Goal: Feedback & Contribution: Submit feedback/report problem

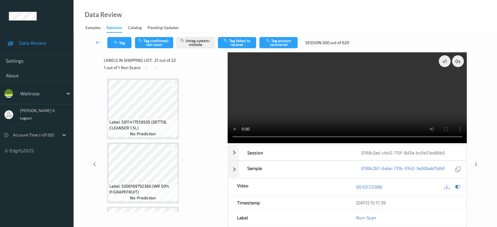
scroll to position [1216, 0]
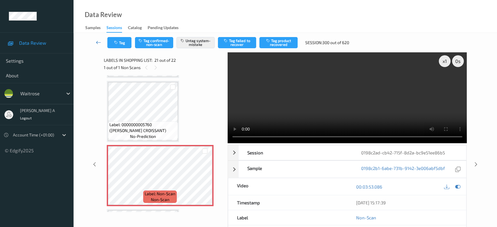
click at [99, 41] on icon at bounding box center [98, 42] width 5 height 6
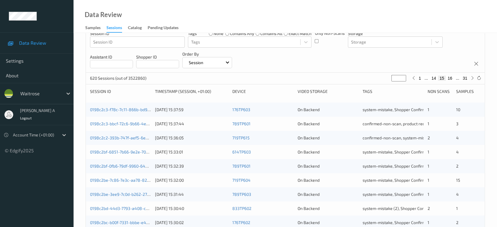
scroll to position [65, 0]
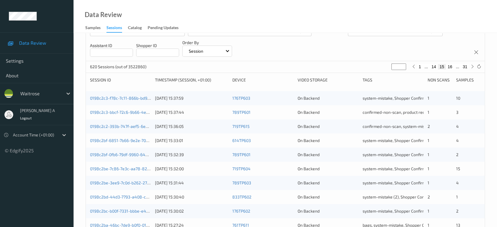
click at [452, 65] on button "16" at bounding box center [450, 66] width 8 height 5
type input "**"
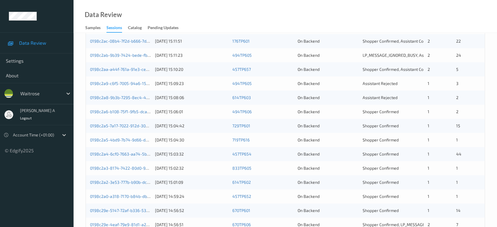
scroll to position [105, 0]
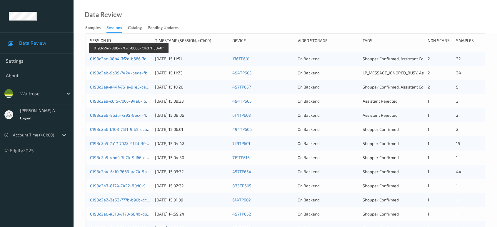
click at [141, 60] on link "0198c2ac-08b4-7f2d-b666-7dad71158e0f" at bounding box center [129, 58] width 78 height 5
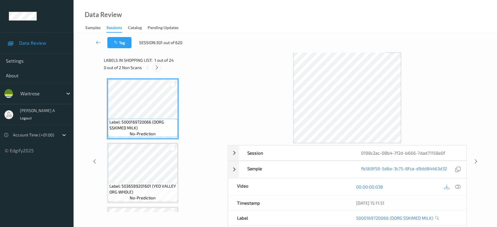
click at [156, 66] on icon at bounding box center [156, 67] width 5 height 5
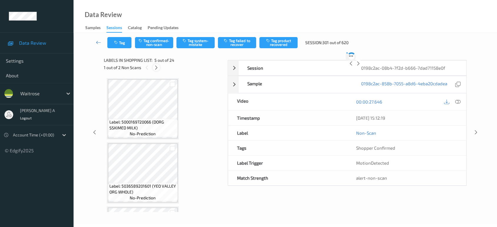
scroll to position [194, 0]
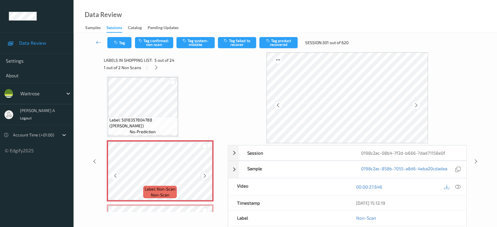
click at [205, 176] on icon at bounding box center [204, 175] width 5 height 5
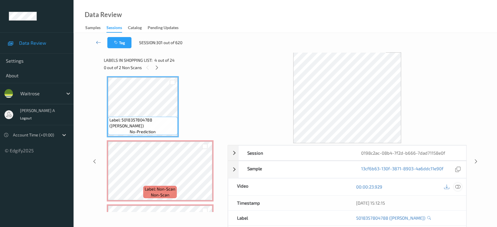
click at [459, 187] on icon at bounding box center [457, 186] width 5 height 5
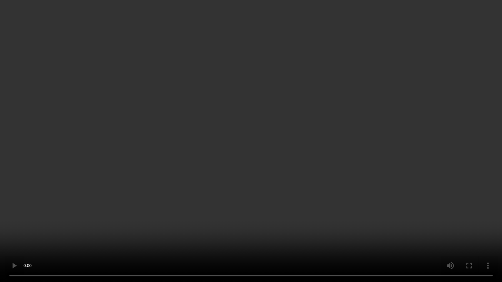
click at [317, 117] on video at bounding box center [251, 141] width 502 height 282
click at [186, 154] on video at bounding box center [251, 141] width 502 height 282
click at [250, 140] on video at bounding box center [251, 141] width 502 height 282
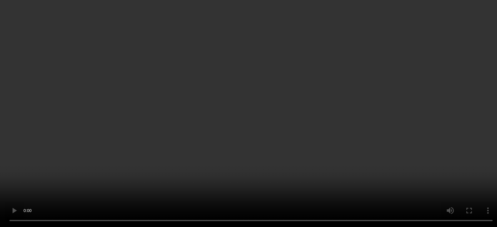
scroll to position [260, 0]
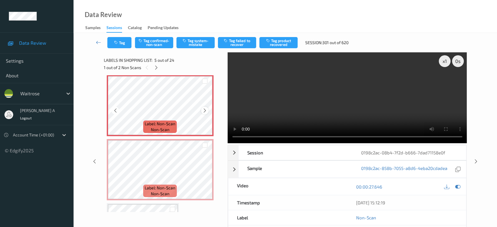
click at [204, 110] on icon at bounding box center [204, 110] width 5 height 5
click at [288, 107] on video at bounding box center [347, 97] width 239 height 91
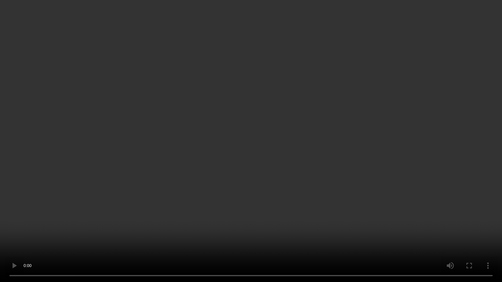
click at [408, 212] on video at bounding box center [251, 141] width 502 height 282
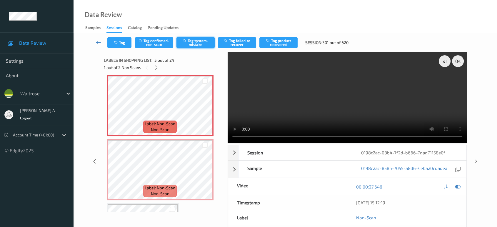
click at [194, 44] on button "Tag system-mistake" at bounding box center [195, 42] width 38 height 11
click at [123, 42] on button "Tag" at bounding box center [119, 42] width 24 height 11
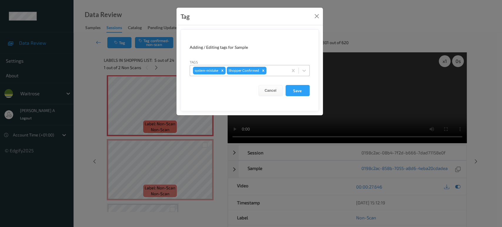
click at [274, 68] on div at bounding box center [276, 70] width 17 height 7
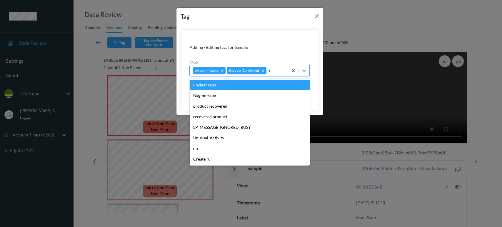
type input "un"
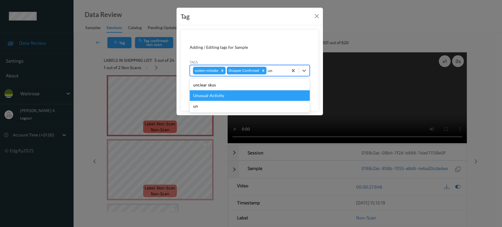
click at [238, 92] on div "Unusual-Activity" at bounding box center [250, 95] width 120 height 11
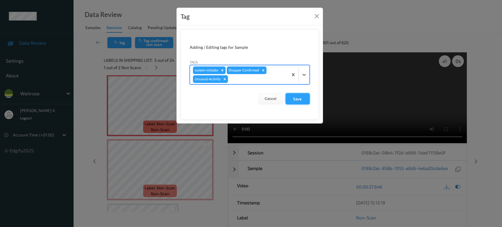
click at [290, 96] on button "Save" at bounding box center [298, 98] width 24 height 11
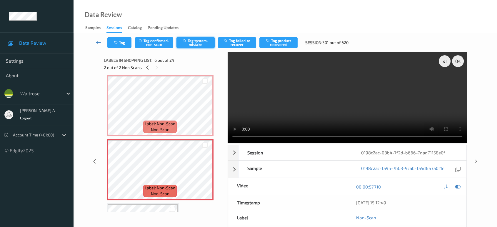
click at [208, 39] on button "Tag system-mistake" at bounding box center [195, 42] width 38 height 11
click at [118, 44] on icon "button" at bounding box center [116, 43] width 5 height 4
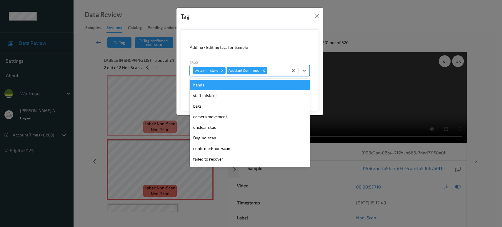
click at [279, 70] on div at bounding box center [276, 70] width 17 height 7
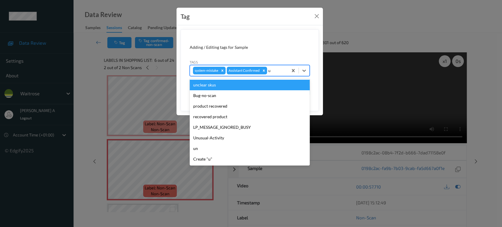
type input "un"
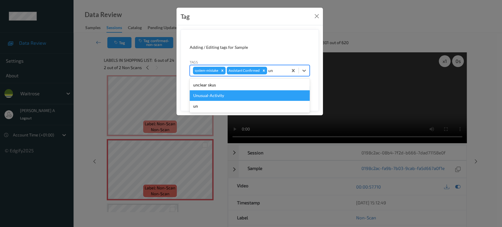
click at [234, 95] on div "Unusual-Activity" at bounding box center [250, 95] width 120 height 11
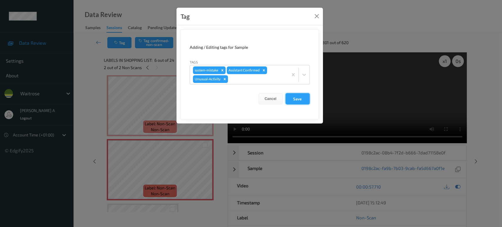
click at [299, 101] on button "Save" at bounding box center [298, 98] width 24 height 11
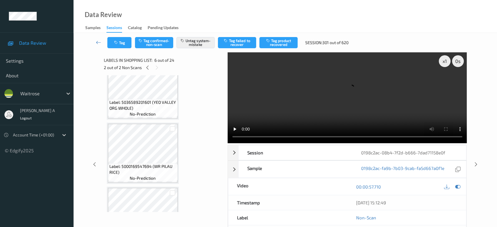
scroll to position [64, 0]
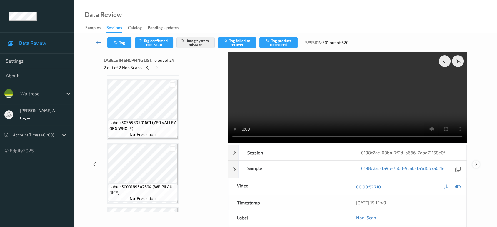
click at [476, 163] on icon at bounding box center [476, 164] width 5 height 5
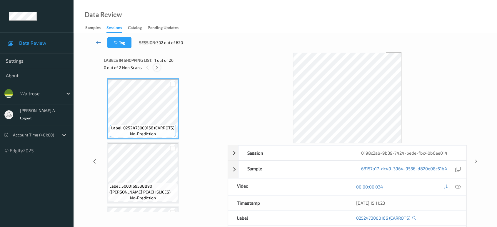
click at [154, 65] on icon at bounding box center [156, 67] width 5 height 5
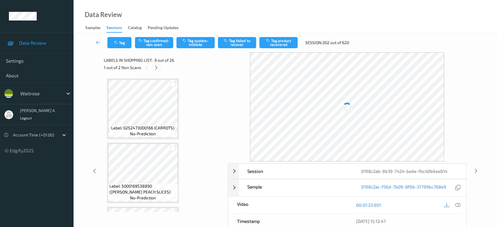
scroll to position [450, 0]
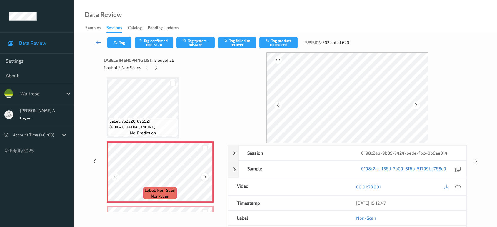
click at [206, 177] on icon at bounding box center [204, 176] width 5 height 5
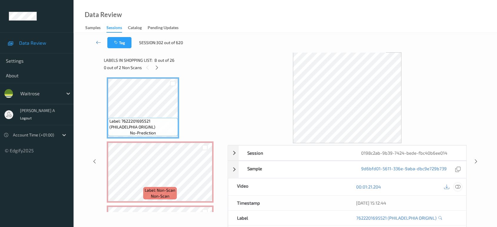
click at [459, 188] on icon at bounding box center [457, 186] width 5 height 5
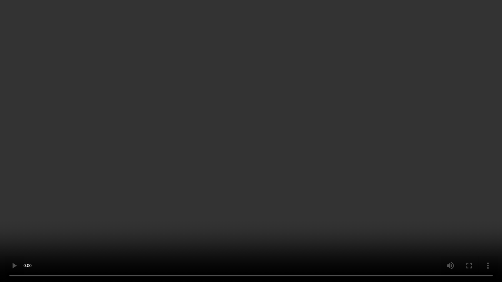
click at [312, 157] on video at bounding box center [251, 141] width 502 height 282
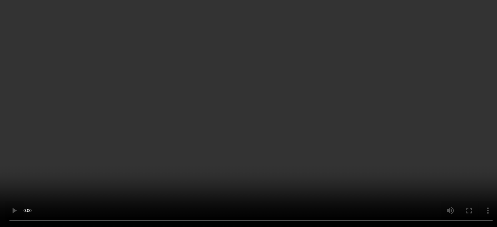
scroll to position [515, 0]
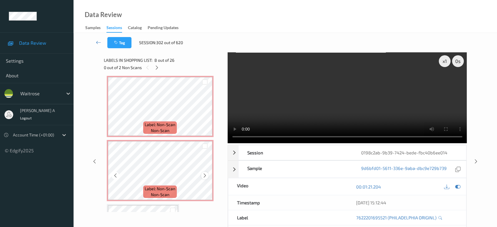
click at [205, 173] on icon at bounding box center [204, 175] width 5 height 5
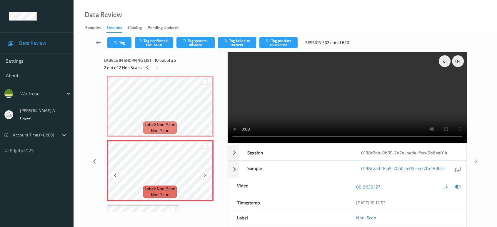
click at [205, 173] on icon at bounding box center [204, 175] width 5 height 5
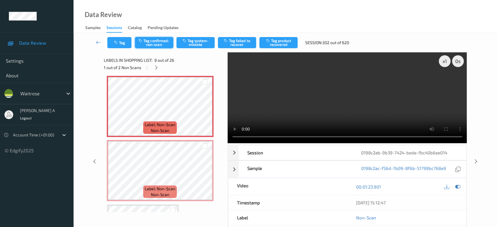
click at [151, 41] on button "Tag confirmed-non-scan" at bounding box center [154, 42] width 38 height 11
click at [278, 40] on button "Tag product recovered" at bounding box center [278, 42] width 38 height 11
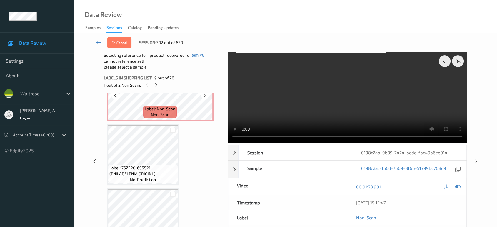
scroll to position [613, 0]
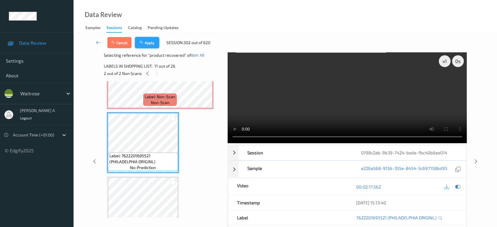
click at [149, 46] on button "Apply" at bounding box center [147, 42] width 24 height 11
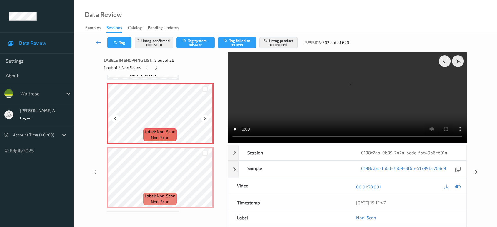
scroll to position [515, 0]
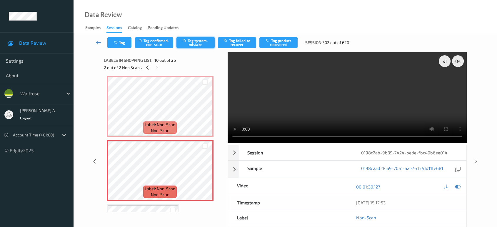
click at [200, 42] on button "Tag system-mistake" at bounding box center [195, 42] width 38 height 11
click at [124, 45] on button "Tag" at bounding box center [119, 42] width 24 height 11
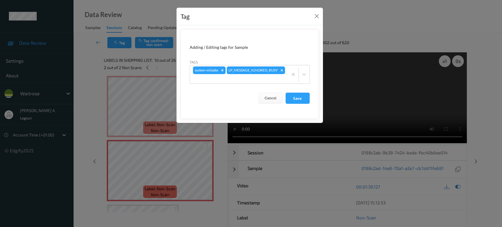
click at [264, 84] on form "Adding / Editing tags for Sample Tags system-mistake LP_MESSAGE_IGNORED_BUSY Ca…" at bounding box center [250, 73] width 138 height 89
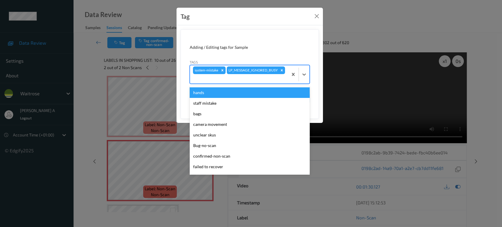
click at [264, 82] on div at bounding box center [239, 78] width 92 height 7
type input "un"
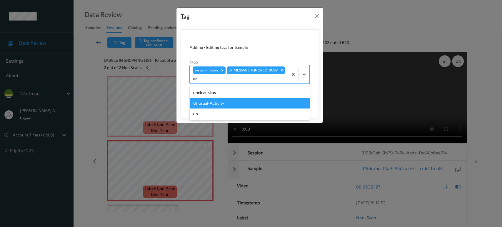
click at [231, 102] on div "Unusual-Activity" at bounding box center [250, 103] width 120 height 11
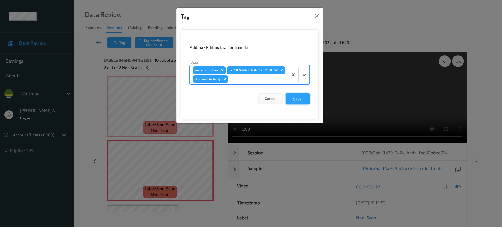
click at [303, 103] on button "Save" at bounding box center [298, 98] width 24 height 11
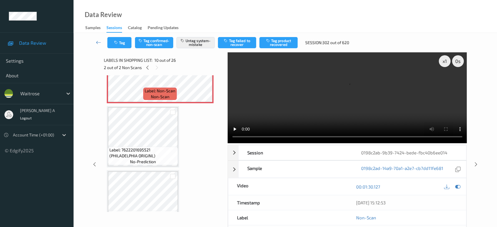
scroll to position [646, 0]
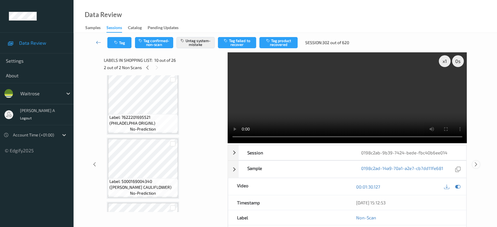
click at [475, 162] on icon at bounding box center [476, 164] width 5 height 5
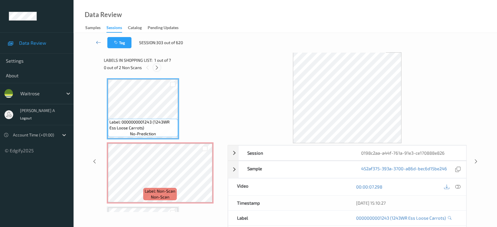
click at [156, 69] on icon at bounding box center [156, 67] width 5 height 5
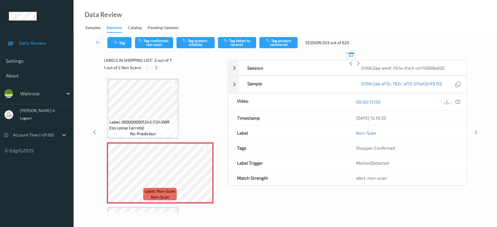
scroll to position [3, 0]
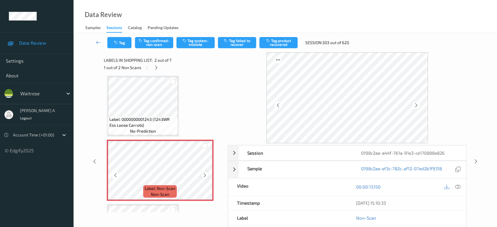
click at [204, 174] on icon at bounding box center [204, 175] width 5 height 5
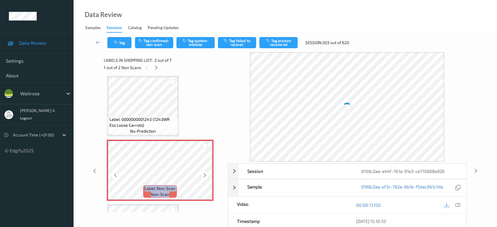
click at [204, 174] on icon at bounding box center [204, 175] width 5 height 5
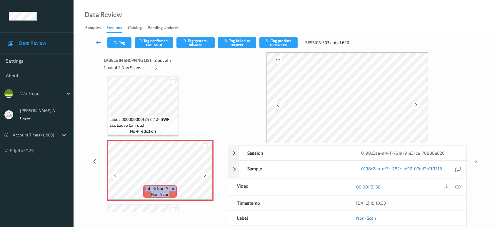
click at [204, 174] on icon at bounding box center [204, 175] width 5 height 5
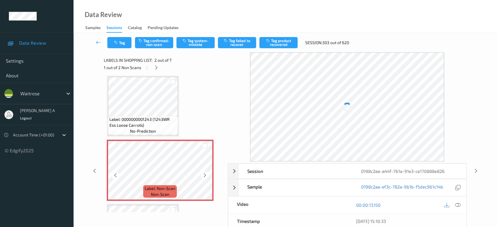
click at [204, 174] on icon at bounding box center [204, 175] width 5 height 5
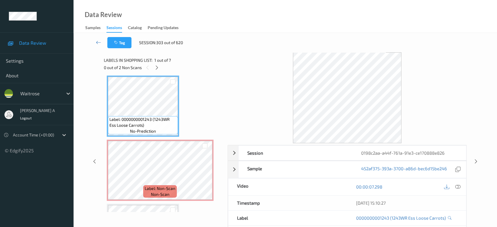
scroll to position [0, 0]
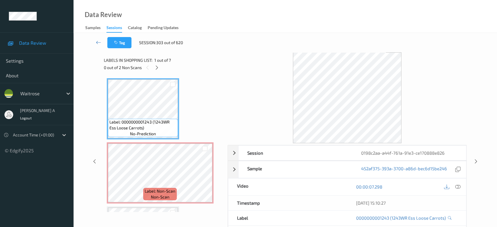
click at [459, 189] on icon at bounding box center [457, 186] width 5 height 5
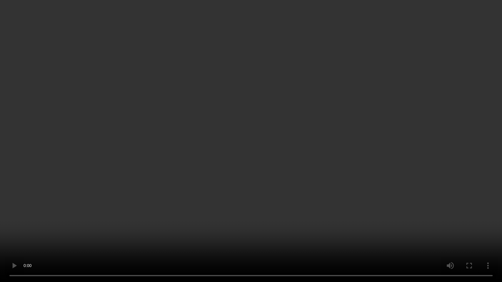
click at [334, 115] on video at bounding box center [251, 141] width 502 height 282
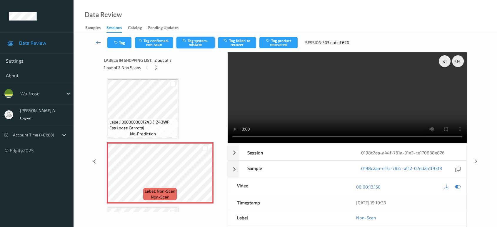
click at [189, 42] on button "Tag system-mistake" at bounding box center [195, 42] width 38 height 11
click at [118, 46] on button "Tag" at bounding box center [119, 42] width 24 height 11
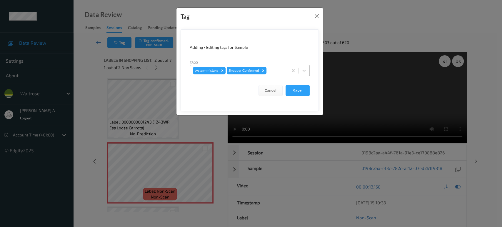
click at [274, 68] on div at bounding box center [276, 70] width 17 height 7
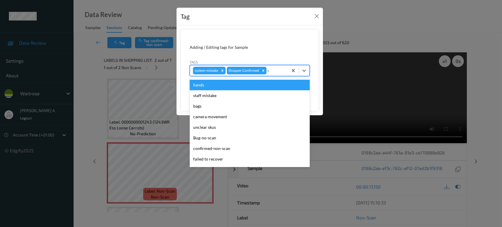
type input "un"
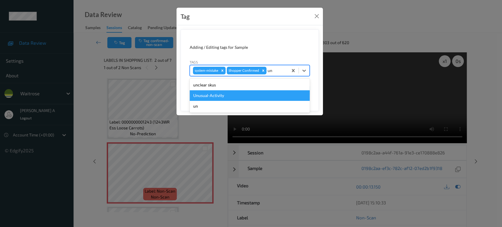
click at [231, 96] on div "Unusual-Activity" at bounding box center [250, 95] width 120 height 11
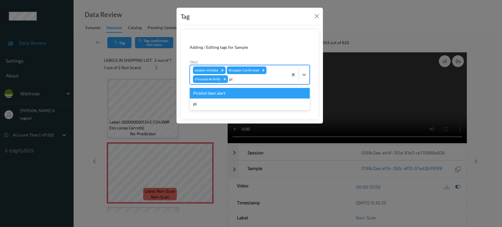
type input "pic"
click at [232, 96] on div "Picklist item alert" at bounding box center [250, 93] width 120 height 11
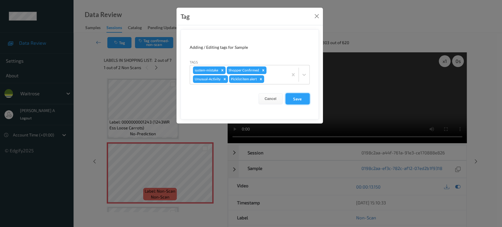
click at [293, 101] on button "Save" at bounding box center [298, 98] width 24 height 11
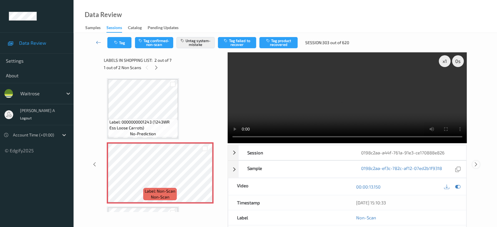
click at [475, 164] on icon at bounding box center [476, 164] width 5 height 5
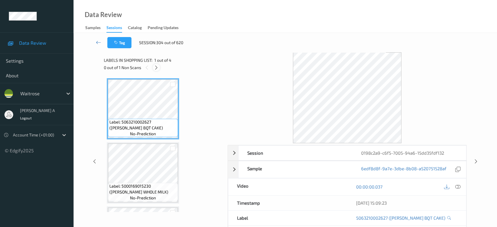
click at [156, 67] on icon at bounding box center [156, 67] width 5 height 5
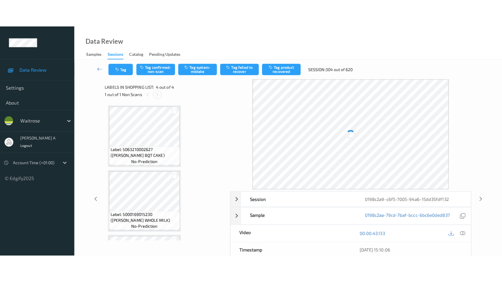
scroll to position [121, 0]
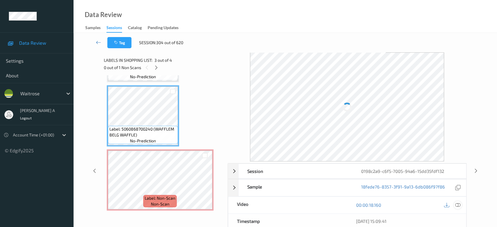
click at [460, 202] on icon at bounding box center [457, 204] width 5 height 5
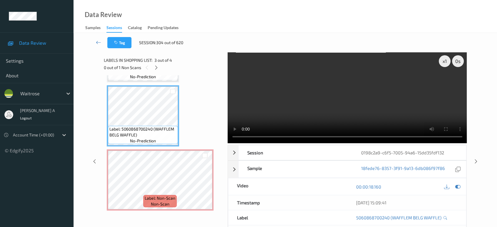
scroll to position [66, 0]
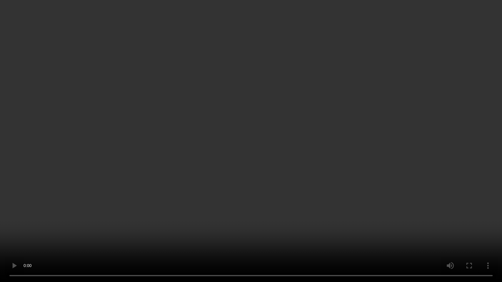
click at [264, 166] on video at bounding box center [251, 141] width 502 height 282
click at [235, 144] on video at bounding box center [251, 141] width 502 height 282
click at [312, 133] on video at bounding box center [251, 141] width 502 height 282
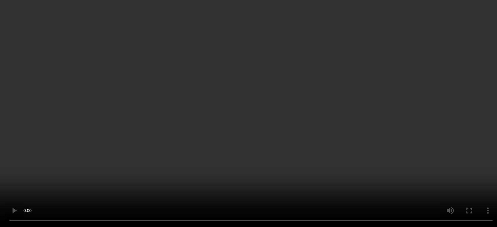
scroll to position [121, 0]
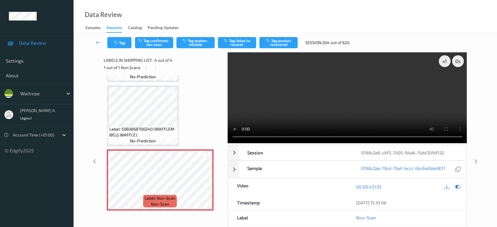
click at [460, 186] on icon at bounding box center [457, 186] width 5 height 5
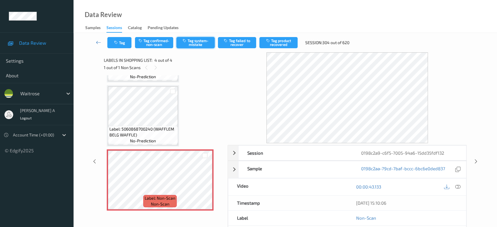
click at [192, 42] on button "Tag system-mistake" at bounding box center [195, 42] width 38 height 11
click at [124, 44] on button "Tag" at bounding box center [119, 42] width 24 height 11
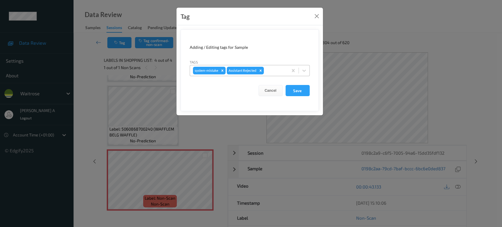
click at [273, 70] on div at bounding box center [275, 70] width 20 height 7
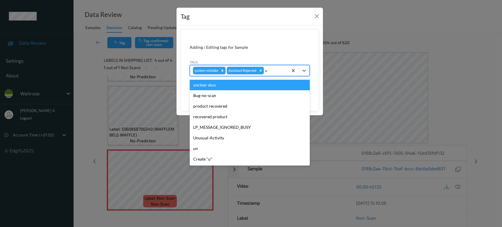
type input "un"
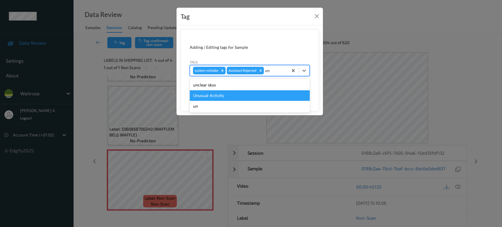
click at [256, 96] on div "Unusual-Activity" at bounding box center [250, 95] width 120 height 11
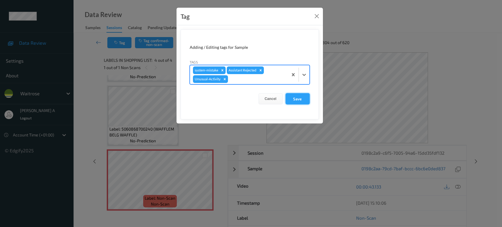
click at [296, 94] on button "Save" at bounding box center [298, 98] width 24 height 11
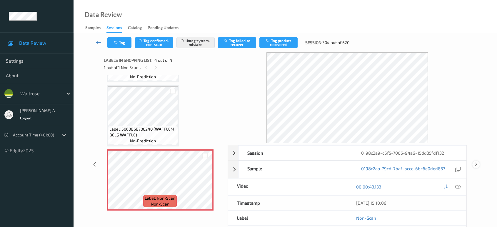
click at [476, 163] on icon at bounding box center [476, 164] width 5 height 5
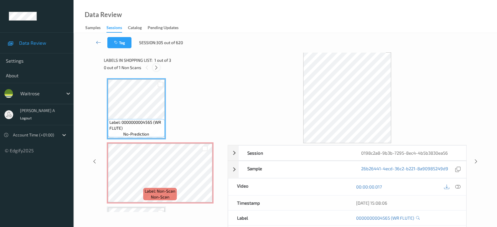
click at [158, 68] on icon at bounding box center [156, 67] width 5 height 5
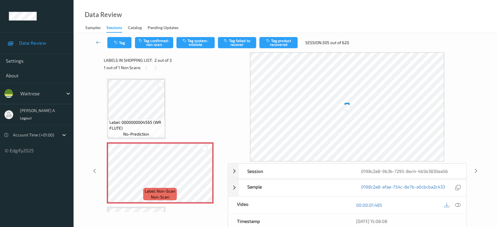
scroll to position [3, 0]
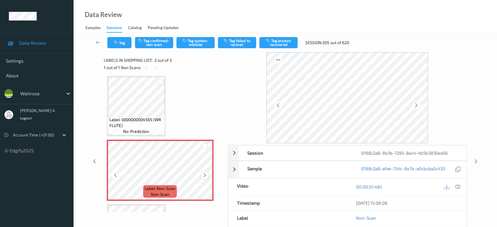
click at [206, 173] on icon at bounding box center [204, 175] width 5 height 5
click at [419, 103] on icon at bounding box center [416, 105] width 5 height 5
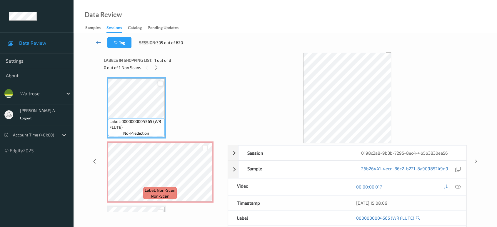
scroll to position [0, 0]
click at [457, 188] on icon at bounding box center [457, 186] width 5 height 5
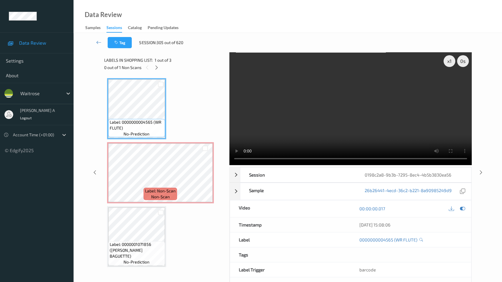
click at [229, 165] on video at bounding box center [350, 108] width 242 height 113
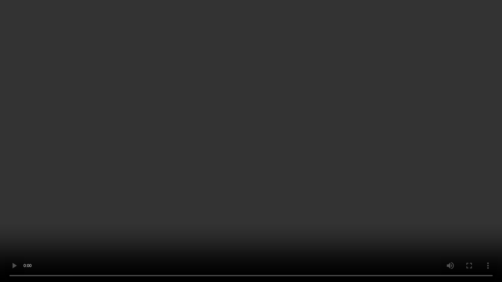
click at [179, 174] on video at bounding box center [251, 141] width 502 height 282
click at [232, 145] on video at bounding box center [251, 141] width 502 height 282
click at [205, 139] on video at bounding box center [251, 141] width 502 height 282
click at [252, 151] on video at bounding box center [251, 141] width 502 height 282
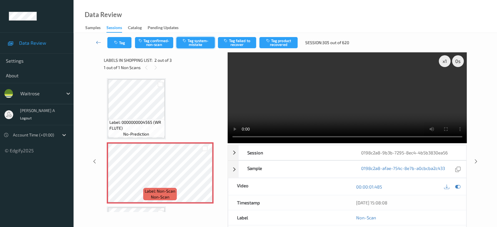
click at [195, 45] on button "Tag system-mistake" at bounding box center [195, 42] width 38 height 11
click at [122, 42] on button "Tag" at bounding box center [119, 42] width 24 height 11
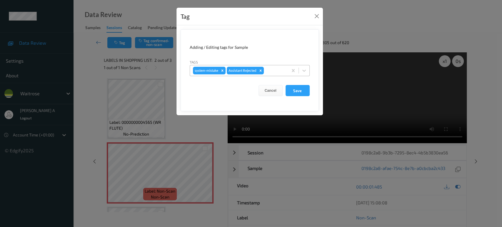
click at [276, 76] on div "system-mistake Assistant Rejected" at bounding box center [250, 70] width 120 height 11
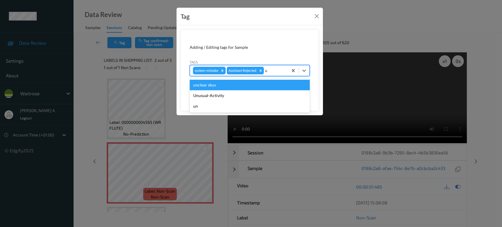
type input "un"
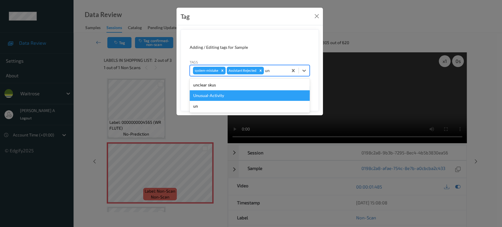
click at [246, 94] on div "Unusual-Activity" at bounding box center [250, 95] width 120 height 11
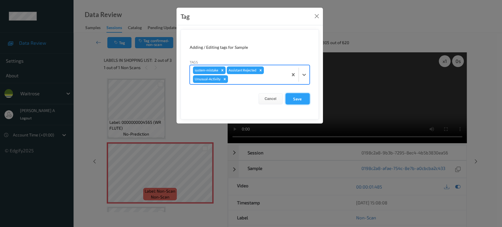
click at [296, 102] on button "Save" at bounding box center [298, 98] width 24 height 11
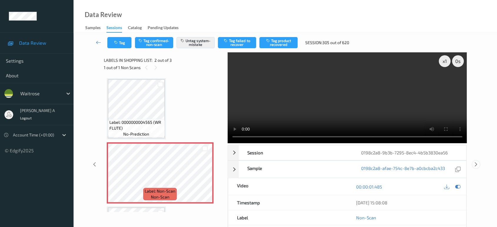
click at [475, 162] on icon at bounding box center [476, 164] width 5 height 5
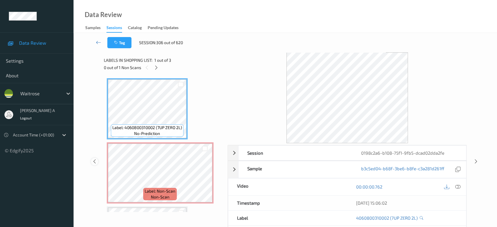
click at [96, 163] on icon at bounding box center [94, 161] width 5 height 5
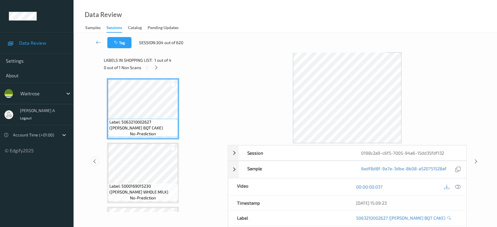
click at [96, 163] on icon at bounding box center [94, 161] width 5 height 5
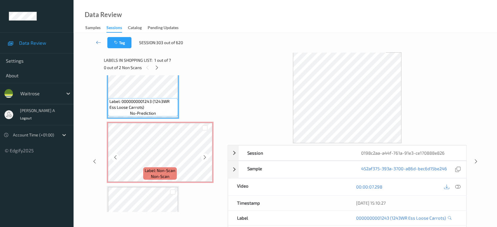
scroll to position [65, 0]
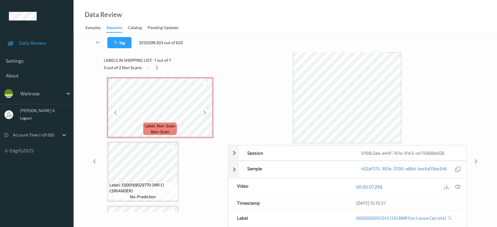
click at [204, 111] on icon at bounding box center [204, 112] width 5 height 5
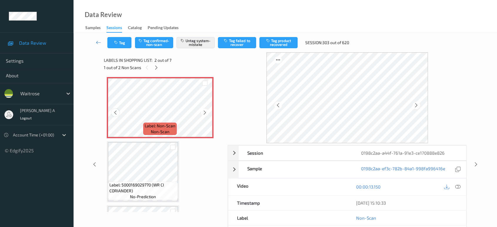
click at [113, 110] on icon at bounding box center [115, 112] width 5 height 5
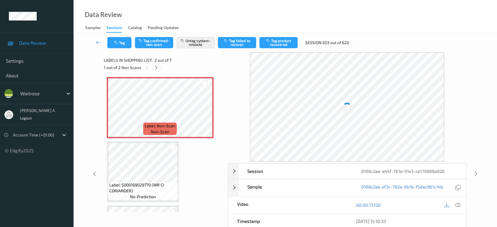
click at [156, 69] on icon at bounding box center [156, 67] width 5 height 5
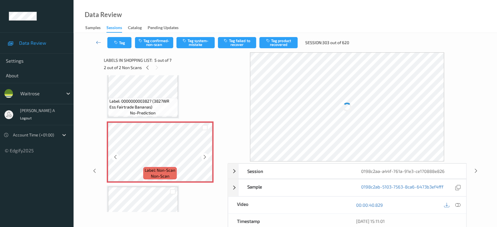
scroll to position [227, 0]
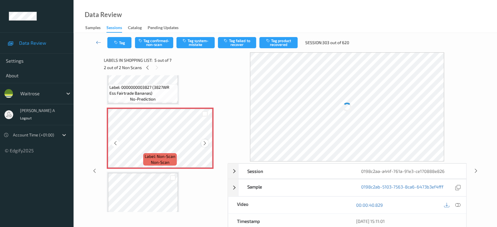
click at [202, 144] on icon at bounding box center [204, 143] width 5 height 5
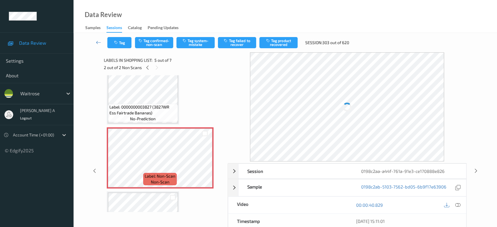
scroll to position [162, 0]
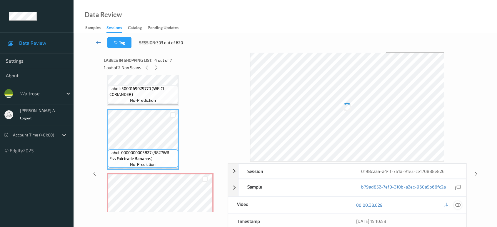
click at [457, 206] on icon at bounding box center [457, 204] width 5 height 5
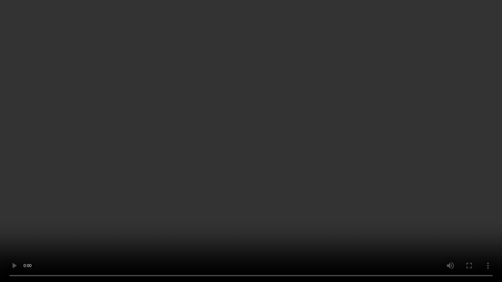
click at [296, 149] on video at bounding box center [251, 141] width 502 height 282
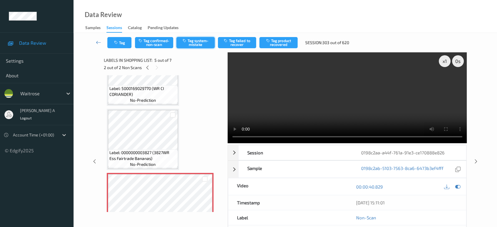
click at [186, 42] on icon "button" at bounding box center [185, 41] width 5 height 4
click at [119, 40] on button "Tag" at bounding box center [119, 42] width 24 height 11
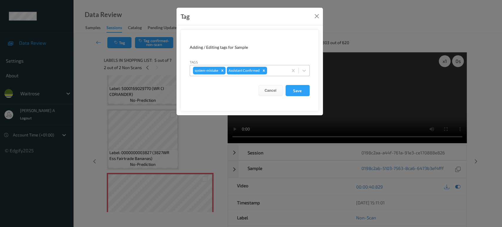
click at [275, 69] on div at bounding box center [276, 70] width 17 height 7
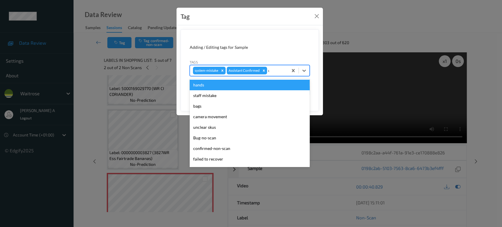
type input "un"
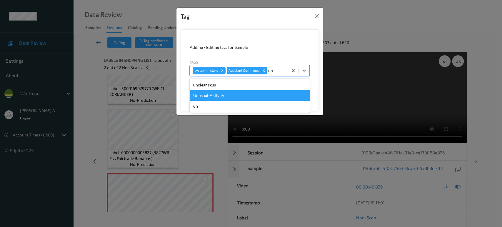
click at [259, 92] on div "Unusual-Activity" at bounding box center [250, 95] width 120 height 11
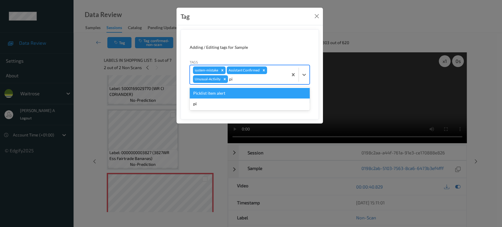
type input "pic"
click at [259, 92] on div "Picklist item alert" at bounding box center [250, 93] width 120 height 11
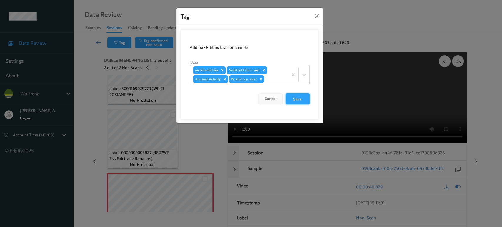
click at [301, 104] on button "Save" at bounding box center [298, 98] width 24 height 11
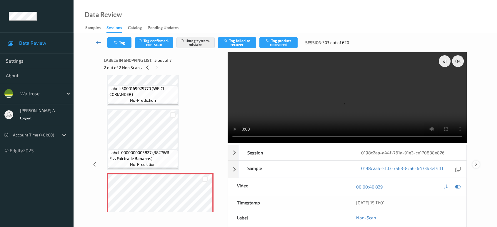
click at [476, 162] on icon at bounding box center [476, 164] width 5 height 5
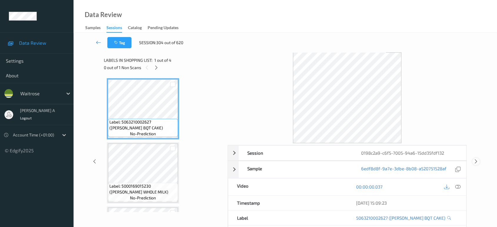
click at [476, 161] on icon at bounding box center [476, 161] width 5 height 5
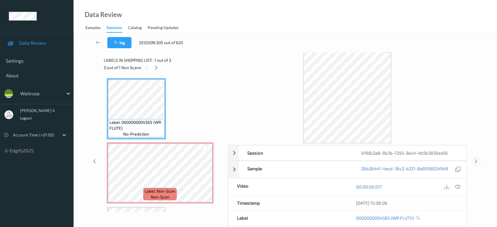
click at [476, 161] on icon at bounding box center [476, 161] width 5 height 5
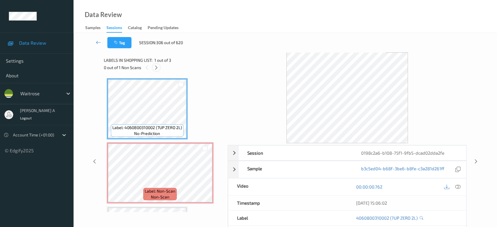
click at [158, 67] on icon at bounding box center [156, 67] width 5 height 5
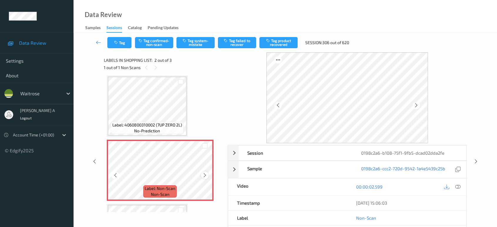
click at [205, 176] on icon at bounding box center [204, 175] width 5 height 5
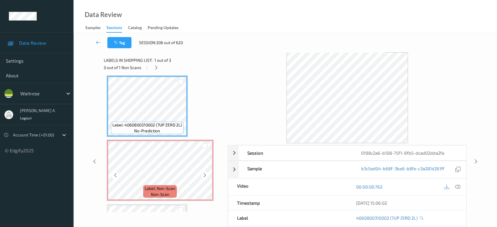
scroll to position [0, 0]
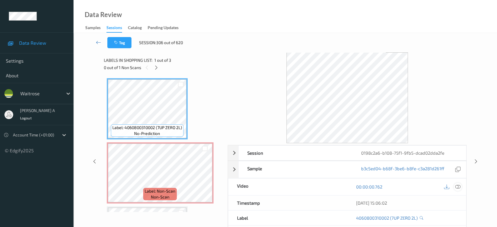
click at [456, 188] on icon at bounding box center [457, 186] width 5 height 5
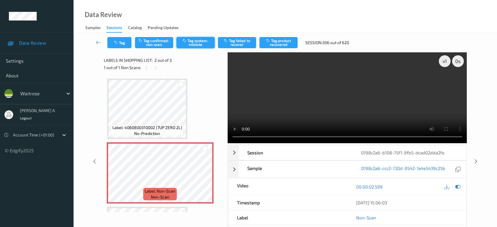
click at [198, 43] on button "Tag system-mistake" at bounding box center [195, 42] width 38 height 11
click at [122, 44] on button "Tag" at bounding box center [119, 42] width 24 height 11
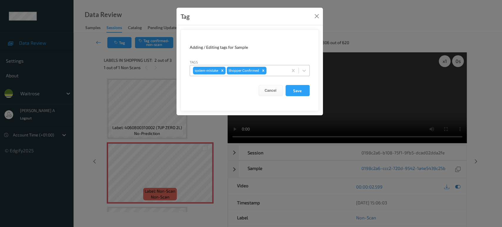
click at [276, 67] on div at bounding box center [276, 70] width 17 height 7
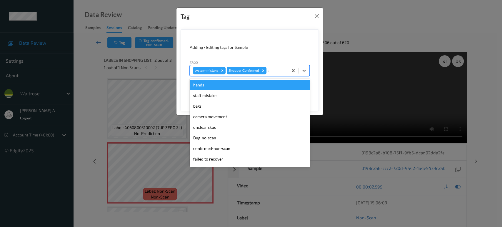
type input "un"
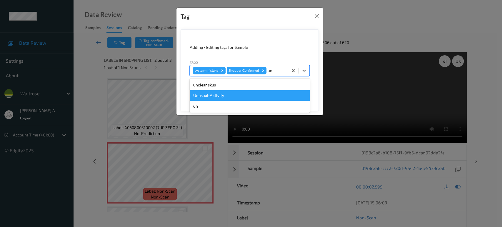
click at [225, 94] on div "Unusual-Activity" at bounding box center [250, 95] width 120 height 11
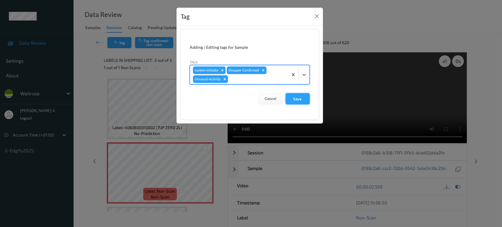
click at [294, 98] on button "Save" at bounding box center [298, 98] width 24 height 11
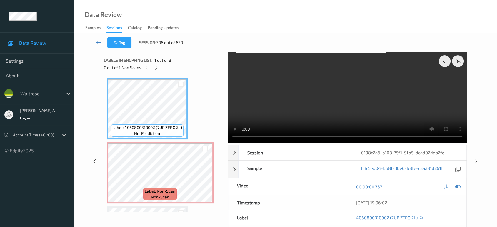
click at [296, 109] on video at bounding box center [347, 97] width 239 height 91
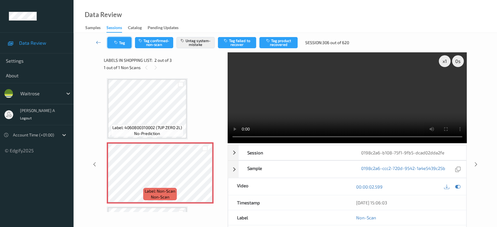
click at [128, 44] on button "Tag" at bounding box center [119, 42] width 24 height 11
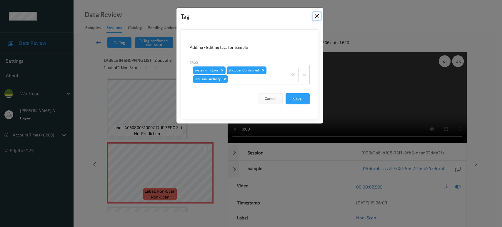
click at [317, 18] on button "Close" at bounding box center [317, 16] width 8 height 8
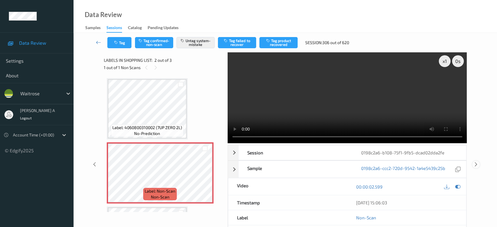
click at [476, 164] on icon at bounding box center [476, 164] width 5 height 5
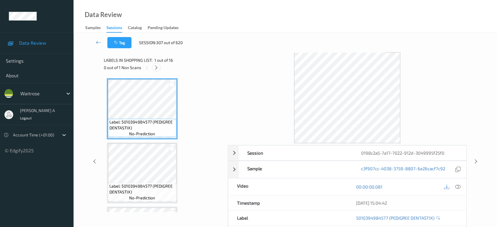
click at [156, 66] on icon at bounding box center [156, 67] width 5 height 5
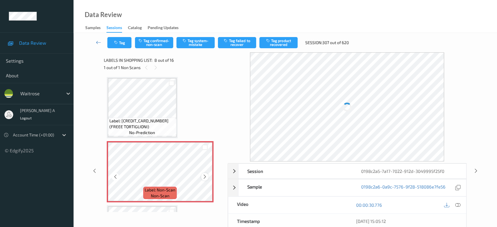
click at [205, 177] on div at bounding box center [204, 176] width 7 height 7
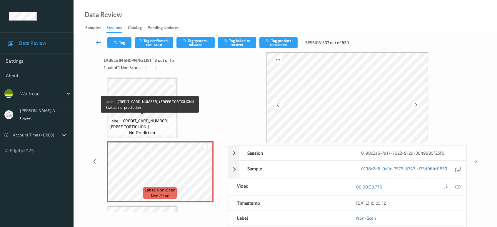
scroll to position [321, 0]
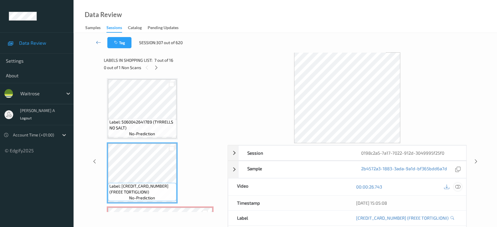
click at [459, 186] on icon at bounding box center [457, 186] width 5 height 5
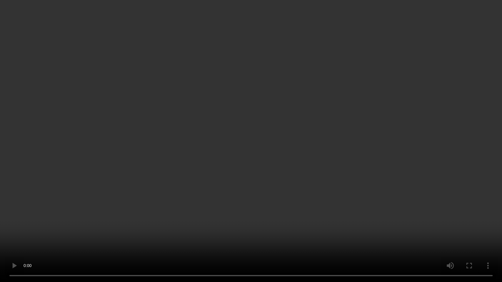
click at [312, 162] on video at bounding box center [251, 141] width 502 height 282
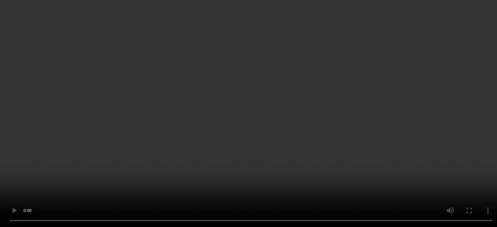
scroll to position [419, 0]
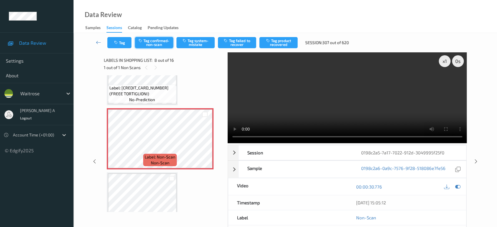
click at [157, 45] on button "Tag confirmed-non-scan" at bounding box center [154, 42] width 38 height 11
click at [245, 43] on button "Tag failed to recover" at bounding box center [237, 42] width 38 height 11
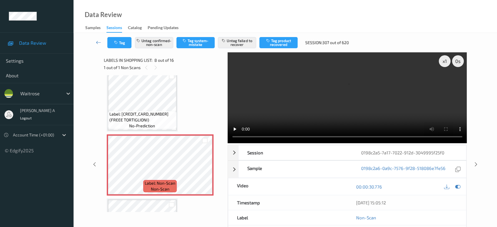
scroll to position [386, 0]
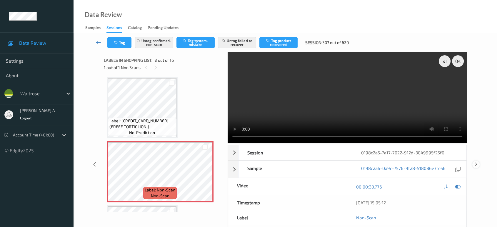
click at [476, 163] on icon at bounding box center [476, 164] width 5 height 5
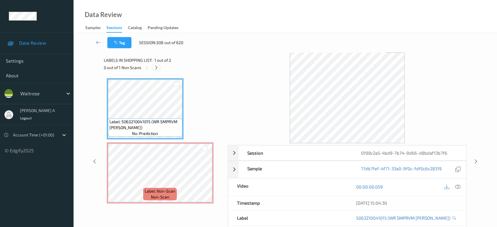
click at [156, 64] on div at bounding box center [156, 67] width 7 height 7
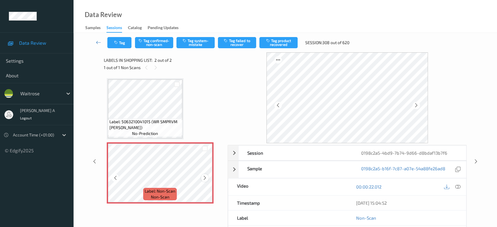
click at [204, 177] on icon at bounding box center [204, 177] width 5 height 5
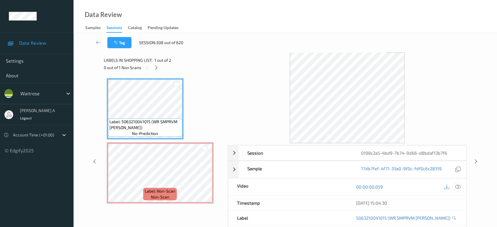
click at [461, 187] on div at bounding box center [458, 187] width 8 height 8
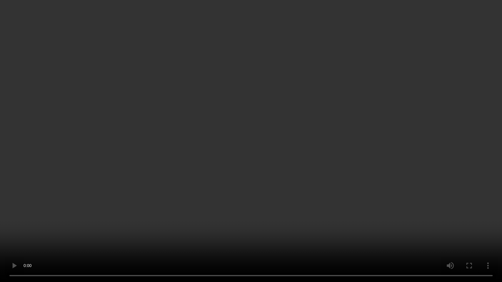
click at [282, 171] on video at bounding box center [251, 141] width 502 height 282
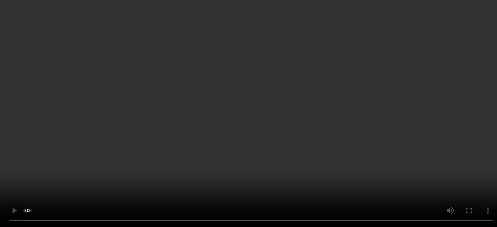
scroll to position [55, 0]
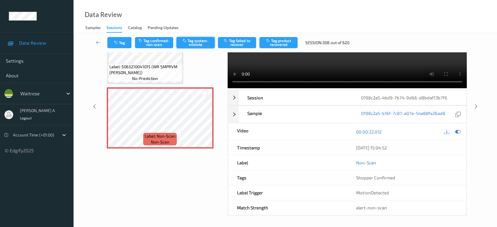
click at [191, 43] on button "Tag system-mistake" at bounding box center [195, 42] width 38 height 11
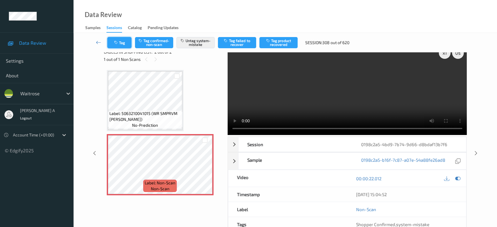
click at [126, 41] on button "Tag" at bounding box center [119, 42] width 24 height 11
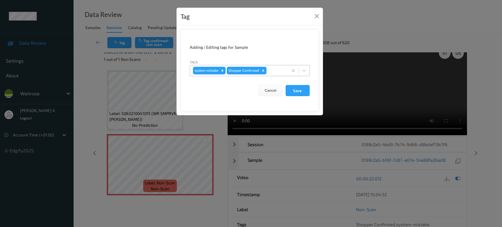
click at [276, 70] on div at bounding box center [276, 70] width 17 height 7
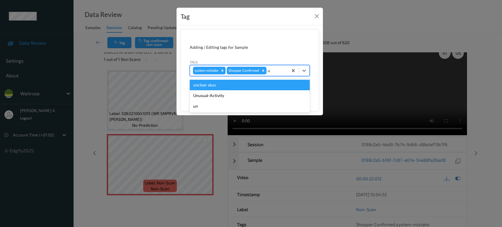
type input "un"
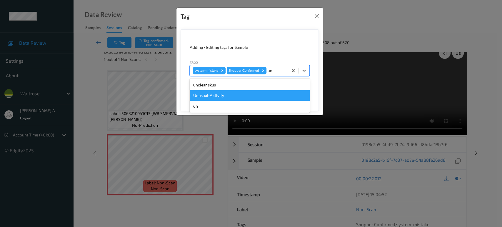
click at [239, 93] on div "Unusual-Activity" at bounding box center [250, 95] width 120 height 11
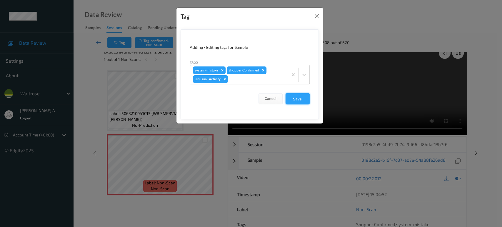
click at [289, 99] on button "Save" at bounding box center [298, 98] width 24 height 11
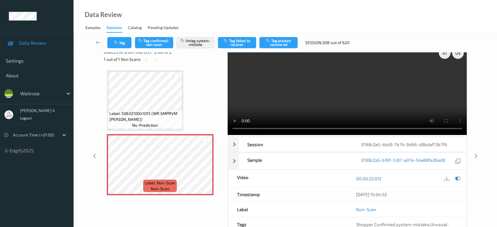
click at [476, 154] on icon at bounding box center [476, 156] width 5 height 5
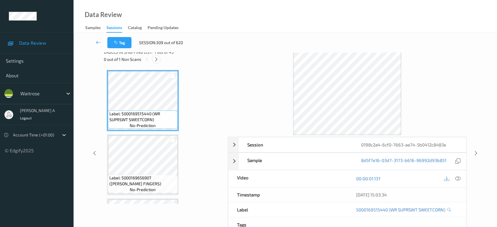
click at [156, 58] on icon at bounding box center [156, 59] width 5 height 5
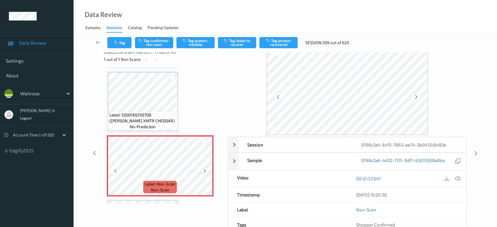
click at [205, 168] on icon at bounding box center [204, 170] width 5 height 5
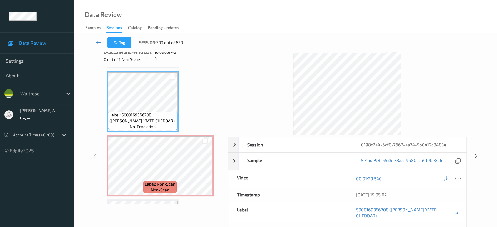
click at [461, 199] on div "19/08/2025 15:05:02" at bounding box center [406, 194] width 119 height 15
click at [456, 177] on icon at bounding box center [457, 178] width 5 height 5
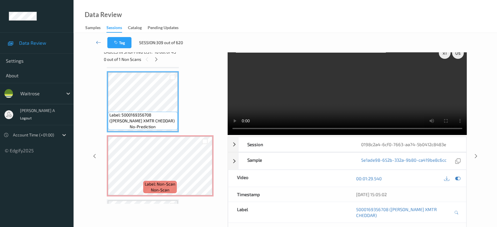
scroll to position [0, 0]
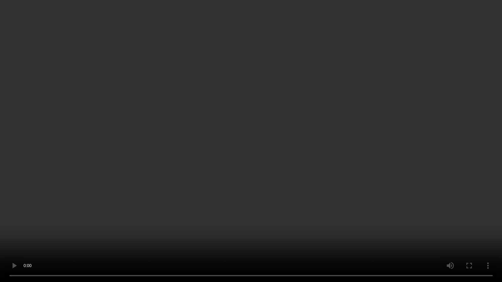
click at [362, 136] on video at bounding box center [251, 141] width 502 height 282
click at [156, 179] on video at bounding box center [251, 141] width 502 height 282
click at [189, 175] on video at bounding box center [251, 141] width 502 height 282
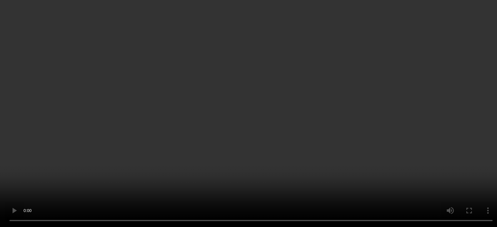
scroll to position [1026, 0]
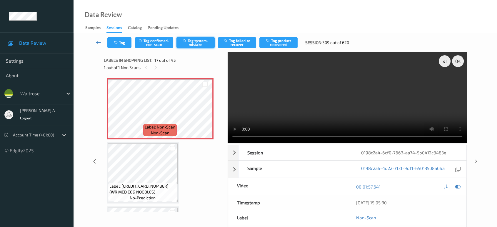
click at [195, 46] on button "Tag system-mistake" at bounding box center [195, 42] width 38 height 11
click at [124, 43] on button "Tag" at bounding box center [119, 42] width 24 height 11
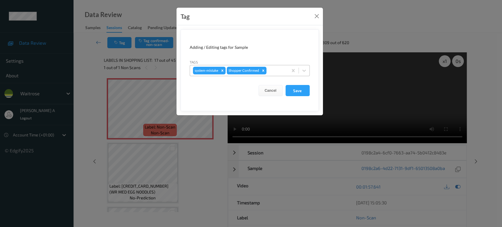
click at [272, 70] on div at bounding box center [276, 70] width 17 height 7
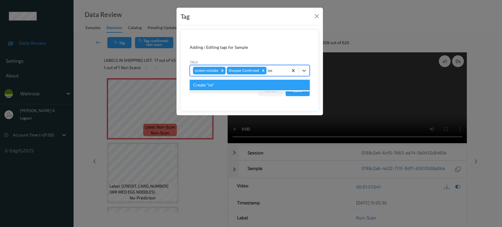
type input "i"
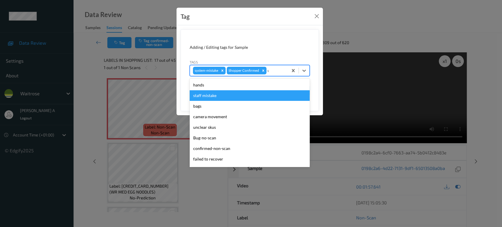
type input "un"
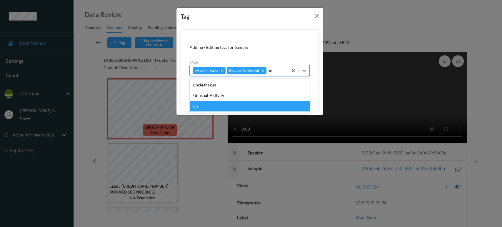
click at [244, 101] on div "un" at bounding box center [250, 106] width 120 height 11
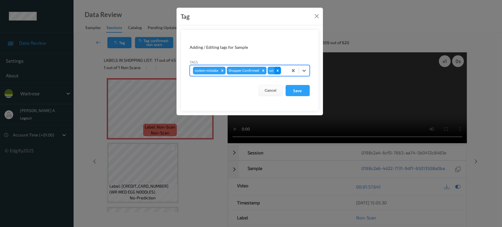
click at [277, 71] on icon "Remove un" at bounding box center [277, 70] width 2 height 2
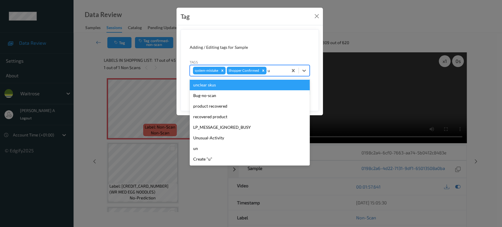
type input "un"
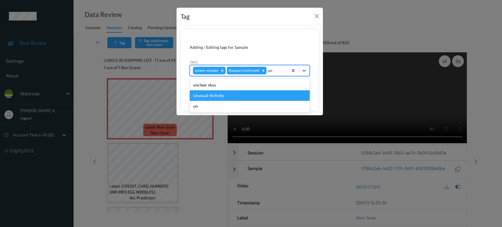
click at [242, 90] on div "Unusual-Activity" at bounding box center [250, 95] width 120 height 11
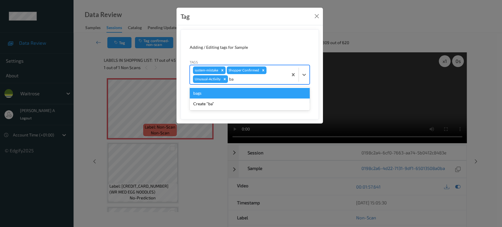
type input "bag"
click at [242, 90] on div "bags" at bounding box center [250, 93] width 120 height 11
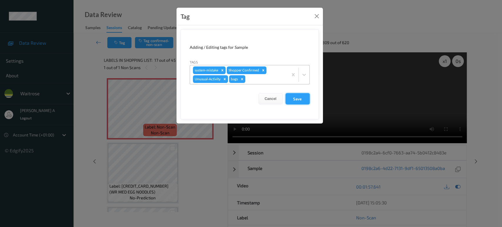
click at [293, 96] on button "Save" at bounding box center [298, 98] width 24 height 11
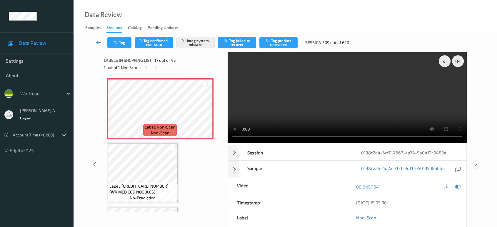
click at [477, 162] on icon at bounding box center [476, 164] width 5 height 5
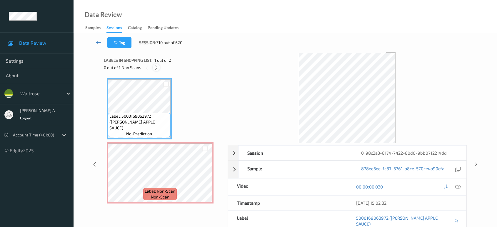
click at [158, 67] on icon at bounding box center [156, 67] width 5 height 5
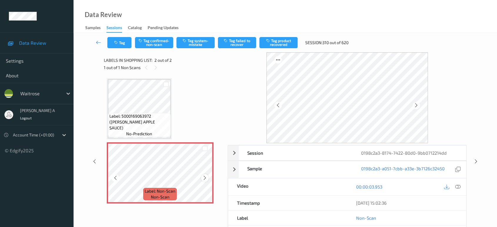
click at [205, 181] on div at bounding box center [204, 177] width 7 height 7
click at [205, 178] on icon at bounding box center [204, 177] width 5 height 5
click at [206, 178] on icon at bounding box center [204, 177] width 5 height 5
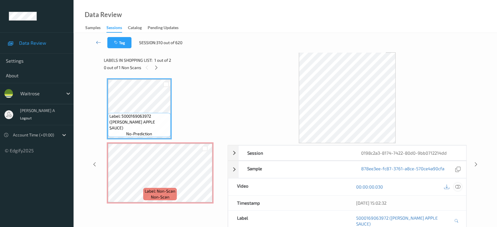
click at [459, 188] on icon at bounding box center [457, 186] width 5 height 5
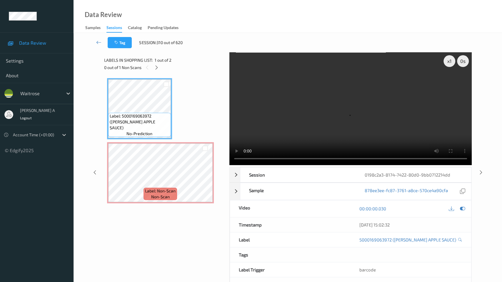
click at [237, 165] on video at bounding box center [350, 108] width 242 height 113
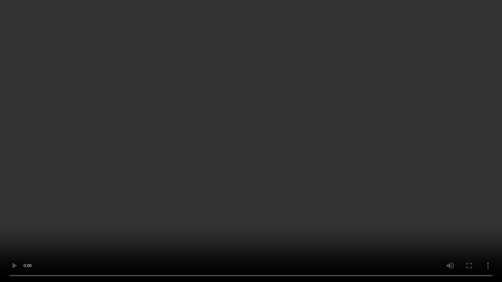
click at [141, 205] on video at bounding box center [251, 141] width 502 height 282
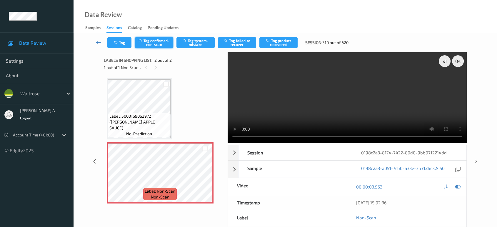
click at [154, 45] on button "Tag confirmed-non-scan" at bounding box center [154, 42] width 38 height 11
click at [476, 159] on icon at bounding box center [476, 161] width 5 height 5
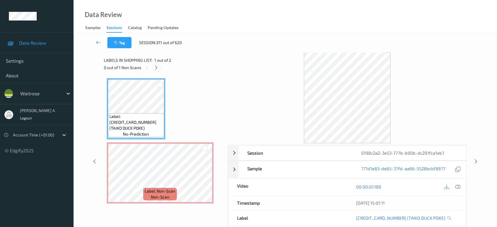
click at [156, 69] on icon at bounding box center [156, 67] width 5 height 5
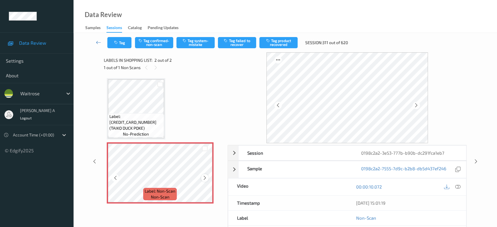
click at [207, 180] on div at bounding box center [204, 177] width 7 height 7
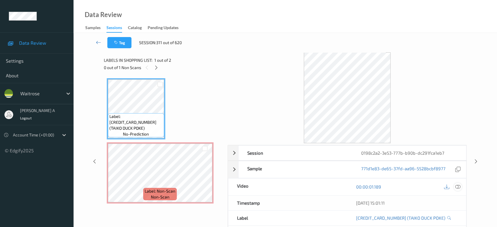
click at [459, 186] on icon at bounding box center [457, 186] width 5 height 5
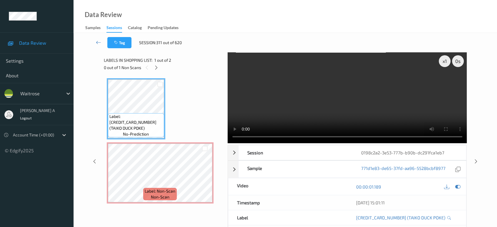
click at [372, 105] on video at bounding box center [347, 97] width 239 height 91
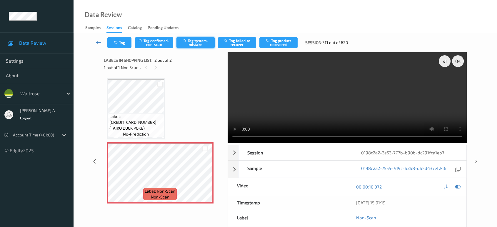
click at [186, 43] on button "Tag system-mistake" at bounding box center [195, 42] width 38 height 11
click at [116, 44] on icon "button" at bounding box center [116, 43] width 5 height 4
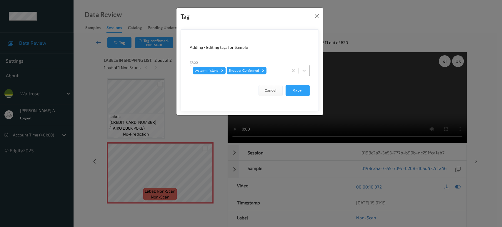
click at [275, 72] on div at bounding box center [276, 70] width 17 height 7
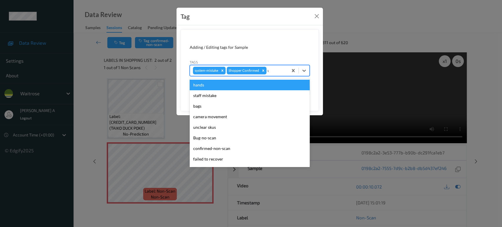
type input "un"
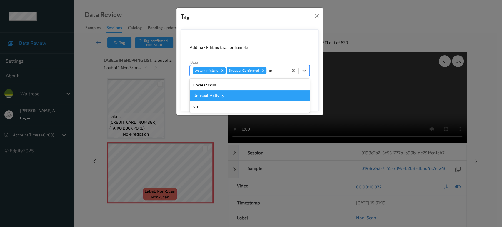
click at [216, 94] on div "Unusual-Activity" at bounding box center [250, 95] width 120 height 11
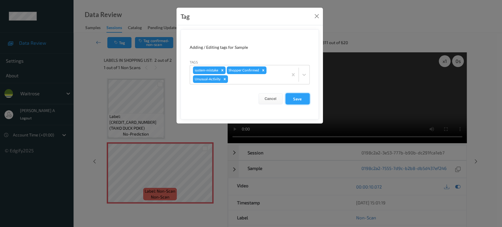
click at [296, 97] on button "Save" at bounding box center [298, 98] width 24 height 11
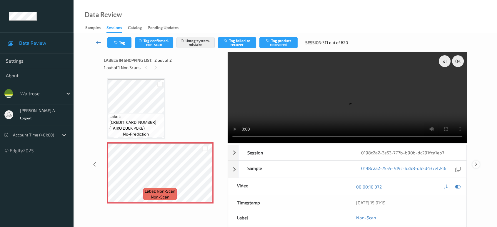
click at [477, 162] on icon at bounding box center [476, 164] width 5 height 5
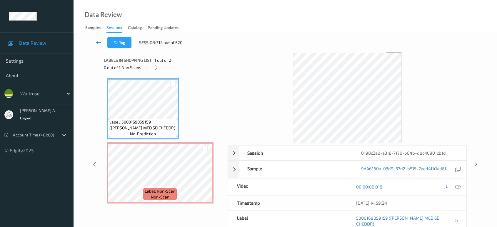
click at [159, 71] on div "0 out of 1 Non Scans" at bounding box center [164, 67] width 120 height 7
click at [158, 68] on icon at bounding box center [156, 67] width 5 height 5
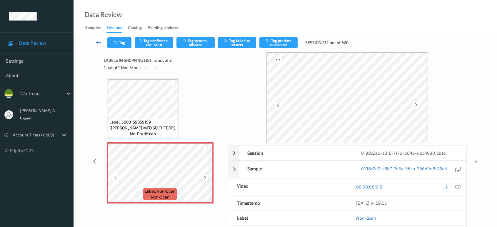
click at [204, 177] on icon at bounding box center [204, 177] width 5 height 5
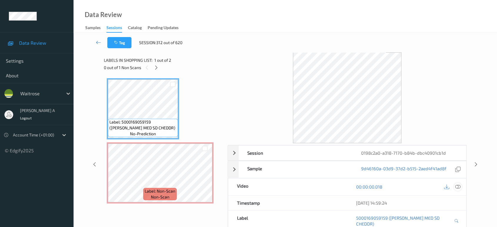
click at [459, 186] on icon at bounding box center [457, 186] width 5 height 5
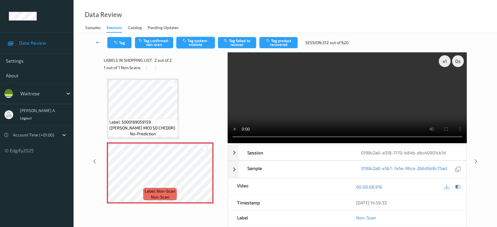
click at [193, 47] on button "Tag system-mistake" at bounding box center [195, 42] width 38 height 11
click at [120, 40] on button "Tag" at bounding box center [119, 42] width 24 height 11
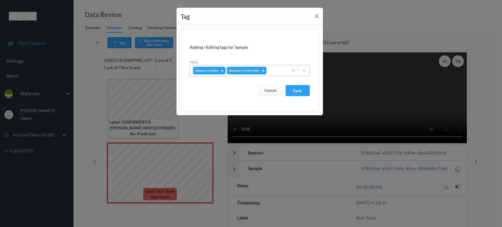
click at [278, 74] on div at bounding box center [276, 70] width 17 height 7
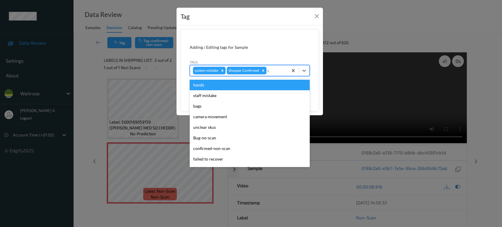
type input "un"
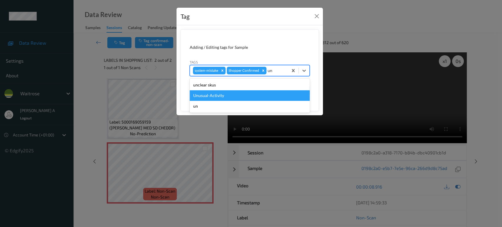
click at [256, 98] on div "Unusual-Activity" at bounding box center [250, 95] width 120 height 11
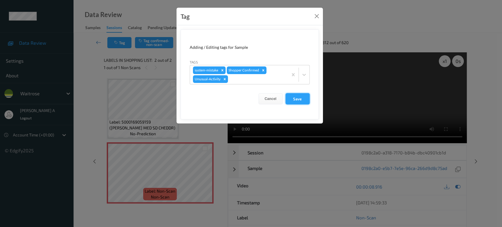
click at [297, 101] on button "Save" at bounding box center [298, 98] width 24 height 11
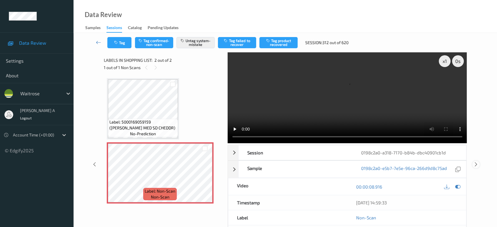
click at [477, 162] on icon at bounding box center [476, 164] width 5 height 5
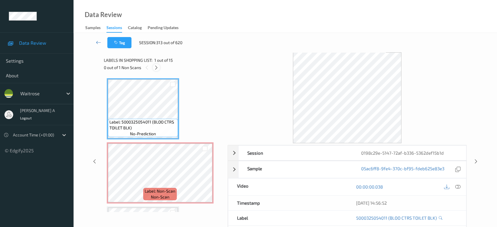
click at [157, 67] on icon at bounding box center [156, 67] width 5 height 5
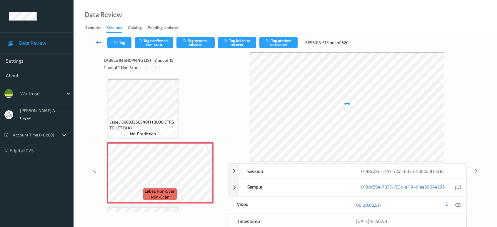
scroll to position [3, 0]
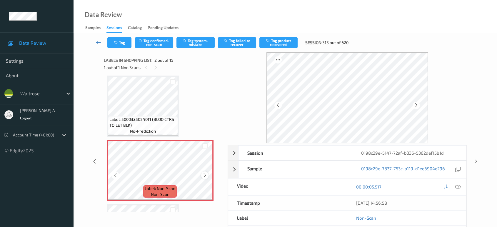
click at [203, 174] on icon at bounding box center [204, 175] width 5 height 5
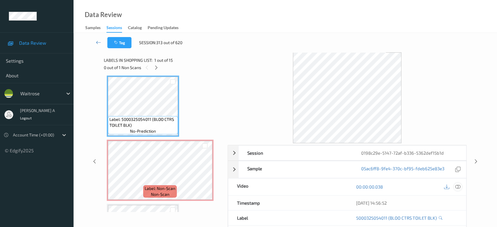
click at [458, 185] on icon at bounding box center [457, 186] width 5 height 5
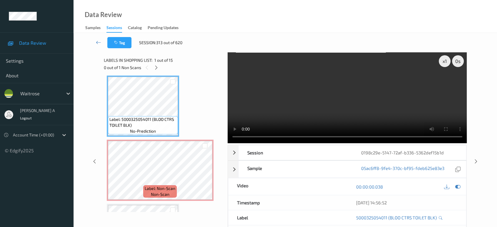
click at [381, 91] on video at bounding box center [347, 97] width 239 height 91
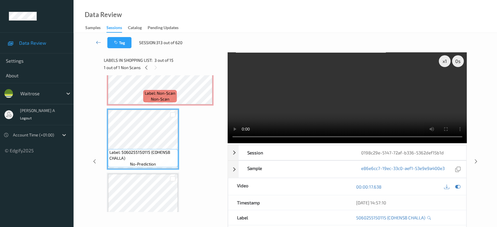
scroll to position [65, 0]
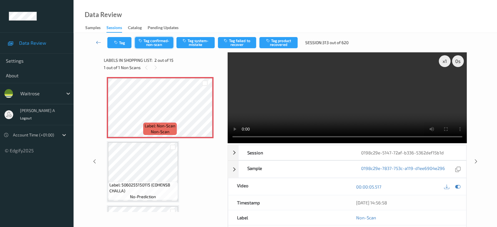
click at [155, 47] on button "Tag confirmed-non-scan" at bounding box center [154, 42] width 38 height 11
click at [281, 44] on button "Tag product recovered" at bounding box center [278, 42] width 38 height 11
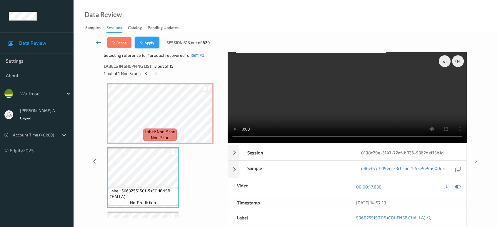
click at [159, 46] on button "Apply" at bounding box center [147, 42] width 24 height 11
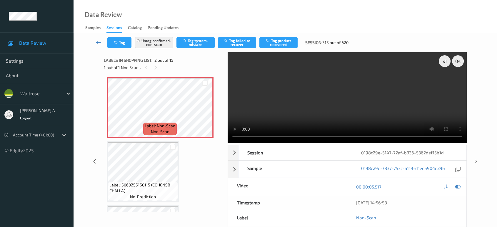
scroll to position [3, 0]
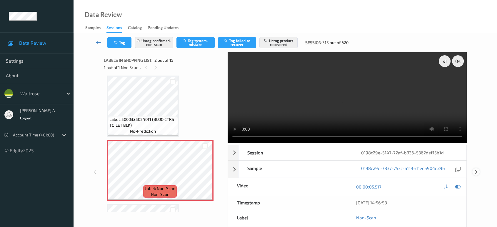
click at [477, 169] on icon at bounding box center [476, 171] width 5 height 5
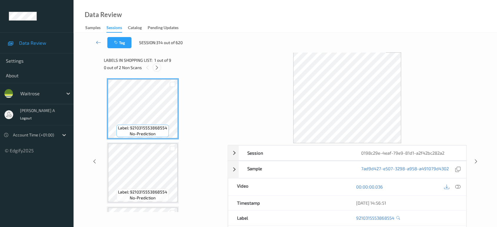
click at [155, 70] on icon at bounding box center [156, 67] width 5 height 5
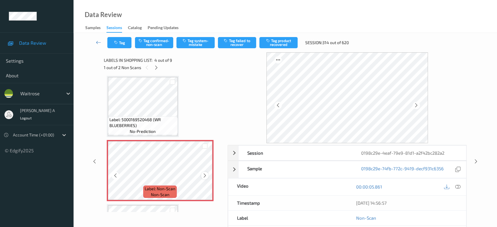
click at [205, 174] on icon at bounding box center [204, 175] width 5 height 5
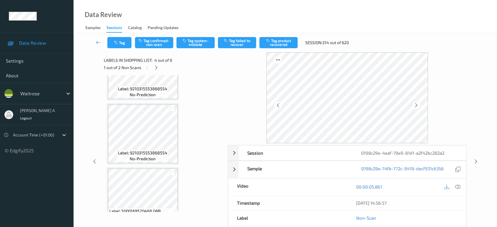
scroll to position [33, 0]
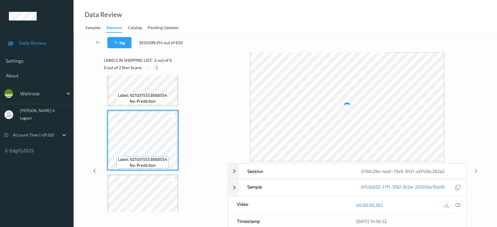
click at [456, 203] on div "Session 0198c29e-4eaf-79e9-81d1-a2f42bc282a2 Session ID 0198c29e-4eaf-79e9-81d1…" at bounding box center [347, 226] width 239 height 126
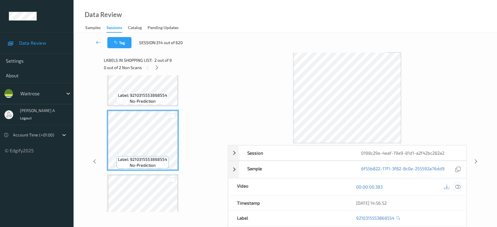
click at [458, 188] on icon at bounding box center [457, 186] width 5 height 5
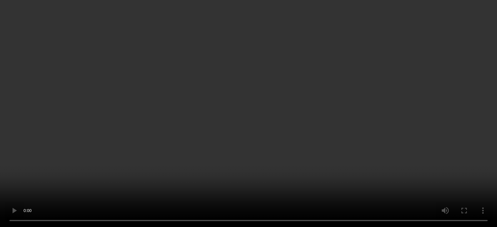
scroll to position [196, 0]
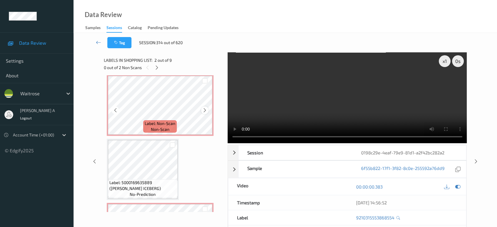
click at [206, 110] on icon at bounding box center [204, 110] width 5 height 5
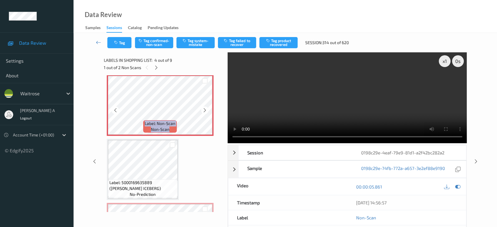
click at [206, 110] on icon at bounding box center [204, 110] width 5 height 5
click at [154, 49] on div "Tag Tag confirmed-non-scan Tag system-mistake Tag failed to recover Tag product…" at bounding box center [285, 42] width 399 height 19
click at [154, 44] on button "Tag confirmed-non-scan" at bounding box center [154, 42] width 38 height 11
click at [240, 43] on button "Tag failed to recover" at bounding box center [237, 42] width 38 height 11
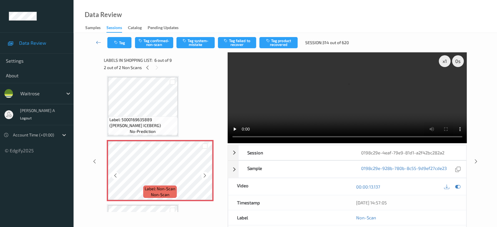
scroll to position [229, 0]
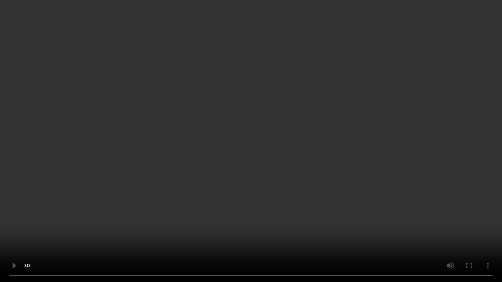
click at [264, 138] on video at bounding box center [251, 141] width 502 height 282
click at [224, 156] on video at bounding box center [251, 141] width 502 height 282
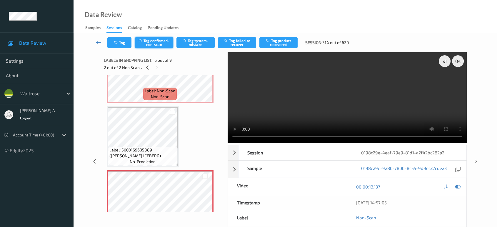
click at [152, 44] on button "Tag confirmed-non-scan" at bounding box center [154, 42] width 38 height 11
click at [240, 44] on button "Tag failed to recover" at bounding box center [237, 42] width 38 height 11
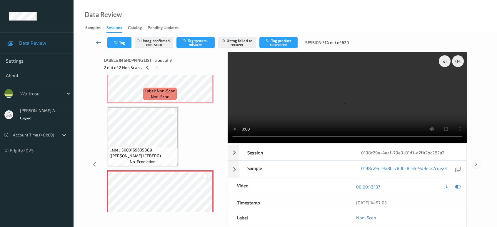
click at [475, 162] on icon at bounding box center [476, 164] width 5 height 5
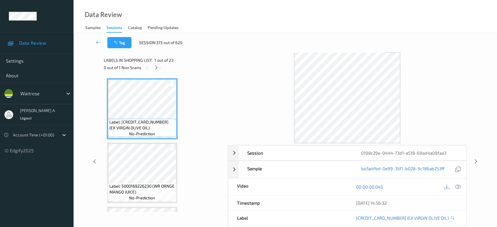
click at [158, 68] on icon at bounding box center [156, 67] width 5 height 5
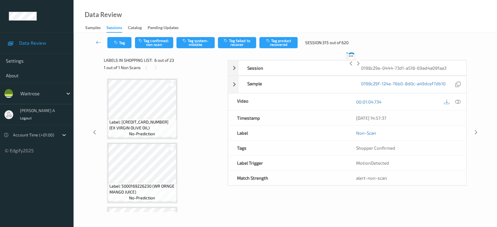
scroll to position [258, 0]
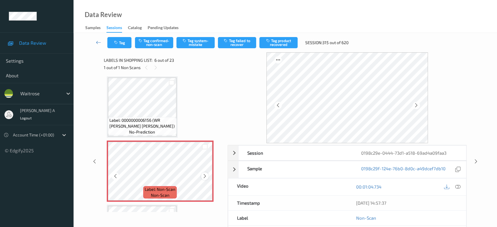
click at [203, 174] on icon at bounding box center [204, 176] width 5 height 5
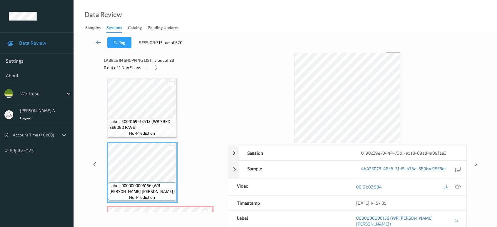
scroll to position [193, 0]
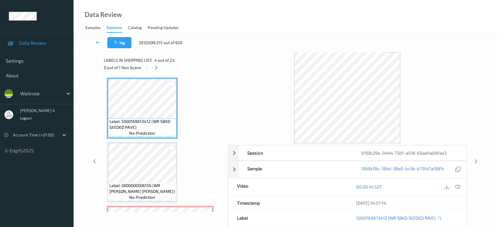
click at [452, 186] on div at bounding box center [452, 187] width 19 height 8
click at [456, 186] on icon at bounding box center [457, 186] width 5 height 5
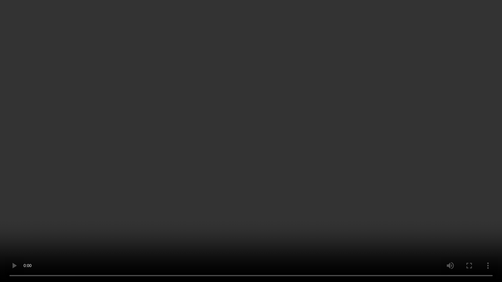
click at [289, 129] on video at bounding box center [251, 141] width 502 height 282
click at [276, 126] on video at bounding box center [251, 141] width 502 height 282
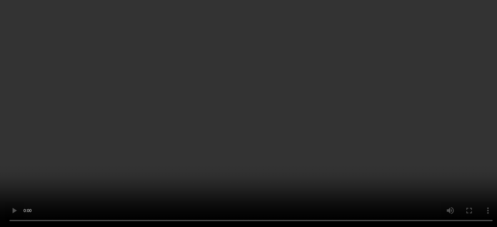
scroll to position [258, 0]
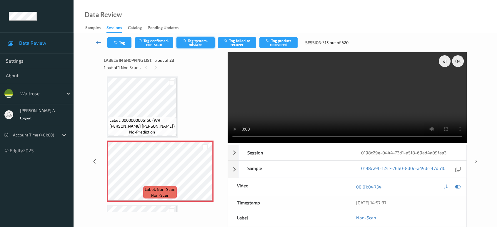
click at [193, 46] on button "Tag system-mistake" at bounding box center [195, 42] width 38 height 11
click at [121, 43] on button "Tag" at bounding box center [119, 42] width 24 height 11
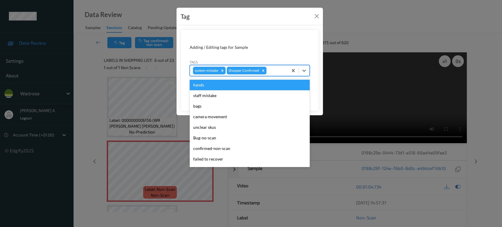
click at [281, 69] on div at bounding box center [276, 70] width 17 height 7
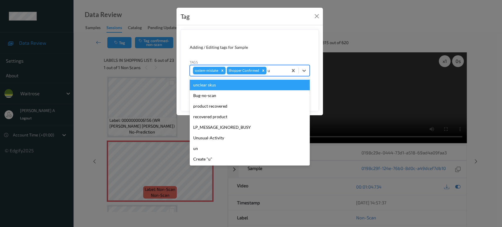
type input "un"
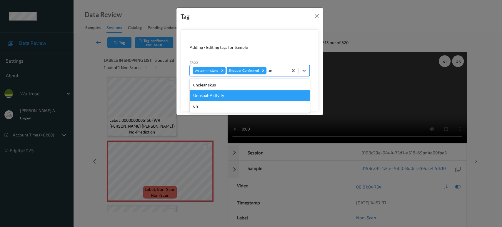
click at [247, 92] on div "Unusual-Activity" at bounding box center [250, 95] width 120 height 11
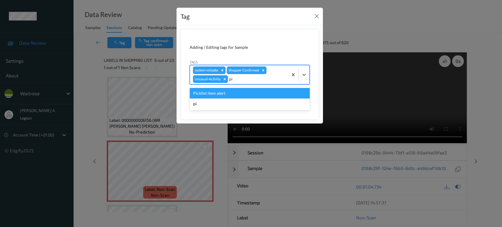
type input "pic"
click at [247, 92] on div "Picklist item alert" at bounding box center [250, 93] width 120 height 11
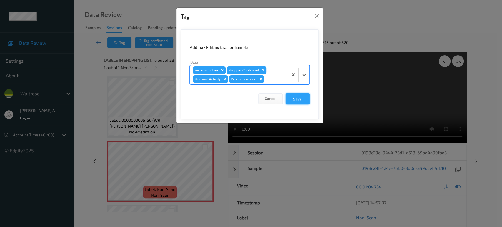
click at [296, 97] on button "Save" at bounding box center [298, 98] width 24 height 11
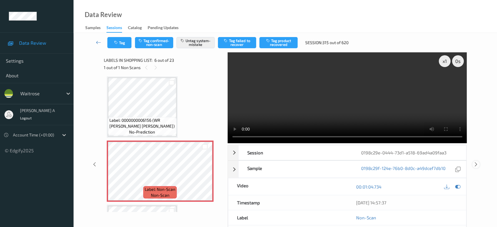
click at [478, 162] on icon at bounding box center [476, 164] width 5 height 5
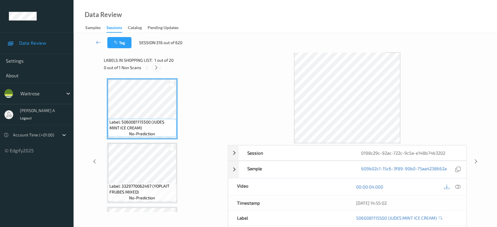
click at [155, 67] on icon at bounding box center [156, 67] width 5 height 5
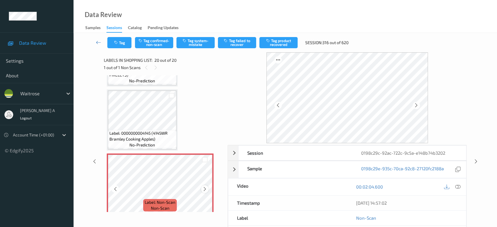
click at [205, 186] on icon at bounding box center [204, 188] width 5 height 5
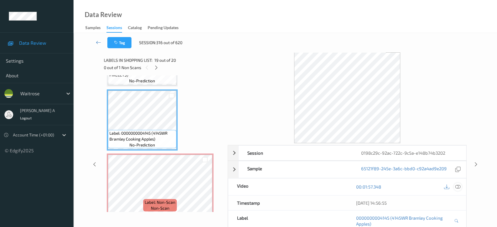
click at [459, 185] on icon at bounding box center [457, 186] width 5 height 5
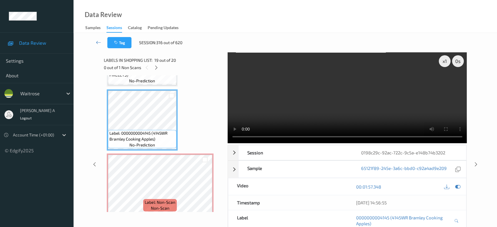
click at [359, 72] on video at bounding box center [347, 97] width 239 height 91
click at [438, 111] on video at bounding box center [347, 97] width 239 height 91
click at [352, 107] on video at bounding box center [347, 97] width 239 height 91
click at [385, 104] on video at bounding box center [347, 97] width 239 height 91
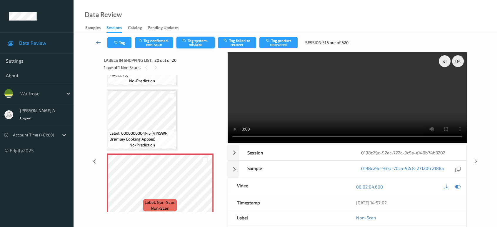
click at [191, 42] on button "Tag system-mistake" at bounding box center [195, 42] width 38 height 11
click at [125, 39] on button "Tag" at bounding box center [119, 42] width 24 height 11
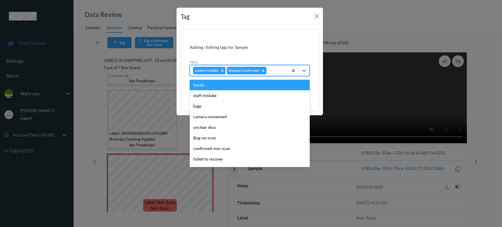
click at [279, 69] on div at bounding box center [276, 70] width 17 height 7
type input "un"
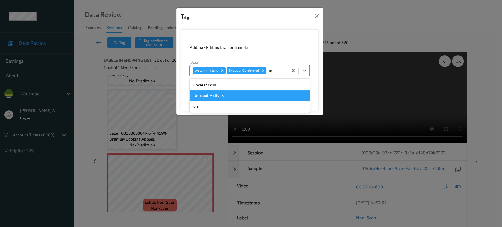
click at [240, 92] on div "Unusual-Activity" at bounding box center [250, 95] width 120 height 11
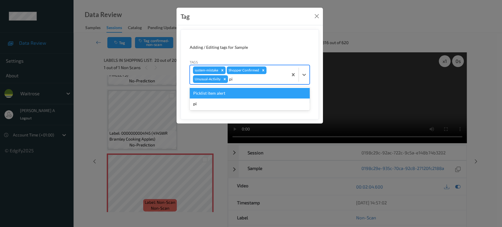
type input "pic"
click at [240, 92] on div "Picklist item alert" at bounding box center [250, 93] width 120 height 11
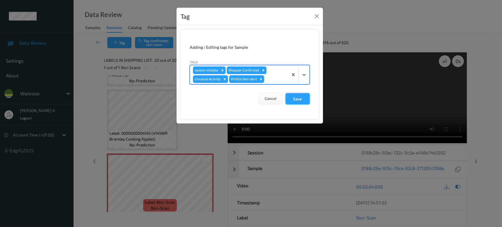
click at [299, 103] on button "Save" at bounding box center [298, 98] width 24 height 11
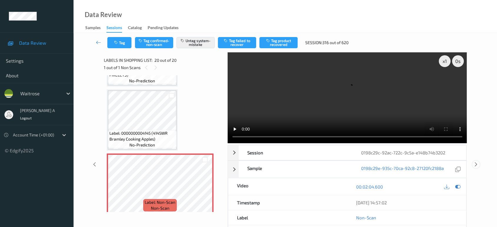
click at [475, 162] on icon at bounding box center [476, 164] width 5 height 5
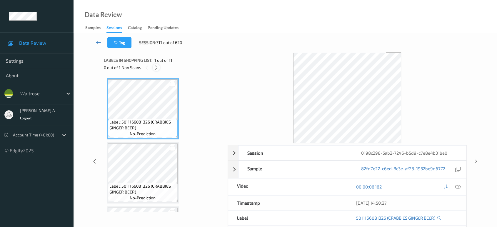
click at [158, 70] on div at bounding box center [156, 67] width 7 height 7
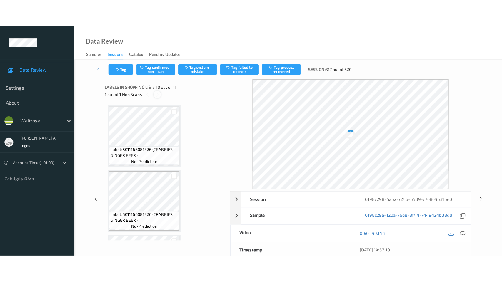
scroll to position [514, 0]
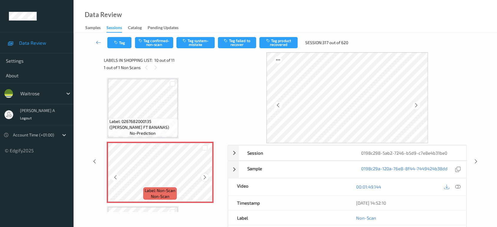
click at [204, 175] on icon at bounding box center [204, 177] width 5 height 5
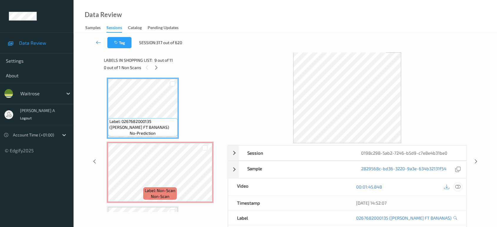
click at [461, 188] on div at bounding box center [458, 187] width 8 height 8
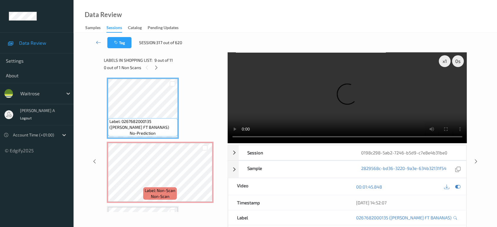
scroll to position [513, 0]
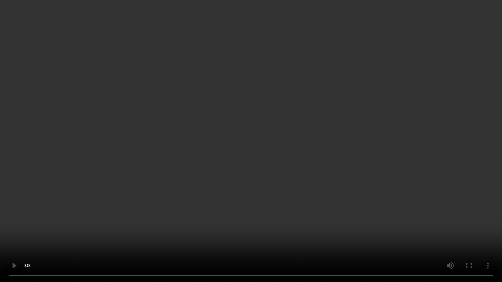
click at [367, 142] on video at bounding box center [251, 141] width 502 height 282
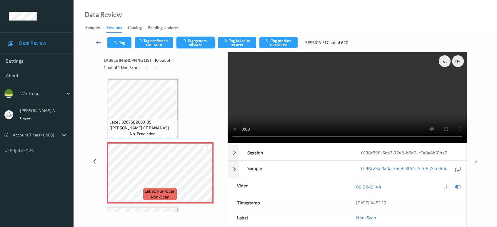
click at [195, 43] on button "Tag system-mistake" at bounding box center [195, 42] width 38 height 11
click at [125, 41] on button "Tag" at bounding box center [119, 42] width 24 height 11
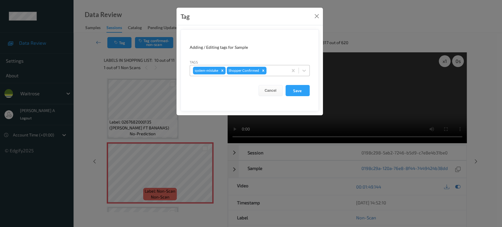
click at [272, 70] on div at bounding box center [276, 70] width 17 height 7
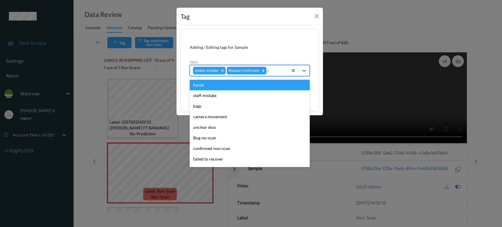
type input "un"
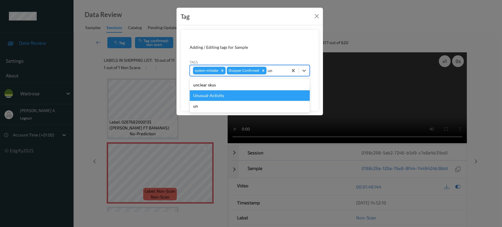
click at [216, 93] on div "Unusual-Activity" at bounding box center [250, 95] width 120 height 11
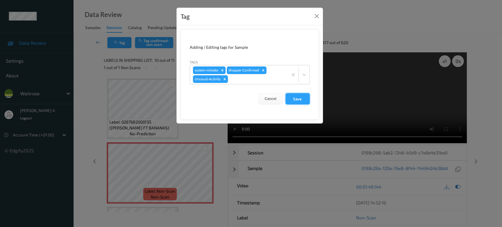
click at [300, 98] on button "Save" at bounding box center [298, 98] width 24 height 11
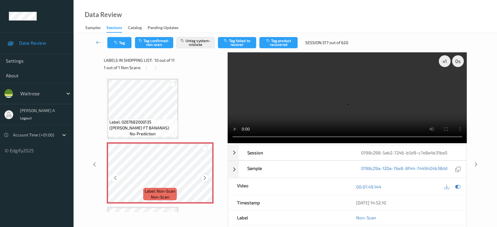
click at [205, 176] on icon at bounding box center [204, 177] width 5 height 5
click at [476, 162] on icon at bounding box center [476, 164] width 5 height 5
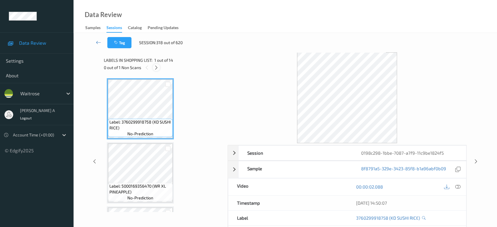
click at [160, 68] on div at bounding box center [156, 67] width 7 height 7
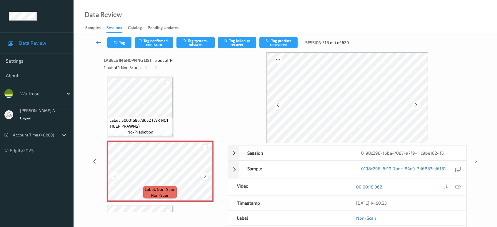
click at [204, 175] on icon at bounding box center [204, 176] width 5 height 5
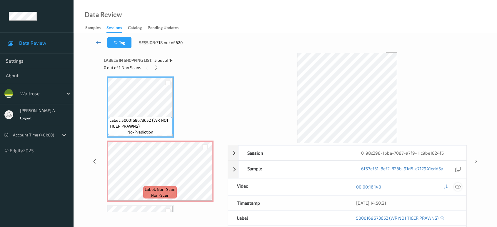
click at [459, 186] on icon at bounding box center [457, 186] width 5 height 5
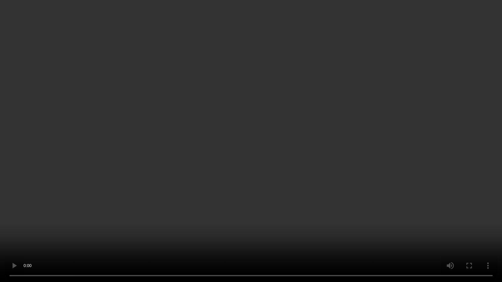
click at [319, 134] on video at bounding box center [251, 141] width 502 height 282
click at [184, 196] on video at bounding box center [251, 141] width 502 height 282
click at [162, 183] on video at bounding box center [251, 141] width 502 height 282
click at [254, 77] on video at bounding box center [251, 141] width 502 height 282
click at [255, 123] on video at bounding box center [251, 141] width 502 height 282
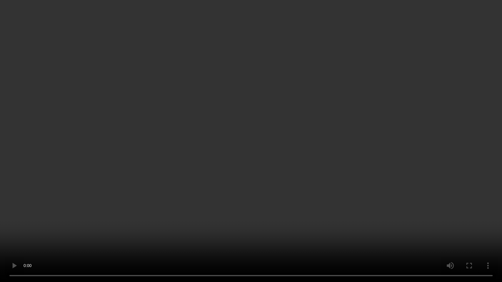
click at [243, 129] on video at bounding box center [251, 141] width 502 height 282
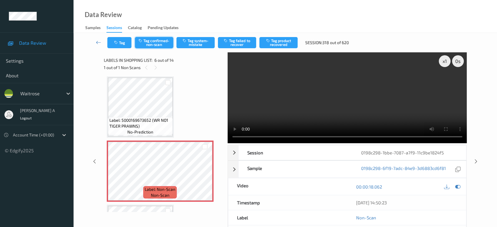
click at [158, 44] on button "Tag confirmed-non-scan" at bounding box center [154, 42] width 38 height 11
click at [235, 43] on button "Tag failed to recover" at bounding box center [237, 42] width 38 height 11
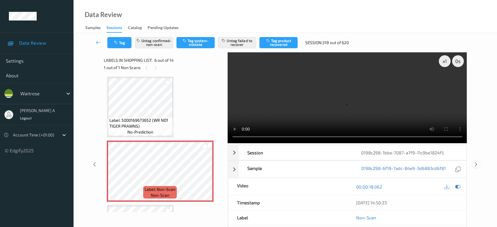
click at [476, 162] on icon at bounding box center [476, 164] width 5 height 5
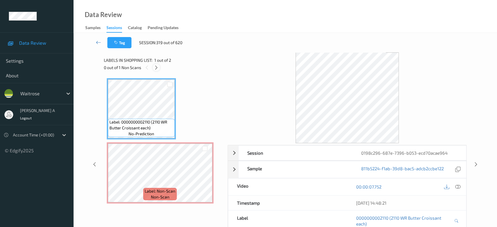
click at [157, 67] on icon at bounding box center [156, 67] width 5 height 5
click at [459, 187] on icon at bounding box center [457, 186] width 5 height 5
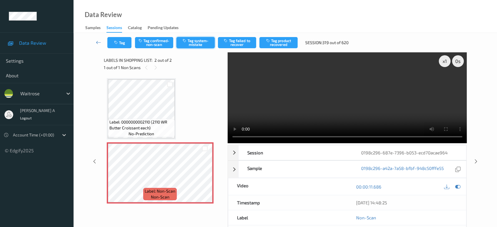
click at [195, 41] on button "Tag system-mistake" at bounding box center [195, 42] width 38 height 11
click at [117, 48] on div "Tag Tag confirmed-non-scan Untag system-mistake Tag failed to recover Tag produ…" at bounding box center [285, 42] width 399 height 19
click at [121, 39] on button "Tag" at bounding box center [119, 42] width 24 height 11
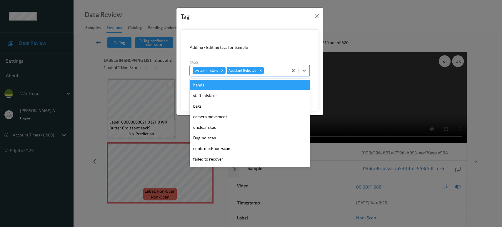
click at [275, 72] on div at bounding box center [275, 70] width 20 height 7
type input "un"
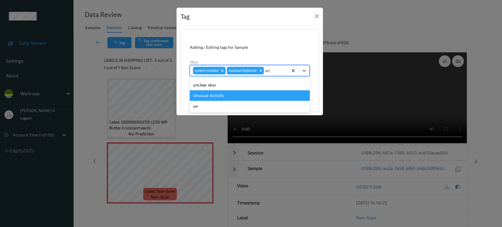
click at [219, 93] on div "Unusual-Activity" at bounding box center [250, 95] width 120 height 11
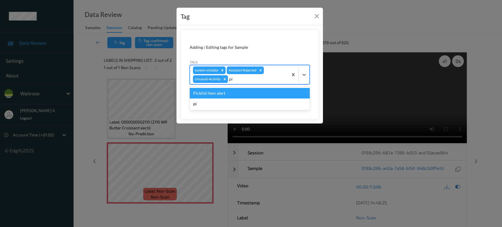
type input "pic"
click at [219, 93] on div "Picklist item alert" at bounding box center [250, 93] width 120 height 11
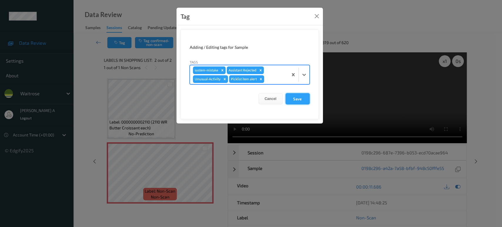
click at [301, 98] on button "Save" at bounding box center [298, 98] width 24 height 11
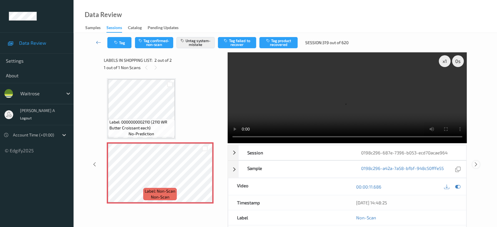
click at [477, 162] on icon at bounding box center [476, 164] width 5 height 5
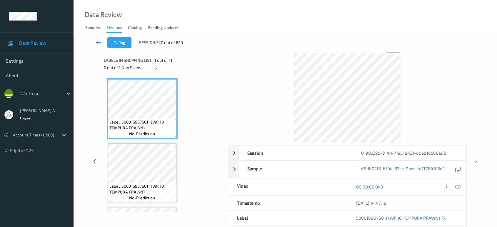
click at [157, 67] on icon at bounding box center [156, 67] width 5 height 5
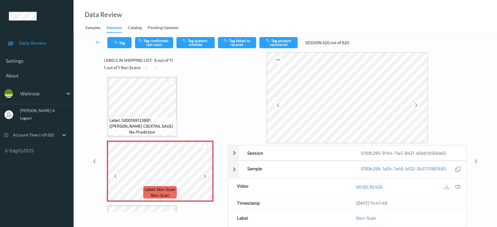
click at [204, 176] on icon at bounding box center [204, 176] width 5 height 5
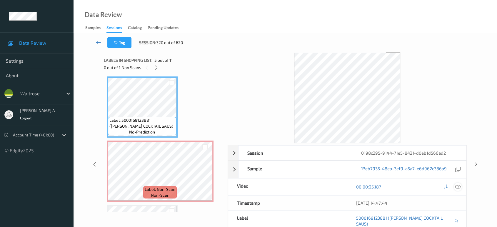
click at [458, 185] on icon at bounding box center [457, 186] width 5 height 5
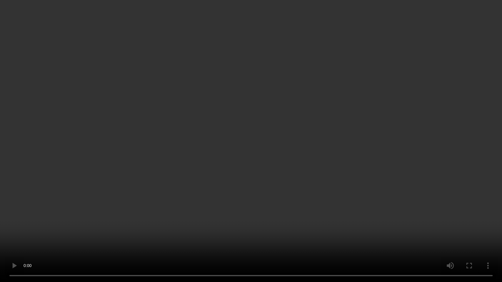
click at [351, 128] on video at bounding box center [251, 141] width 502 height 282
click at [334, 118] on video at bounding box center [251, 141] width 502 height 282
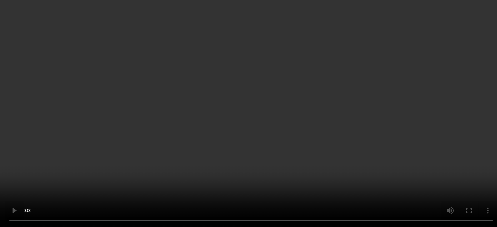
scroll to position [356, 0]
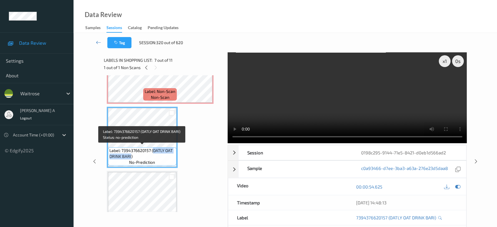
drag, startPoint x: 153, startPoint y: 148, endPoint x: 131, endPoint y: 154, distance: 23.5
click at [131, 154] on span "Label: 7394376620157 (OATLY OAT DRINK BARI)" at bounding box center [142, 154] width 66 height 12
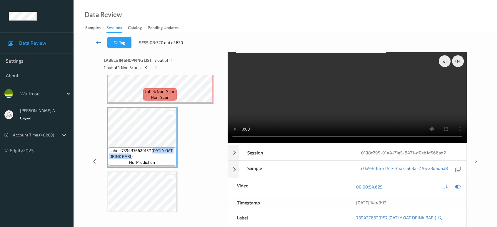
copy span "OATLY OAT DRINK BARI"
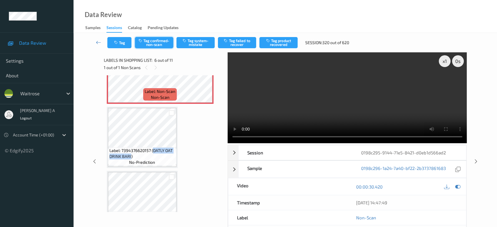
click at [153, 42] on button "Tag confirmed-non-scan" at bounding box center [154, 42] width 38 height 11
click at [278, 39] on button "Tag product recovered" at bounding box center [278, 42] width 38 height 11
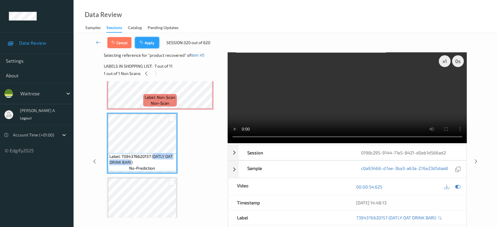
click at [146, 44] on button "Apply" at bounding box center [147, 42] width 24 height 11
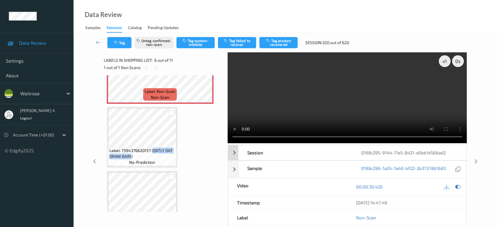
scroll to position [258, 0]
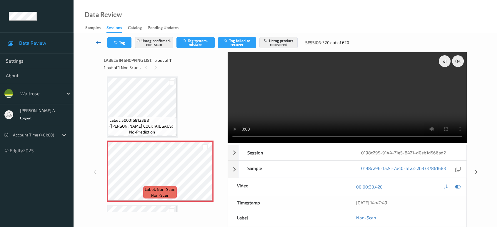
click at [97, 42] on icon at bounding box center [98, 42] width 5 height 6
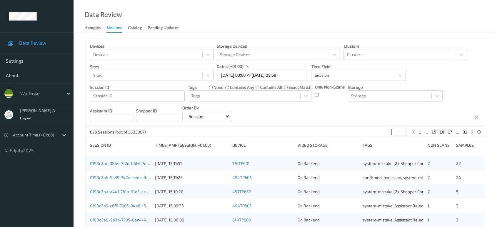
click at [464, 132] on button "31" at bounding box center [465, 131] width 8 height 5
type input "**"
click at [453, 132] on button "30" at bounding box center [452, 131] width 8 height 5
type input "**"
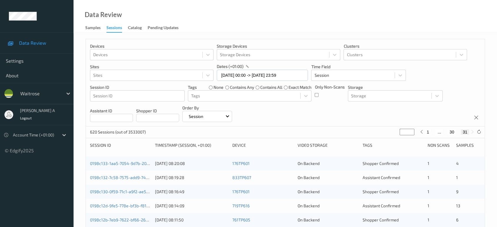
type input "**"
click at [445, 132] on button "29" at bounding box center [445, 131] width 8 height 5
type input "**"
click at [440, 132] on button "28" at bounding box center [441, 131] width 8 height 5
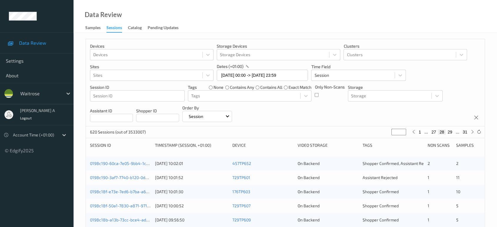
type input "**"
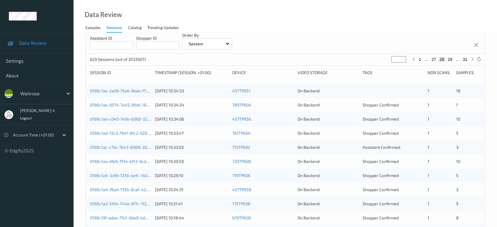
scroll to position [72, 0]
click at [131, 91] on link "0198c1ae-2a06-75a6-9bab-f72c56f6f6b0" at bounding box center [128, 91] width 77 height 5
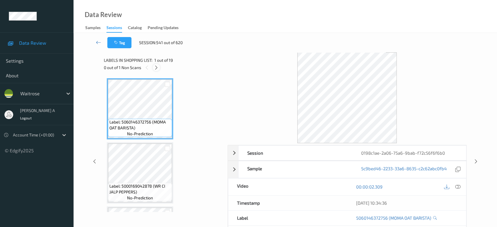
click at [158, 67] on icon at bounding box center [156, 67] width 5 height 5
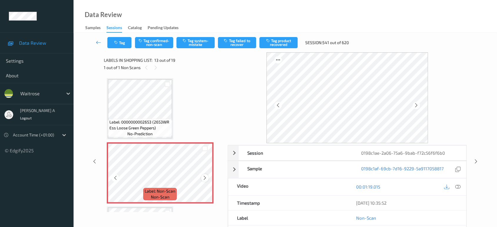
click at [204, 175] on icon at bounding box center [204, 177] width 5 height 5
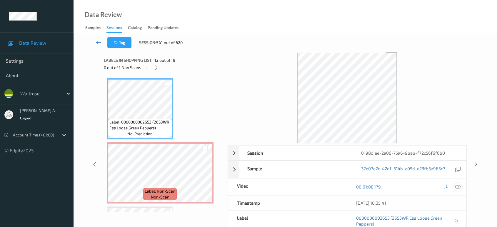
click at [459, 186] on icon at bounding box center [457, 186] width 5 height 5
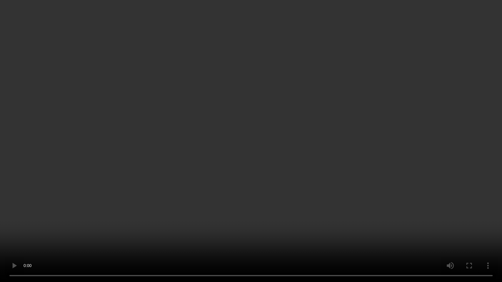
click at [289, 134] on video at bounding box center [251, 141] width 502 height 282
click at [244, 159] on video at bounding box center [251, 141] width 502 height 282
click at [260, 79] on video at bounding box center [251, 141] width 502 height 282
click at [316, 168] on video at bounding box center [251, 141] width 502 height 282
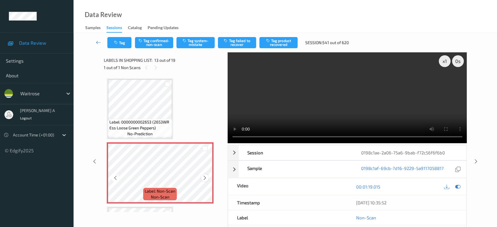
click at [207, 176] on div at bounding box center [204, 177] width 7 height 7
click at [207, 176] on icon at bounding box center [204, 177] width 5 height 5
click at [194, 42] on button "Tag system-mistake" at bounding box center [195, 42] width 38 height 11
click at [125, 43] on button "Tag" at bounding box center [119, 42] width 24 height 11
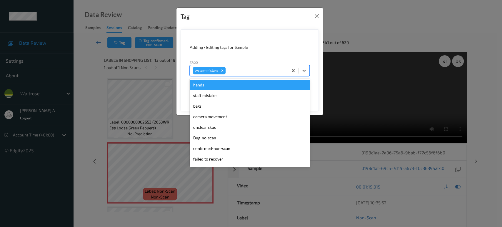
click at [263, 72] on div at bounding box center [256, 70] width 58 height 7
type input "un"
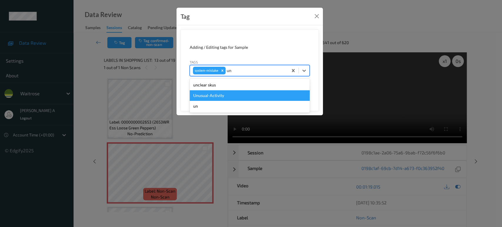
click at [206, 94] on div "Unusual-Activity" at bounding box center [250, 95] width 120 height 11
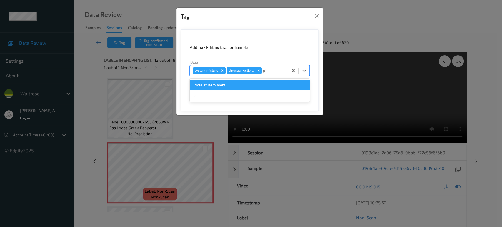
type input "pic"
click at [217, 84] on div "Picklist item alert" at bounding box center [250, 85] width 120 height 11
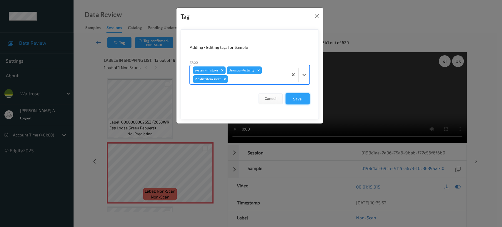
click at [304, 100] on button "Save" at bounding box center [298, 98] width 24 height 11
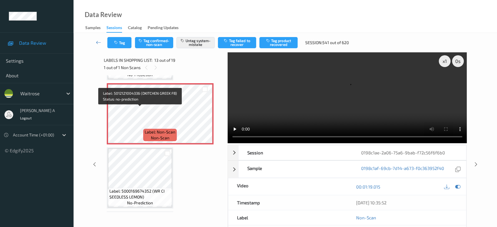
scroll to position [785, 0]
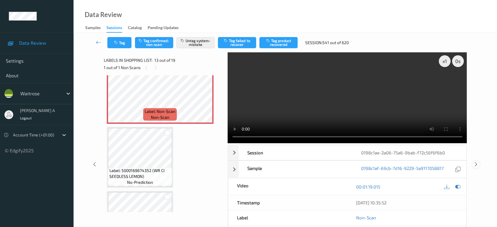
click at [475, 165] on icon at bounding box center [476, 164] width 5 height 5
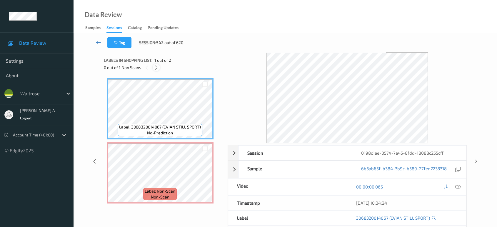
click at [157, 66] on icon at bounding box center [156, 67] width 5 height 5
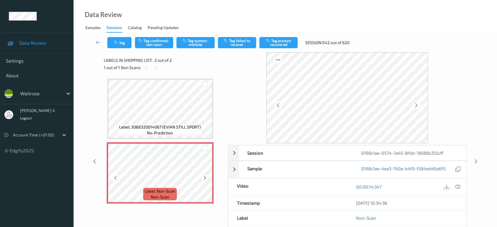
click at [206, 179] on icon at bounding box center [204, 177] width 5 height 5
click at [206, 178] on icon at bounding box center [204, 177] width 5 height 5
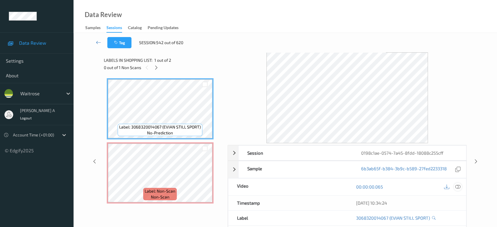
click at [457, 186] on icon at bounding box center [457, 186] width 5 height 5
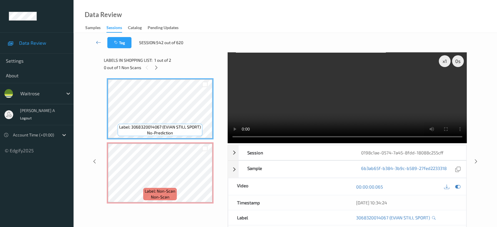
click at [294, 110] on video at bounding box center [347, 97] width 239 height 91
click at [156, 68] on icon at bounding box center [156, 67] width 5 height 5
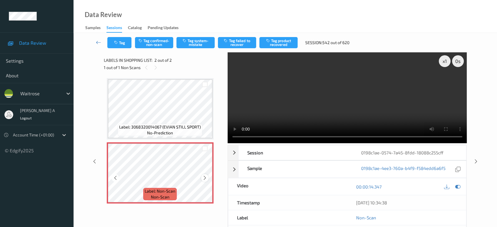
click at [203, 177] on icon at bounding box center [204, 177] width 5 height 5
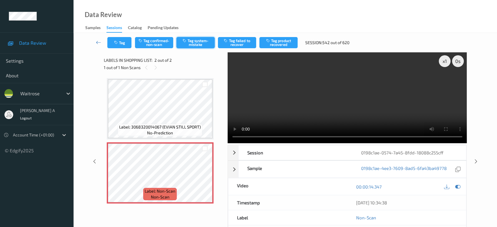
click at [191, 44] on button "Tag system-mistake" at bounding box center [195, 42] width 38 height 11
click at [120, 42] on button "Tag" at bounding box center [119, 42] width 24 height 11
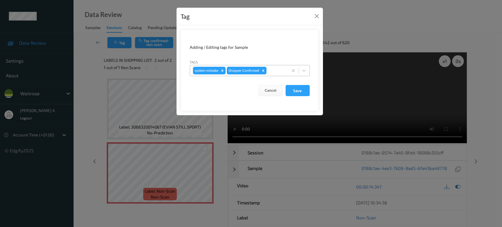
click at [275, 69] on div at bounding box center [276, 70] width 17 height 7
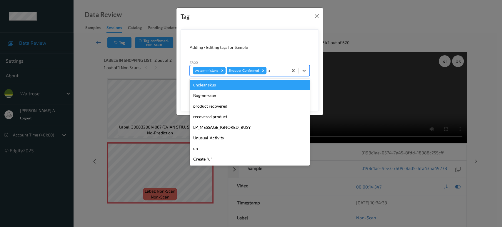
type input "un"
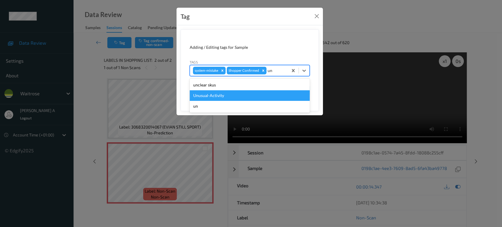
click at [222, 95] on div "Unusual-Activity" at bounding box center [250, 95] width 120 height 11
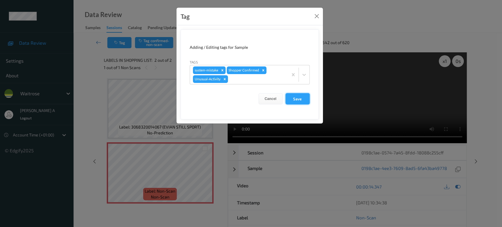
click at [298, 96] on button "Save" at bounding box center [298, 98] width 24 height 11
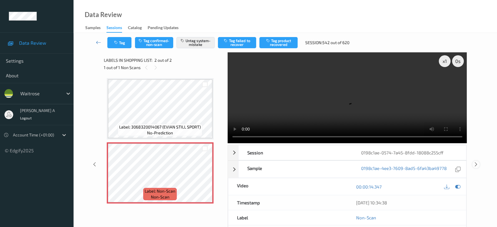
click at [477, 162] on icon at bounding box center [476, 164] width 5 height 5
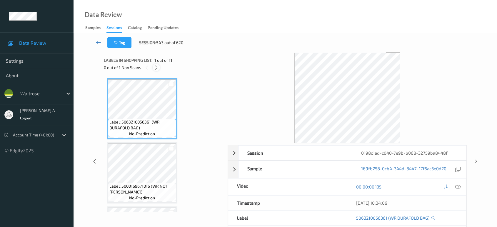
click at [155, 66] on icon at bounding box center [156, 67] width 5 height 5
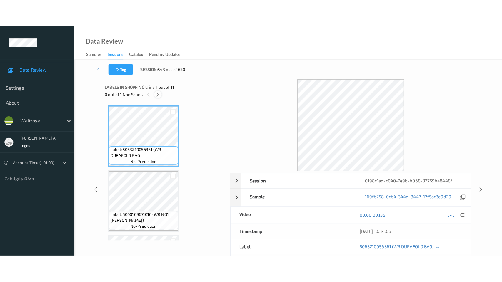
scroll to position [568, 0]
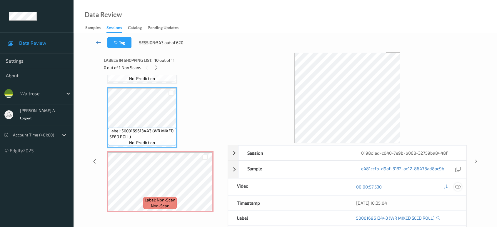
click at [457, 187] on icon at bounding box center [457, 186] width 5 height 5
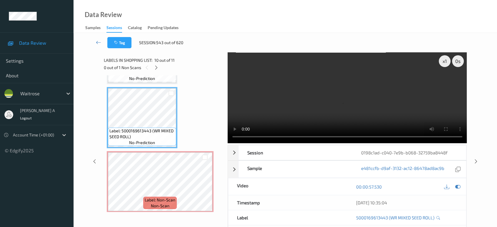
scroll to position [513, 0]
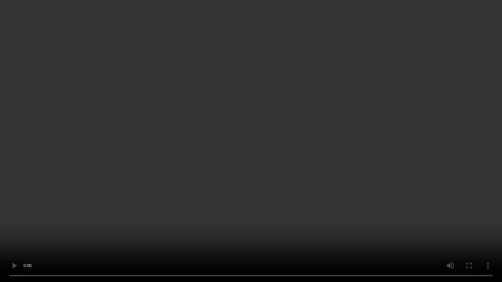
click at [375, 142] on video at bounding box center [251, 141] width 502 height 282
click at [270, 149] on video at bounding box center [251, 141] width 502 height 282
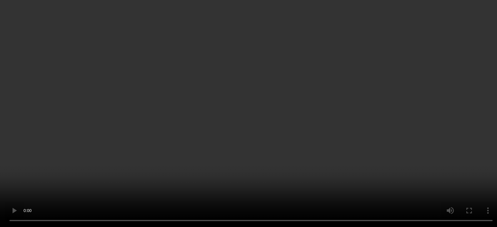
drag, startPoint x: 311, startPoint y: 108, endPoint x: 309, endPoint y: 110, distance: 3.1
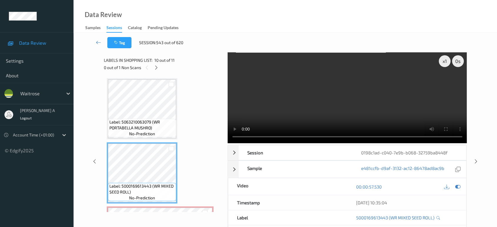
click at [311, 108] on video at bounding box center [347, 97] width 239 height 91
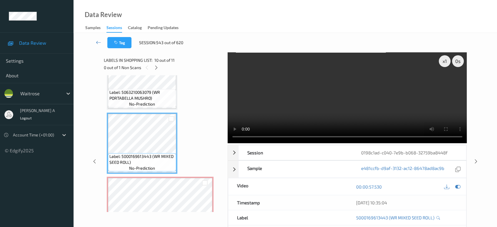
scroll to position [546, 0]
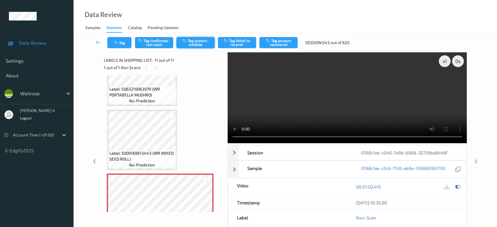
click at [181, 45] on button "Tag system-mistake" at bounding box center [195, 42] width 38 height 11
click at [119, 43] on button "Tag" at bounding box center [119, 42] width 24 height 11
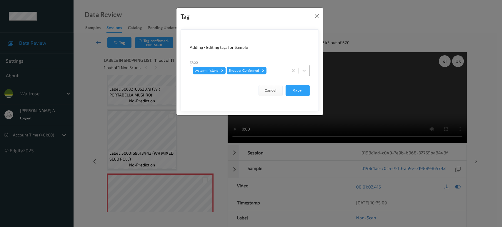
click at [275, 70] on div at bounding box center [276, 70] width 17 height 7
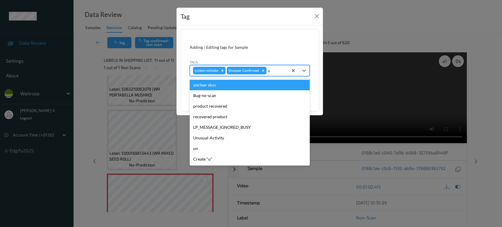
type input "un"
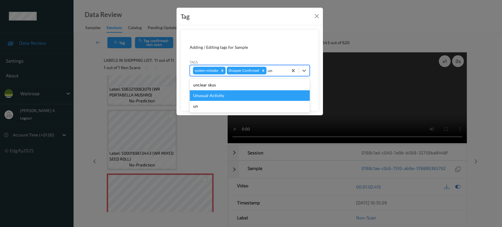
click at [231, 92] on div "Unusual-Activity" at bounding box center [250, 95] width 120 height 11
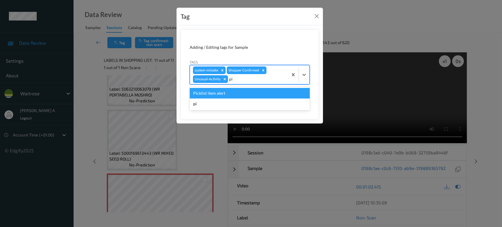
type input "pic"
click at [231, 92] on div "Picklist item alert" at bounding box center [250, 93] width 120 height 11
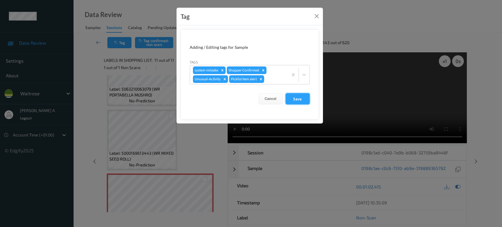
click at [302, 98] on button "Save" at bounding box center [298, 98] width 24 height 11
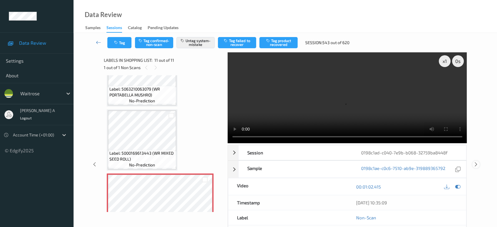
click at [474, 162] on icon at bounding box center [476, 164] width 5 height 5
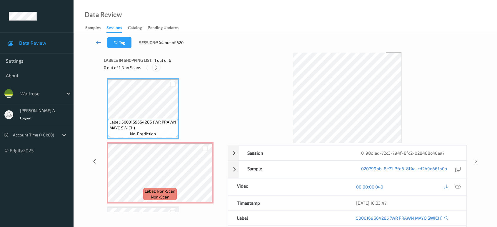
click at [158, 66] on icon at bounding box center [156, 67] width 5 height 5
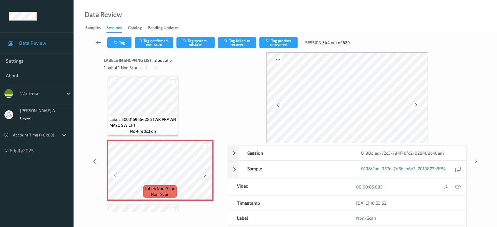
click at [206, 175] on icon at bounding box center [204, 175] width 5 height 5
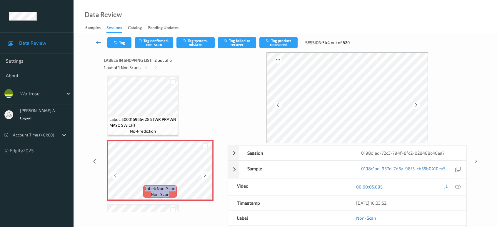
click at [206, 175] on icon at bounding box center [204, 175] width 5 height 5
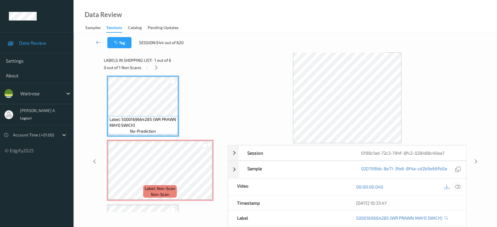
click at [457, 188] on icon at bounding box center [457, 186] width 5 height 5
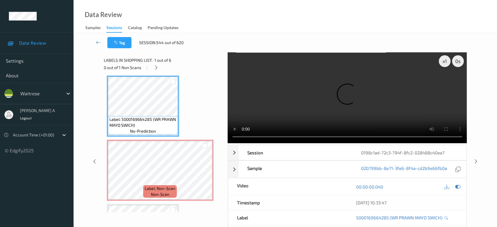
scroll to position [0, 0]
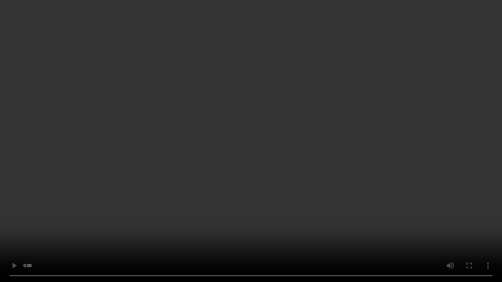
click at [240, 104] on video at bounding box center [251, 141] width 502 height 282
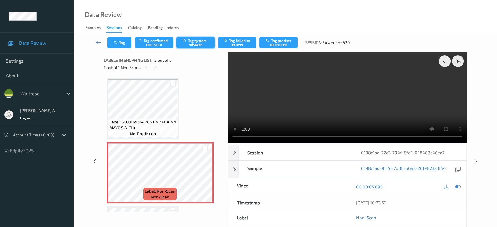
click at [200, 43] on button "Tag system-mistake" at bounding box center [195, 42] width 38 height 11
click at [120, 41] on button "Tag" at bounding box center [119, 42] width 24 height 11
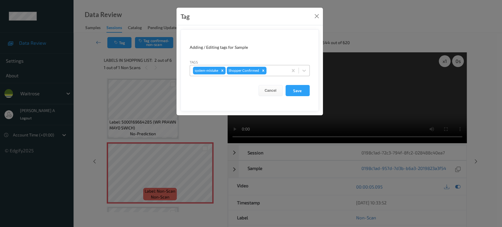
click at [279, 70] on div at bounding box center [276, 70] width 17 height 7
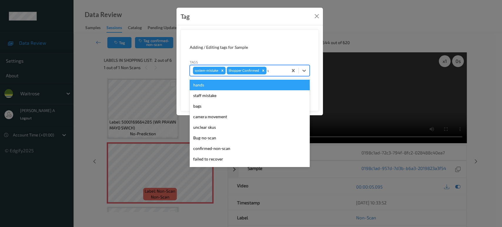
type input "un"
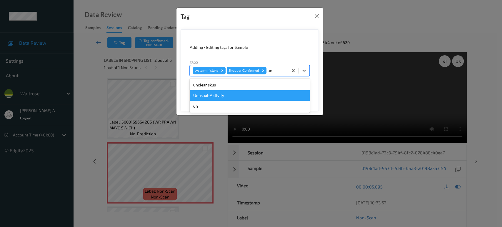
click at [258, 96] on div "Unusual-Activity" at bounding box center [250, 95] width 120 height 11
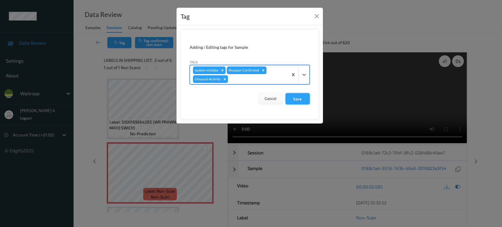
click at [302, 100] on button "Save" at bounding box center [298, 98] width 24 height 11
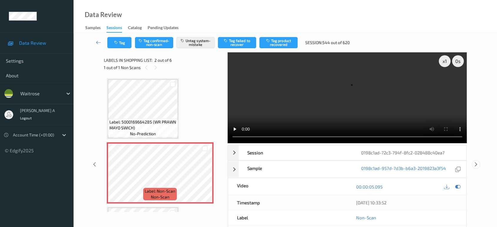
click at [476, 162] on icon at bounding box center [476, 164] width 5 height 5
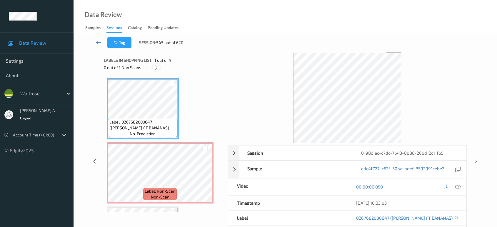
click at [157, 66] on icon at bounding box center [156, 67] width 5 height 5
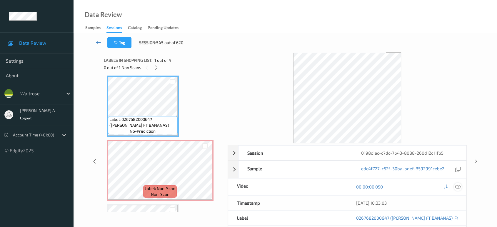
click at [459, 187] on icon at bounding box center [457, 186] width 5 height 5
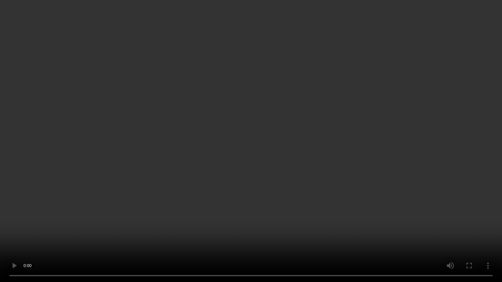
click at [315, 156] on video at bounding box center [251, 141] width 502 height 282
click at [295, 136] on video at bounding box center [251, 141] width 502 height 282
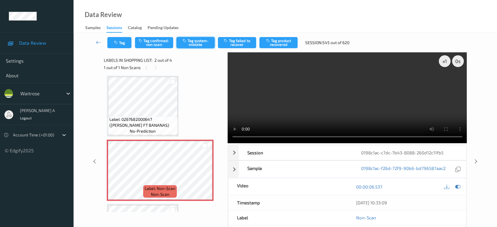
click at [198, 39] on button "Tag system-mistake" at bounding box center [195, 42] width 38 height 11
click at [124, 43] on button "Tag" at bounding box center [119, 42] width 24 height 11
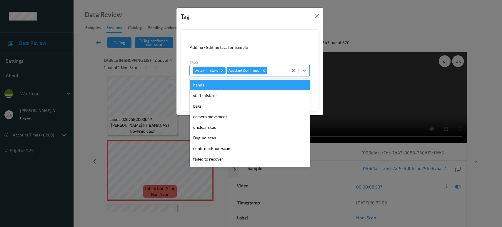
click at [273, 68] on div at bounding box center [276, 70] width 17 height 7
type input "un"
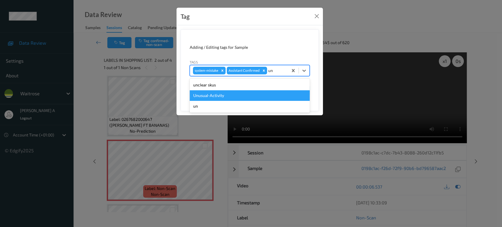
click at [220, 91] on div "Unusual-Activity" at bounding box center [250, 95] width 120 height 11
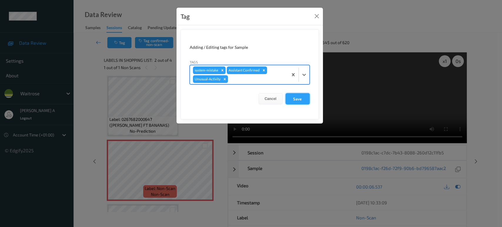
click at [301, 100] on button "Save" at bounding box center [298, 98] width 24 height 11
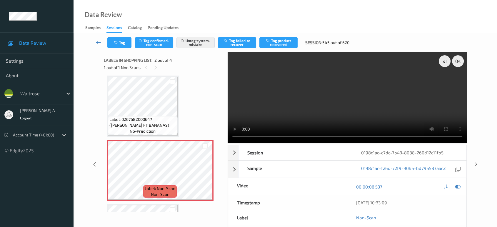
click at [479, 142] on div "x 1 0 s Session 0198c1ac-c7dc-7b43-8088-260d12c11fb5 Session ID 0198c1ac-c7dc-7…" at bounding box center [285, 164] width 399 height 224
click at [476, 162] on icon at bounding box center [476, 164] width 5 height 5
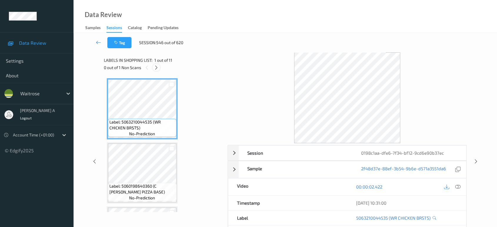
click at [155, 65] on icon at bounding box center [156, 67] width 5 height 5
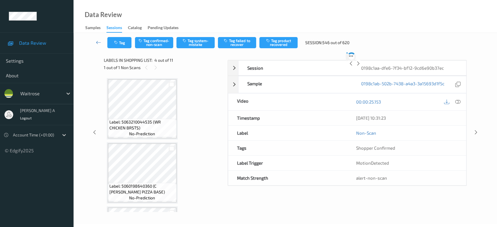
scroll to position [131, 0]
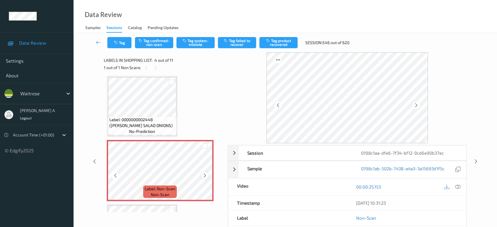
click at [205, 176] on icon at bounding box center [204, 175] width 5 height 5
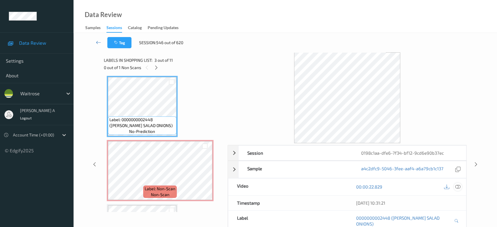
click at [458, 189] on icon at bounding box center [457, 186] width 5 height 5
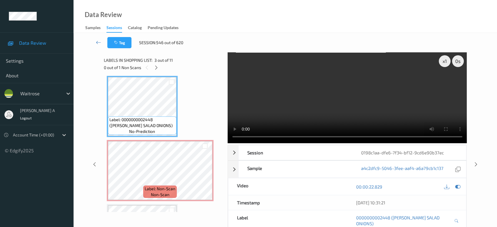
click at [306, 94] on video at bounding box center [347, 97] width 239 height 91
click at [113, 173] on icon at bounding box center [115, 175] width 5 height 5
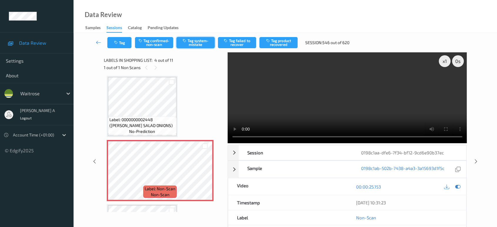
click at [207, 41] on button "Tag system-mistake" at bounding box center [195, 42] width 38 height 11
click at [118, 43] on icon "button" at bounding box center [116, 43] width 5 height 4
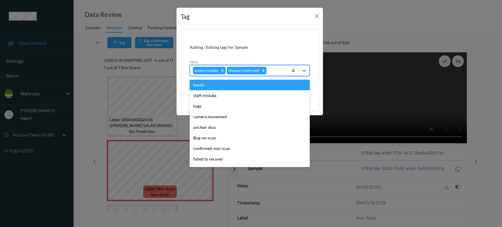
click at [273, 71] on div at bounding box center [276, 70] width 17 height 7
type input "un"
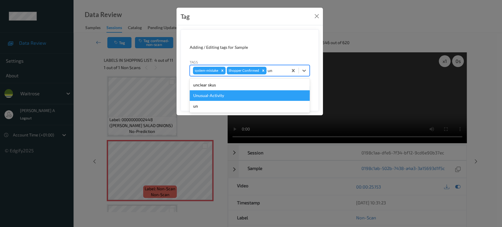
click at [231, 92] on div "Unusual-Activity" at bounding box center [250, 95] width 120 height 11
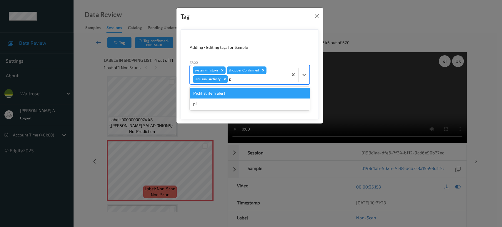
type input "pic"
click at [231, 92] on div "Picklist item alert" at bounding box center [250, 93] width 120 height 11
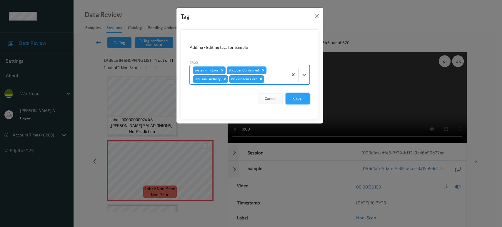
click at [290, 100] on button "Save" at bounding box center [298, 98] width 24 height 11
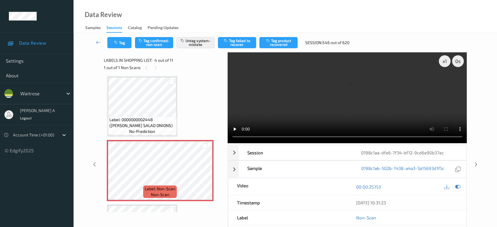
drag, startPoint x: 476, startPoint y: 140, endPoint x: 471, endPoint y: 133, distance: 8.9
click at [476, 162] on icon at bounding box center [476, 164] width 5 height 5
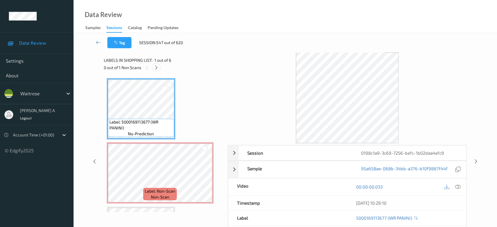
click at [158, 70] on icon at bounding box center [156, 67] width 5 height 5
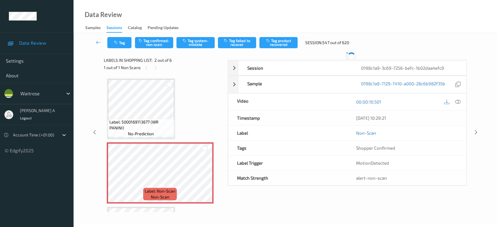
scroll to position [3, 0]
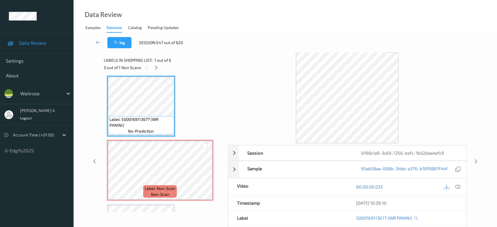
drag, startPoint x: 455, startPoint y: 189, endPoint x: 421, endPoint y: 166, distance: 41.0
click at [454, 188] on div at bounding box center [458, 187] width 8 height 8
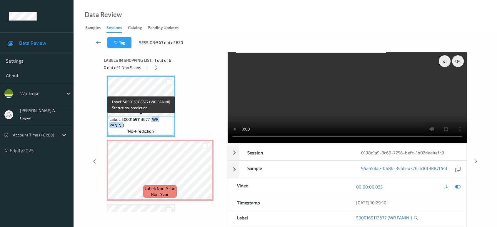
drag, startPoint x: 151, startPoint y: 119, endPoint x: 129, endPoint y: 123, distance: 23.3
click at [123, 126] on span "Label: 5000169113677 (WR PANINI)" at bounding box center [140, 122] width 63 height 12
copy span "WR PANINI)"
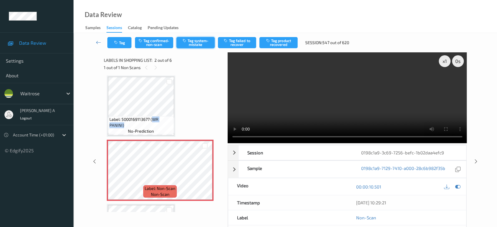
click at [195, 40] on button "Tag system-mistake" at bounding box center [195, 42] width 38 height 11
click at [114, 42] on button "Tag" at bounding box center [119, 42] width 24 height 11
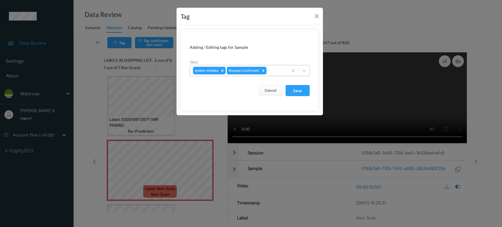
click at [271, 72] on div at bounding box center [276, 70] width 17 height 7
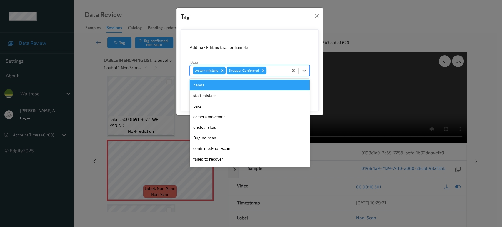
type input "un"
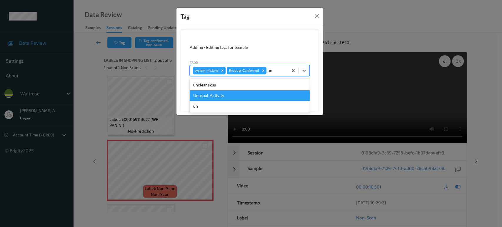
click at [203, 93] on div "Unusual-Activity" at bounding box center [250, 95] width 120 height 11
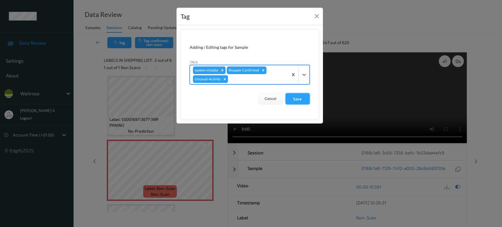
click at [292, 98] on button "Save" at bounding box center [298, 98] width 24 height 11
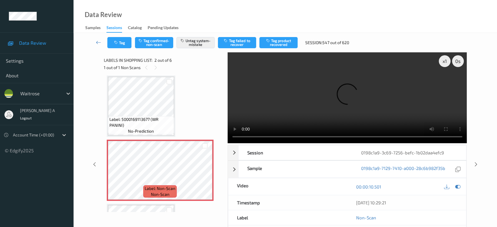
drag, startPoint x: 476, startPoint y: 138, endPoint x: 470, endPoint y: 126, distance: 13.8
click at [476, 162] on icon at bounding box center [476, 164] width 5 height 5
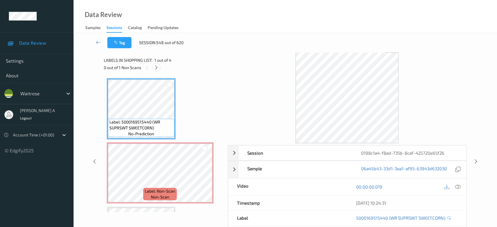
click at [157, 70] on icon at bounding box center [156, 67] width 5 height 5
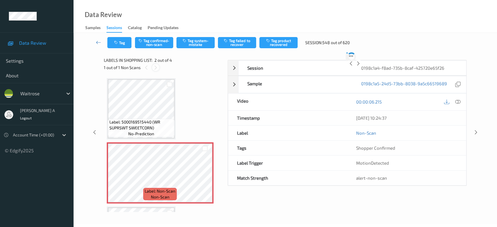
scroll to position [3, 0]
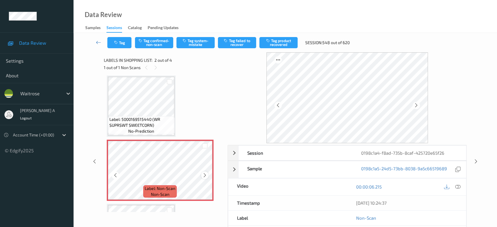
click at [206, 174] on icon at bounding box center [204, 175] width 5 height 5
click at [205, 175] on icon at bounding box center [204, 175] width 5 height 5
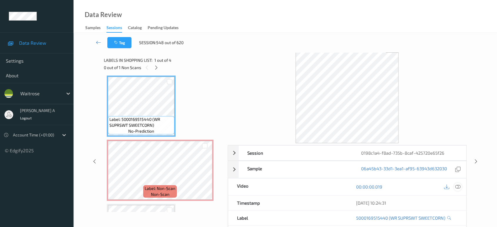
click at [458, 187] on icon at bounding box center [457, 186] width 5 height 5
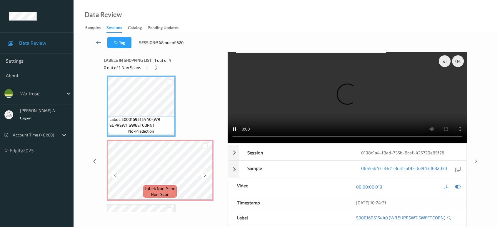
scroll to position [0, 0]
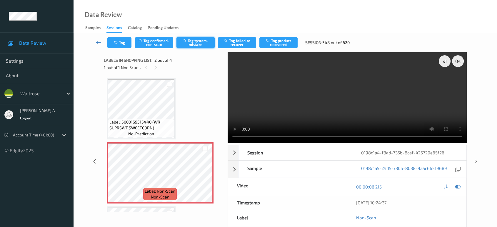
click at [189, 44] on button "Tag system-mistake" at bounding box center [195, 42] width 38 height 11
click at [124, 42] on button "Tag" at bounding box center [119, 42] width 24 height 11
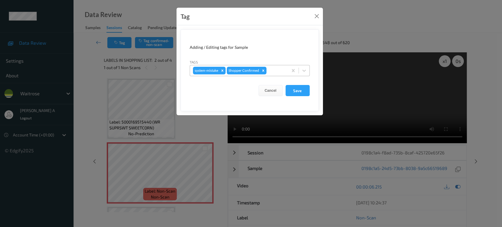
click at [277, 67] on div at bounding box center [276, 70] width 17 height 7
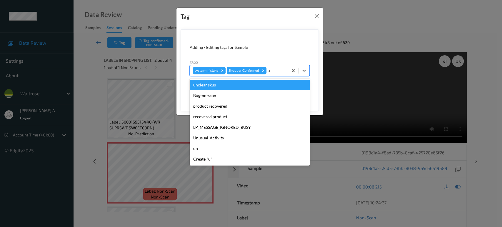
type input "un"
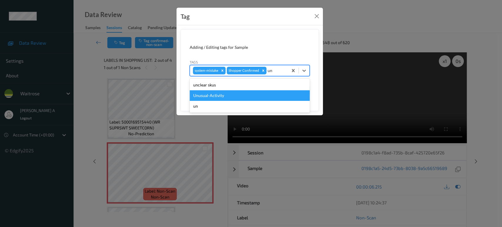
click at [206, 99] on div "Unusual-Activity" at bounding box center [250, 95] width 120 height 11
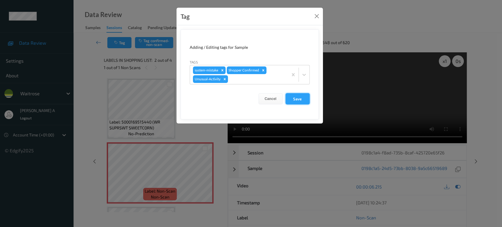
click at [292, 100] on button "Save" at bounding box center [298, 98] width 24 height 11
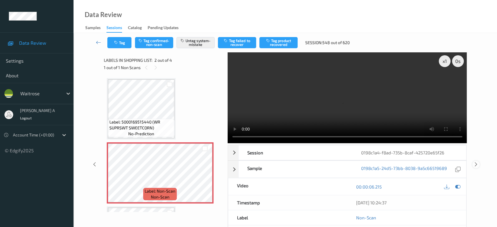
click at [474, 164] on icon at bounding box center [476, 164] width 5 height 5
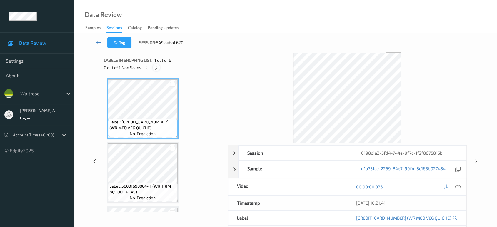
click at [157, 67] on icon at bounding box center [156, 67] width 5 height 5
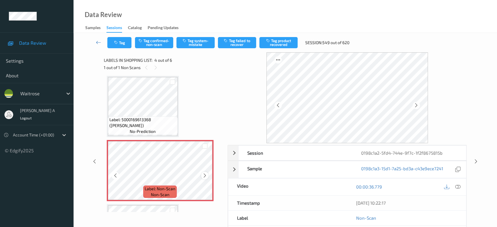
click at [204, 173] on icon at bounding box center [204, 175] width 5 height 5
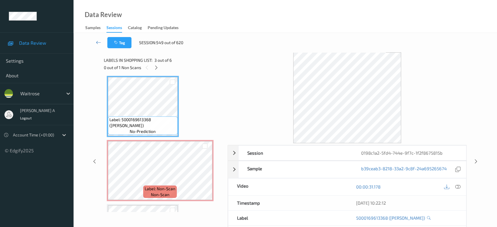
click at [457, 186] on icon at bounding box center [457, 186] width 5 height 5
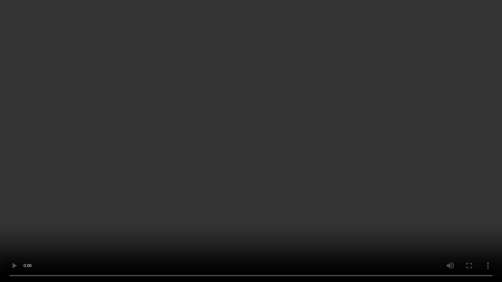
drag, startPoint x: 327, startPoint y: 156, endPoint x: 293, endPoint y: 13, distance: 147.7
click at [327, 156] on video at bounding box center [251, 141] width 502 height 282
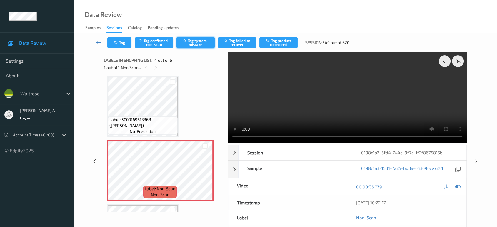
click at [185, 44] on button "Tag system-mistake" at bounding box center [195, 42] width 38 height 11
click at [119, 41] on button "Tag" at bounding box center [119, 42] width 24 height 11
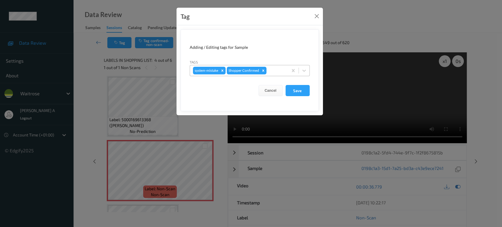
click at [278, 70] on div at bounding box center [276, 70] width 17 height 7
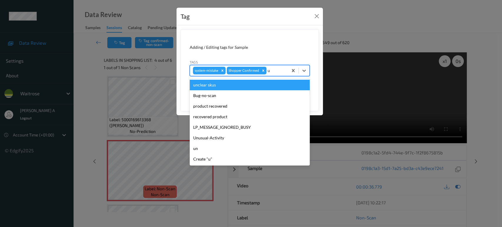
type input "un"
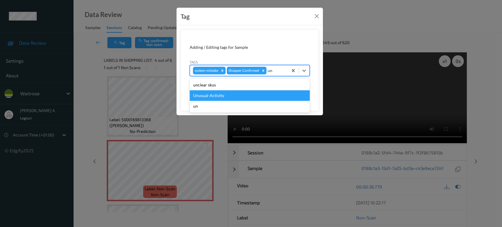
click at [208, 91] on div "Unusual-Activity" at bounding box center [250, 95] width 120 height 11
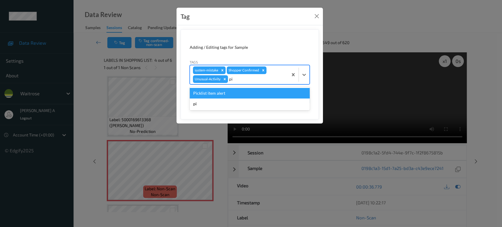
type input "pic"
click at [207, 95] on div "Picklist item alert" at bounding box center [250, 93] width 120 height 11
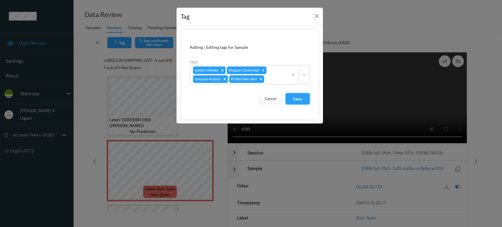
click at [299, 104] on button "Save" at bounding box center [298, 98] width 24 height 11
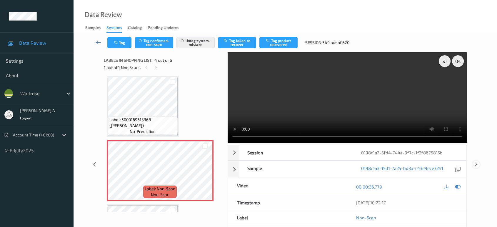
click at [476, 162] on icon at bounding box center [476, 164] width 5 height 5
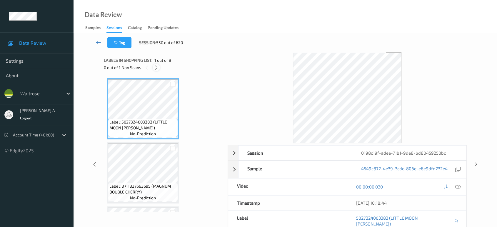
click at [158, 67] on icon at bounding box center [156, 67] width 5 height 5
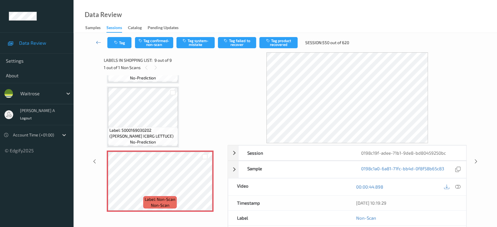
scroll to position [375, 0]
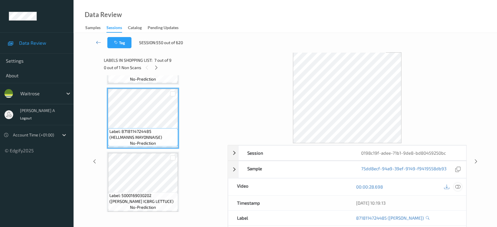
click at [459, 185] on icon at bounding box center [457, 186] width 5 height 5
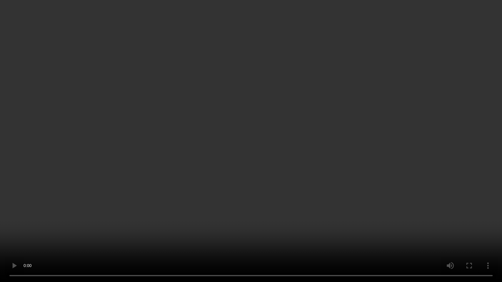
click at [306, 128] on video at bounding box center [251, 141] width 502 height 282
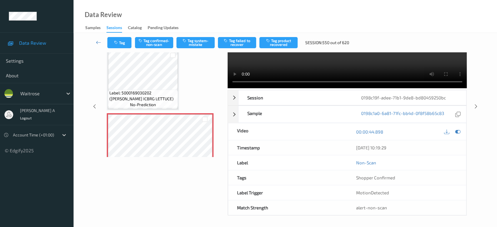
scroll to position [408, 0]
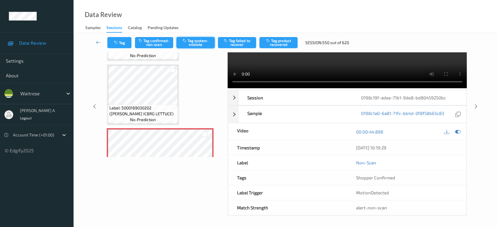
click at [196, 38] on button "Tag system-mistake" at bounding box center [195, 42] width 38 height 11
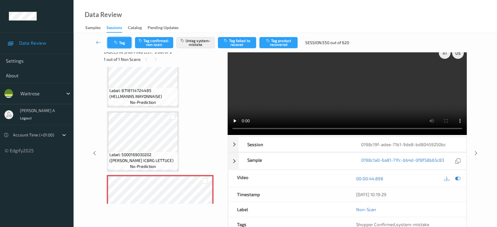
scroll to position [55, 0]
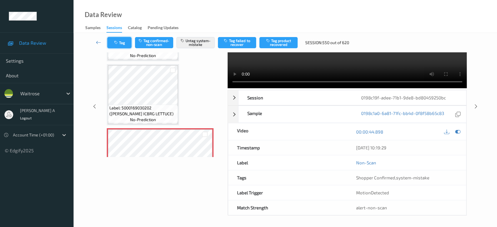
click at [126, 41] on button "Tag" at bounding box center [119, 42] width 24 height 11
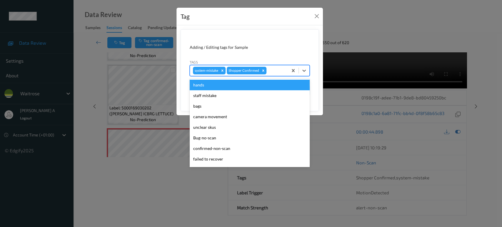
click at [271, 70] on div at bounding box center [276, 70] width 17 height 7
type input "un"
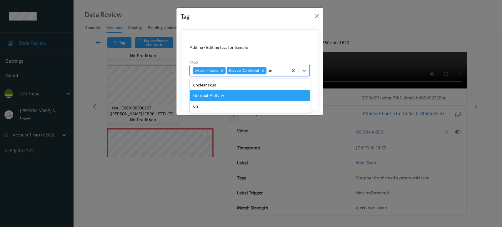
click at [236, 91] on div "Unusual-Activity" at bounding box center [250, 95] width 120 height 11
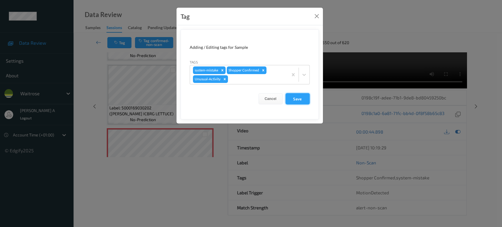
click at [294, 94] on button "Save" at bounding box center [298, 98] width 24 height 11
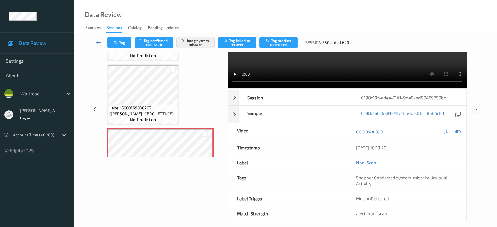
scroll to position [14, 0]
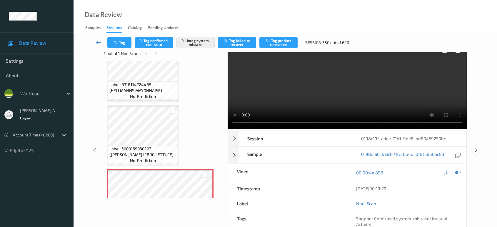
click at [475, 148] on icon at bounding box center [476, 150] width 5 height 5
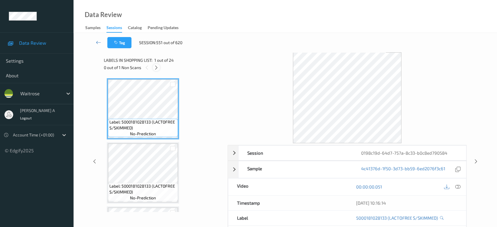
click at [158, 66] on icon at bounding box center [156, 67] width 5 height 5
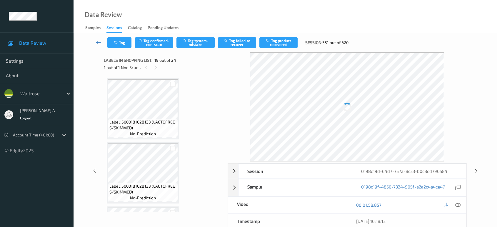
scroll to position [1089, 0]
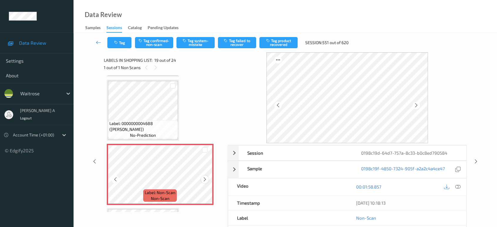
click at [204, 177] on icon at bounding box center [204, 179] width 5 height 5
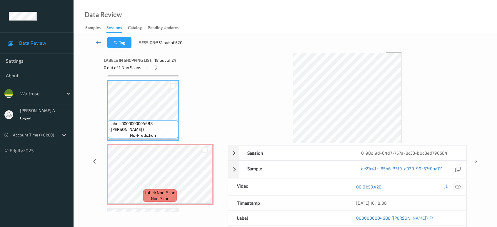
click at [459, 188] on icon at bounding box center [457, 186] width 5 height 5
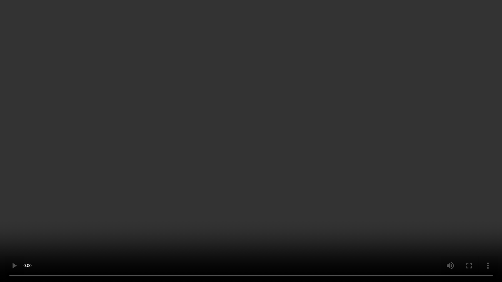
click at [284, 184] on video at bounding box center [251, 141] width 502 height 282
click at [260, 185] on video at bounding box center [251, 141] width 502 height 282
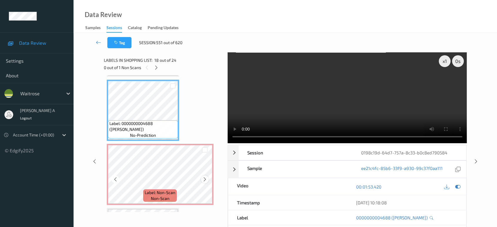
click at [204, 177] on icon at bounding box center [204, 179] width 5 height 5
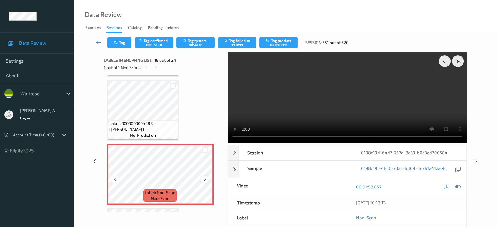
click at [205, 177] on icon at bounding box center [204, 179] width 5 height 5
click at [206, 177] on icon at bounding box center [204, 179] width 5 height 5
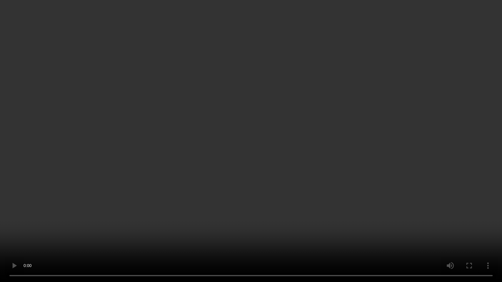
click at [267, 163] on video at bounding box center [251, 141] width 502 height 282
click at [261, 159] on video at bounding box center [251, 141] width 502 height 282
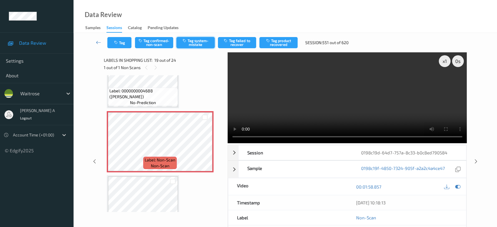
click at [194, 45] on button "Tag system-mistake" at bounding box center [195, 42] width 38 height 11
click at [118, 44] on icon "button" at bounding box center [116, 43] width 5 height 4
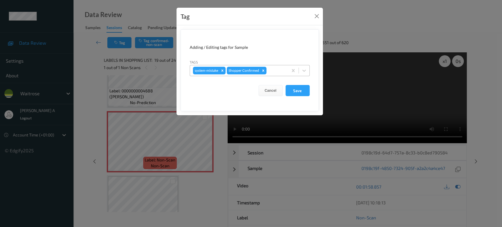
click at [275, 71] on div at bounding box center [276, 70] width 17 height 7
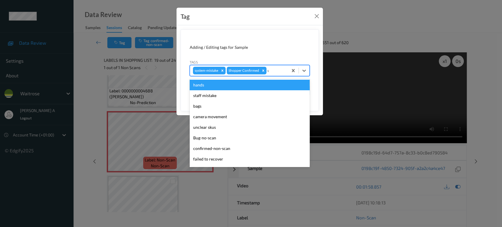
type input "un"
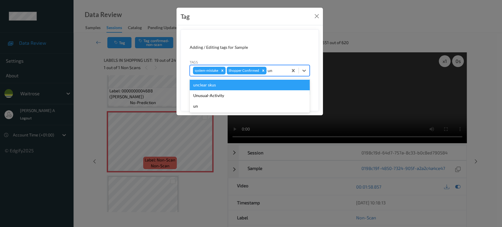
click at [234, 93] on div "Unusual-Activity" at bounding box center [250, 95] width 120 height 11
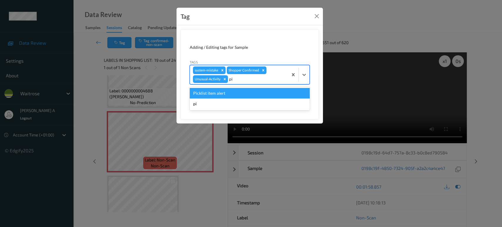
type input "pic"
click at [238, 92] on div "Picklist item alert" at bounding box center [250, 93] width 120 height 11
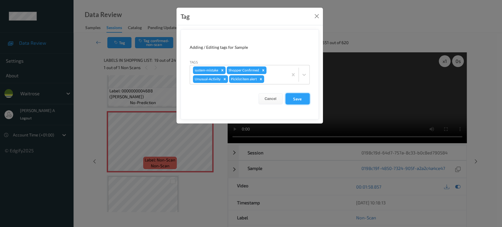
click at [299, 102] on button "Save" at bounding box center [298, 98] width 24 height 11
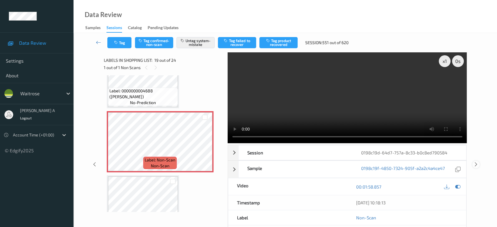
click at [476, 162] on icon at bounding box center [476, 164] width 5 height 5
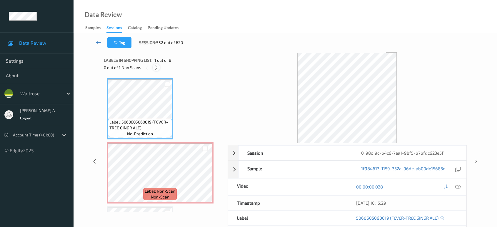
click at [156, 69] on icon at bounding box center [156, 67] width 5 height 5
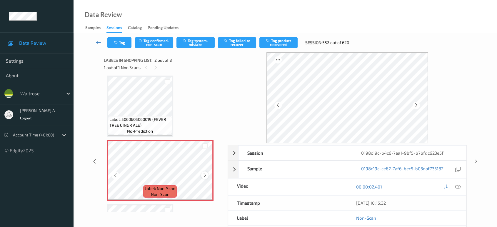
click at [205, 174] on icon at bounding box center [204, 175] width 5 height 5
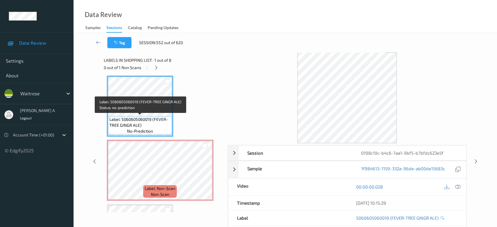
scroll to position [0, 0]
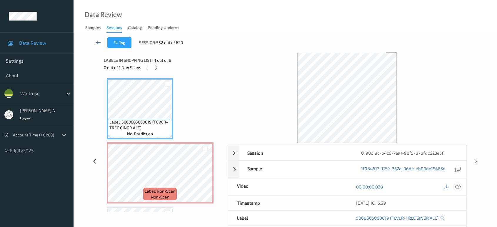
click at [460, 186] on icon at bounding box center [457, 186] width 5 height 5
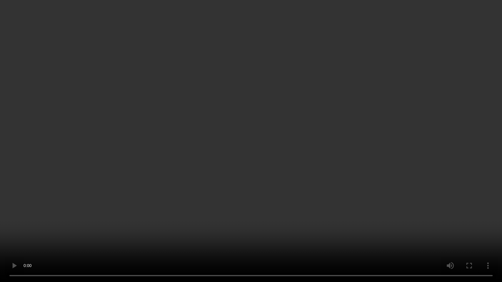
click at [260, 185] on video at bounding box center [251, 141] width 502 height 282
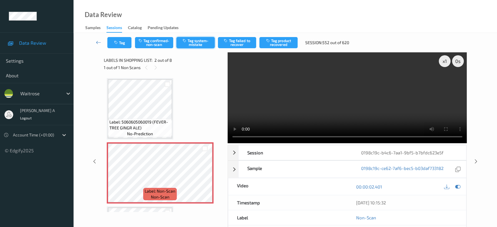
click at [192, 42] on button "Tag system-mistake" at bounding box center [195, 42] width 38 height 11
click at [120, 49] on div "Tag Tag confirmed-non-scan Untag system-mistake Tag failed to recover Tag produ…" at bounding box center [285, 42] width 399 height 19
click at [127, 42] on button "Tag" at bounding box center [119, 42] width 24 height 11
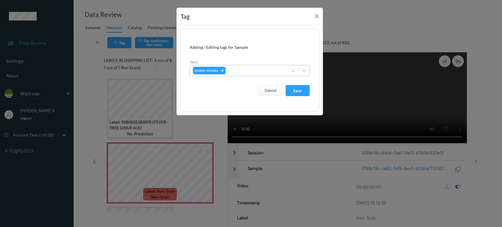
click at [256, 69] on div at bounding box center [256, 70] width 58 height 7
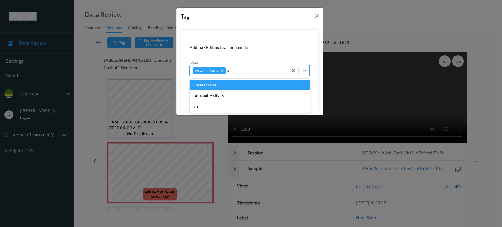
type input "un"
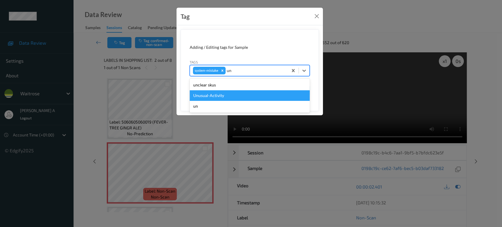
click at [220, 93] on div "Unusual-Activity" at bounding box center [250, 95] width 120 height 11
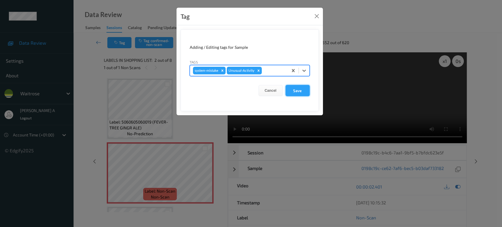
click at [295, 93] on button "Save" at bounding box center [298, 90] width 24 height 11
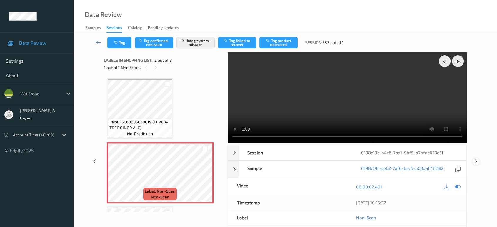
click at [477, 159] on icon at bounding box center [476, 161] width 5 height 5
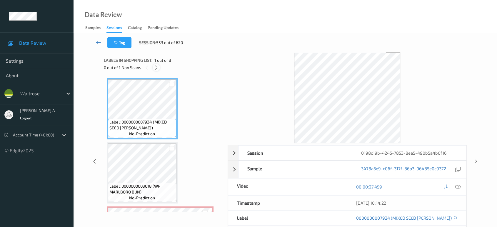
click at [159, 70] on div at bounding box center [156, 67] width 7 height 7
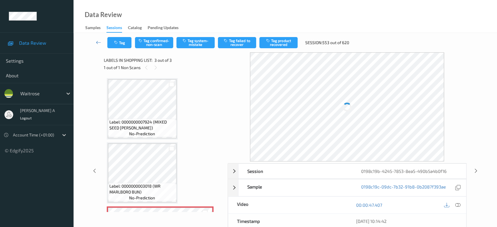
scroll to position [57, 0]
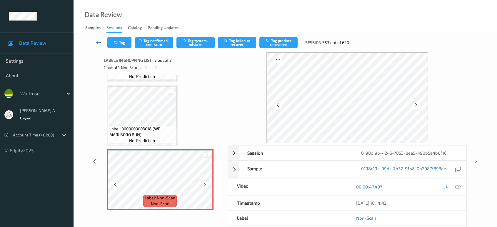
click at [205, 186] on icon at bounding box center [204, 184] width 5 height 5
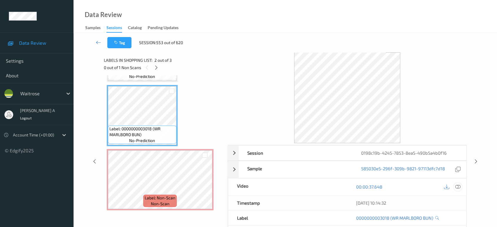
click at [456, 186] on icon at bounding box center [457, 186] width 5 height 5
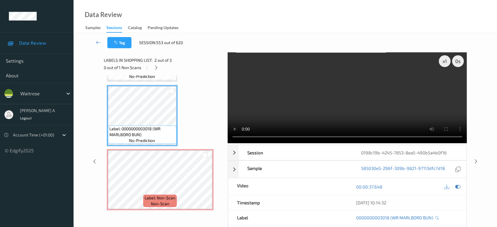
click at [347, 103] on video at bounding box center [347, 97] width 239 height 91
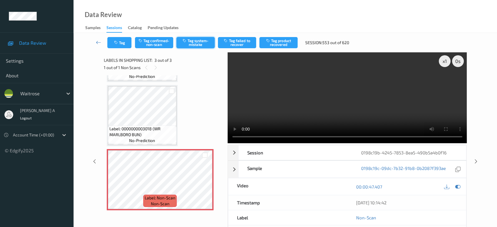
click at [198, 41] on button "Tag system-mistake" at bounding box center [195, 42] width 38 height 11
click at [115, 43] on icon "button" at bounding box center [116, 43] width 5 height 4
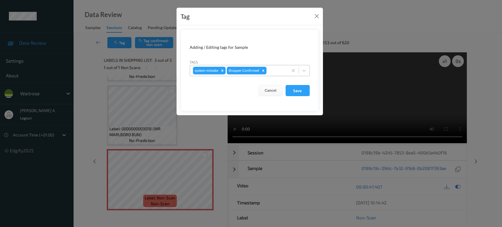
drag, startPoint x: 276, startPoint y: 61, endPoint x: 275, endPoint y: 69, distance: 7.7
click at [276, 61] on div "Tags system-mistake Shopper Confirmed" at bounding box center [250, 67] width 120 height 17
click at [275, 69] on div at bounding box center [276, 70] width 17 height 7
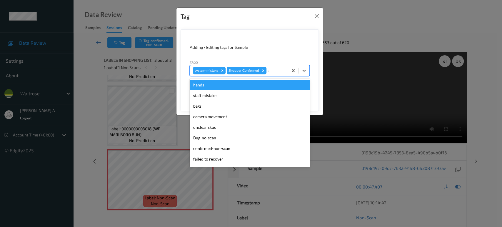
type input "un"
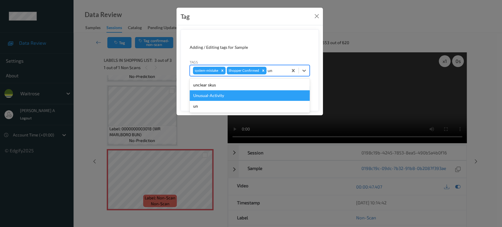
click at [229, 90] on div "Unusual-Activity" at bounding box center [250, 95] width 120 height 11
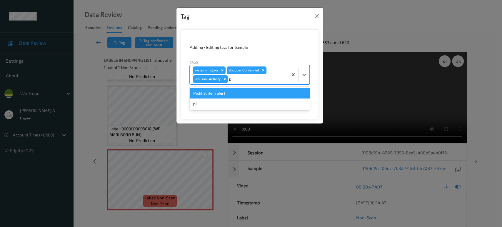
type input "pic"
click at [228, 89] on div "Picklist item alert" at bounding box center [250, 93] width 120 height 11
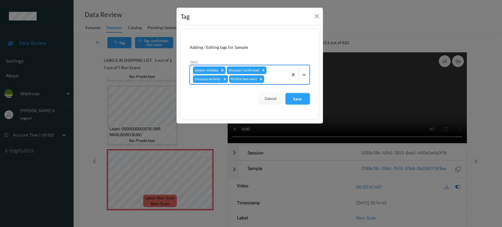
click at [293, 101] on button "Save" at bounding box center [298, 98] width 24 height 11
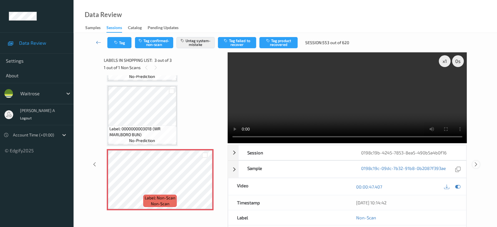
click at [476, 162] on icon at bounding box center [476, 164] width 5 height 5
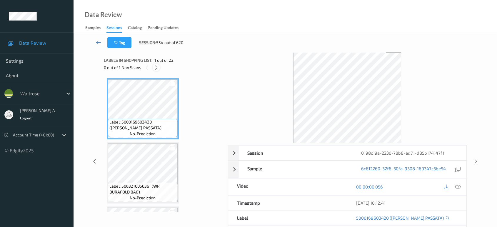
click at [157, 67] on icon at bounding box center [156, 67] width 5 height 5
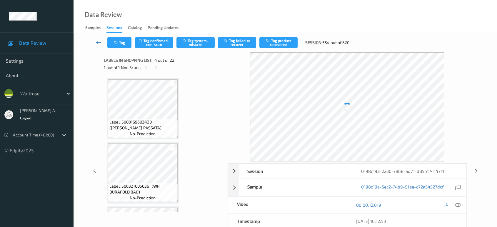
scroll to position [131, 0]
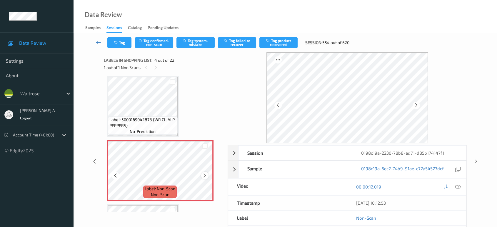
click at [207, 173] on icon at bounding box center [204, 175] width 5 height 5
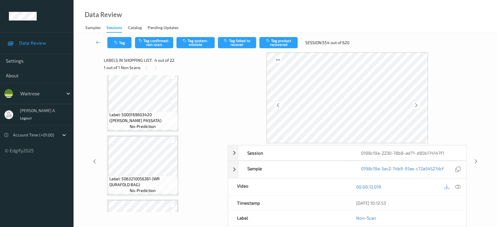
scroll to position [0, 0]
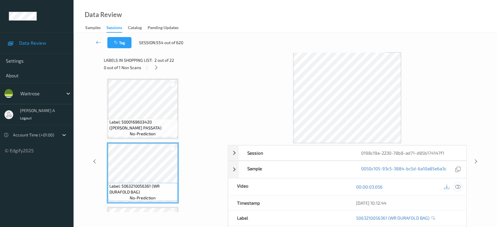
click at [458, 189] on icon at bounding box center [457, 186] width 5 height 5
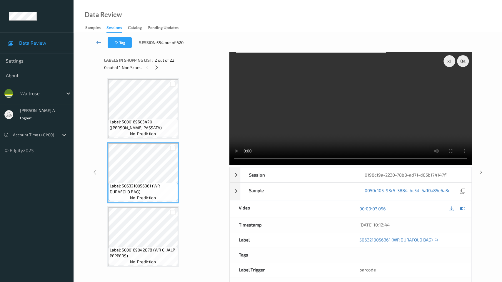
click at [271, 154] on video at bounding box center [350, 108] width 242 height 113
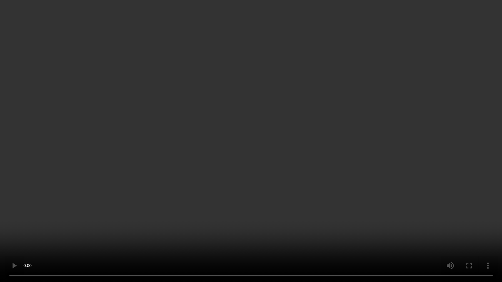
click at [202, 156] on video at bounding box center [251, 141] width 502 height 282
click at [239, 164] on video at bounding box center [251, 141] width 502 height 282
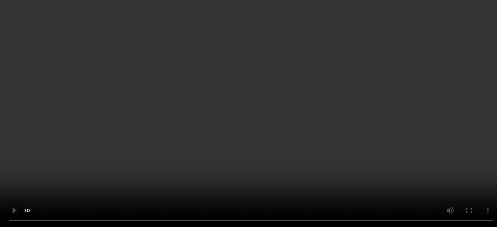
scroll to position [163, 0]
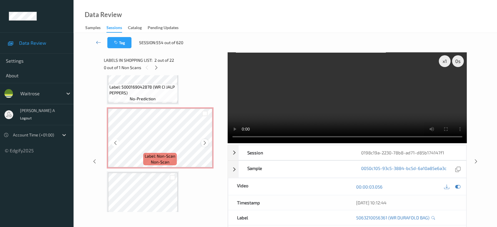
click at [205, 142] on icon at bounding box center [204, 142] width 5 height 5
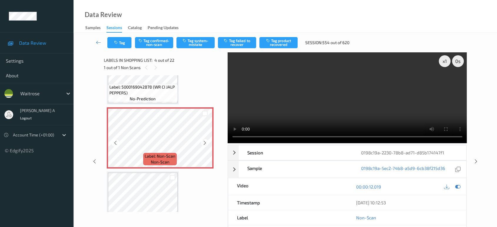
click at [205, 142] on icon at bounding box center [204, 142] width 5 height 5
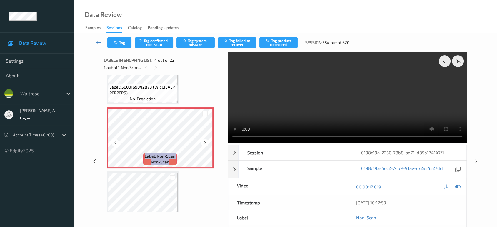
click at [205, 142] on icon at bounding box center [204, 142] width 5 height 5
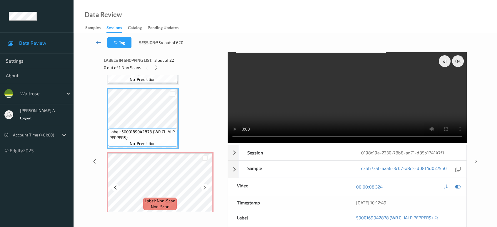
scroll to position [98, 0]
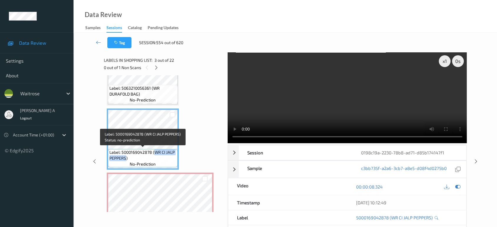
drag, startPoint x: 156, startPoint y: 152, endPoint x: 126, endPoint y: 161, distance: 30.8
click at [126, 161] on div "Label: 5000169042878 (WR CI JALP PEPPERS) no-prediction" at bounding box center [143, 158] width 70 height 18
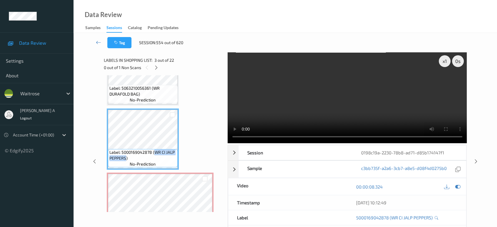
copy span "WR CI JALP PEPPERS"
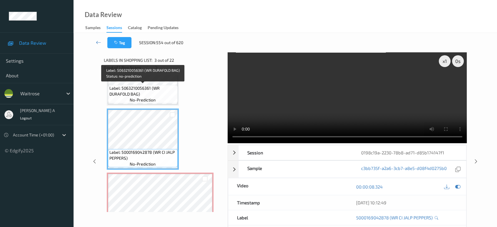
click at [146, 86] on span "Label: 5063210056361 (WR DURAFOLD BAG)" at bounding box center [142, 91] width 67 height 12
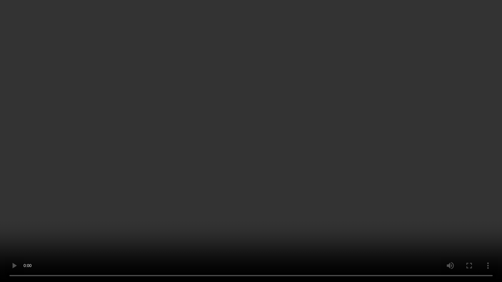
click at [215, 179] on video at bounding box center [251, 141] width 502 height 282
click at [211, 191] on video at bounding box center [251, 141] width 502 height 282
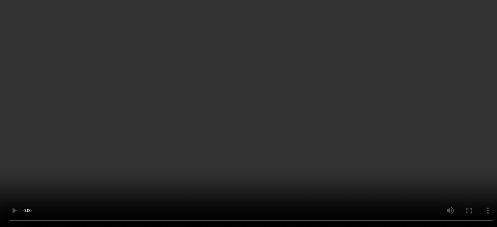
scroll to position [0, 0]
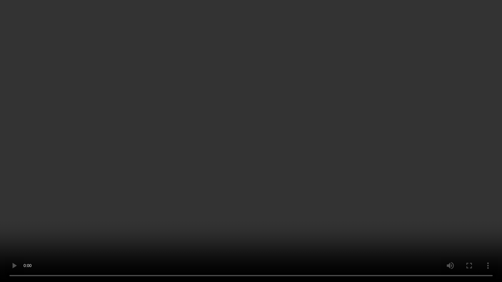
click at [283, 139] on video at bounding box center [251, 141] width 502 height 282
click at [265, 152] on video at bounding box center [251, 141] width 502 height 282
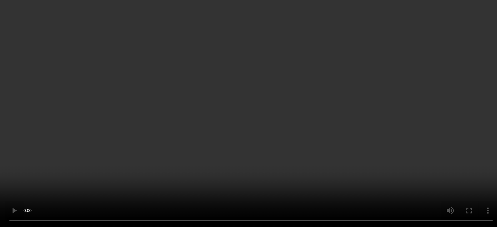
scroll to position [196, 0]
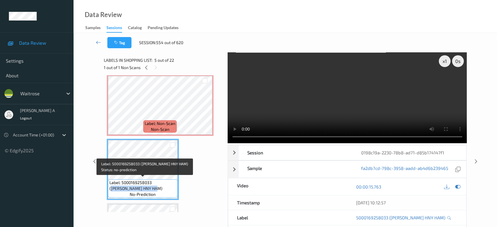
drag, startPoint x: 155, startPoint y: 181, endPoint x: 147, endPoint y: 186, distance: 9.2
click at [147, 186] on span "Label: 5000169258033 (WR WILTSHIRE HNY HAM)" at bounding box center [142, 186] width 67 height 12
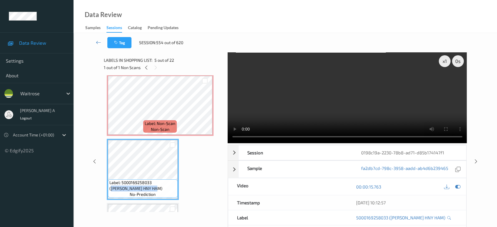
copy span "WR WILTSHIRE HNY HAM"
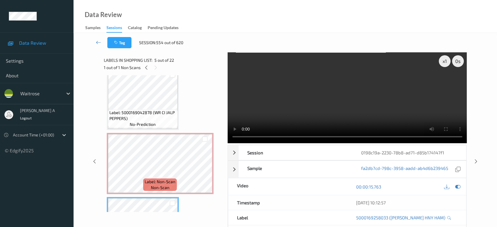
scroll to position [131, 0]
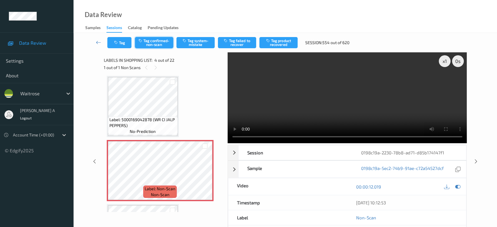
click at [159, 41] on button "Tag confirmed-non-scan" at bounding box center [154, 42] width 38 height 11
click at [246, 46] on button "Tag failed to recover" at bounding box center [237, 42] width 38 height 11
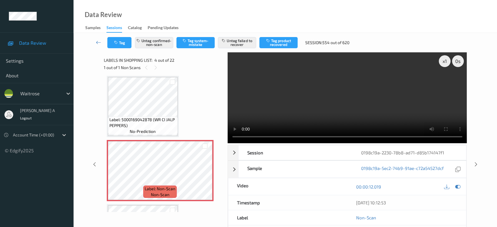
click at [359, 89] on video at bounding box center [347, 97] width 239 height 91
click at [204, 175] on icon at bounding box center [204, 175] width 5 height 5
click at [204, 174] on icon at bounding box center [204, 175] width 5 height 5
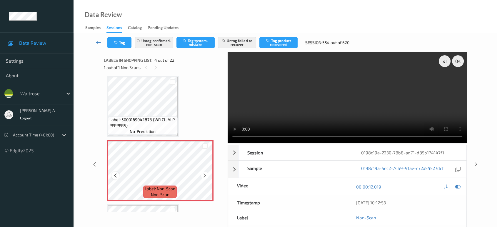
click at [116, 174] on icon at bounding box center [115, 175] width 5 height 5
click at [476, 163] on icon at bounding box center [476, 164] width 5 height 5
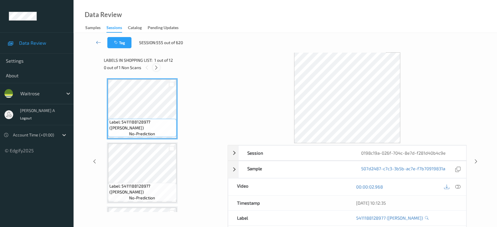
click at [155, 69] on icon at bounding box center [156, 67] width 5 height 5
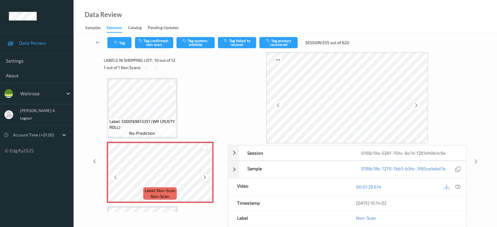
click at [206, 175] on icon at bounding box center [204, 177] width 5 height 5
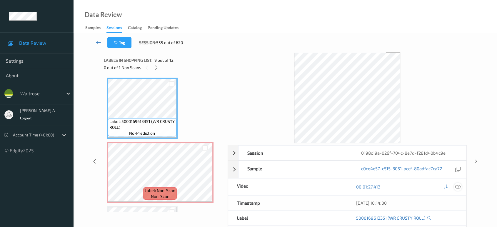
click at [458, 185] on icon at bounding box center [457, 186] width 5 height 5
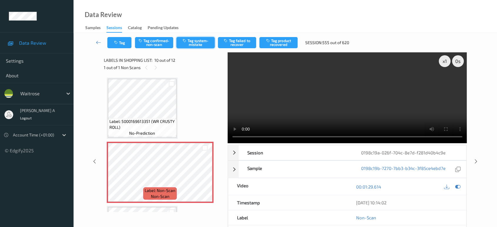
drag, startPoint x: 191, startPoint y: 44, endPoint x: 187, endPoint y: 43, distance: 4.5
click at [191, 43] on button "Tag system-mistake" at bounding box center [195, 42] width 38 height 11
click at [126, 39] on button "Tag" at bounding box center [119, 42] width 24 height 11
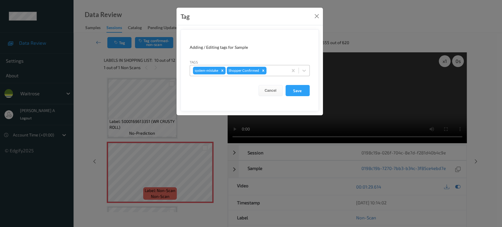
click at [279, 69] on div at bounding box center [276, 70] width 17 height 7
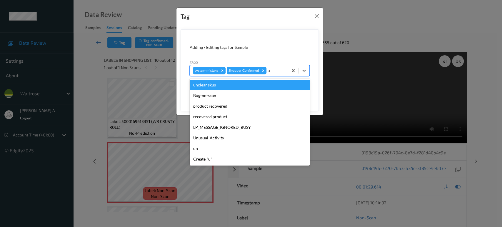
type input "un"
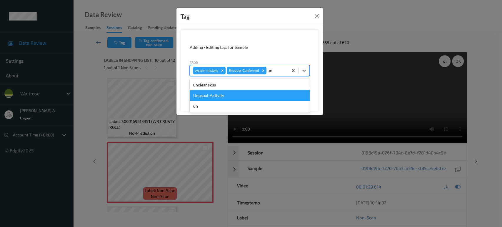
click at [207, 97] on div "Unusual-Activity" at bounding box center [250, 95] width 120 height 11
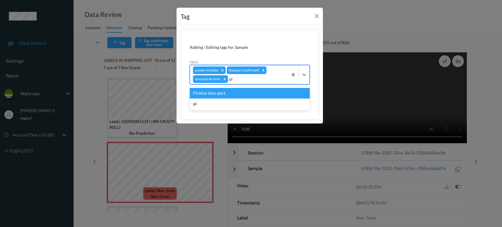
type input "pic"
click at [207, 97] on div "Picklist item alert" at bounding box center [250, 93] width 120 height 11
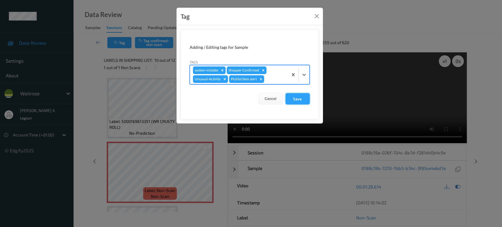
click at [294, 97] on button "Save" at bounding box center [298, 98] width 24 height 11
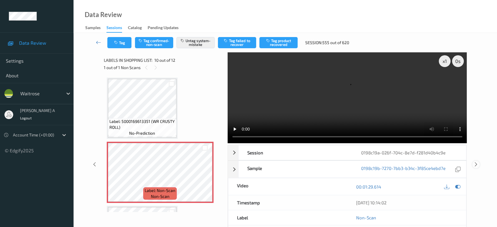
click at [477, 162] on icon at bounding box center [476, 164] width 5 height 5
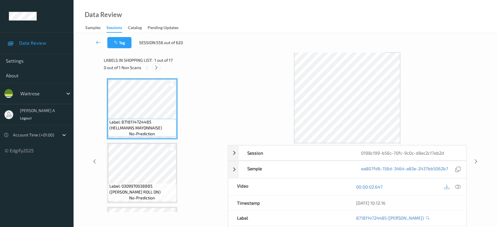
click at [157, 69] on icon at bounding box center [156, 67] width 5 height 5
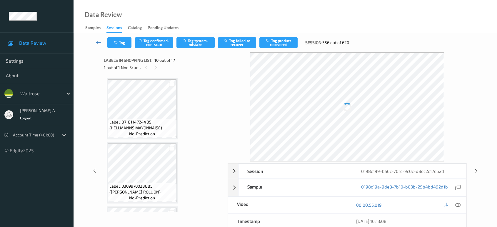
scroll to position [514, 0]
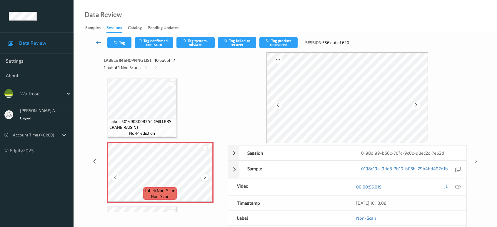
click at [206, 175] on icon at bounding box center [204, 177] width 5 height 5
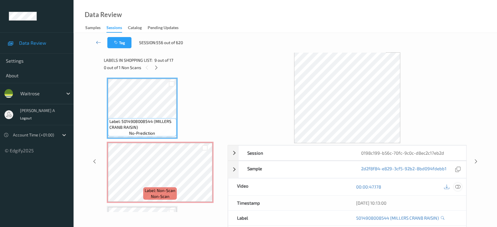
click at [459, 187] on icon at bounding box center [457, 186] width 5 height 5
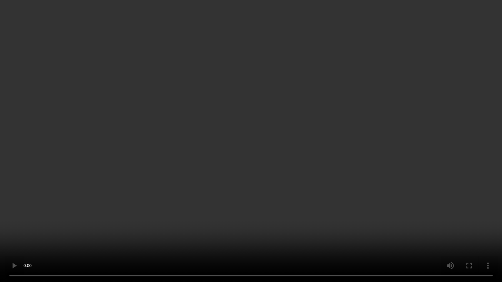
click at [205, 127] on video at bounding box center [251, 141] width 502 height 282
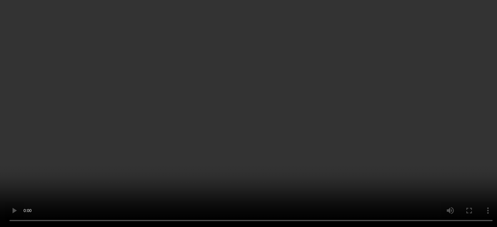
scroll to position [612, 0]
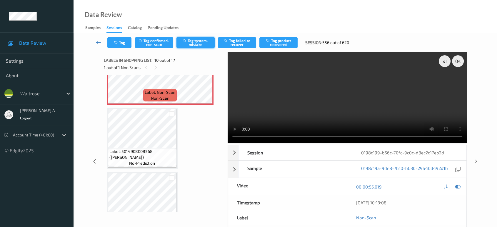
click at [190, 45] on button "Tag system-mistake" at bounding box center [195, 42] width 38 height 11
click at [119, 42] on button "Tag" at bounding box center [119, 42] width 24 height 11
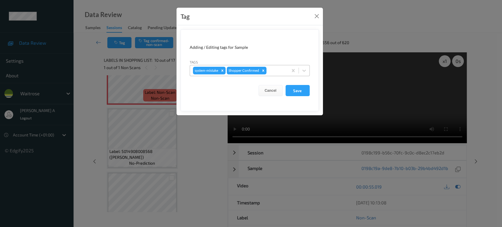
click at [274, 72] on div at bounding box center [276, 70] width 17 height 7
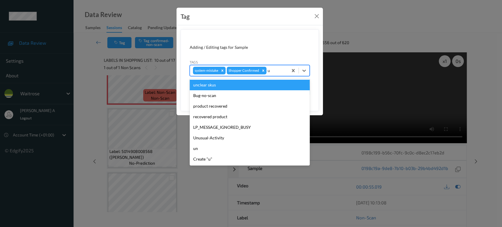
type input "un"
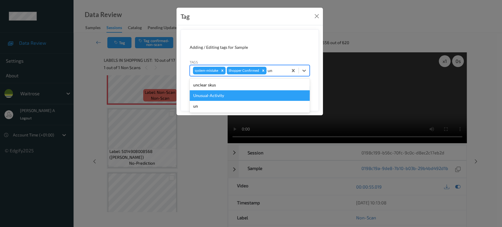
click at [243, 91] on div "Unusual-Activity" at bounding box center [250, 95] width 120 height 11
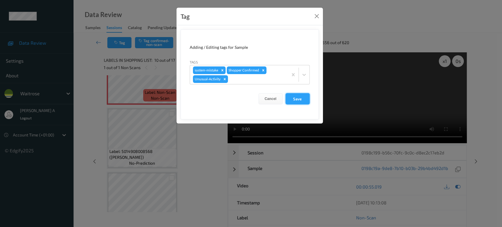
click at [294, 100] on button "Save" at bounding box center [298, 98] width 24 height 11
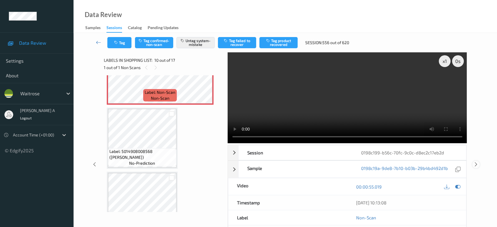
click at [476, 162] on icon at bounding box center [476, 164] width 5 height 5
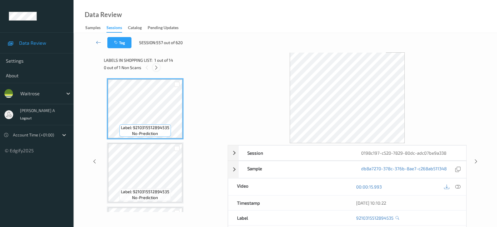
click at [156, 67] on icon at bounding box center [156, 67] width 5 height 5
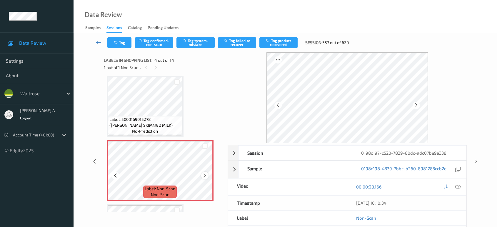
click at [206, 173] on icon at bounding box center [204, 175] width 5 height 5
click at [206, 174] on icon at bounding box center [204, 175] width 5 height 5
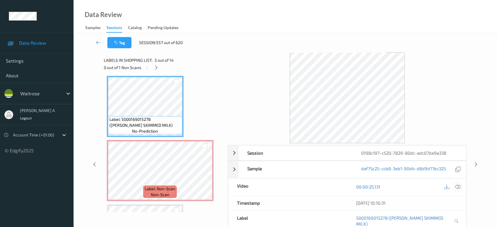
click at [456, 185] on icon at bounding box center [457, 186] width 5 height 5
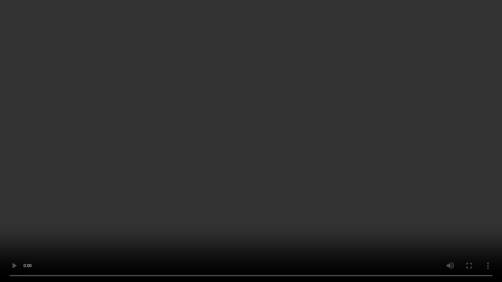
drag, startPoint x: 287, startPoint y: 165, endPoint x: 284, endPoint y: 169, distance: 4.7
click at [287, 167] on video at bounding box center [251, 141] width 502 height 282
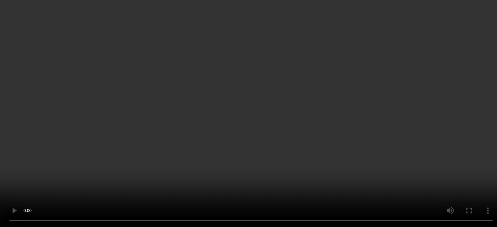
scroll to position [196, 0]
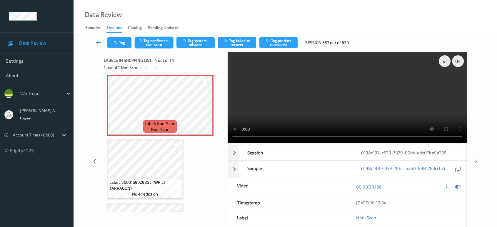
click at [160, 47] on button "Tag confirmed-non-scan" at bounding box center [154, 42] width 38 height 11
click at [242, 46] on button "Tag failed to recover" at bounding box center [237, 42] width 38 height 11
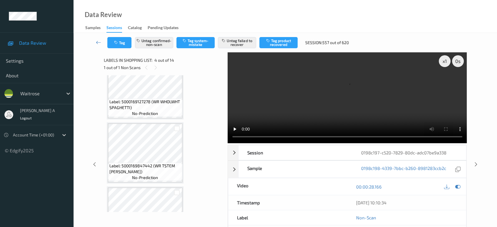
scroll to position [596, 0]
click at [476, 165] on icon at bounding box center [476, 164] width 5 height 5
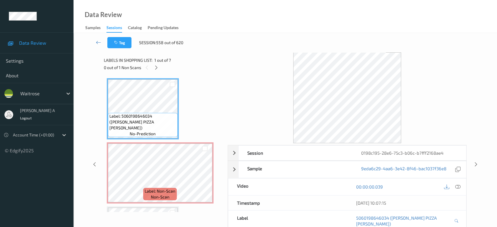
drag, startPoint x: 159, startPoint y: 70, endPoint x: 156, endPoint y: 74, distance: 5.4
click at [158, 70] on div at bounding box center [156, 67] width 7 height 7
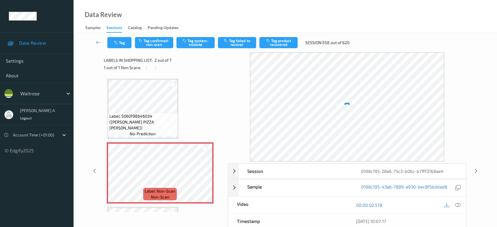
scroll to position [3, 0]
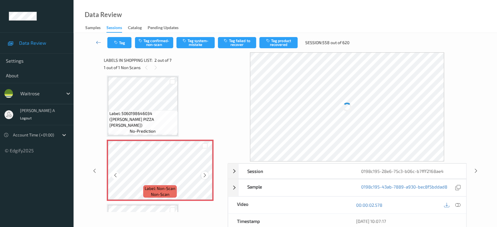
click at [206, 175] on icon at bounding box center [204, 175] width 5 height 5
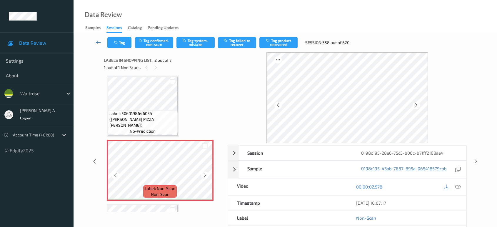
click at [206, 175] on icon at bounding box center [204, 175] width 5 height 5
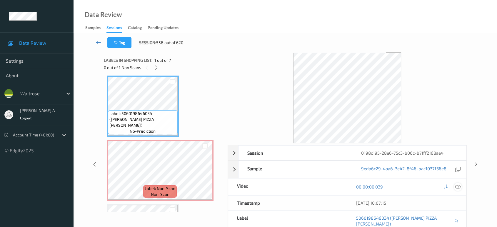
click at [456, 185] on icon at bounding box center [457, 186] width 5 height 5
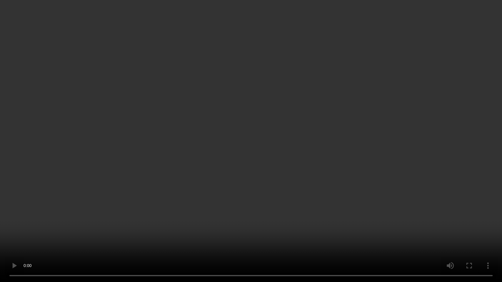
click at [297, 160] on video at bounding box center [251, 141] width 502 height 282
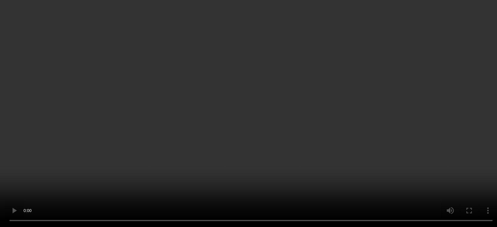
scroll to position [0, 0]
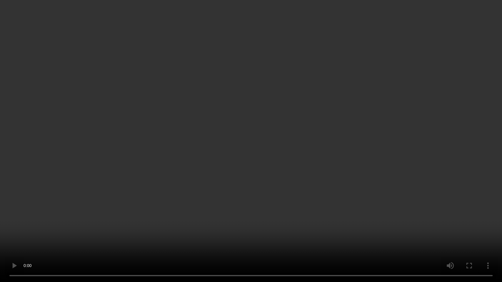
click at [145, 181] on video at bounding box center [251, 141] width 502 height 282
drag, startPoint x: 226, startPoint y: 145, endPoint x: 247, endPoint y: 97, distance: 52.7
click at [226, 145] on video at bounding box center [251, 141] width 502 height 282
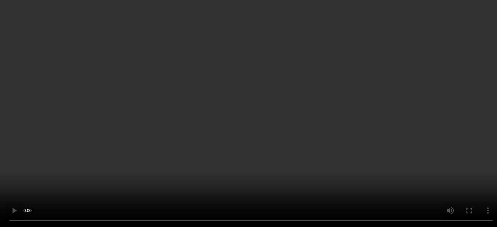
scroll to position [65, 0]
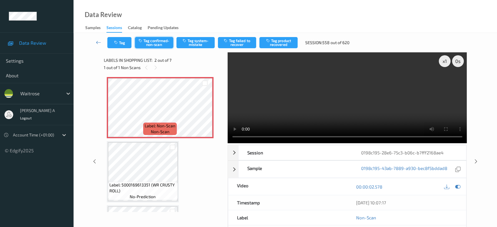
click at [156, 46] on button "Tag confirmed-non-scan" at bounding box center [154, 42] width 38 height 11
drag, startPoint x: 278, startPoint y: 41, endPoint x: 267, endPoint y: 46, distance: 12.1
click at [278, 41] on button "Tag product recovered" at bounding box center [278, 42] width 38 height 11
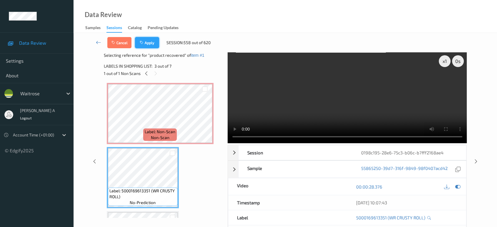
click at [151, 44] on button "Apply" at bounding box center [147, 42] width 24 height 11
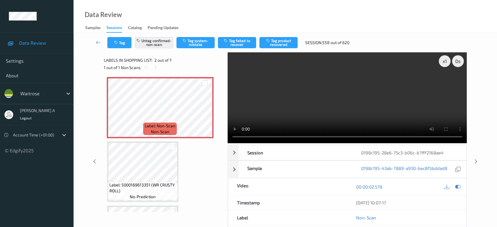
scroll to position [3, 0]
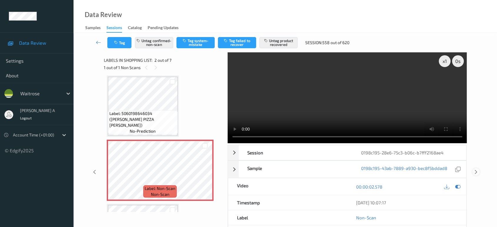
click at [477, 169] on icon at bounding box center [476, 171] width 5 height 5
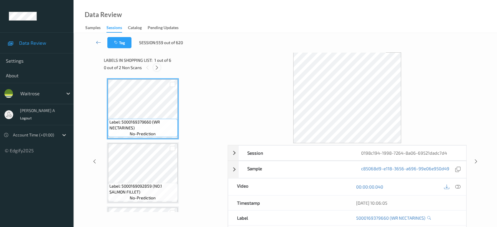
click at [159, 68] on icon at bounding box center [156, 67] width 5 height 5
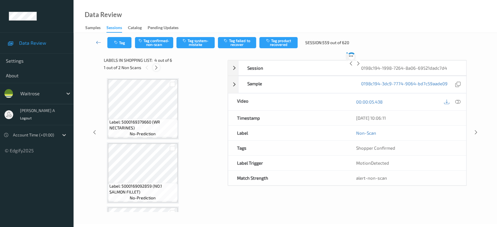
scroll to position [131, 0]
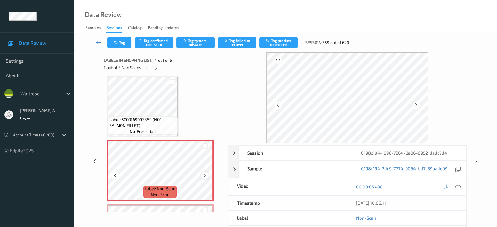
click at [204, 176] on icon at bounding box center [204, 175] width 5 height 5
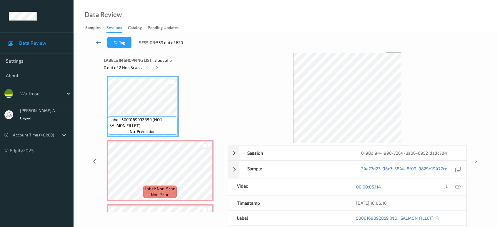
click at [461, 188] on div at bounding box center [458, 187] width 8 height 8
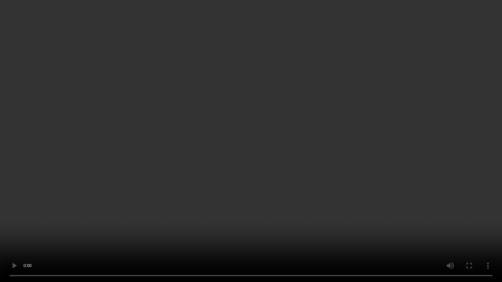
drag, startPoint x: 238, startPoint y: 188, endPoint x: 245, endPoint y: 144, distance: 45.0
click at [238, 188] on video at bounding box center [251, 141] width 502 height 282
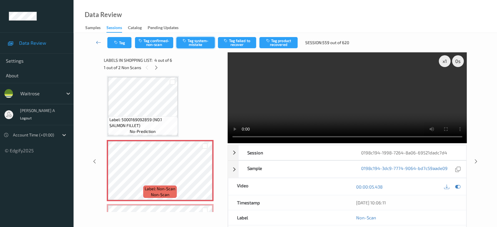
click at [190, 42] on button "Tag system-mistake" at bounding box center [195, 42] width 38 height 11
click at [116, 47] on button "Tag" at bounding box center [119, 42] width 24 height 11
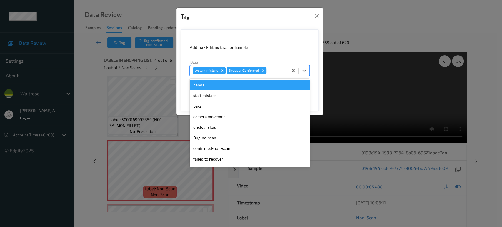
click at [277, 71] on div at bounding box center [276, 70] width 17 height 7
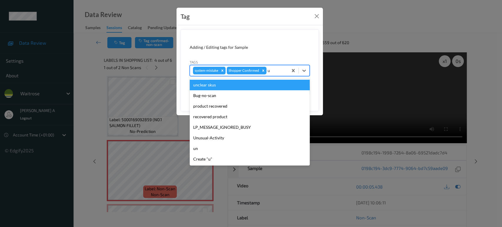
type input "un"
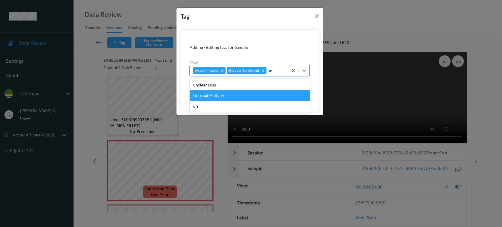
click at [236, 94] on div "Unusual-Activity" at bounding box center [250, 95] width 120 height 11
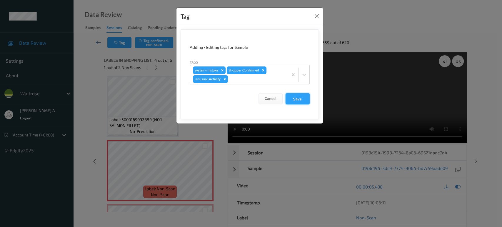
click at [300, 99] on button "Save" at bounding box center [298, 98] width 24 height 11
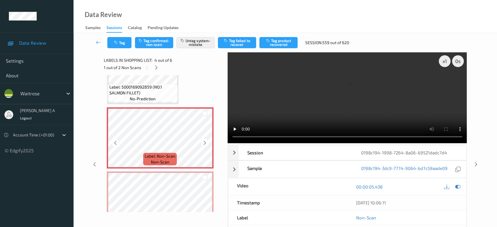
scroll to position [196, 0]
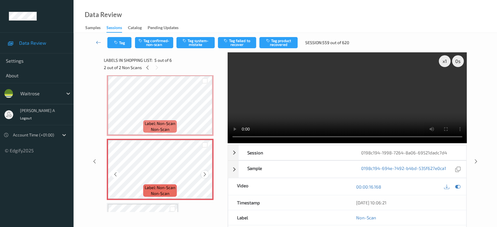
click at [202, 172] on div at bounding box center [204, 174] width 7 height 7
click at [202, 172] on icon at bounding box center [204, 174] width 5 height 5
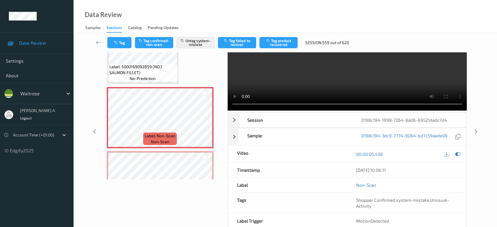
scroll to position [0, 0]
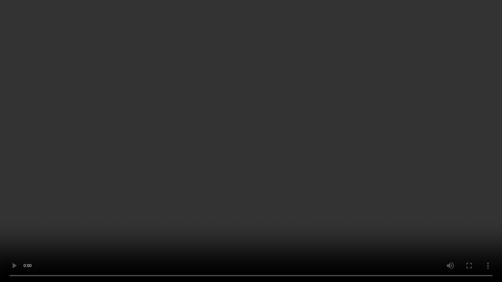
click at [251, 129] on video at bounding box center [251, 141] width 502 height 282
click at [291, 127] on video at bounding box center [251, 141] width 502 height 282
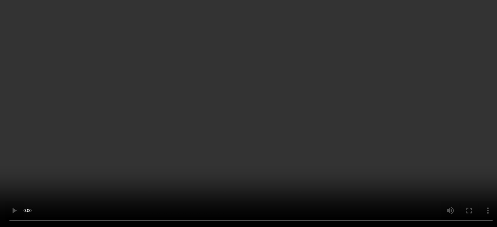
scroll to position [216, 0]
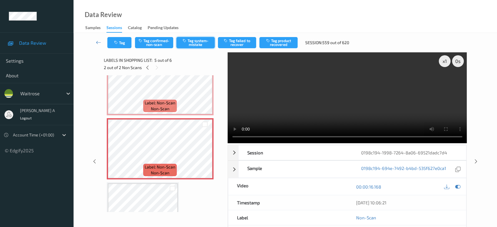
click at [192, 42] on button "Tag system-mistake" at bounding box center [195, 42] width 38 height 11
click at [118, 49] on div "Tag Tag confirmed-non-scan Untag system-mistake Tag failed to recover Tag produ…" at bounding box center [285, 42] width 399 height 19
click at [119, 44] on icon "button" at bounding box center [116, 43] width 5 height 4
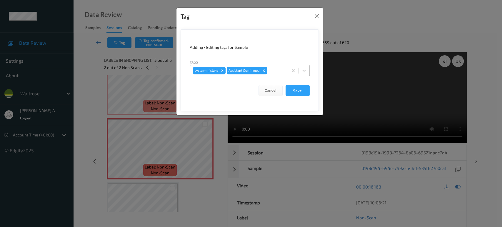
click at [275, 69] on div at bounding box center [276, 70] width 17 height 7
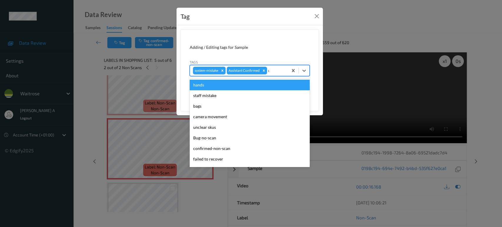
type input "un"
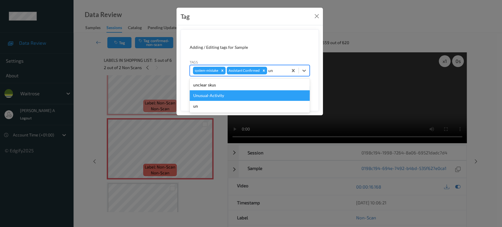
click at [239, 93] on div "Unusual-Activity" at bounding box center [250, 95] width 120 height 11
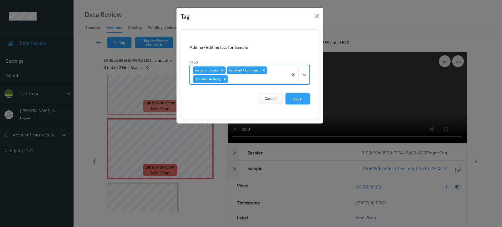
click at [297, 99] on button "Save" at bounding box center [298, 98] width 24 height 11
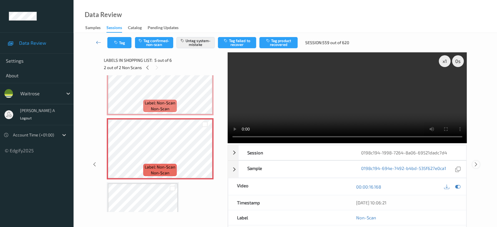
click at [475, 162] on icon at bounding box center [476, 164] width 5 height 5
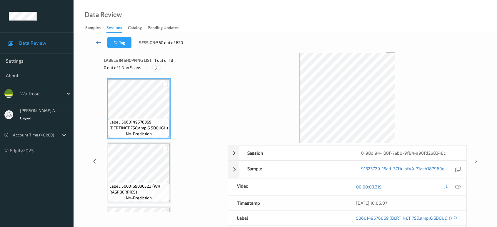
click at [156, 68] on icon at bounding box center [156, 67] width 5 height 5
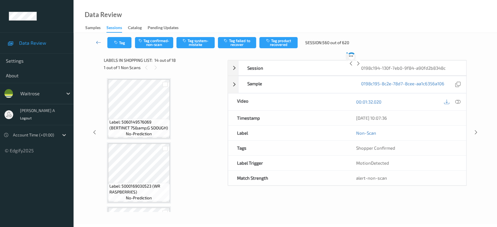
scroll to position [769, 0]
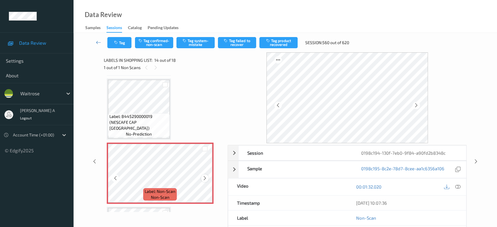
click at [206, 176] on icon at bounding box center [204, 178] width 5 height 5
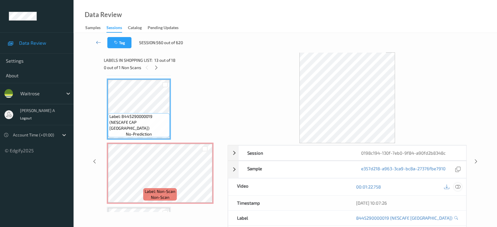
click at [460, 186] on icon at bounding box center [457, 186] width 5 height 5
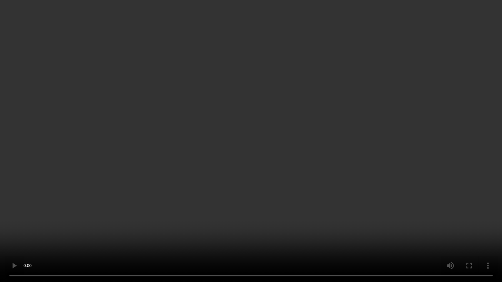
drag, startPoint x: 346, startPoint y: 139, endPoint x: 346, endPoint y: 134, distance: 4.7
click at [346, 139] on video at bounding box center [251, 141] width 502 height 282
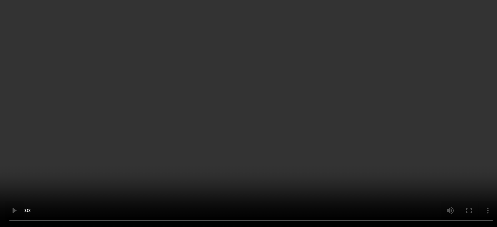
scroll to position [834, 0]
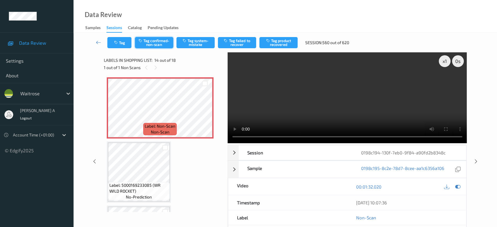
click at [161, 46] on button "Tag confirmed-non-scan" at bounding box center [154, 42] width 38 height 11
click at [275, 41] on button "Tag product recovered" at bounding box center [278, 42] width 38 height 11
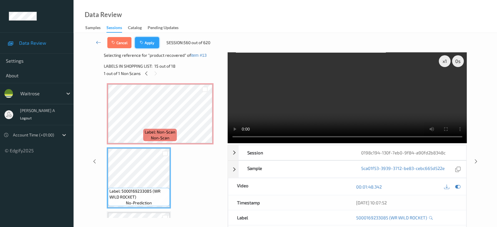
click at [153, 46] on button "Apply" at bounding box center [147, 42] width 24 height 11
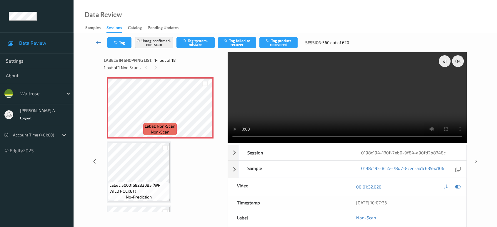
scroll to position [769, 0]
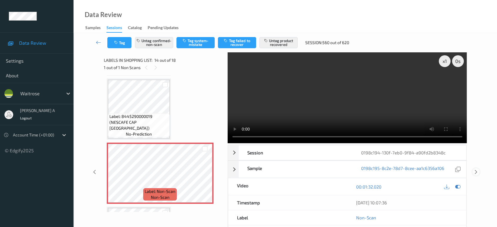
click at [476, 169] on icon at bounding box center [476, 171] width 5 height 5
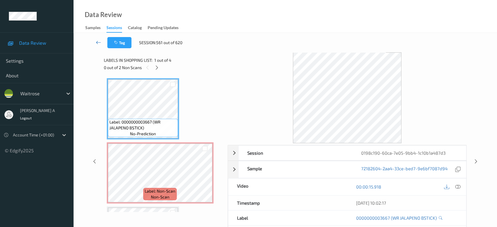
click at [96, 41] on link at bounding box center [99, 42] width 18 height 11
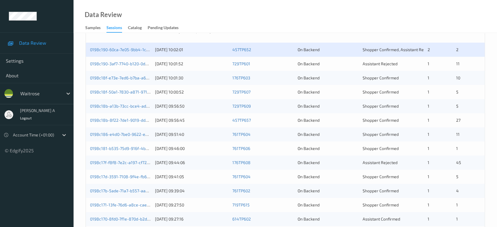
scroll to position [105, 0]
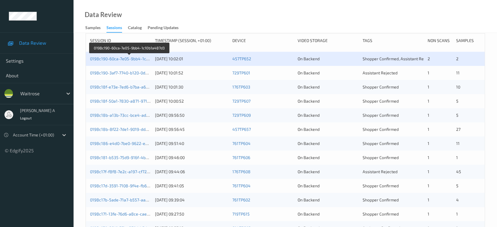
drag, startPoint x: 127, startPoint y: 59, endPoint x: 226, endPoint y: 7, distance: 112.1
click at [127, 59] on link "0198c190-60ca-7e05-9bb4-1c10b1a487d3" at bounding box center [129, 58] width 79 height 5
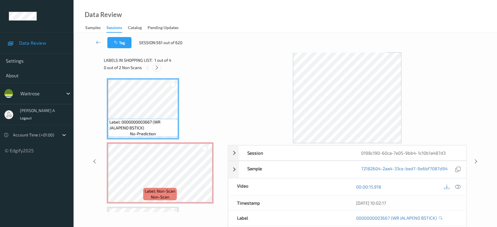
click at [158, 69] on icon at bounding box center [156, 67] width 5 height 5
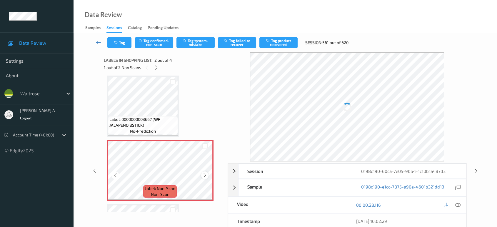
click at [205, 174] on icon at bounding box center [204, 175] width 5 height 5
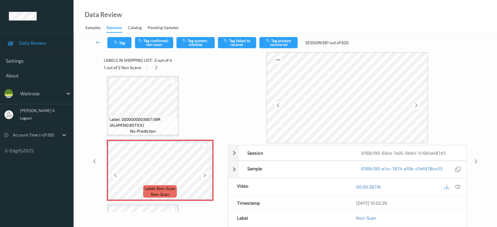
click at [205, 174] on icon at bounding box center [204, 175] width 5 height 5
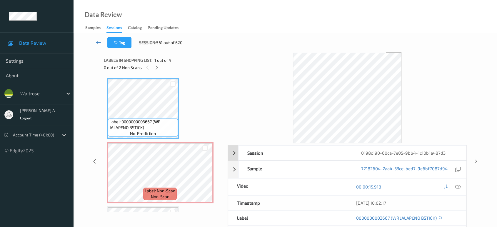
scroll to position [0, 0]
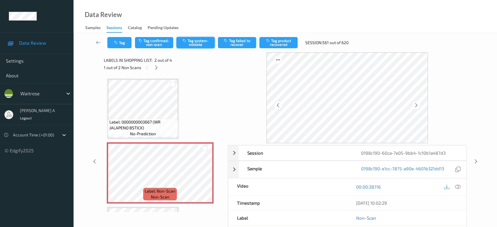
click at [193, 41] on button "Tag system-mistake" at bounding box center [195, 42] width 38 height 11
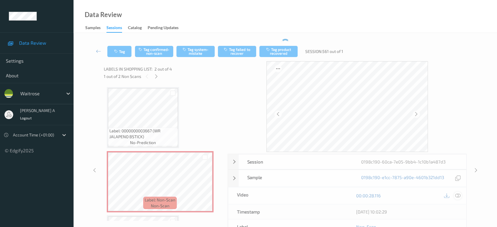
click at [458, 195] on icon at bounding box center [457, 195] width 5 height 5
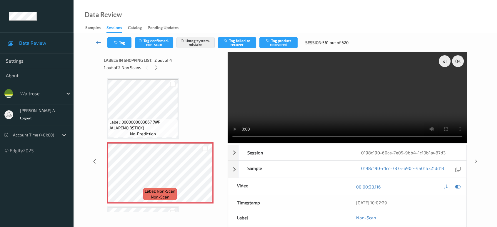
click at [356, 109] on video at bounding box center [347, 97] width 239 height 91
click at [119, 42] on icon "button" at bounding box center [116, 43] width 5 height 4
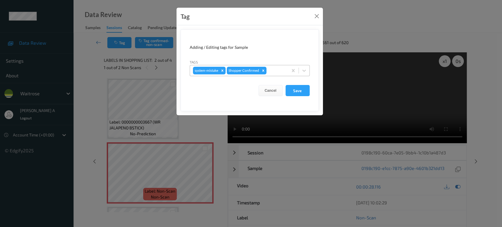
click at [273, 70] on div at bounding box center [276, 70] width 17 height 7
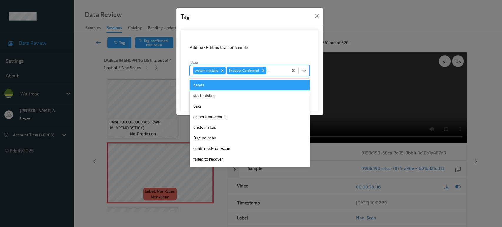
type input "un"
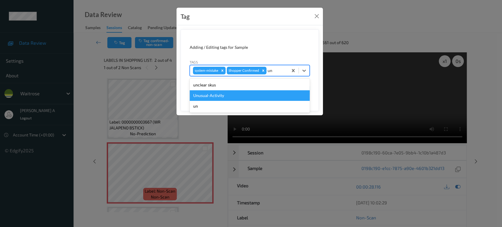
click at [238, 93] on div "Unusual-Activity" at bounding box center [250, 95] width 120 height 11
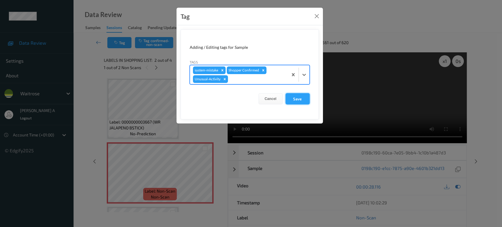
click at [296, 96] on button "Save" at bounding box center [298, 98] width 24 height 11
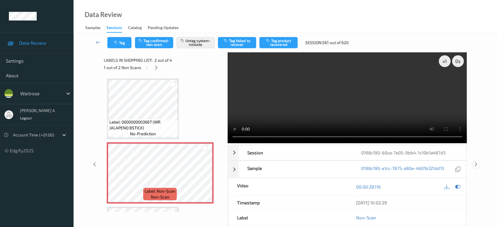
click at [474, 162] on icon at bounding box center [476, 164] width 5 height 5
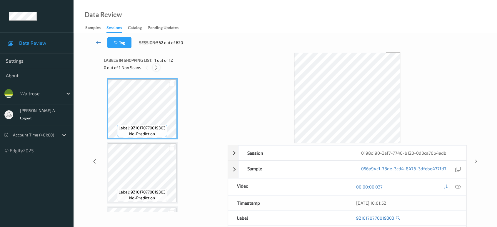
click at [157, 65] on icon at bounding box center [156, 67] width 5 height 5
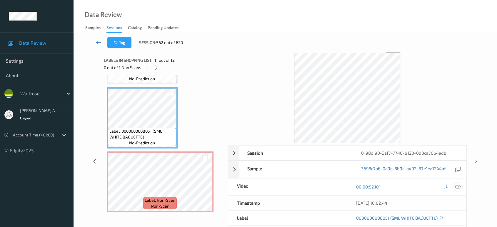
click at [461, 188] on div at bounding box center [458, 187] width 8 height 8
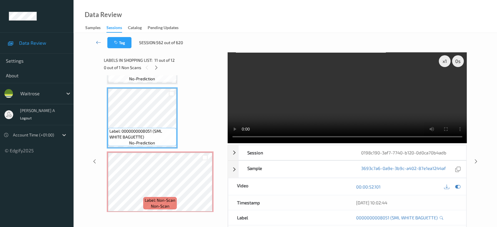
click at [384, 94] on video at bounding box center [347, 97] width 239 height 91
click at [370, 102] on video at bounding box center [347, 97] width 239 height 91
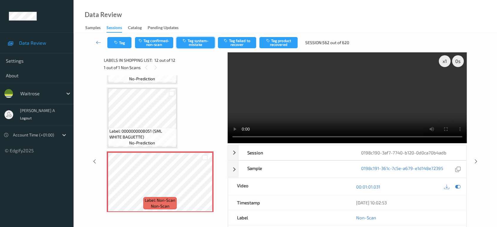
click at [184, 47] on button "Tag system-mistake" at bounding box center [195, 42] width 38 height 11
click at [118, 44] on icon "button" at bounding box center [116, 43] width 5 height 4
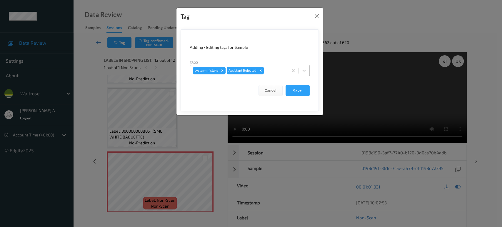
click at [264, 70] on div "Remove Assistant Rejected" at bounding box center [260, 71] width 6 height 8
click at [317, 18] on button "Close" at bounding box center [317, 16] width 8 height 8
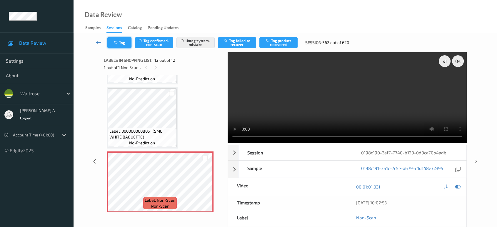
click at [124, 42] on button "Tag" at bounding box center [119, 42] width 24 height 11
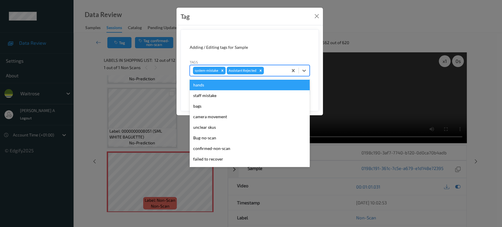
click at [273, 71] on div at bounding box center [275, 70] width 20 height 7
type input "un"
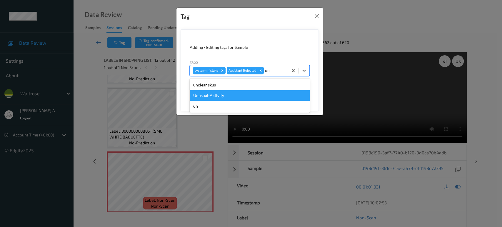
click at [222, 94] on div "Unusual-Activity" at bounding box center [250, 95] width 120 height 11
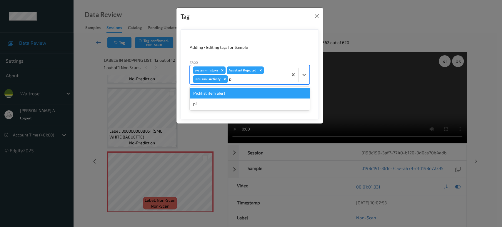
type input "pic"
click at [226, 91] on div "Picklist item alert" at bounding box center [250, 93] width 120 height 11
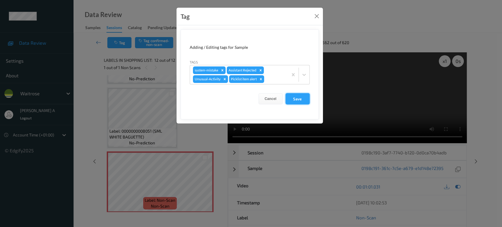
click at [296, 100] on button "Save" at bounding box center [298, 98] width 24 height 11
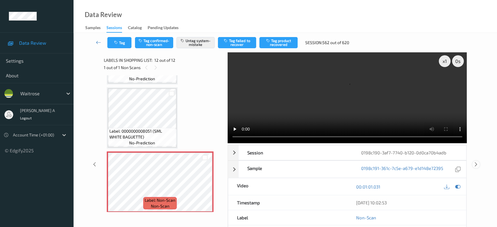
click at [474, 162] on icon at bounding box center [476, 164] width 5 height 5
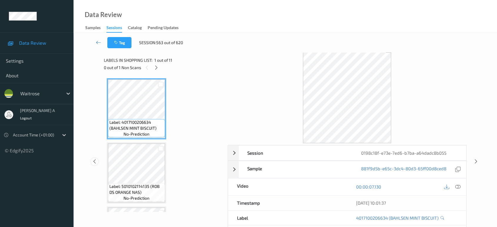
click at [94, 162] on icon at bounding box center [94, 161] width 5 height 5
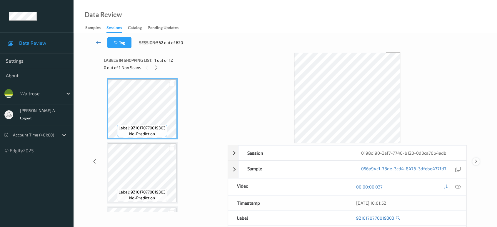
click at [476, 163] on icon at bounding box center [476, 161] width 5 height 5
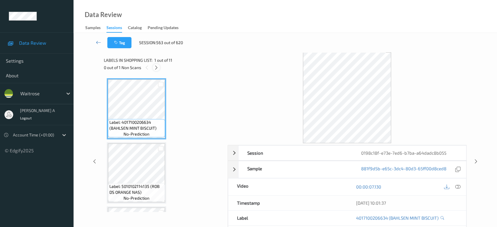
click at [159, 67] on icon at bounding box center [156, 67] width 5 height 5
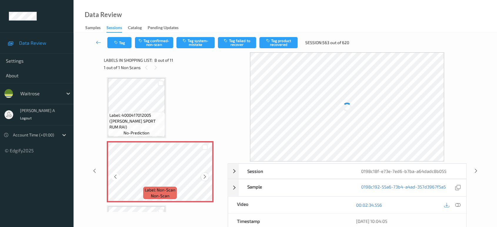
click at [206, 174] on icon at bounding box center [204, 176] width 5 height 5
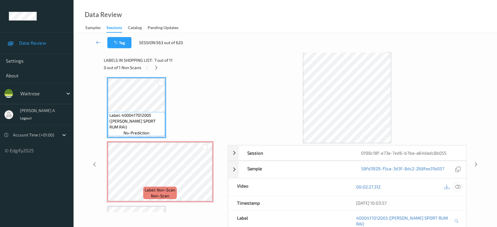
click at [458, 190] on div at bounding box center [458, 187] width 8 height 8
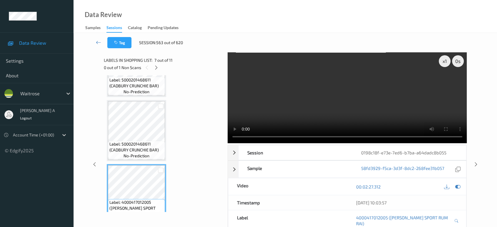
scroll to position [288, 0]
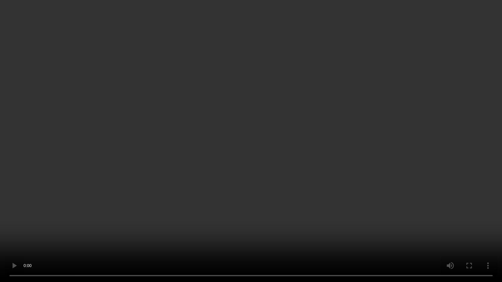
drag, startPoint x: 288, startPoint y: 125, endPoint x: 296, endPoint y: 97, distance: 29.2
click at [288, 125] on video at bounding box center [251, 141] width 502 height 282
click at [295, 152] on video at bounding box center [251, 141] width 502 height 282
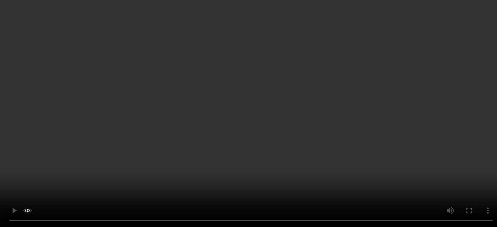
scroll to position [386, 0]
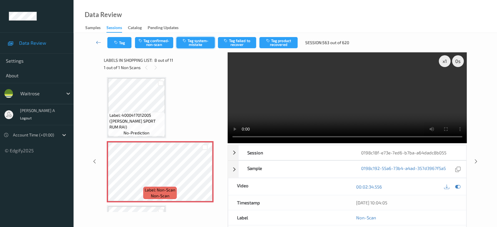
click at [188, 43] on button "Tag system-mistake" at bounding box center [195, 42] width 38 height 11
click at [118, 42] on icon "button" at bounding box center [116, 43] width 5 height 4
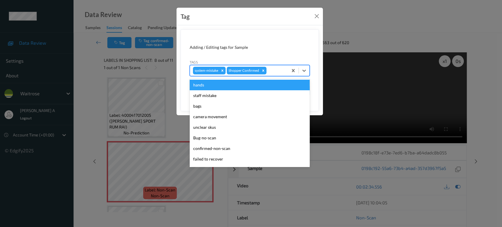
click at [272, 70] on div at bounding box center [276, 70] width 17 height 7
type input "un"
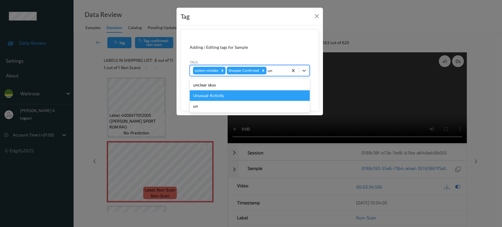
click at [234, 95] on div "Unusual-Activity" at bounding box center [250, 95] width 120 height 11
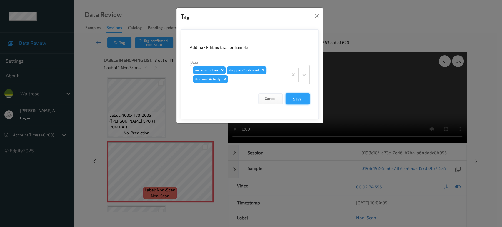
click at [298, 99] on button "Save" at bounding box center [298, 98] width 24 height 11
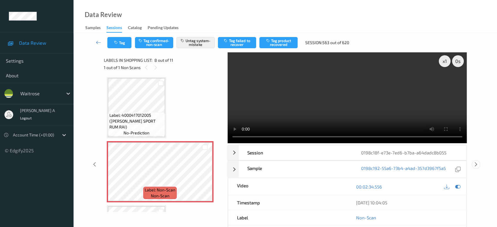
click at [477, 162] on icon at bounding box center [476, 164] width 5 height 5
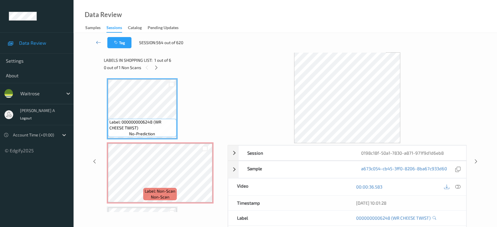
click at [159, 66] on div at bounding box center [156, 67] width 7 height 7
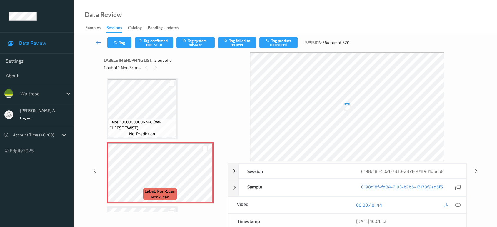
scroll to position [3, 0]
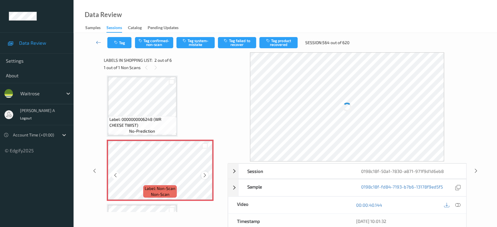
click at [207, 176] on icon at bounding box center [204, 175] width 5 height 5
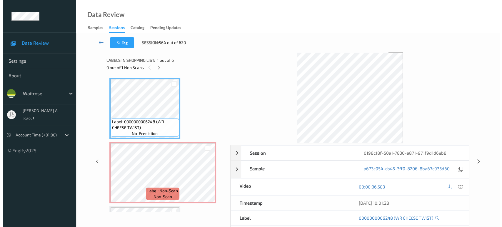
scroll to position [0, 0]
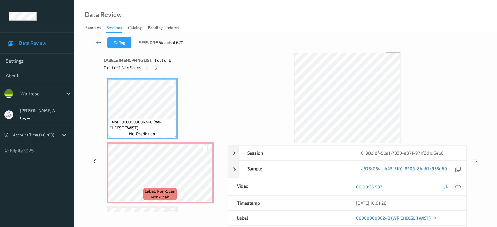
click at [459, 187] on icon at bounding box center [457, 186] width 5 height 5
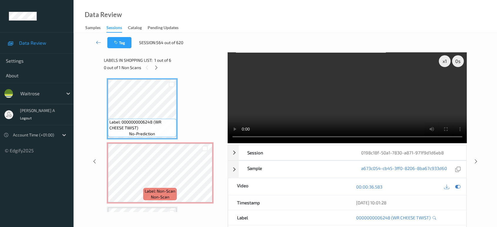
click at [373, 106] on video at bounding box center [347, 97] width 239 height 91
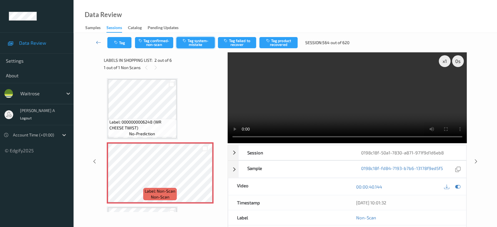
click at [191, 46] on button "Tag system-mistake" at bounding box center [195, 42] width 38 height 11
click at [117, 41] on icon "button" at bounding box center [116, 43] width 5 height 4
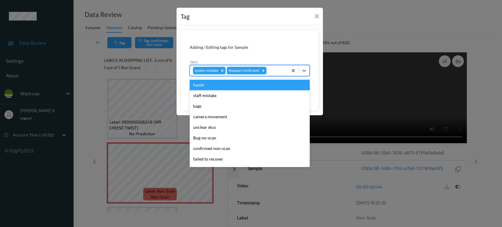
click at [273, 70] on div at bounding box center [276, 70] width 17 height 7
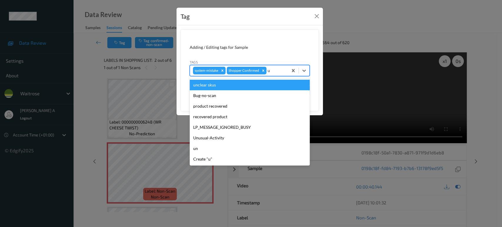
type input "un"
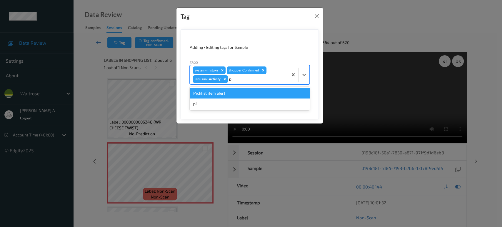
type input "pic"
click at [249, 92] on div "Picklist item alert" at bounding box center [250, 93] width 120 height 11
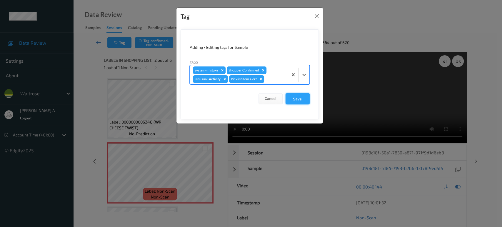
click at [300, 103] on button "Save" at bounding box center [298, 98] width 24 height 11
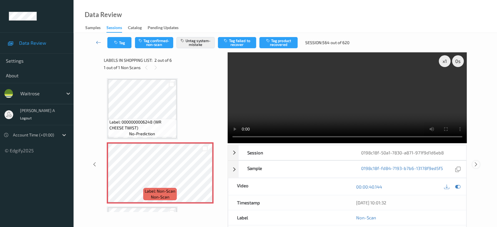
click at [476, 162] on icon at bounding box center [476, 164] width 5 height 5
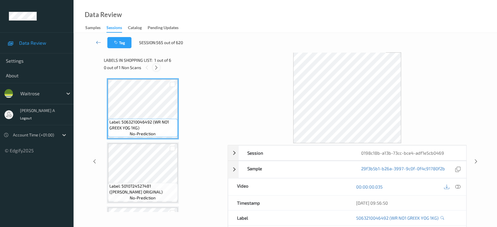
click at [156, 67] on icon at bounding box center [156, 67] width 5 height 5
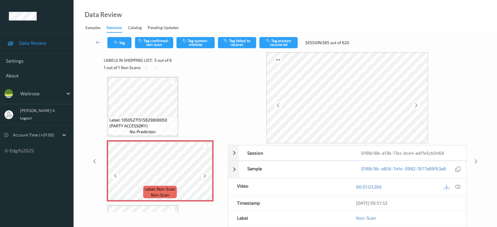
click at [206, 174] on icon at bounding box center [204, 175] width 5 height 5
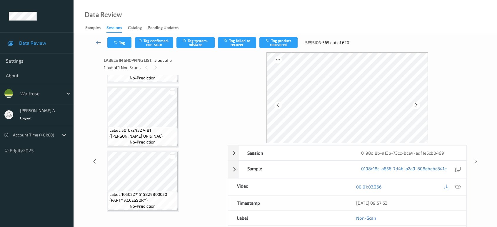
scroll to position [53, 0]
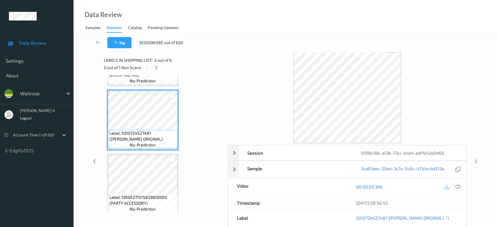
click at [460, 186] on icon at bounding box center [457, 186] width 5 height 5
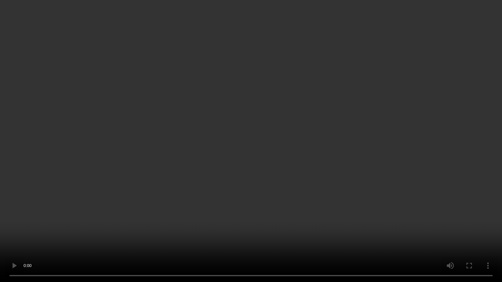
click at [204, 212] on video at bounding box center [251, 141] width 502 height 282
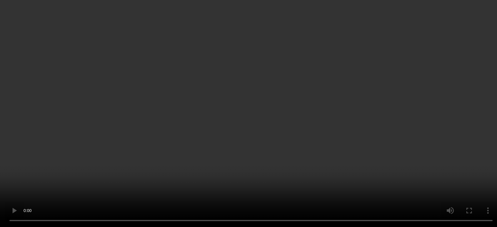
scroll to position [229, 0]
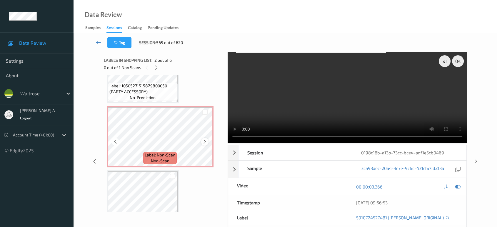
click at [202, 140] on icon at bounding box center [204, 141] width 5 height 5
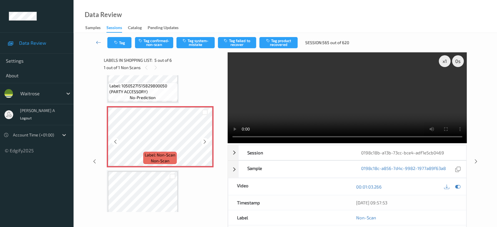
click at [202, 140] on icon at bounding box center [204, 141] width 5 height 5
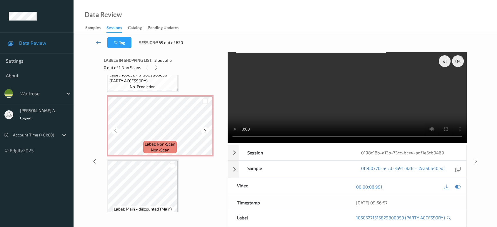
scroll to position [249, 0]
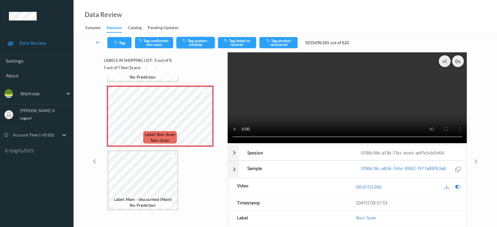
click at [189, 40] on button "Tag system-mistake" at bounding box center [195, 42] width 38 height 11
click at [122, 46] on button "Tag" at bounding box center [119, 42] width 24 height 11
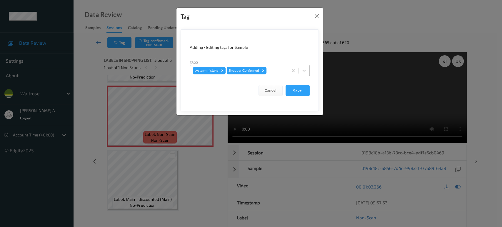
click at [279, 70] on div at bounding box center [276, 70] width 17 height 7
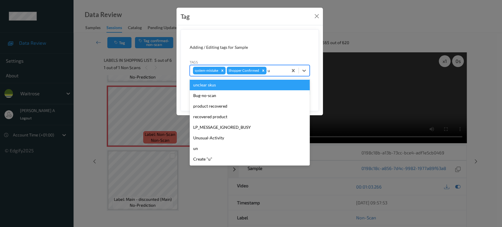
type input "un"
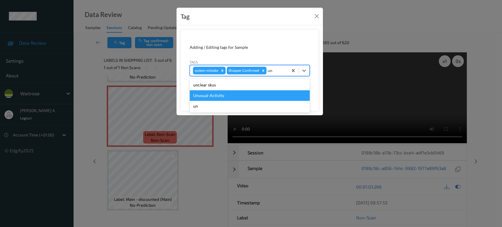
click at [233, 96] on div "Unusual-Activity" at bounding box center [250, 95] width 120 height 11
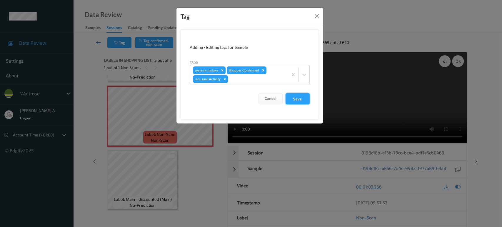
click at [307, 101] on button "Save" at bounding box center [298, 98] width 24 height 11
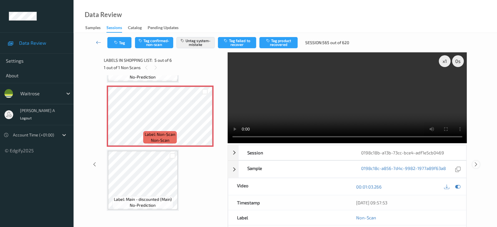
click at [478, 162] on icon at bounding box center [476, 164] width 5 height 5
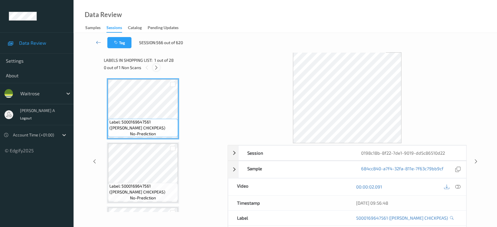
click at [157, 68] on icon at bounding box center [156, 67] width 5 height 5
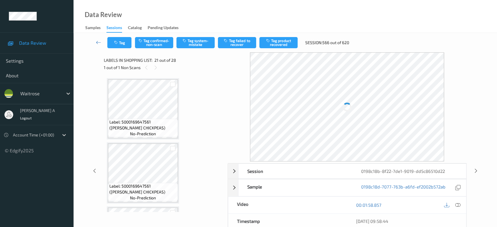
scroll to position [1216, 0]
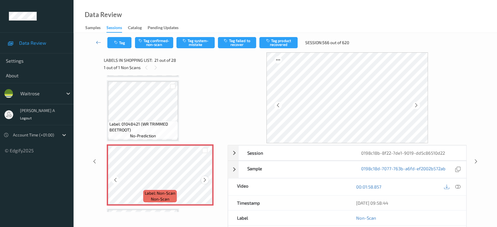
click at [205, 176] on div at bounding box center [204, 179] width 7 height 7
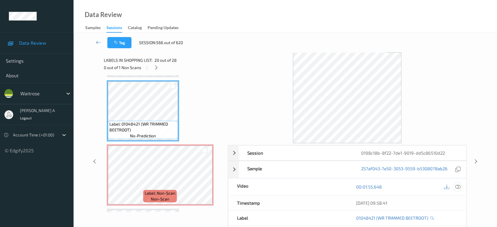
click at [456, 188] on icon at bounding box center [457, 186] width 5 height 5
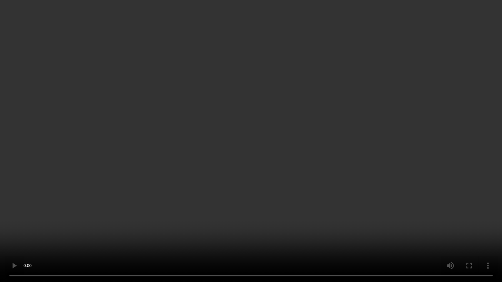
click at [277, 191] on video at bounding box center [251, 141] width 502 height 282
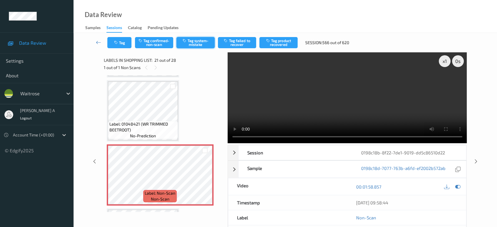
click at [193, 42] on button "Tag system-mistake" at bounding box center [195, 42] width 38 height 11
click at [126, 42] on button "Tag" at bounding box center [119, 42] width 24 height 11
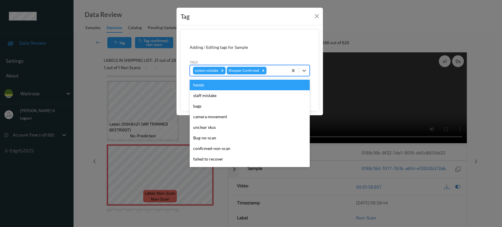
click at [282, 70] on div at bounding box center [276, 70] width 17 height 7
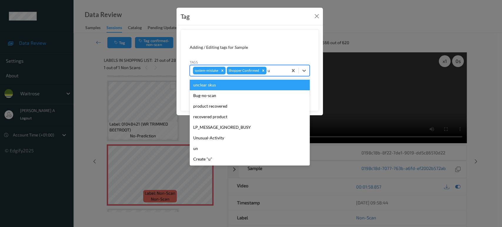
type input "un"
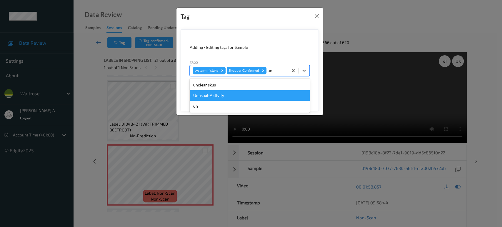
click at [247, 95] on div "Unusual-Activity" at bounding box center [250, 95] width 120 height 11
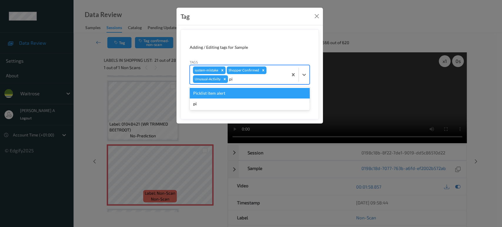
type input "pic"
click at [248, 95] on div "Picklist item alert" at bounding box center [250, 93] width 120 height 11
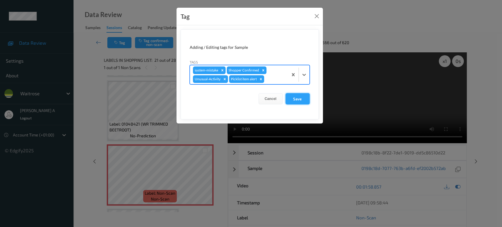
click at [301, 96] on button "Save" at bounding box center [298, 98] width 24 height 11
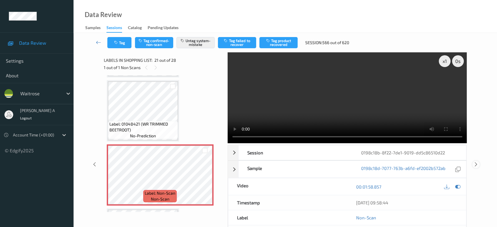
click at [476, 162] on icon at bounding box center [476, 164] width 5 height 5
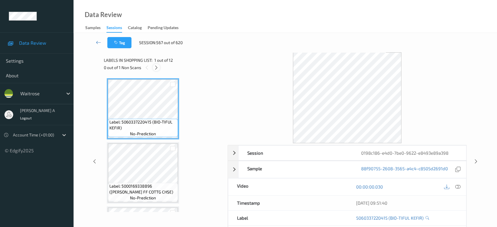
click at [156, 70] on div at bounding box center [156, 67] width 7 height 7
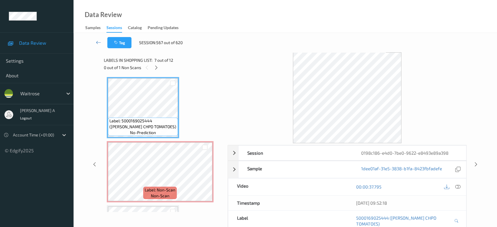
scroll to position [353, 0]
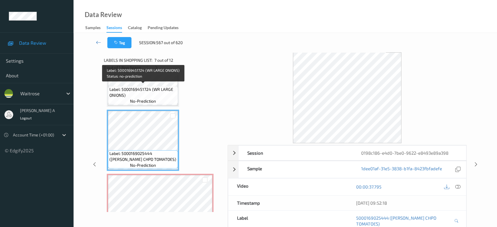
click at [156, 95] on span "Label: 5000169451724 (WR LARGE ONIONS)" at bounding box center [142, 92] width 67 height 12
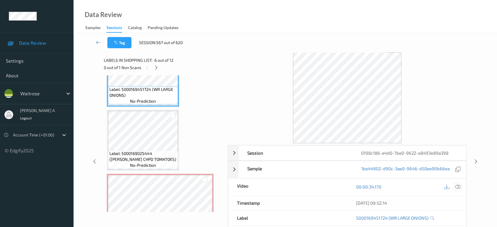
click at [459, 187] on icon at bounding box center [457, 186] width 5 height 5
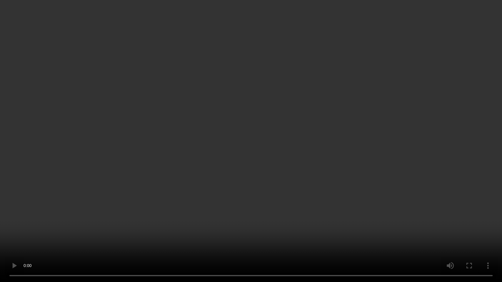
click at [397, 115] on video at bounding box center [251, 141] width 502 height 282
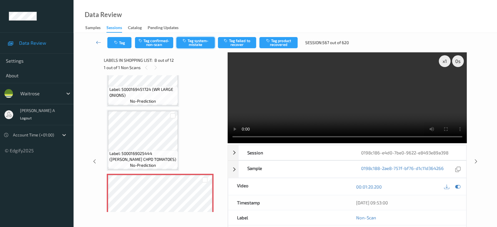
click at [194, 38] on button "Tag system-mistake" at bounding box center [195, 42] width 38 height 11
click at [119, 42] on button "Tag" at bounding box center [119, 42] width 24 height 11
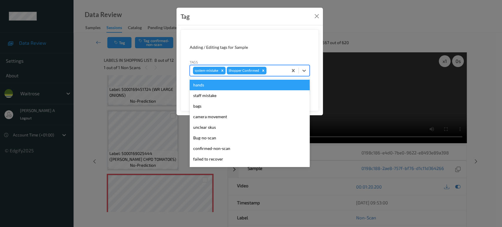
click at [275, 70] on div at bounding box center [276, 70] width 17 height 7
type input "un"
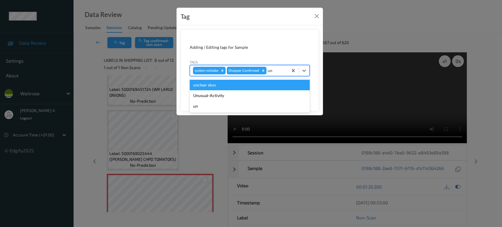
click at [235, 89] on div "unclear skus" at bounding box center [250, 85] width 120 height 11
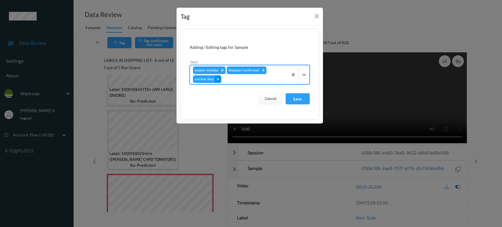
click at [216, 78] on icon "Remove unclear skus" at bounding box center [218, 79] width 4 height 4
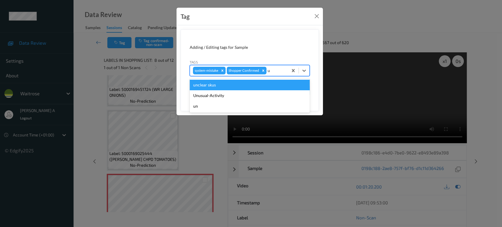
type input "un"
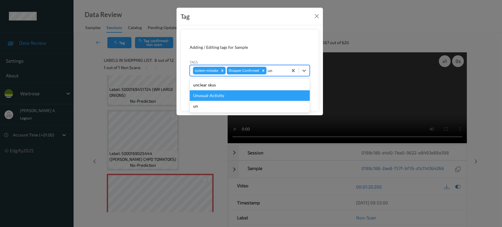
click at [215, 93] on div "Unusual-Activity" at bounding box center [250, 95] width 120 height 11
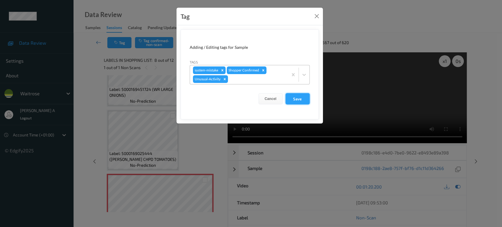
click at [298, 99] on button "Save" at bounding box center [298, 98] width 24 height 11
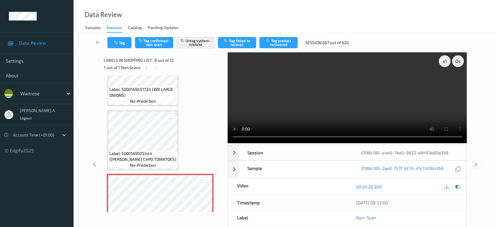
click at [477, 162] on icon at bounding box center [476, 164] width 5 height 5
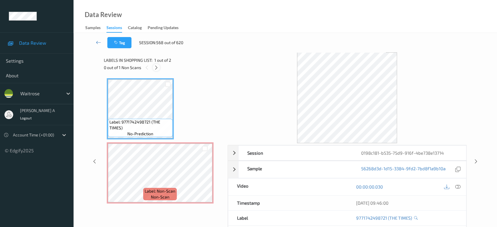
click at [158, 65] on icon at bounding box center [156, 67] width 5 height 5
drag, startPoint x: 459, startPoint y: 186, endPoint x: 454, endPoint y: 185, distance: 4.6
click at [459, 186] on icon at bounding box center [457, 186] width 5 height 5
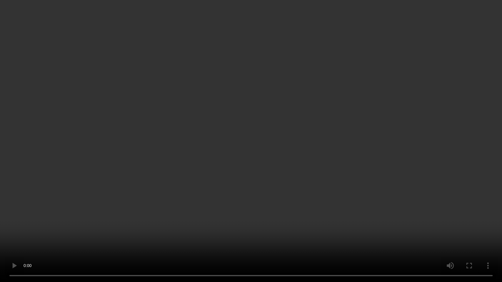
click at [262, 164] on video at bounding box center [251, 141] width 502 height 282
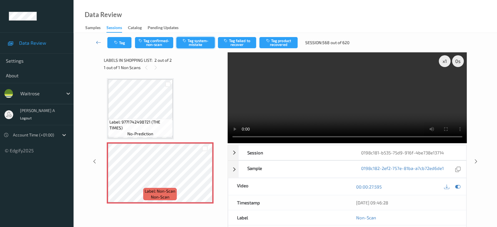
click at [191, 44] on button "Tag system-mistake" at bounding box center [195, 42] width 38 height 11
click at [120, 39] on button "Tag" at bounding box center [119, 42] width 24 height 11
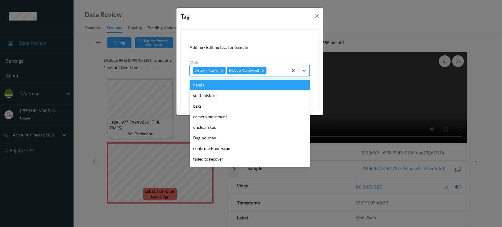
click at [278, 71] on div at bounding box center [276, 70] width 17 height 7
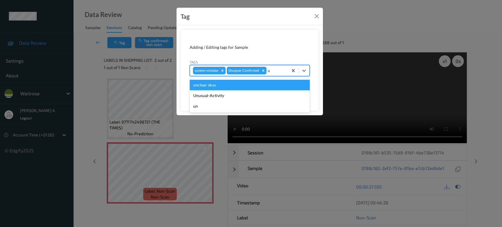
type input "un"
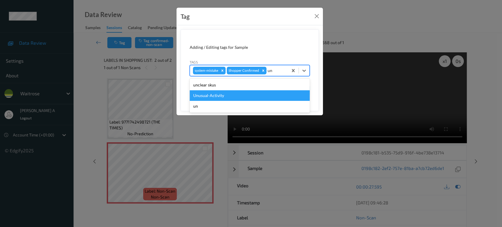
click at [240, 98] on div "Unusual-Activity" at bounding box center [250, 95] width 120 height 11
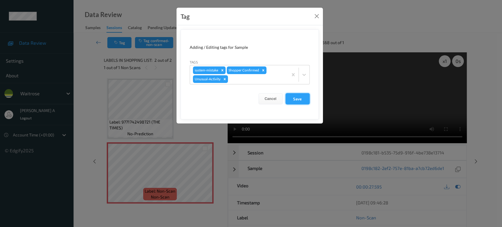
click at [295, 96] on button "Save" at bounding box center [298, 98] width 24 height 11
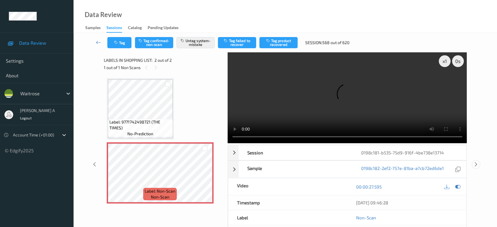
click at [476, 162] on icon at bounding box center [476, 164] width 5 height 5
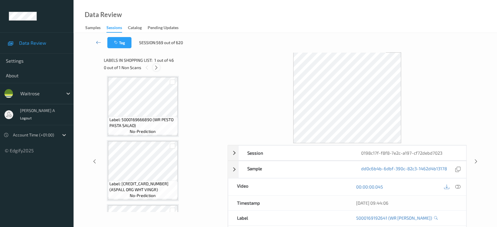
click at [156, 68] on icon at bounding box center [156, 67] width 5 height 5
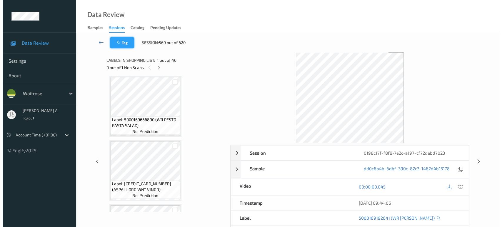
scroll to position [1727, 0]
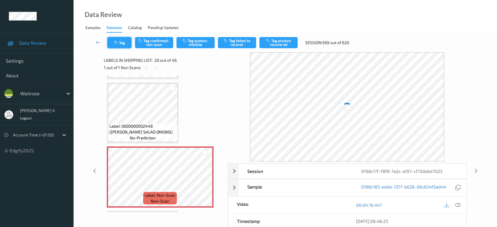
click at [117, 42] on icon "button" at bounding box center [116, 43] width 5 height 4
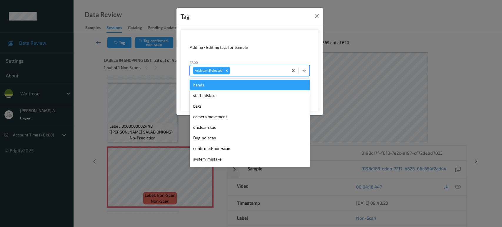
click at [238, 69] on div at bounding box center [258, 70] width 54 height 7
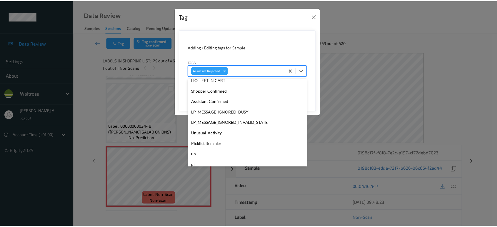
scroll to position [126, 0]
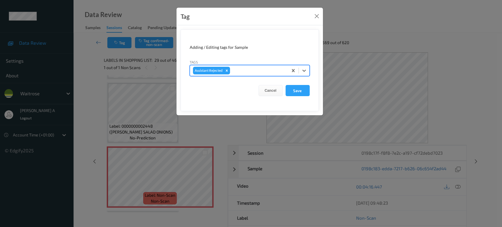
click at [242, 70] on div at bounding box center [258, 70] width 54 height 7
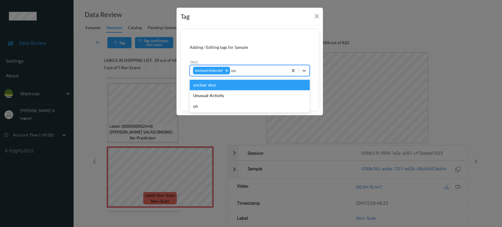
type input "un"
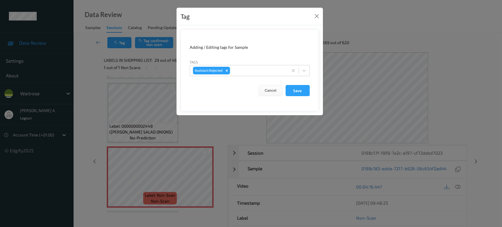
click at [264, 52] on form "Adding / Editing tags for Sample Tags Assistant Rejected Cancel Save" at bounding box center [250, 70] width 138 height 82
click at [316, 17] on button "Close" at bounding box center [317, 16] width 8 height 8
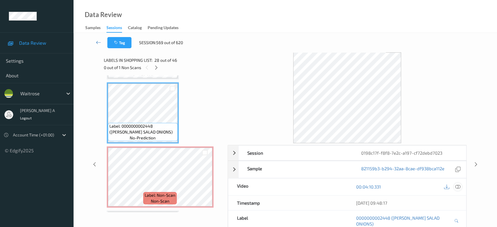
click at [460, 187] on icon at bounding box center [457, 186] width 5 height 5
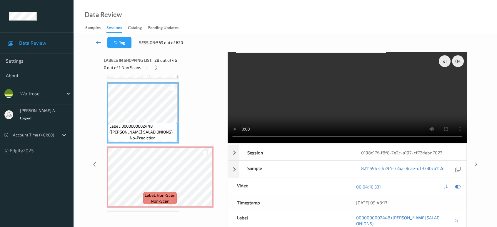
click at [403, 109] on video at bounding box center [347, 97] width 239 height 91
click at [403, 107] on video at bounding box center [347, 97] width 239 height 91
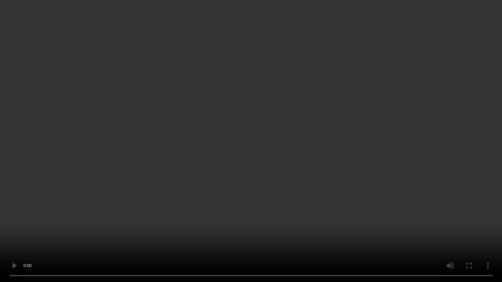
click at [322, 174] on video at bounding box center [251, 141] width 502 height 282
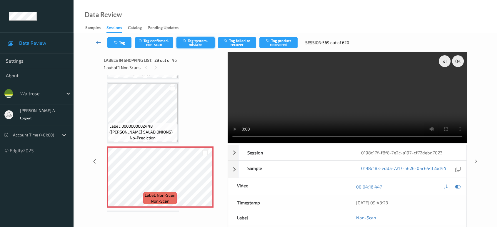
click at [190, 44] on button "Tag system-mistake" at bounding box center [195, 42] width 38 height 11
click at [118, 41] on icon "button" at bounding box center [116, 43] width 5 height 4
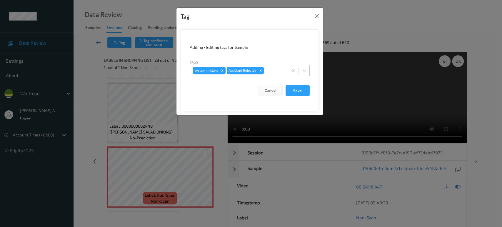
click at [271, 70] on div at bounding box center [275, 70] width 20 height 7
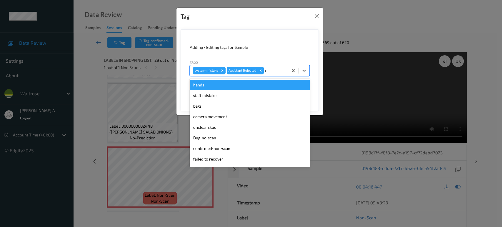
type input "un"
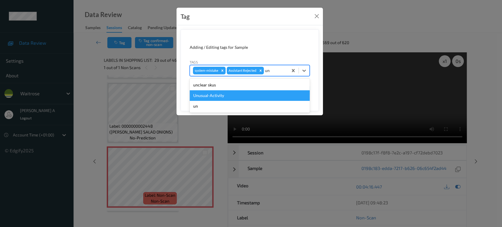
click at [252, 94] on div "Unusual-Activity" at bounding box center [250, 95] width 120 height 11
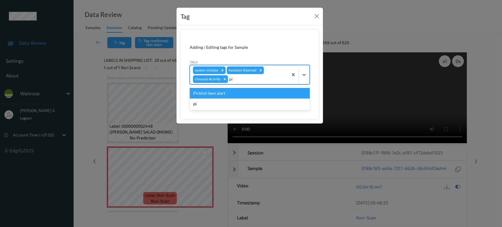
type input "pic"
click at [267, 89] on div "Picklist item alert" at bounding box center [250, 93] width 120 height 11
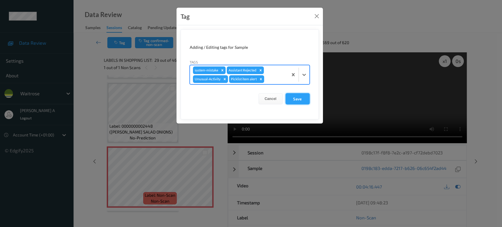
click at [294, 100] on button "Save" at bounding box center [298, 98] width 24 height 11
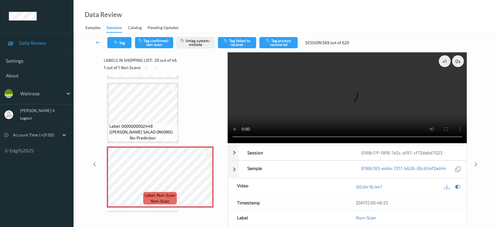
drag, startPoint x: 476, startPoint y: 141, endPoint x: 295, endPoint y: 2, distance: 228.5
click at [476, 162] on icon at bounding box center [476, 164] width 5 height 5
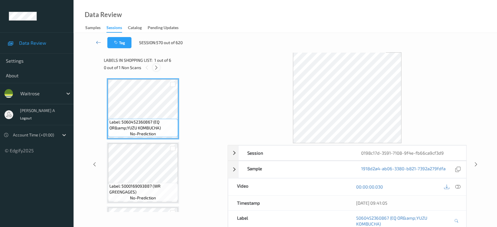
click at [157, 68] on icon at bounding box center [156, 67] width 5 height 5
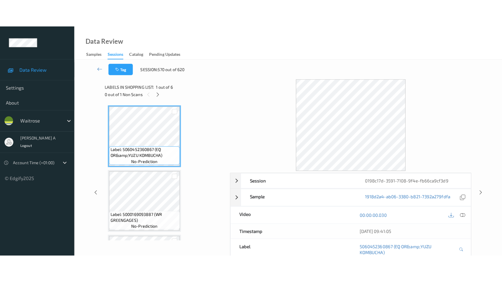
scroll to position [194, 0]
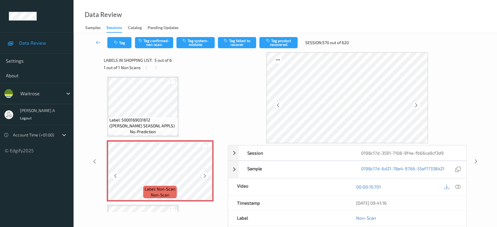
click at [202, 174] on icon at bounding box center [204, 175] width 5 height 5
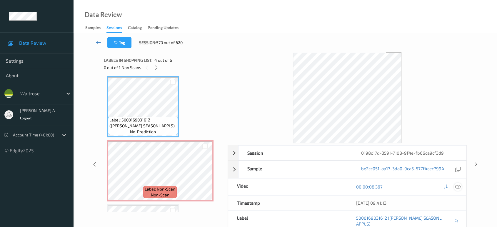
click at [459, 189] on icon at bounding box center [457, 186] width 5 height 5
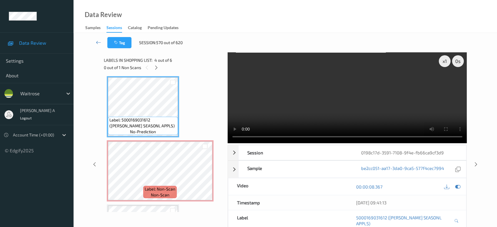
scroll to position [194, 0]
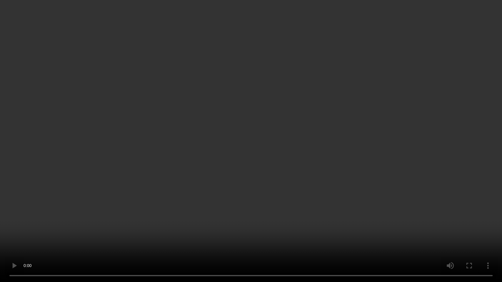
click at [261, 146] on video at bounding box center [251, 141] width 502 height 282
click at [245, 180] on video at bounding box center [251, 141] width 502 height 282
click at [217, 186] on video at bounding box center [251, 141] width 502 height 282
click at [228, 185] on video at bounding box center [251, 141] width 502 height 282
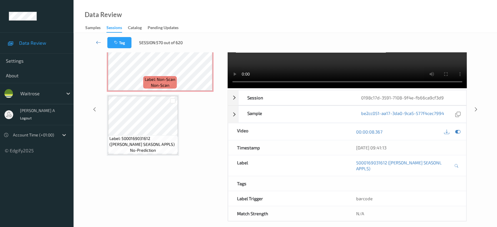
scroll to position [0, 0]
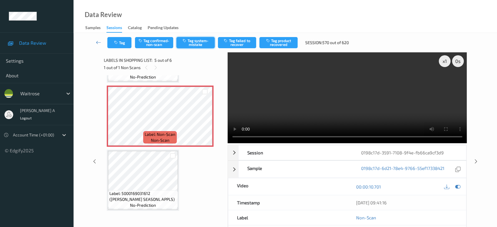
click at [196, 46] on button "Tag system-mistake" at bounding box center [195, 42] width 38 height 11
click at [118, 43] on icon "button" at bounding box center [116, 43] width 5 height 4
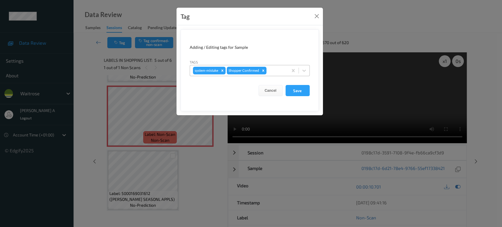
click at [273, 71] on div at bounding box center [276, 70] width 17 height 7
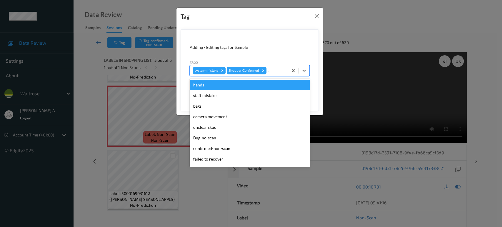
type input "un"
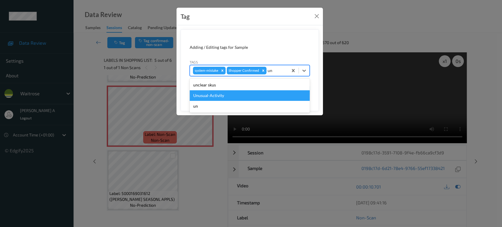
click at [215, 91] on div "Unusual-Activity" at bounding box center [250, 95] width 120 height 11
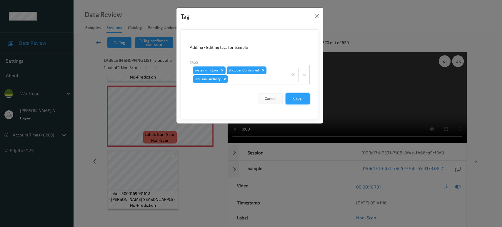
click at [294, 96] on button "Save" at bounding box center [298, 98] width 24 height 11
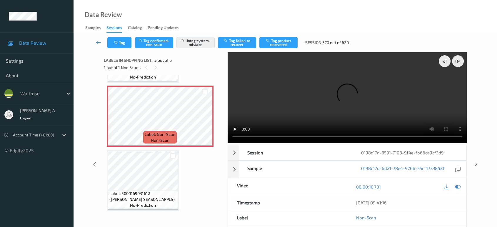
drag, startPoint x: 478, startPoint y: 140, endPoint x: 341, endPoint y: 6, distance: 191.8
click at [478, 162] on icon at bounding box center [476, 164] width 5 height 5
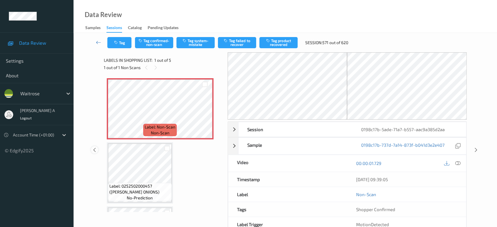
click at [94, 149] on icon at bounding box center [94, 149] width 5 height 5
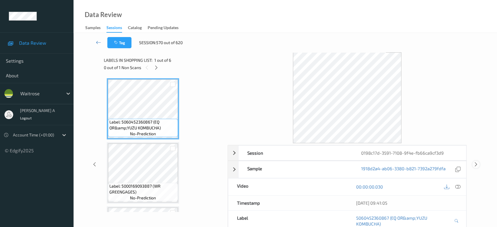
click at [475, 163] on icon at bounding box center [476, 164] width 5 height 5
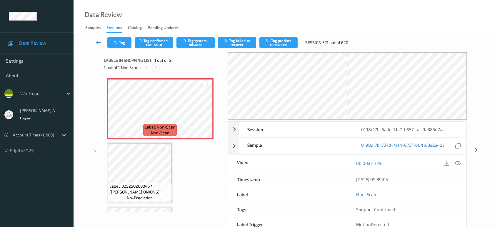
click at [156, 68] on icon at bounding box center [155, 67] width 5 height 5
click at [204, 114] on icon at bounding box center [204, 113] width 5 height 5
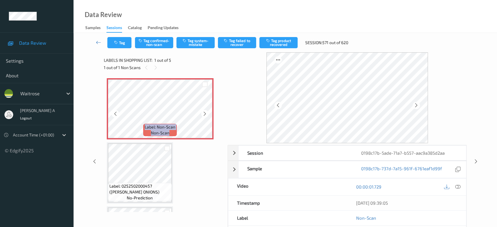
click at [204, 114] on icon at bounding box center [204, 113] width 5 height 5
click at [456, 187] on icon at bounding box center [457, 186] width 5 height 5
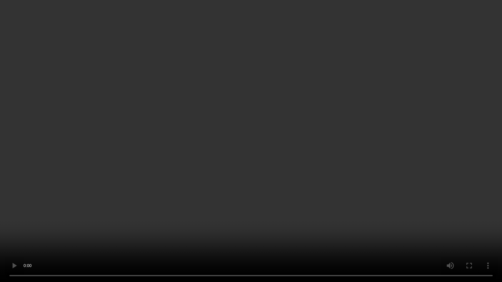
click at [226, 116] on video at bounding box center [251, 141] width 502 height 282
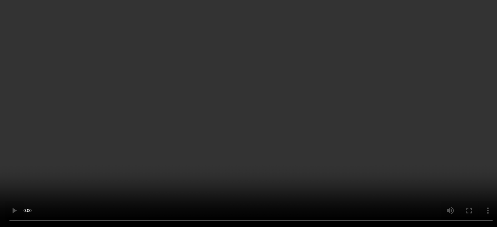
scroll to position [65, 0]
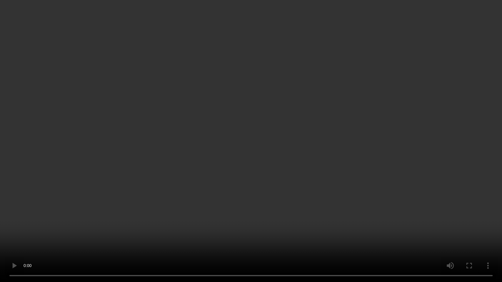
click at [281, 120] on video at bounding box center [251, 141] width 502 height 282
click at [271, 159] on video at bounding box center [251, 141] width 502 height 282
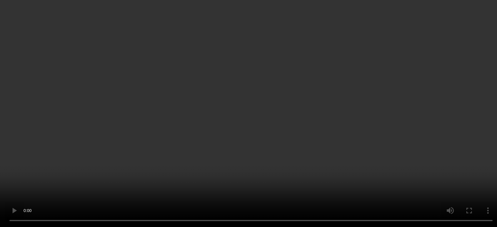
scroll to position [0, 0]
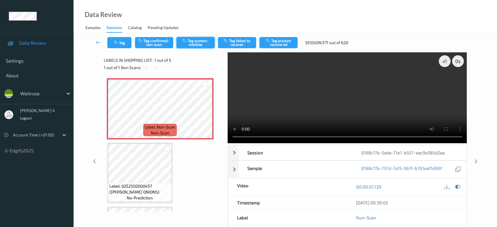
click at [189, 39] on button "Tag system-mistake" at bounding box center [195, 42] width 38 height 11
click at [120, 43] on button "Tag" at bounding box center [119, 42] width 24 height 11
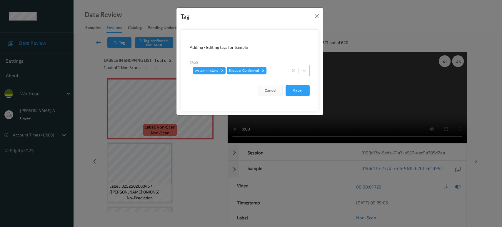
drag, startPoint x: 282, startPoint y: 73, endPoint x: 279, endPoint y: 70, distance: 4.4
click at [280, 71] on div at bounding box center [276, 70] width 17 height 7
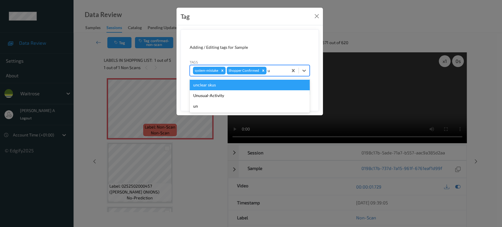
type input "un"
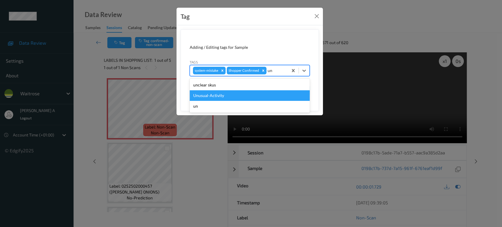
click at [242, 95] on div "Unusual-Activity" at bounding box center [250, 95] width 120 height 11
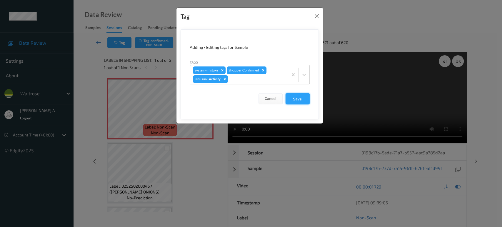
click at [301, 99] on button "Save" at bounding box center [298, 98] width 24 height 11
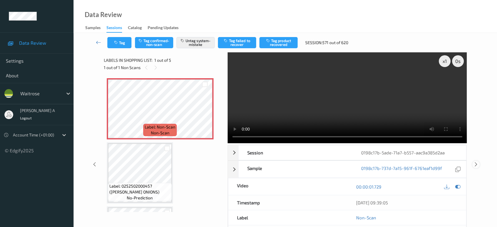
click at [476, 162] on icon at bounding box center [476, 164] width 5 height 5
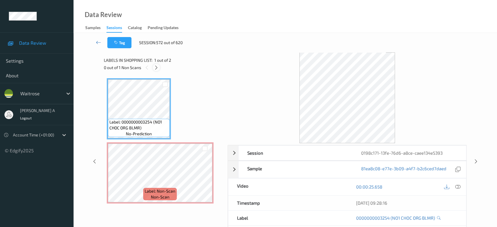
click at [158, 68] on icon at bounding box center [156, 67] width 5 height 5
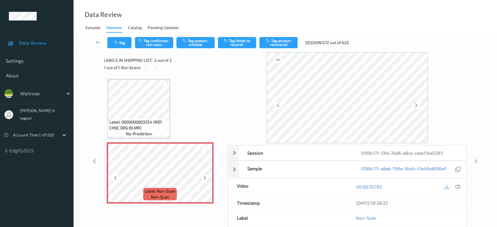
click at [204, 176] on icon at bounding box center [204, 177] width 5 height 5
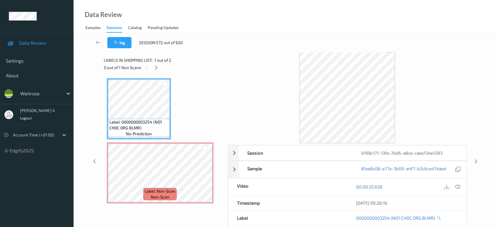
click at [461, 188] on div at bounding box center [452, 187] width 19 height 8
click at [459, 187] on icon at bounding box center [457, 186] width 5 height 5
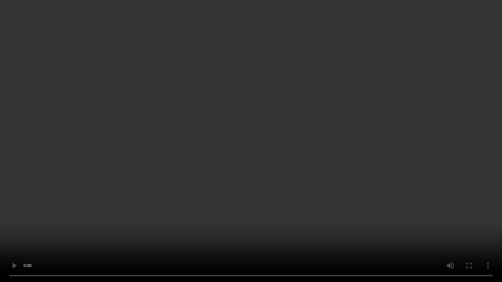
click at [369, 155] on video at bounding box center [251, 141] width 502 height 282
click at [318, 176] on video at bounding box center [251, 141] width 502 height 282
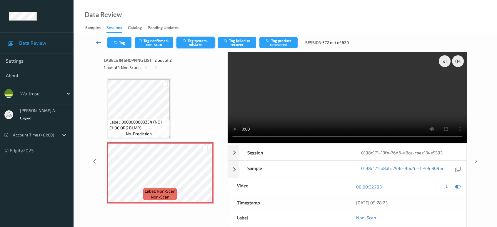
click at [206, 38] on button "Tag system-mistake" at bounding box center [195, 42] width 38 height 11
click at [120, 43] on button "Tag" at bounding box center [119, 42] width 24 height 11
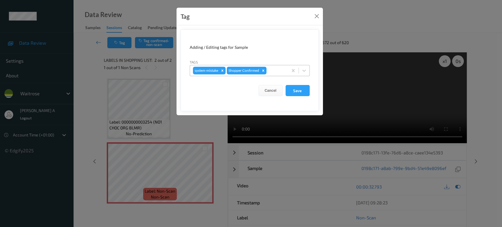
click at [279, 65] on div "system-mistake Shopper Confirmed" at bounding box center [250, 70] width 120 height 11
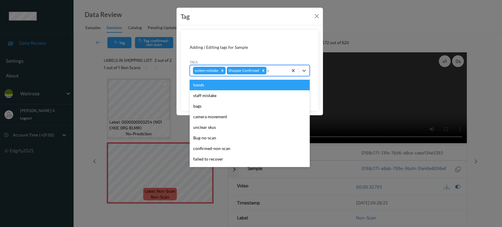
type input "un"
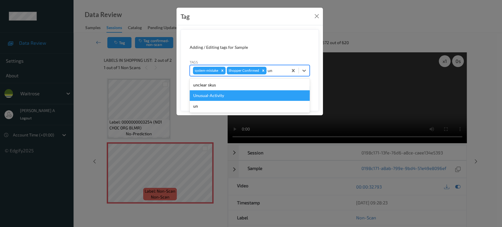
click at [240, 95] on div "Unusual-Activity" at bounding box center [250, 95] width 120 height 11
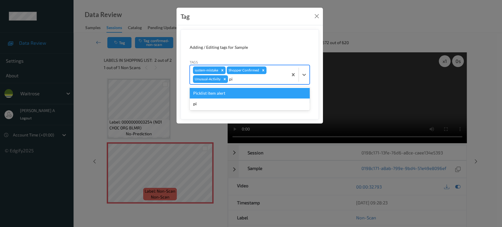
type input "pic"
click at [238, 93] on div "Picklist item alert" at bounding box center [250, 93] width 120 height 11
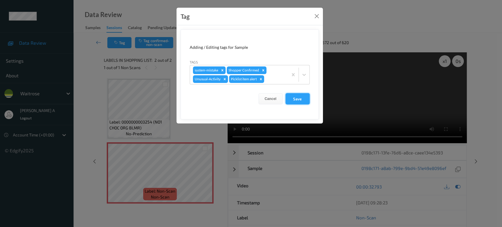
click at [298, 97] on button "Save" at bounding box center [298, 98] width 24 height 11
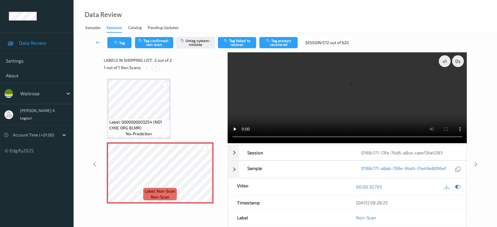
click at [156, 68] on icon at bounding box center [155, 67] width 5 height 5
click at [147, 68] on icon at bounding box center [146, 67] width 5 height 5
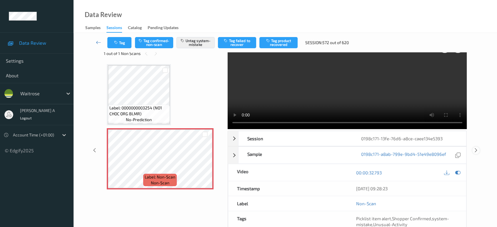
click at [475, 148] on icon at bounding box center [476, 150] width 5 height 5
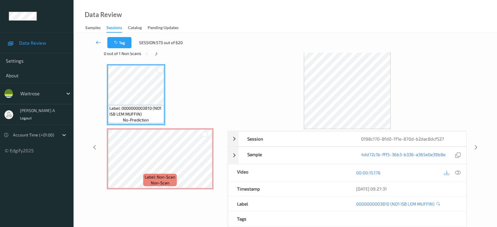
click at [99, 44] on icon at bounding box center [98, 42] width 5 height 6
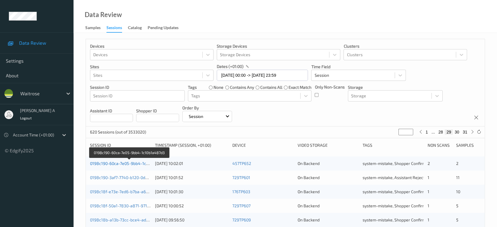
click at [136, 164] on link "0198c190-60ca-7e05-9bb4-1c10b1a487d3" at bounding box center [129, 163] width 79 height 5
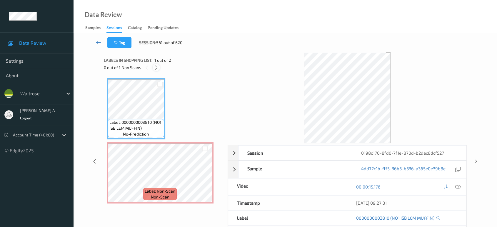
click at [156, 67] on icon at bounding box center [156, 67] width 5 height 5
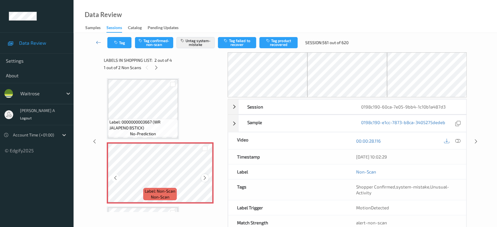
click at [204, 175] on icon at bounding box center [204, 177] width 5 height 5
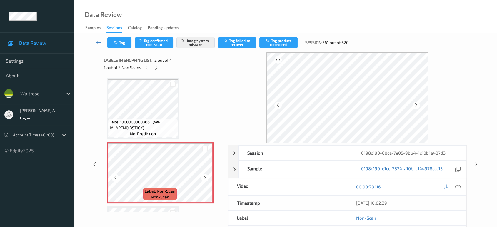
click at [204, 175] on icon at bounding box center [204, 177] width 5 height 5
click at [156, 68] on icon at bounding box center [156, 67] width 5 height 5
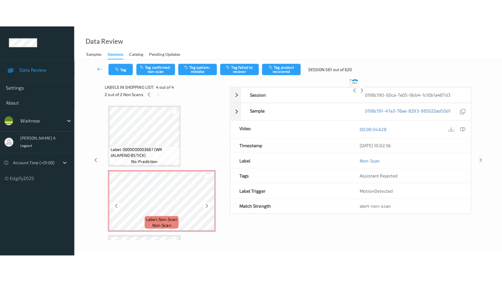
scroll to position [121, 0]
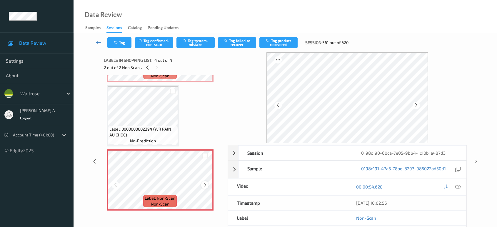
click at [205, 184] on icon at bounding box center [204, 184] width 5 height 5
click at [189, 43] on button "Tag system-mistake" at bounding box center [195, 42] width 38 height 11
click at [120, 42] on button "Tag" at bounding box center [119, 42] width 24 height 11
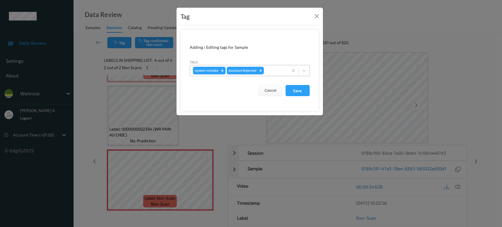
click at [272, 70] on div at bounding box center [275, 70] width 20 height 7
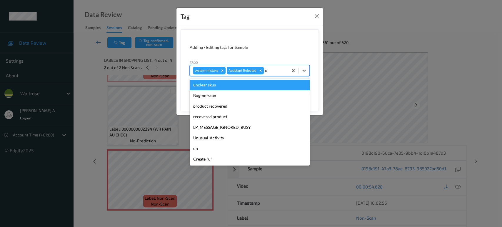
type input "un"
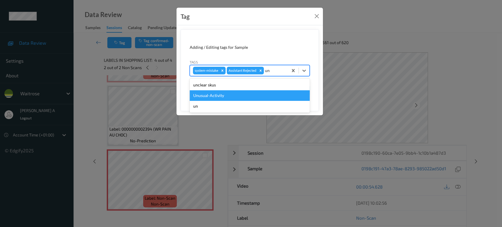
click at [242, 99] on div "Unusual-Activity" at bounding box center [250, 95] width 120 height 11
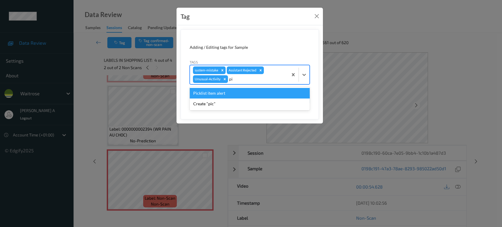
type input "pic"
click at [242, 94] on div "Picklist item alert" at bounding box center [250, 93] width 120 height 11
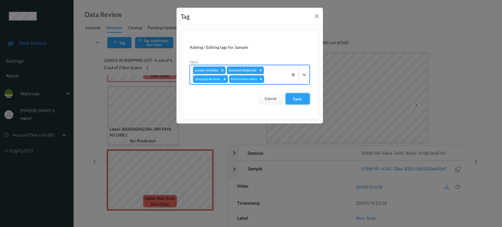
click at [300, 101] on button "Save" at bounding box center [298, 98] width 24 height 11
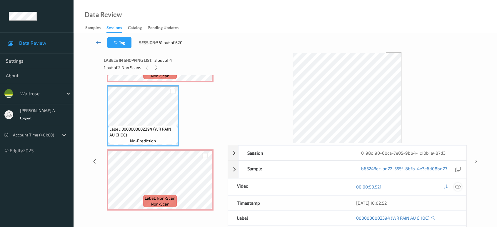
click at [460, 187] on icon at bounding box center [457, 186] width 5 height 5
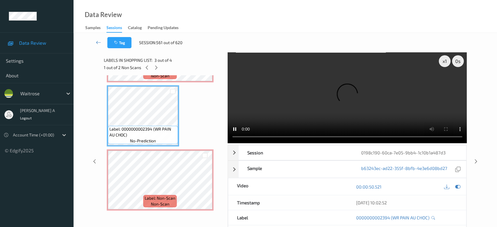
scroll to position [66, 0]
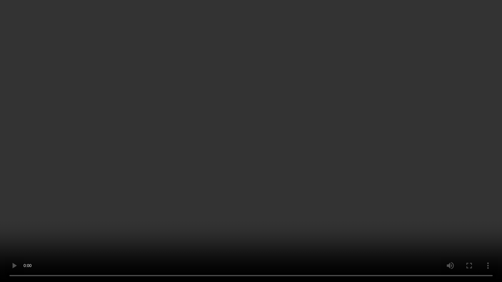
click at [312, 140] on video at bounding box center [251, 141] width 502 height 282
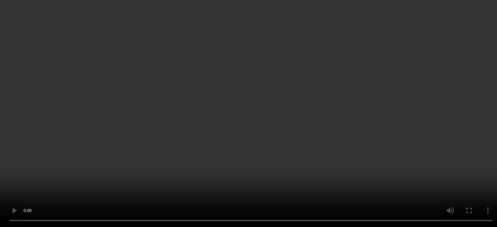
click at [304, 112] on video at bounding box center [248, 113] width 497 height 227
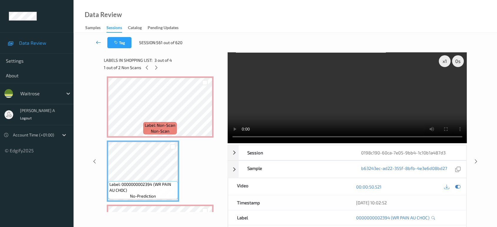
click at [98, 44] on icon at bounding box center [98, 42] width 5 height 6
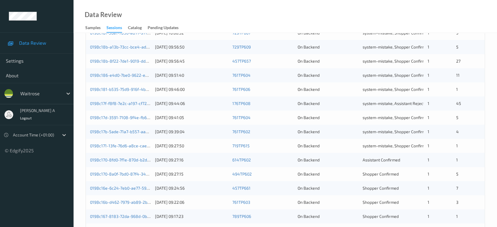
scroll to position [229, 0]
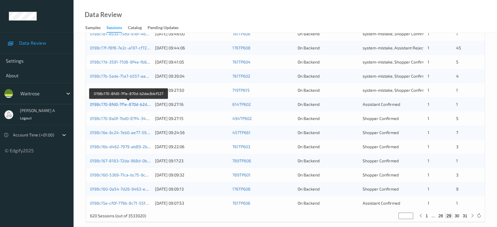
click at [130, 103] on link "0198c170-8fd0-7f1e-870d-b2dac8dcf527" at bounding box center [128, 104] width 77 height 5
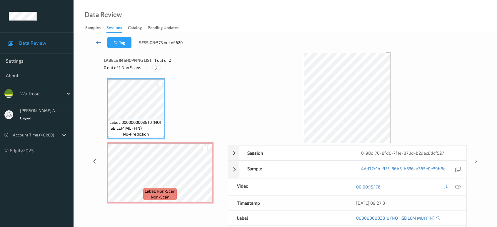
click at [154, 69] on div at bounding box center [156, 67] width 7 height 7
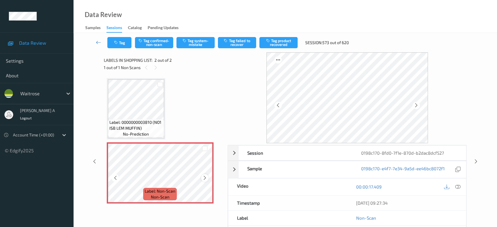
click at [204, 176] on icon at bounding box center [204, 177] width 5 height 5
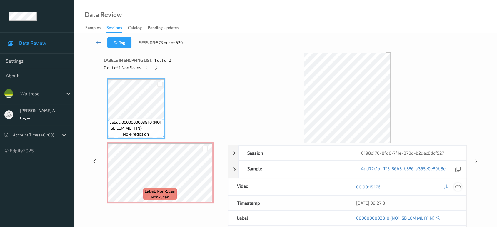
click at [456, 188] on icon at bounding box center [457, 186] width 5 height 5
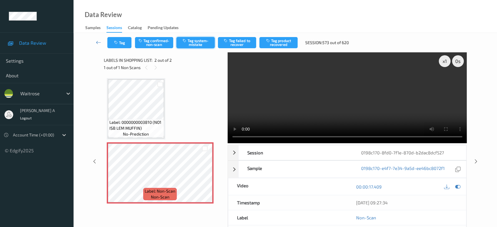
click at [198, 46] on button "Tag system-mistake" at bounding box center [195, 42] width 38 height 11
click at [119, 45] on button "Tag" at bounding box center [119, 42] width 24 height 11
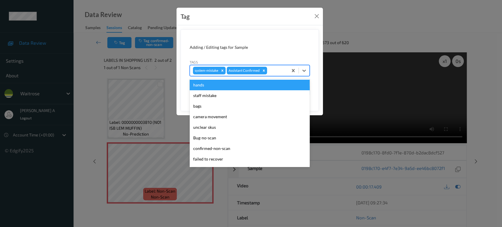
click at [275, 71] on div at bounding box center [276, 70] width 17 height 7
type input "un"
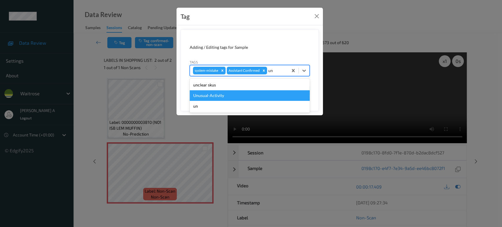
click at [235, 94] on div "Unusual-Activity" at bounding box center [250, 95] width 120 height 11
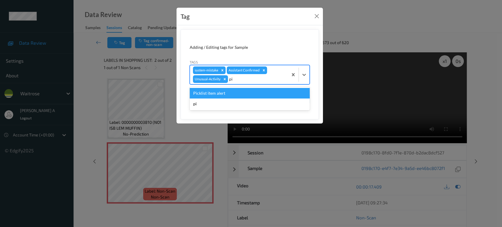
type input "pic"
click at [236, 94] on div "Picklist item alert" at bounding box center [250, 93] width 120 height 11
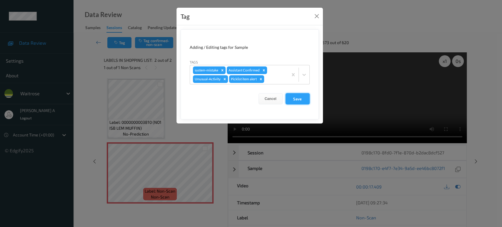
click at [297, 100] on button "Save" at bounding box center [298, 98] width 24 height 11
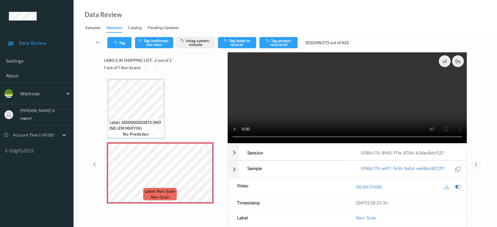
click at [477, 162] on icon at bounding box center [476, 164] width 5 height 5
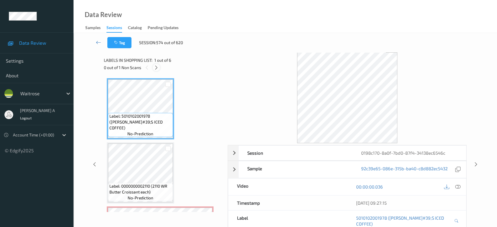
click at [158, 65] on icon at bounding box center [156, 67] width 5 height 5
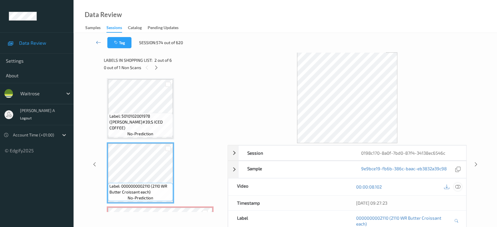
click at [458, 187] on icon at bounding box center [457, 186] width 5 height 5
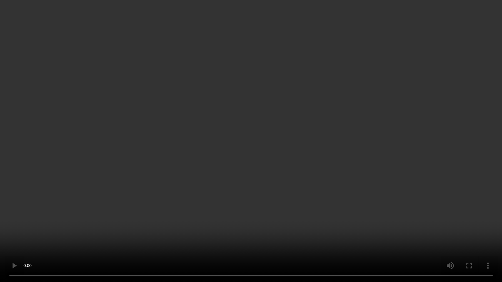
click at [260, 179] on video at bounding box center [251, 141] width 502 height 282
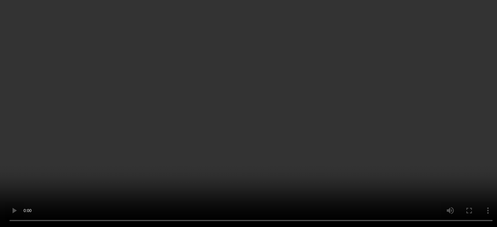
scroll to position [65, 0]
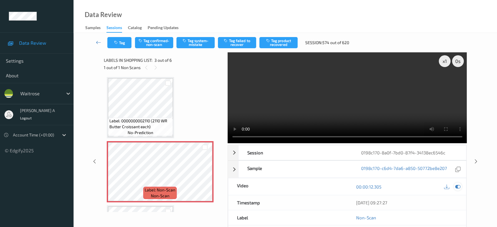
click at [459, 186] on icon at bounding box center [457, 186] width 5 height 5
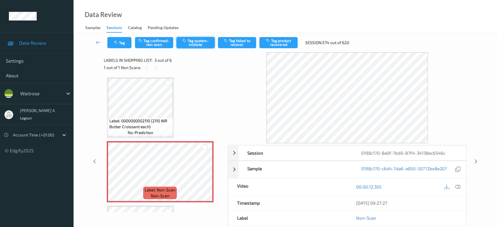
click at [197, 43] on button "Tag system-mistake" at bounding box center [195, 42] width 38 height 11
click at [121, 44] on button "Tag" at bounding box center [119, 42] width 24 height 11
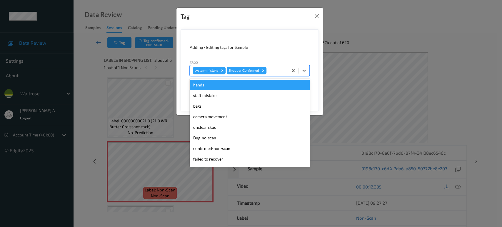
click at [277, 70] on div at bounding box center [276, 70] width 17 height 7
type input "un"
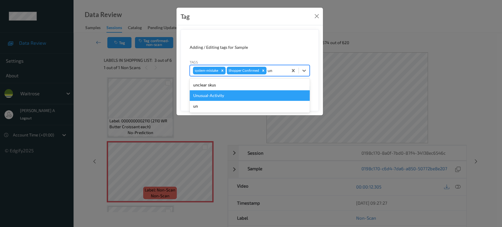
click at [249, 99] on div "Unusual-Activity" at bounding box center [250, 95] width 120 height 11
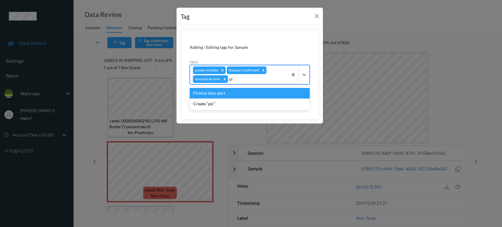
type input "pic"
click at [246, 93] on div "Picklist item alert" at bounding box center [250, 93] width 120 height 11
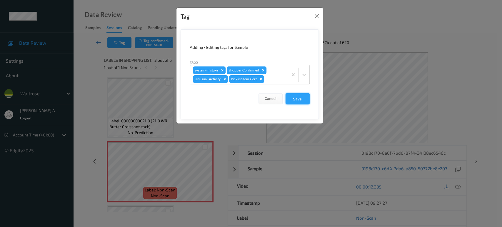
click at [302, 101] on button "Save" at bounding box center [298, 98] width 24 height 11
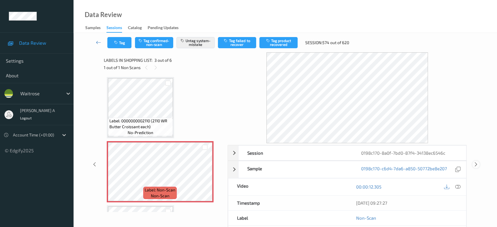
click at [476, 166] on icon at bounding box center [476, 164] width 5 height 5
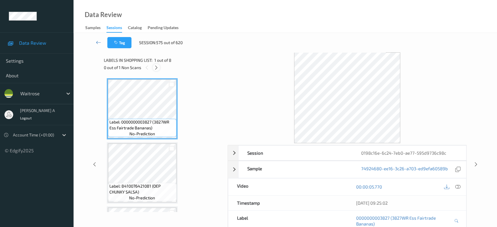
click at [155, 67] on icon at bounding box center [156, 67] width 5 height 5
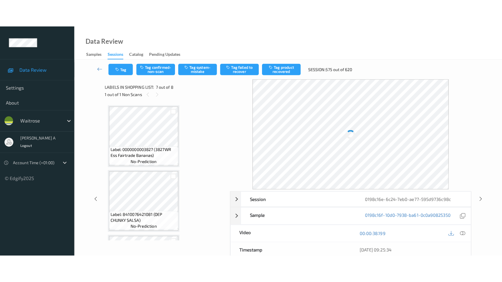
scroll to position [322, 0]
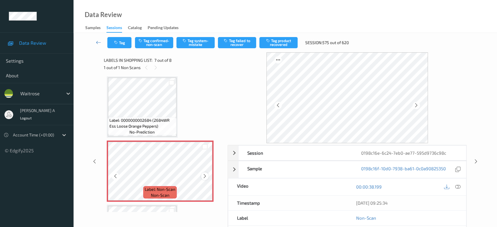
click at [206, 174] on icon at bounding box center [204, 176] width 5 height 5
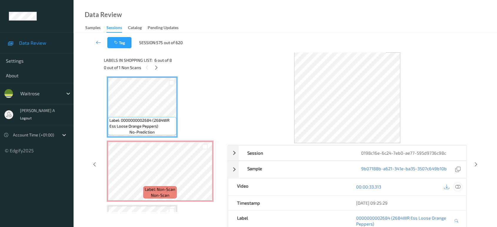
click at [458, 185] on icon at bounding box center [457, 186] width 5 height 5
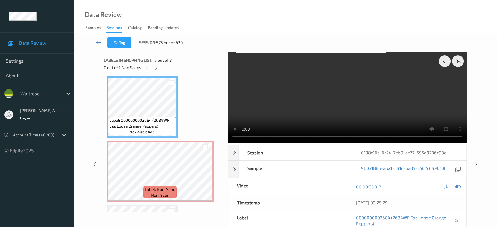
scroll to position [321, 0]
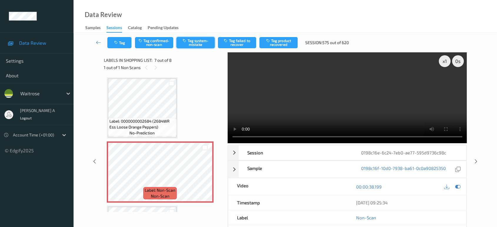
click at [191, 42] on button "Tag system-mistake" at bounding box center [195, 42] width 38 height 11
click at [124, 45] on button "Tag" at bounding box center [119, 42] width 24 height 11
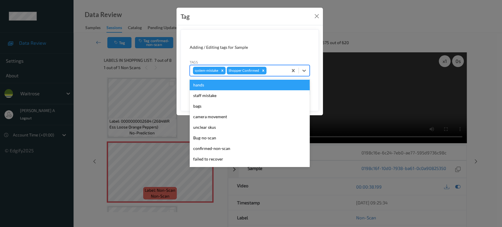
click at [270, 68] on div at bounding box center [276, 70] width 17 height 7
type input "un"
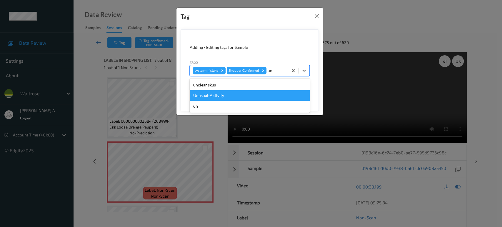
click at [204, 91] on div "Unusual-Activity" at bounding box center [250, 95] width 120 height 11
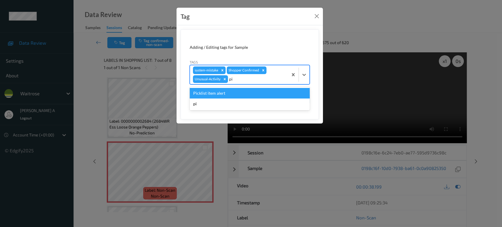
type input "pic"
click at [204, 91] on div "Picklist item alert" at bounding box center [250, 93] width 120 height 11
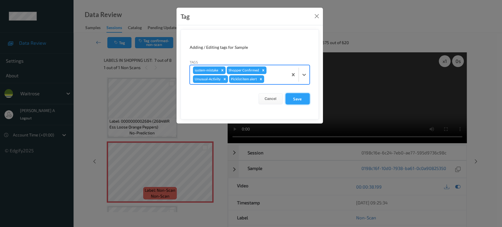
click at [293, 98] on button "Save" at bounding box center [298, 98] width 24 height 11
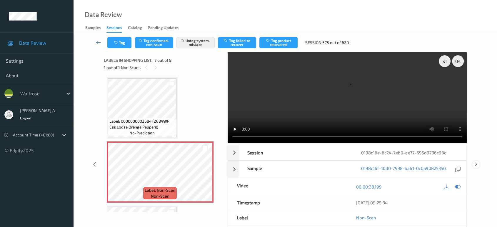
click at [475, 162] on icon at bounding box center [476, 164] width 5 height 5
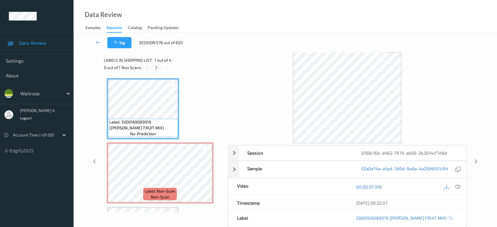
click at [160, 68] on div at bounding box center [156, 67] width 7 height 7
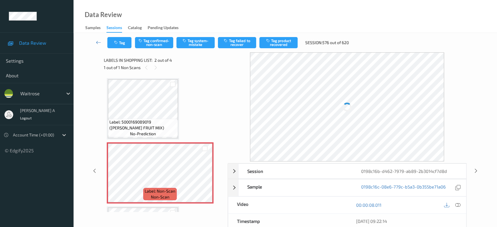
scroll to position [3, 0]
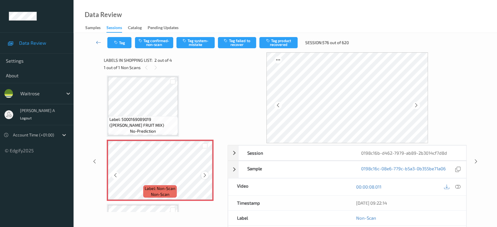
click at [207, 175] on icon at bounding box center [204, 175] width 5 height 5
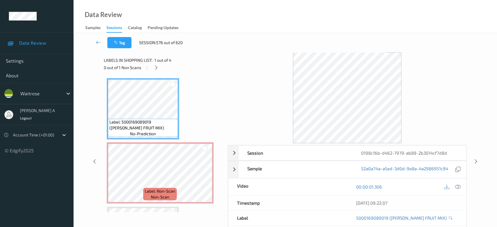
scroll to position [0, 0]
click at [459, 185] on icon at bounding box center [457, 186] width 5 height 5
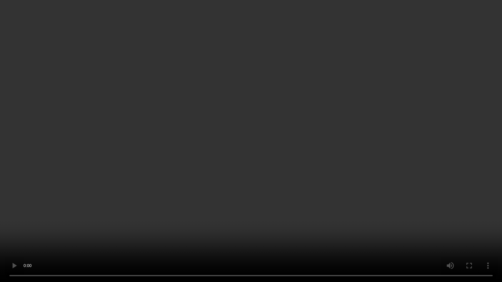
click at [279, 144] on video at bounding box center [251, 141] width 502 height 282
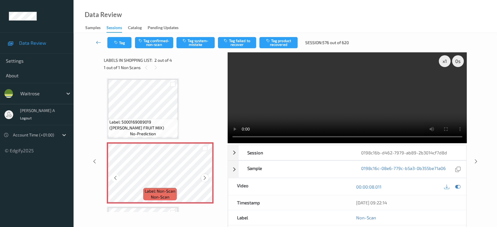
click at [206, 178] on icon at bounding box center [204, 177] width 5 height 5
click at [194, 41] on button "Tag system-mistake" at bounding box center [195, 42] width 38 height 11
click at [118, 39] on button "Tag" at bounding box center [119, 42] width 24 height 11
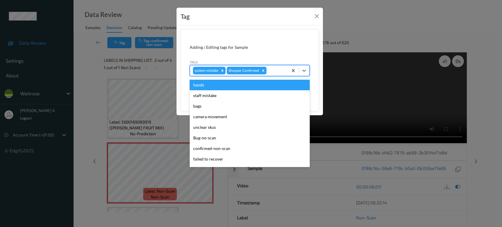
click at [278, 71] on div at bounding box center [276, 70] width 17 height 7
type input "un"
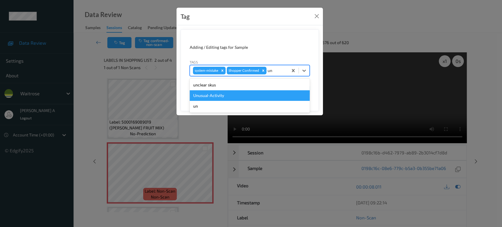
click at [234, 99] on div "Unusual-Activity" at bounding box center [250, 95] width 120 height 11
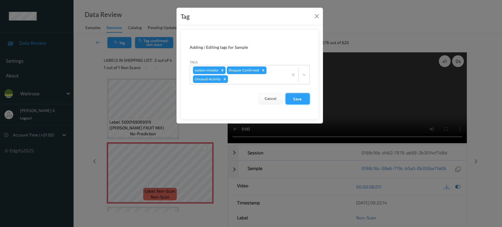
click at [294, 99] on button "Save" at bounding box center [298, 98] width 24 height 11
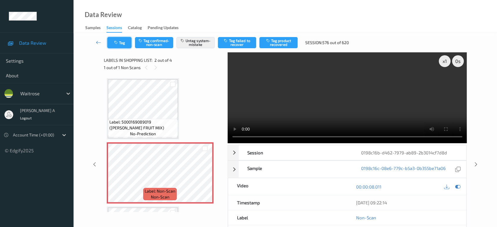
click at [125, 44] on button "Tag" at bounding box center [119, 42] width 24 height 11
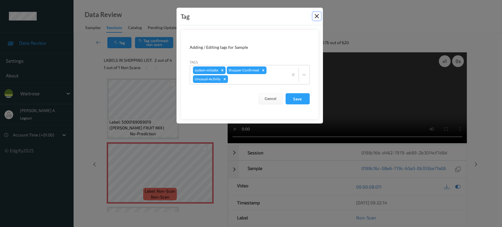
click at [315, 17] on button "Close" at bounding box center [317, 16] width 8 height 8
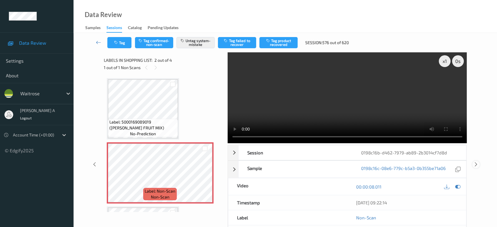
click at [475, 161] on div at bounding box center [475, 164] width 7 height 7
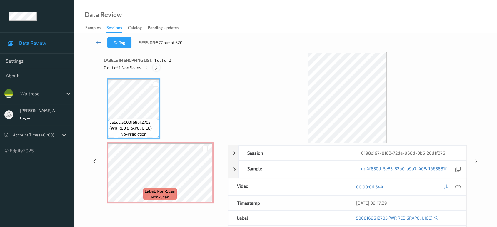
click at [158, 68] on icon at bounding box center [156, 67] width 5 height 5
click at [456, 185] on icon at bounding box center [457, 186] width 5 height 5
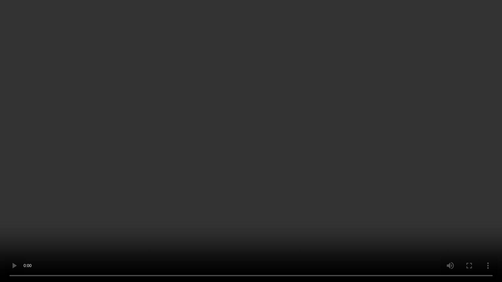
click at [254, 164] on video at bounding box center [251, 141] width 502 height 282
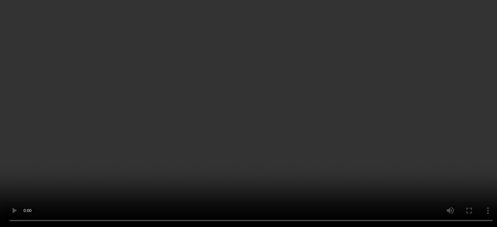
scroll to position [55, 0]
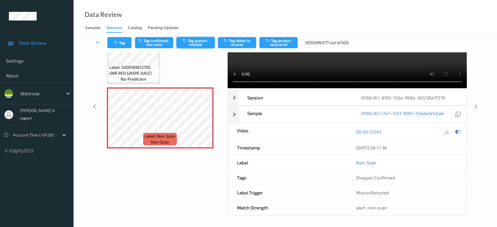
click at [204, 40] on button "Tag system-mistake" at bounding box center [195, 42] width 38 height 11
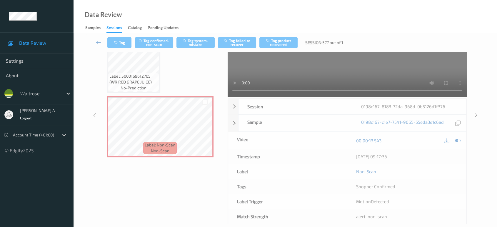
scroll to position [8, 0]
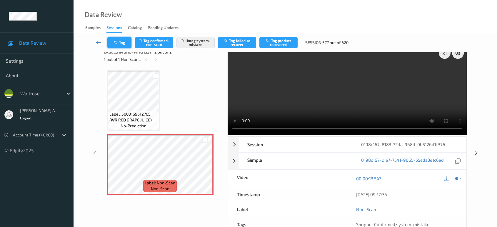
click at [118, 39] on button "Tag" at bounding box center [119, 42] width 24 height 11
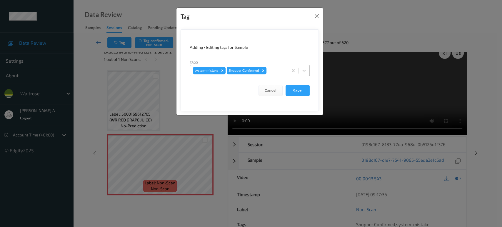
click at [275, 70] on div at bounding box center [276, 70] width 17 height 7
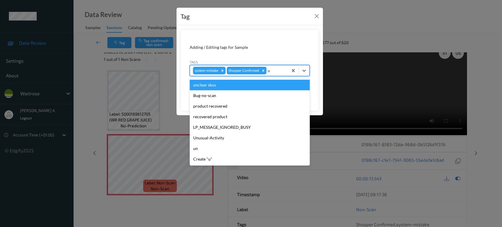
type input "un"
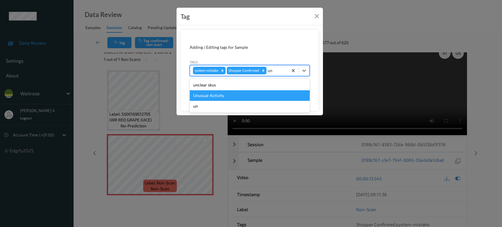
click at [210, 96] on div "Unusual-Activity" at bounding box center [250, 95] width 120 height 11
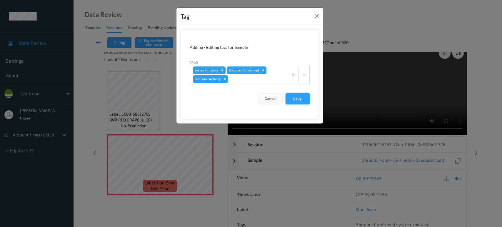
click at [305, 99] on button "Save" at bounding box center [298, 98] width 24 height 11
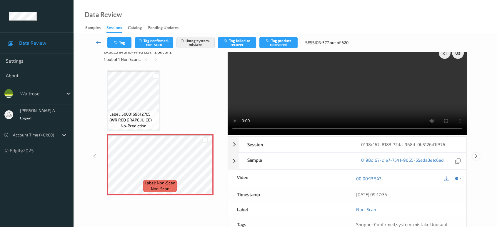
click at [475, 154] on icon at bounding box center [476, 156] width 5 height 5
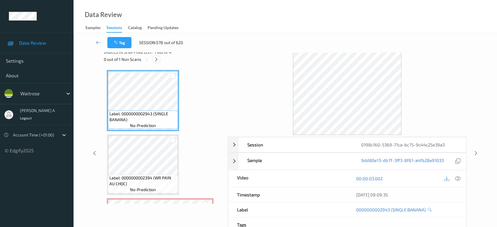
click at [155, 59] on icon at bounding box center [156, 59] width 5 height 5
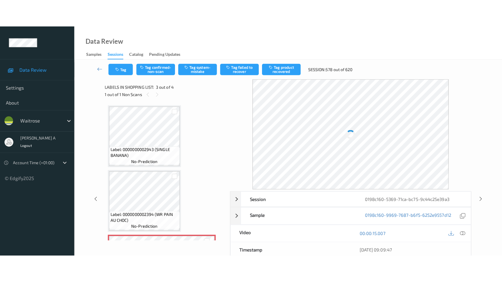
scroll to position [66, 0]
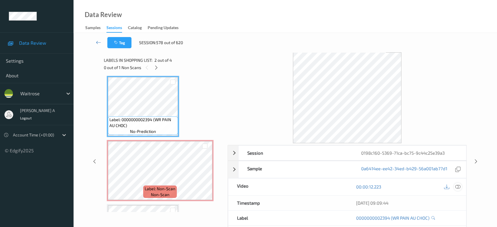
click at [456, 190] on div at bounding box center [458, 187] width 8 height 8
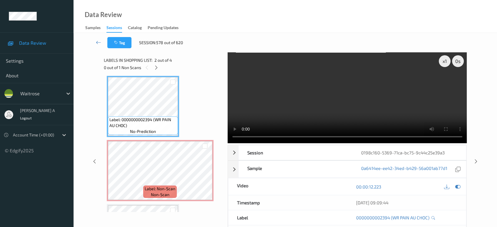
scroll to position [66, 0]
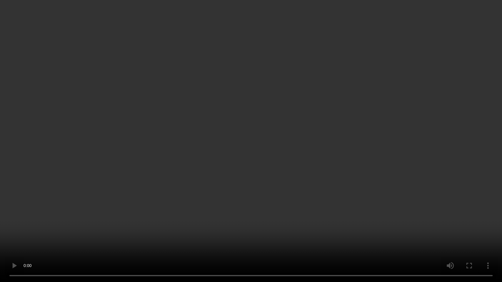
click at [179, 178] on video at bounding box center [251, 141] width 502 height 282
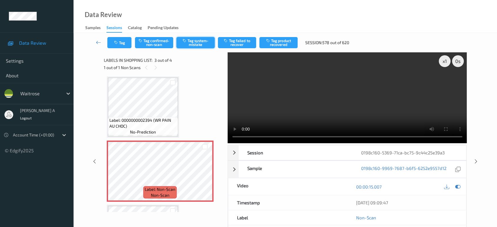
click at [185, 45] on button "Tag system-mistake" at bounding box center [195, 42] width 38 height 11
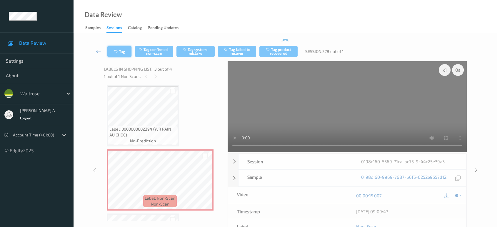
click at [122, 48] on button "Tag" at bounding box center [119, 51] width 24 height 11
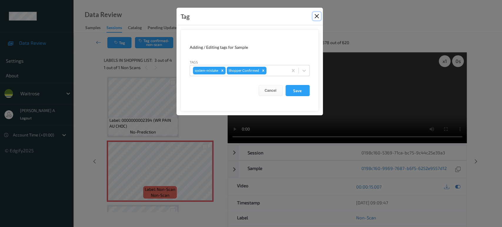
click at [316, 17] on button "Close" at bounding box center [317, 16] width 8 height 8
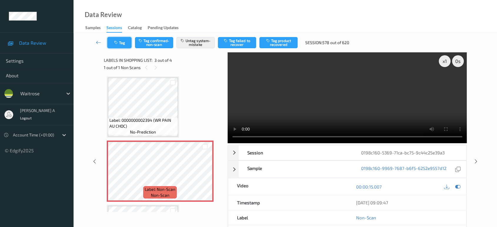
click at [120, 40] on button "Tag" at bounding box center [119, 42] width 24 height 11
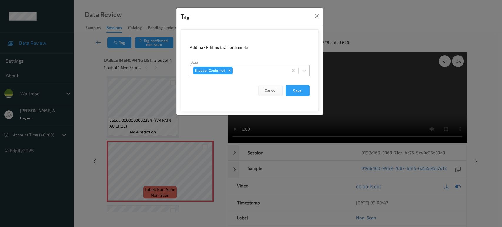
click at [244, 70] on div at bounding box center [259, 70] width 51 height 7
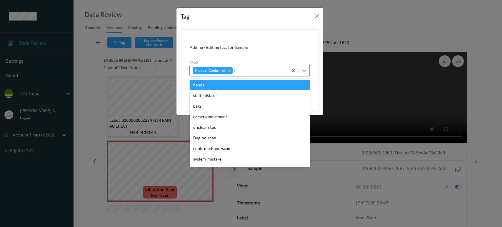
type input "un"
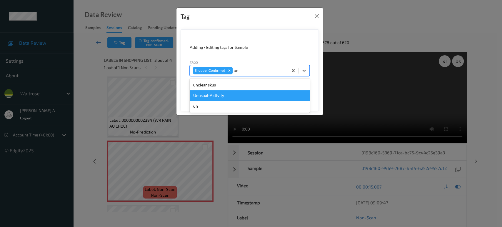
click at [224, 94] on div "Unusual-Activity" at bounding box center [250, 95] width 120 height 11
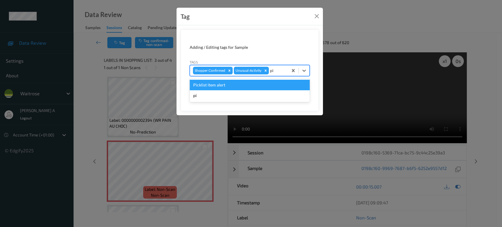
type input "pic"
click at [222, 84] on div "Picklist item alert" at bounding box center [250, 85] width 120 height 11
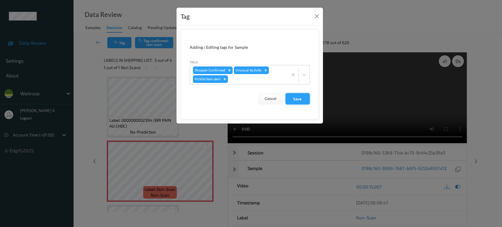
click at [303, 100] on button "Save" at bounding box center [298, 98] width 24 height 11
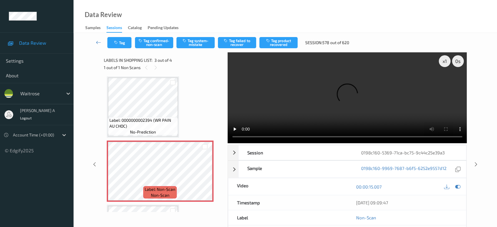
drag, startPoint x: 478, startPoint y: 140, endPoint x: 359, endPoint y: 26, distance: 164.3
click at [478, 162] on icon at bounding box center [476, 164] width 5 height 5
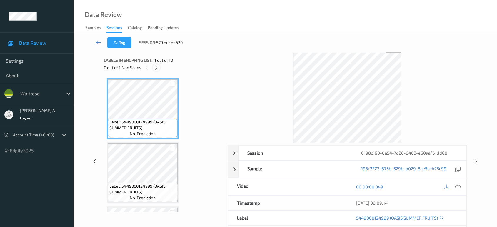
click at [158, 67] on icon at bounding box center [156, 67] width 5 height 5
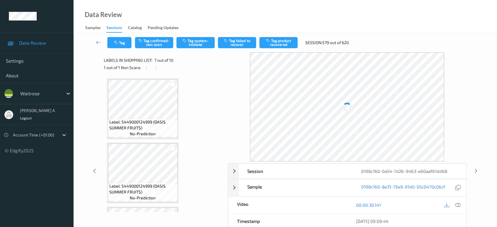
scroll to position [322, 0]
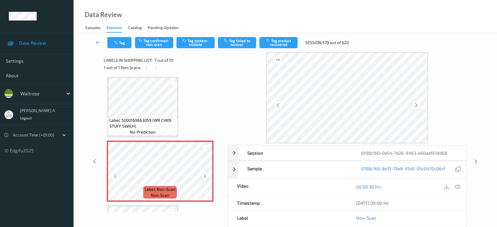
click at [205, 174] on icon at bounding box center [204, 176] width 5 height 5
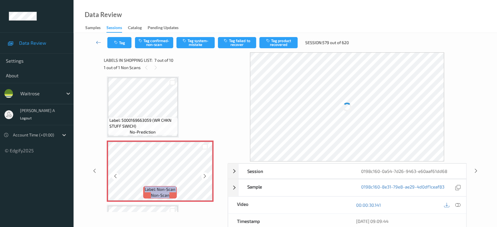
click at [205, 174] on icon at bounding box center [204, 176] width 5 height 5
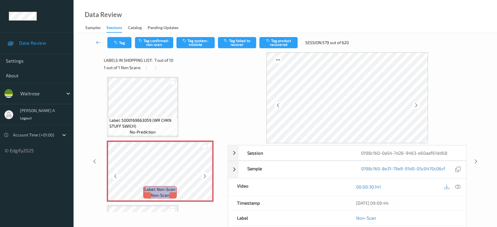
click at [205, 174] on icon at bounding box center [204, 176] width 5 height 5
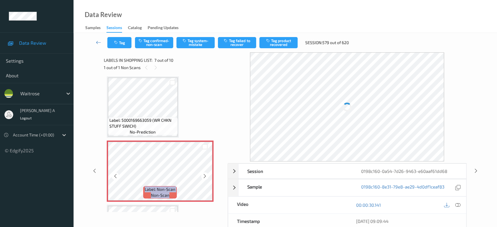
click at [205, 174] on icon at bounding box center [204, 176] width 5 height 5
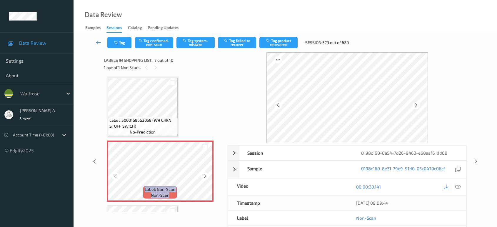
click at [205, 174] on icon at bounding box center [204, 176] width 5 height 5
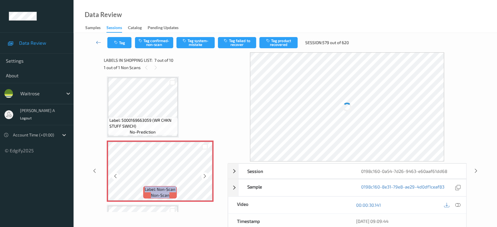
click at [205, 174] on icon at bounding box center [204, 176] width 5 height 5
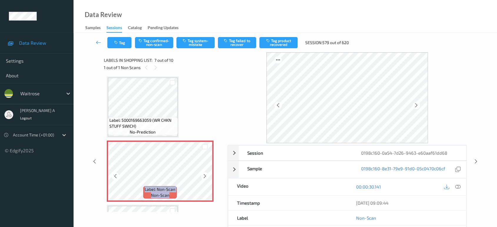
click at [205, 174] on icon at bounding box center [204, 176] width 5 height 5
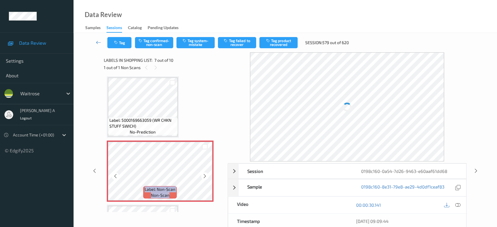
click at [205, 174] on icon at bounding box center [204, 176] width 5 height 5
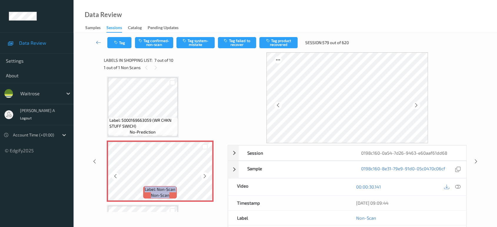
click at [205, 174] on icon at bounding box center [204, 176] width 5 height 5
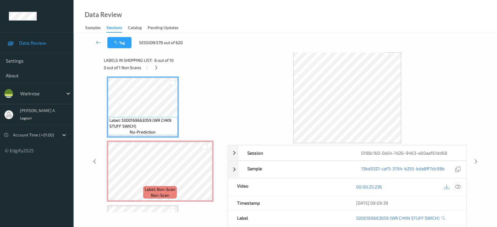
click at [458, 186] on icon at bounding box center [457, 186] width 5 height 5
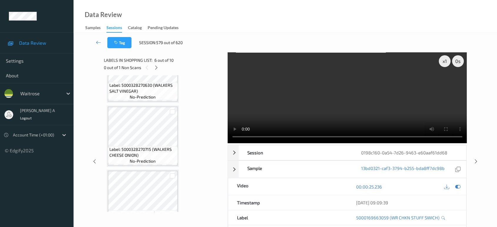
scroll to position [388, 0]
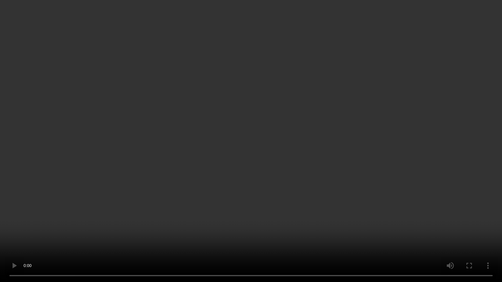
drag, startPoint x: 314, startPoint y: 151, endPoint x: 325, endPoint y: 141, distance: 15.6
click at [317, 146] on video at bounding box center [251, 141] width 502 height 282
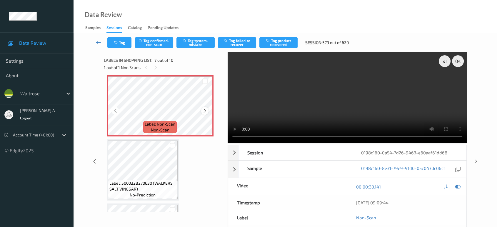
click at [205, 111] on icon at bounding box center [204, 110] width 5 height 5
click at [149, 45] on button "Tag confirmed-non-scan" at bounding box center [154, 42] width 38 height 11
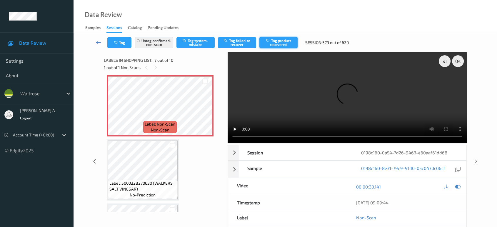
click at [282, 42] on button "Tag product recovered" at bounding box center [278, 42] width 38 height 11
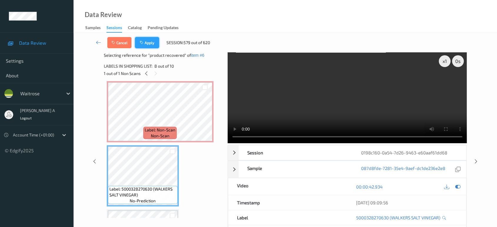
click at [152, 43] on button "Apply" at bounding box center [147, 42] width 24 height 11
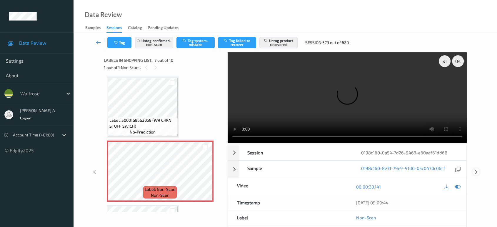
click at [477, 169] on icon at bounding box center [476, 171] width 5 height 5
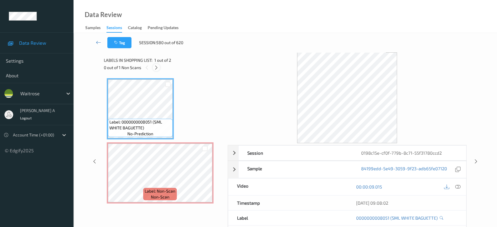
click at [156, 68] on icon at bounding box center [156, 67] width 5 height 5
click at [457, 188] on icon at bounding box center [457, 186] width 5 height 5
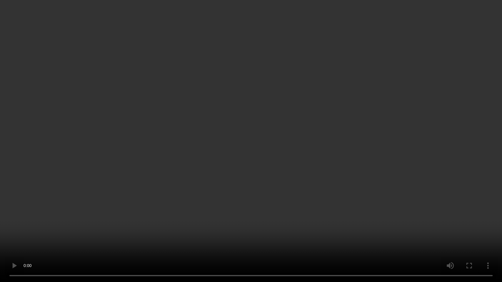
click at [340, 170] on video at bounding box center [251, 141] width 502 height 282
click at [188, 201] on video at bounding box center [251, 141] width 502 height 282
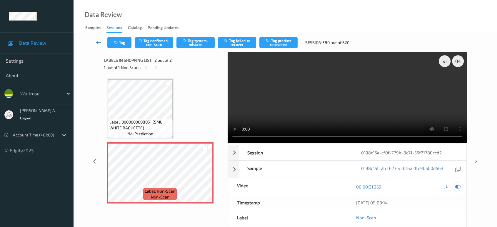
click at [458, 187] on icon at bounding box center [457, 186] width 5 height 5
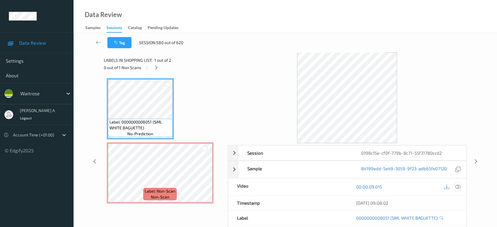
click at [457, 186] on icon at bounding box center [457, 186] width 5 height 5
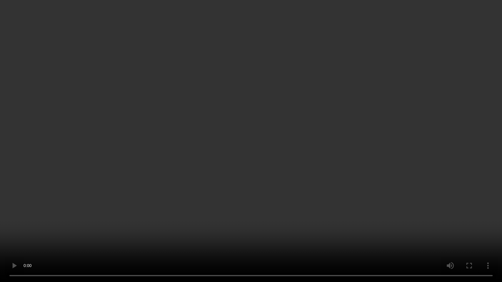
click at [252, 191] on video at bounding box center [251, 141] width 502 height 282
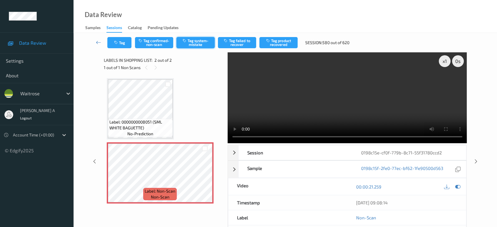
click at [190, 42] on button "Tag system-mistake" at bounding box center [195, 42] width 38 height 11
click at [123, 42] on button "Tag" at bounding box center [119, 42] width 24 height 11
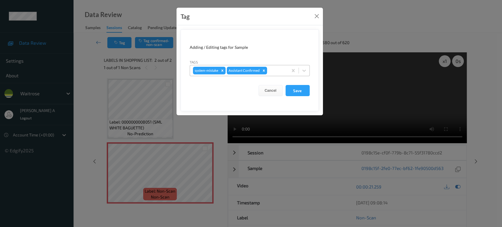
click at [280, 71] on div at bounding box center [276, 70] width 17 height 7
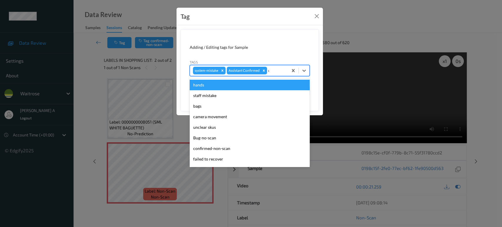
type input "un"
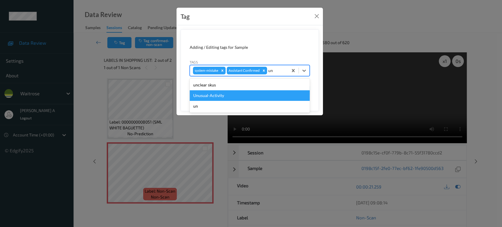
click at [230, 97] on div "Unusual-Activity" at bounding box center [250, 95] width 120 height 11
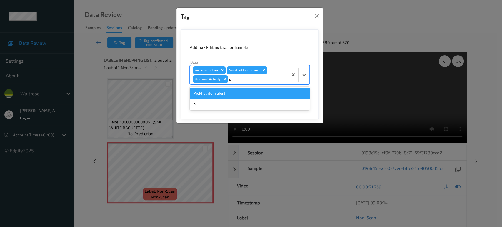
type input "pic"
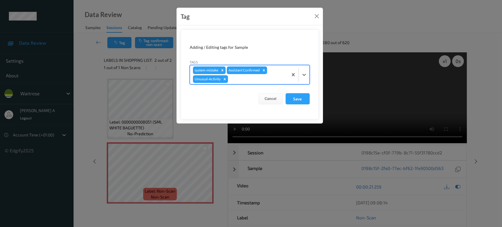
click at [257, 83] on div "system-mistake Assistant Confirmed Unusual-Activity" at bounding box center [239, 74] width 98 height 19
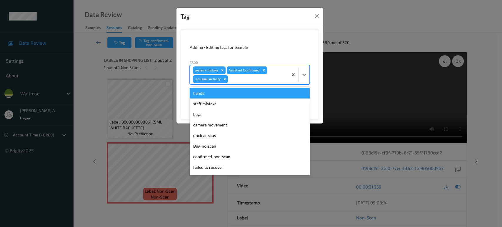
click at [243, 80] on div at bounding box center [257, 79] width 56 height 7
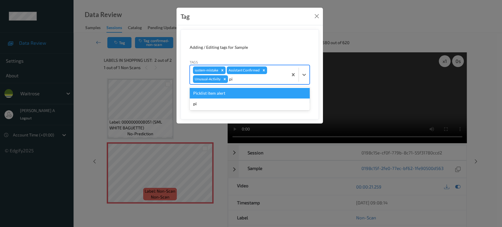
type input "pic"
click at [243, 93] on div "Picklist item alert" at bounding box center [250, 93] width 120 height 11
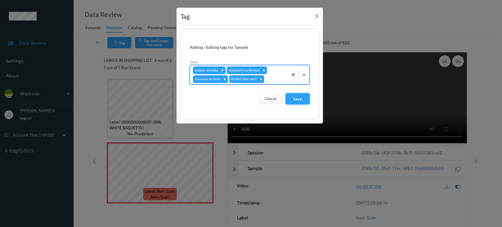
click at [295, 102] on button "Save" at bounding box center [298, 98] width 24 height 11
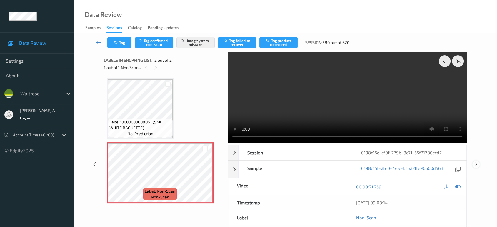
click at [476, 164] on icon at bounding box center [476, 164] width 5 height 5
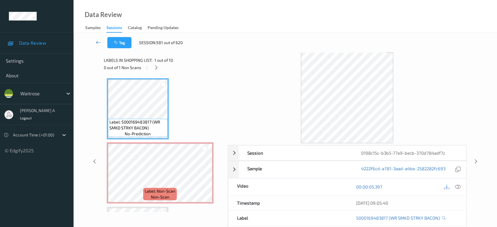
click at [100, 42] on icon at bounding box center [98, 42] width 5 height 6
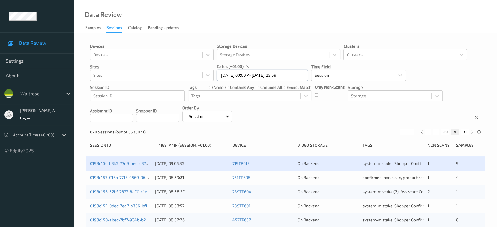
click at [292, 72] on input "19/08/2025 00:00 -> 19/08/2025 23:59" at bounding box center [262, 75] width 91 height 11
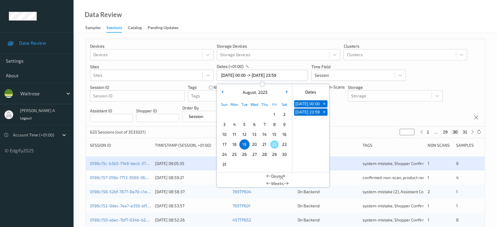
click at [252, 143] on span "20" at bounding box center [254, 144] width 8 height 8
type input "20/08/2025 00:00"
type input "*"
click at [252, 143] on span "20" at bounding box center [254, 144] width 8 height 8
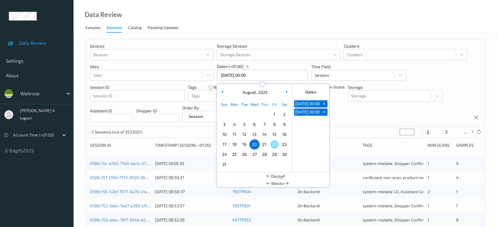
type input "20/08/2025 00:00 -> 20/08/2025 23:59"
click at [356, 118] on div "Devices Devices Storage Devices Storage Devices Clusters Clusters Sites Sites d…" at bounding box center [285, 82] width 399 height 87
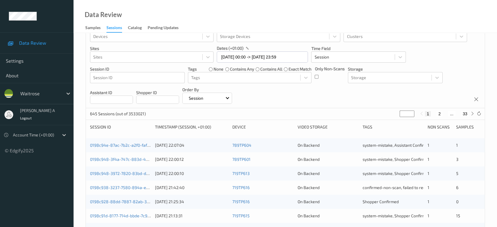
scroll to position [33, 0]
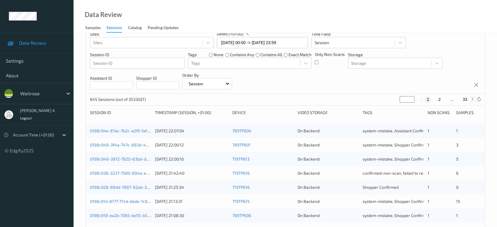
click at [473, 100] on icon at bounding box center [472, 99] width 4 height 4
type input "*"
click at [473, 100] on div "645 Sessions (out of 3533021) * 1 2 3 ... 33" at bounding box center [285, 100] width 399 height 12
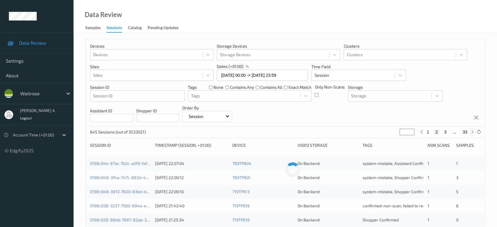
scroll to position [0, 0]
click at [473, 100] on div "Devices Devices Storage Devices Storage Devices Clusters Clusters Sites Sites d…" at bounding box center [285, 82] width 399 height 87
click at [406, 130] on input "*" at bounding box center [407, 132] width 15 height 6
type input "*"
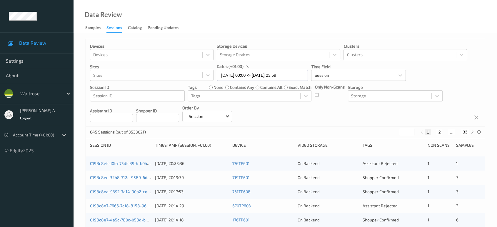
type input "**"
type input "*"
type input "**"
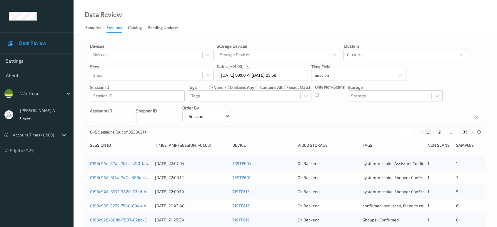
type input "**"
type input "*"
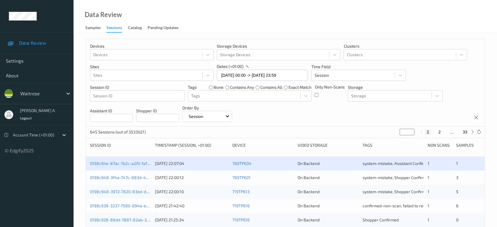
type input "**"
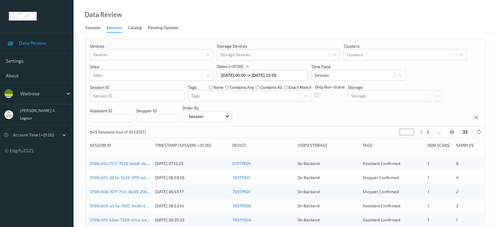
click at [426, 131] on button "1" at bounding box center [428, 131] width 6 height 5
type input "*"
click at [438, 132] on button "2" at bounding box center [439, 131] width 6 height 5
type input "*"
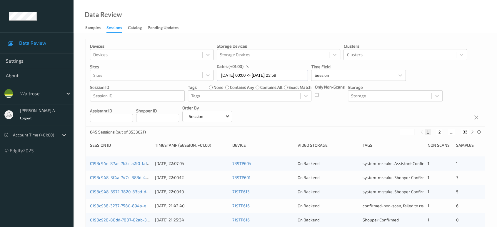
type input "*"
click at [444, 132] on button "3" at bounding box center [445, 131] width 6 height 5
type input "*"
click at [444, 132] on button "3" at bounding box center [442, 131] width 6 height 5
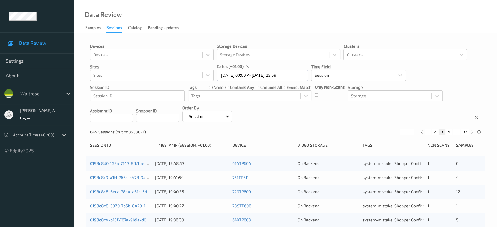
click at [446, 132] on button "4" at bounding box center [449, 131] width 6 height 5
type input "*"
click at [449, 131] on button "5" at bounding box center [451, 131] width 6 height 5
type input "*"
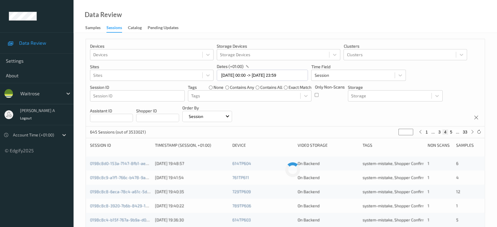
type input "*"
click at [451, 131] on button "6" at bounding box center [451, 131] width 6 height 5
type input "*"
click at [451, 131] on button "7" at bounding box center [451, 131] width 6 height 5
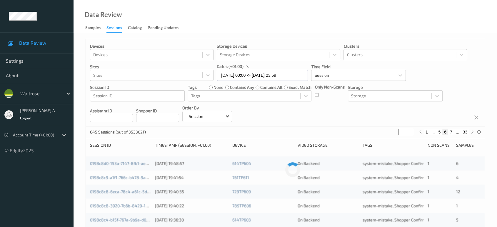
type input "*"
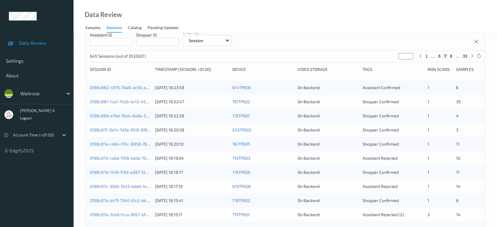
scroll to position [72, 0]
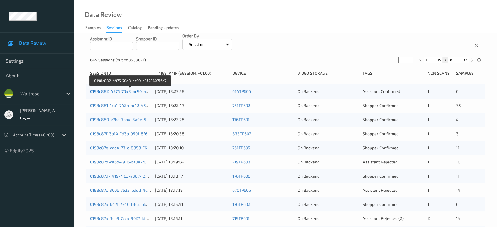
click at [129, 91] on link "0198c882-4975-70a8-ac90-a3f5860716e7" at bounding box center [130, 91] width 80 height 5
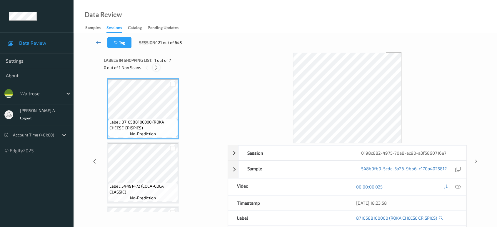
click at [155, 66] on icon at bounding box center [156, 67] width 5 height 5
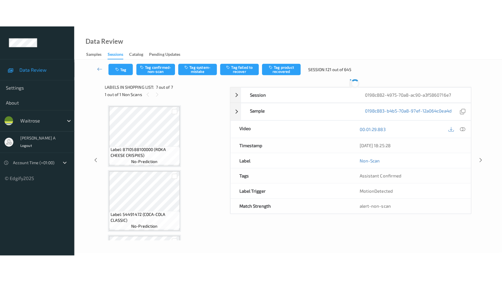
scroll to position [313, 0]
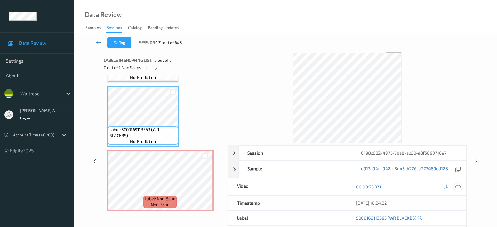
click at [456, 186] on icon at bounding box center [457, 186] width 5 height 5
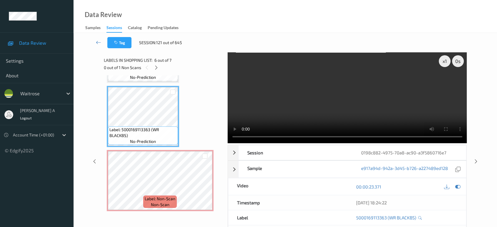
scroll to position [258, 0]
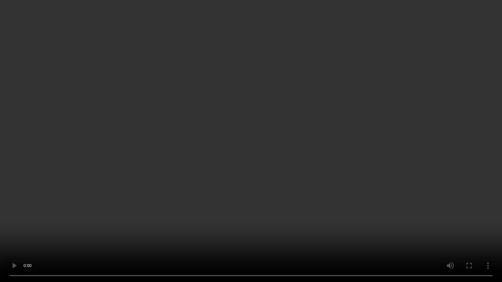
click at [306, 143] on video at bounding box center [251, 141] width 502 height 282
click at [285, 150] on video at bounding box center [251, 141] width 502 height 282
click at [258, 162] on video at bounding box center [251, 141] width 502 height 282
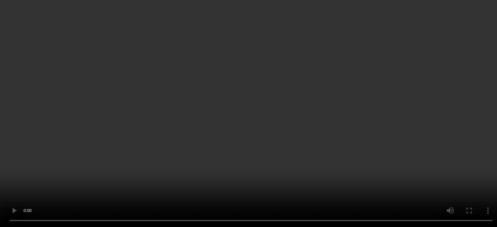
scroll to position [313, 0]
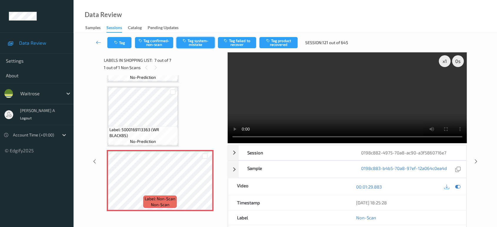
click at [194, 46] on button "Tag system-mistake" at bounding box center [195, 42] width 38 height 11
click at [123, 41] on button "Tag" at bounding box center [119, 42] width 24 height 11
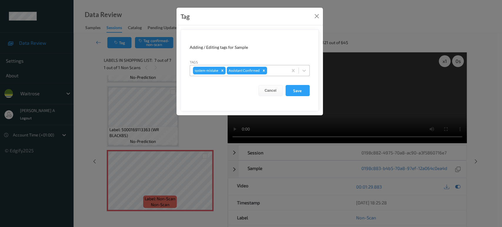
click at [274, 71] on div at bounding box center [276, 70] width 17 height 7
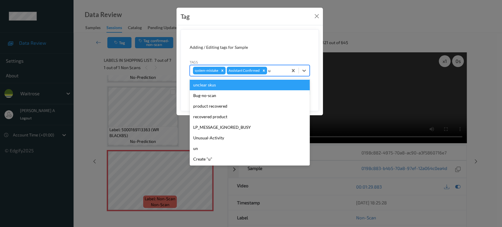
type input "un"
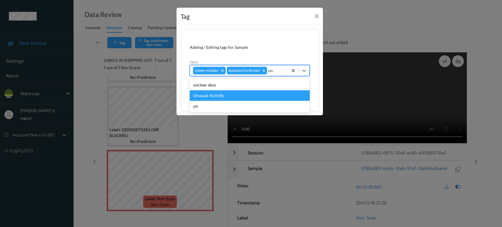
click at [255, 91] on div "Unusual-Activity" at bounding box center [250, 95] width 120 height 11
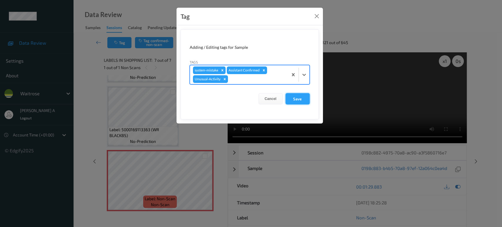
click at [302, 96] on button "Save" at bounding box center [298, 98] width 24 height 11
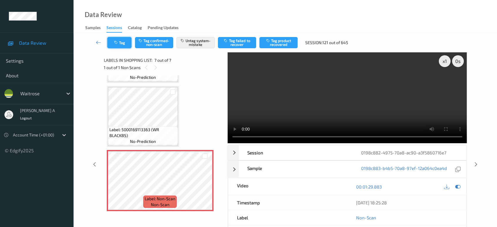
click at [113, 42] on button "Tag" at bounding box center [119, 42] width 24 height 11
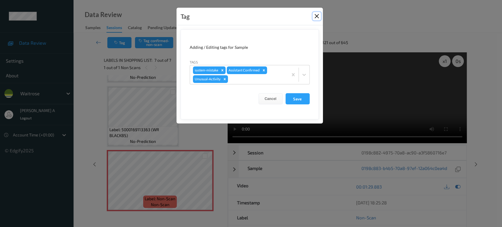
click at [319, 16] on button "Close" at bounding box center [317, 16] width 8 height 8
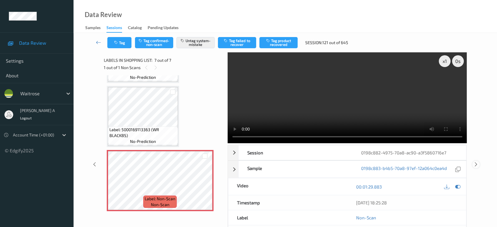
click at [476, 164] on icon at bounding box center [476, 164] width 5 height 5
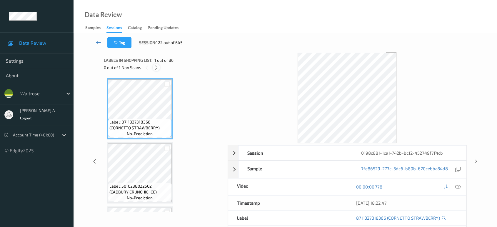
click at [157, 69] on icon at bounding box center [156, 67] width 5 height 5
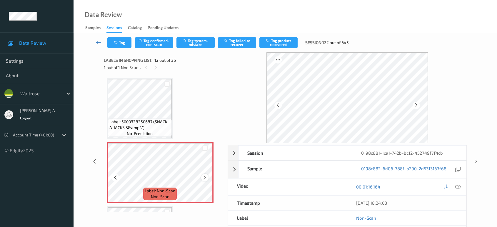
click at [205, 175] on icon at bounding box center [204, 177] width 5 height 5
click at [458, 185] on icon at bounding box center [457, 186] width 5 height 5
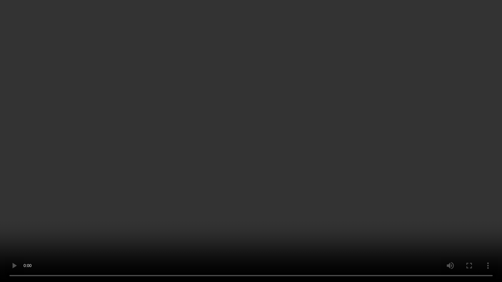
click at [160, 190] on video at bounding box center [251, 141] width 502 height 282
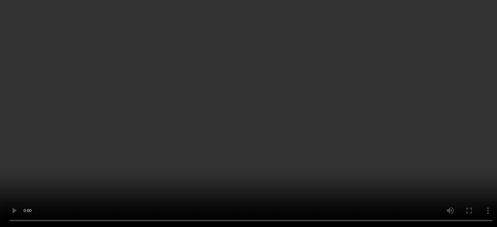
scroll to position [674, 0]
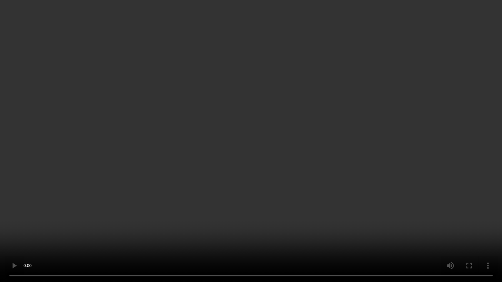
click at [268, 169] on video at bounding box center [251, 141] width 502 height 282
click at [278, 100] on video at bounding box center [251, 141] width 502 height 282
click at [315, 175] on video at bounding box center [251, 141] width 502 height 282
click at [280, 191] on video at bounding box center [251, 141] width 502 height 282
click at [256, 191] on video at bounding box center [251, 141] width 502 height 282
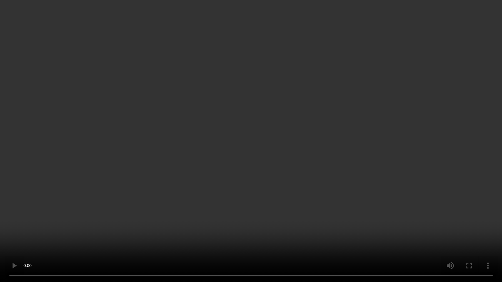
click at [299, 155] on video at bounding box center [251, 141] width 502 height 282
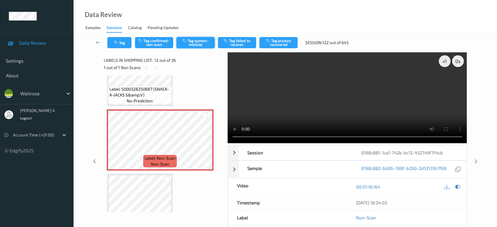
click at [187, 40] on icon "button" at bounding box center [185, 41] width 5 height 4
click at [120, 42] on button "Tag" at bounding box center [119, 42] width 24 height 11
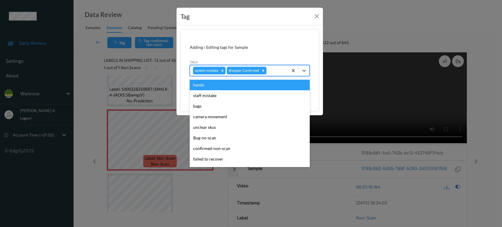
click at [273, 72] on div at bounding box center [276, 70] width 17 height 7
type input "ba"
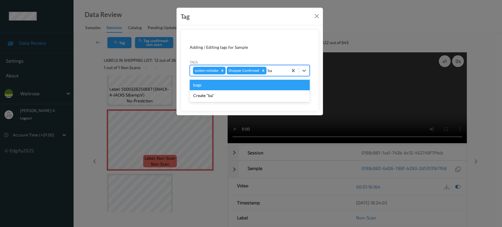
click at [215, 86] on div "bags" at bounding box center [250, 85] width 120 height 11
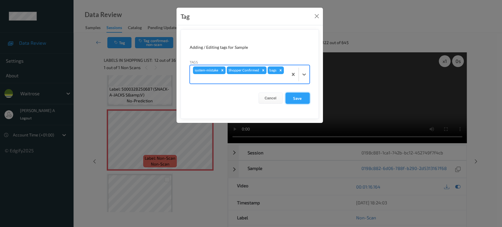
click at [295, 101] on button "Save" at bounding box center [298, 98] width 24 height 11
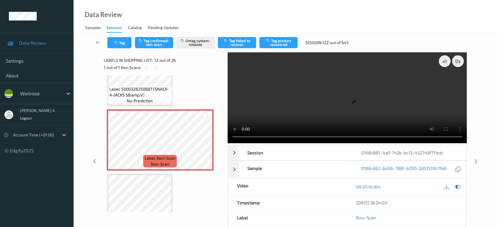
drag, startPoint x: 475, startPoint y: 138, endPoint x: 274, endPoint y: 1, distance: 242.9
click at [474, 159] on icon at bounding box center [476, 161] width 5 height 5
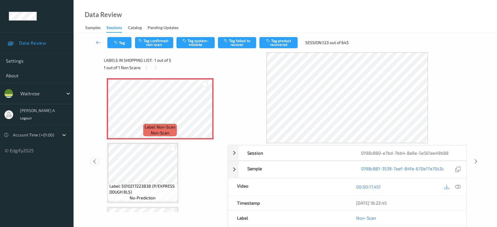
click at [95, 162] on icon at bounding box center [94, 161] width 5 height 5
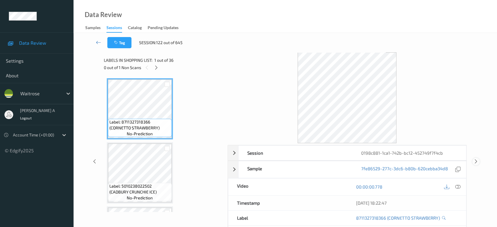
click at [476, 161] on icon at bounding box center [476, 161] width 5 height 5
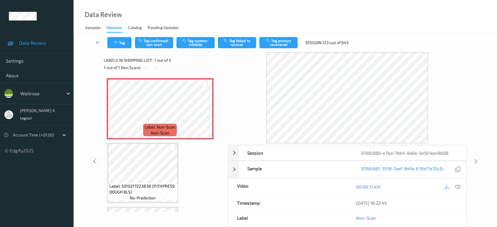
click at [94, 161] on icon at bounding box center [94, 161] width 5 height 5
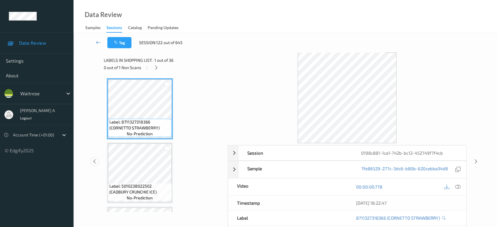
click at [96, 161] on icon at bounding box center [94, 161] width 5 height 5
click at [157, 69] on icon at bounding box center [156, 67] width 5 height 5
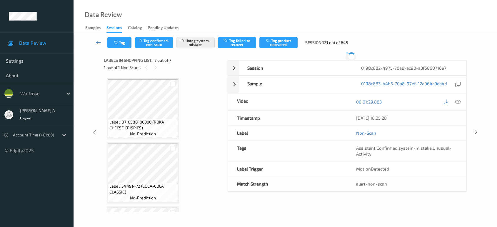
scroll to position [313, 0]
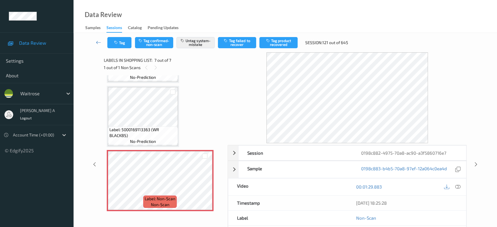
drag, startPoint x: 478, startPoint y: 164, endPoint x: 475, endPoint y: 162, distance: 3.8
click at [478, 164] on icon at bounding box center [476, 164] width 5 height 5
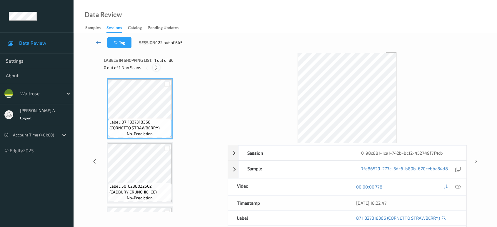
click at [156, 68] on icon at bounding box center [156, 67] width 5 height 5
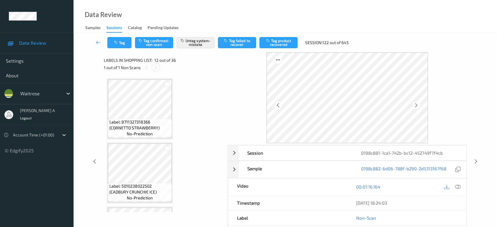
scroll to position [641, 0]
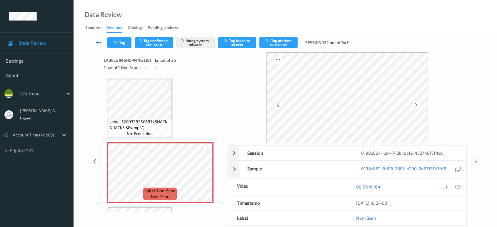
click at [474, 162] on icon at bounding box center [476, 161] width 5 height 5
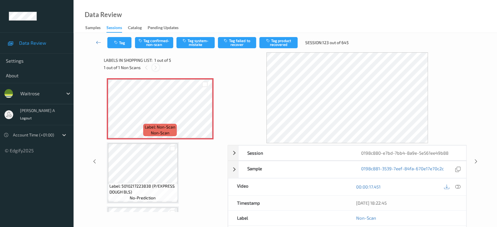
click at [158, 66] on div at bounding box center [155, 67] width 7 height 7
click at [458, 188] on icon at bounding box center [457, 186] width 5 height 5
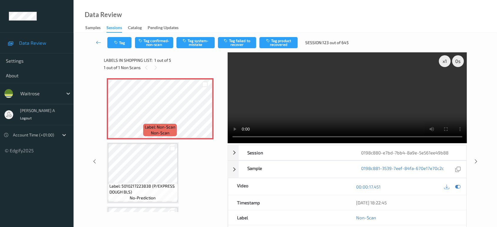
click at [375, 72] on video at bounding box center [347, 97] width 239 height 91
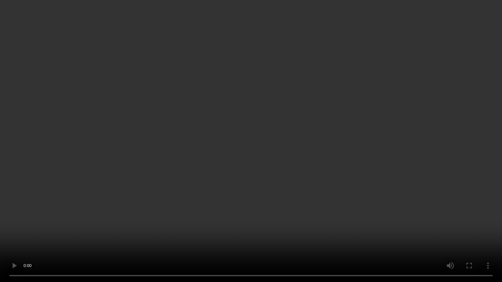
click at [260, 131] on video at bounding box center [251, 141] width 502 height 282
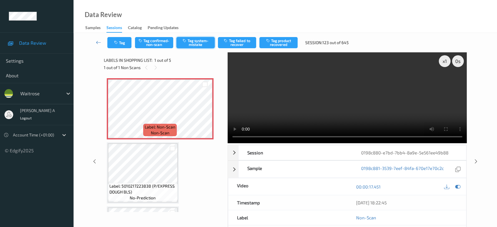
click at [198, 39] on button "Tag system-mistake" at bounding box center [195, 42] width 38 height 11
click at [126, 47] on button "Tag" at bounding box center [119, 42] width 24 height 11
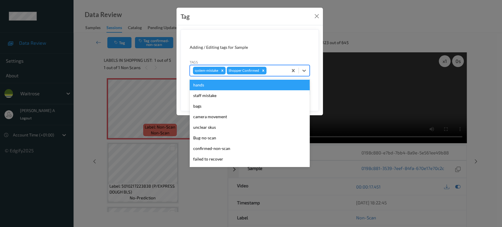
click at [278, 66] on div "system-mistake Shopper Confirmed" at bounding box center [239, 71] width 98 height 10
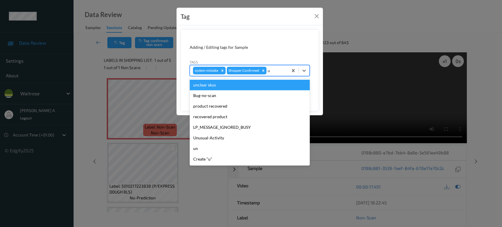
type input "un"
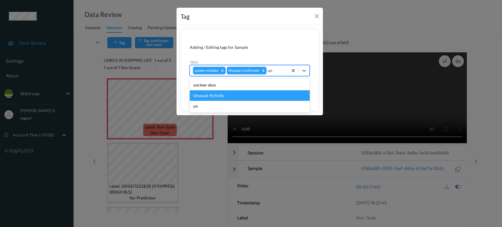
click at [233, 98] on div "Unusual-Activity" at bounding box center [250, 95] width 120 height 11
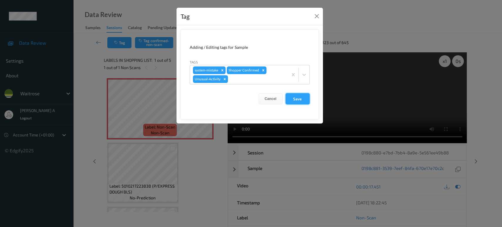
click at [294, 99] on button "Save" at bounding box center [298, 98] width 24 height 11
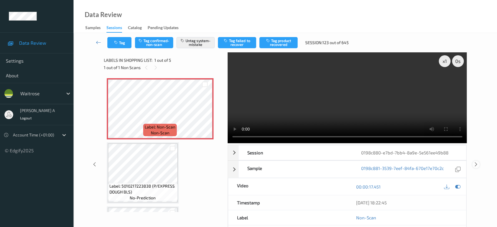
click at [477, 162] on icon at bounding box center [476, 164] width 5 height 5
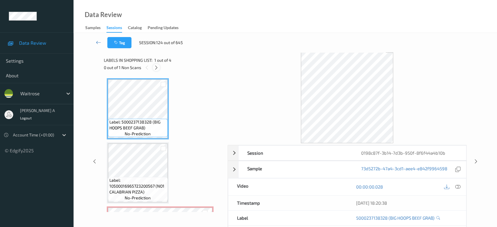
click at [155, 65] on icon at bounding box center [156, 67] width 5 height 5
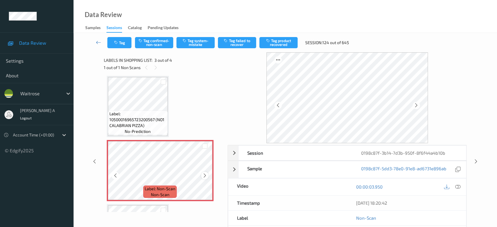
click at [205, 176] on icon at bounding box center [204, 175] width 5 height 5
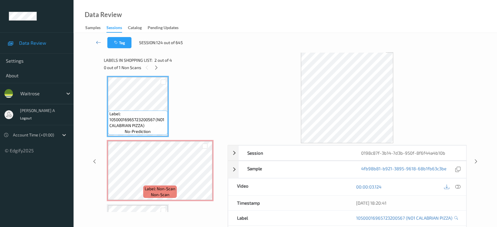
click at [461, 188] on div at bounding box center [458, 187] width 8 height 8
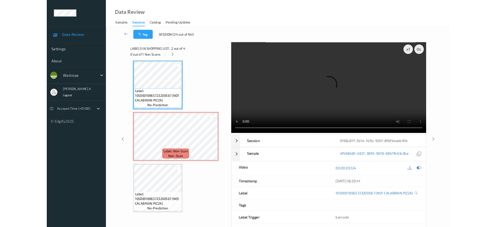
scroll to position [66, 0]
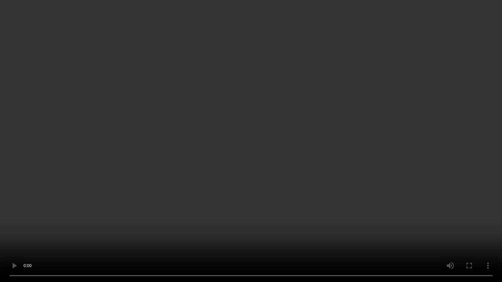
click at [251, 140] on video at bounding box center [251, 141] width 502 height 282
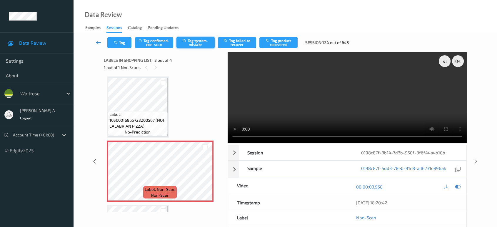
click at [199, 46] on button "Tag system-mistake" at bounding box center [195, 42] width 38 height 11
click at [124, 44] on button "Tag" at bounding box center [119, 42] width 24 height 11
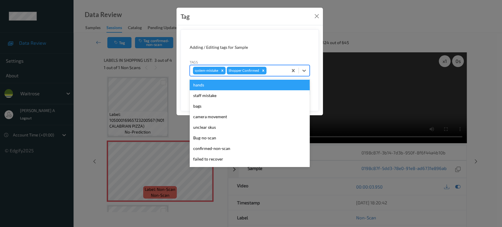
click at [270, 67] on div at bounding box center [276, 70] width 17 height 7
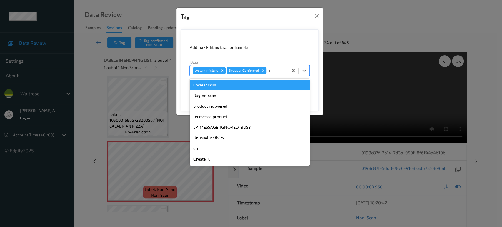
type input "un"
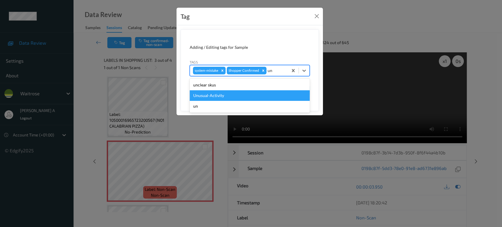
click at [210, 96] on div "Unusual-Activity" at bounding box center [250, 95] width 120 height 11
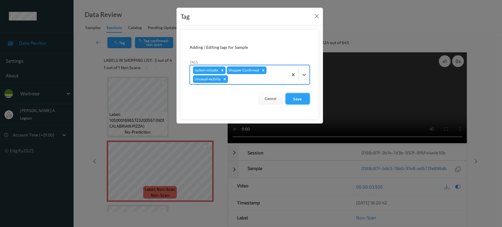
click at [294, 100] on button "Save" at bounding box center [298, 98] width 24 height 11
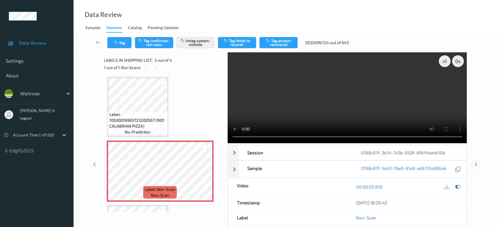
click at [478, 162] on icon at bounding box center [476, 164] width 5 height 5
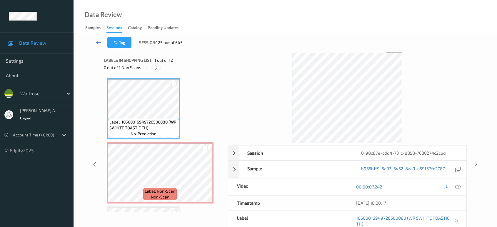
click at [156, 68] on icon at bounding box center [156, 67] width 5 height 5
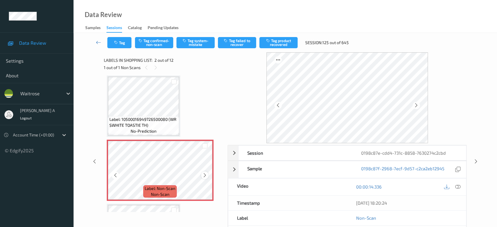
click at [205, 174] on icon at bounding box center [204, 175] width 5 height 5
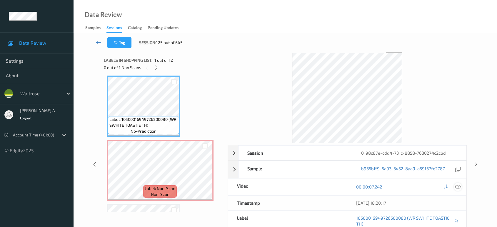
click at [456, 185] on icon at bounding box center [457, 186] width 5 height 5
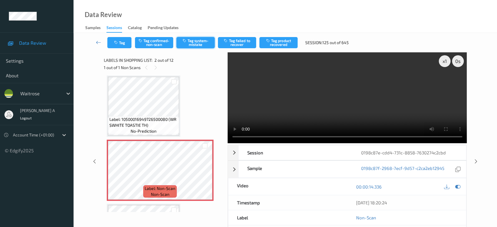
click at [196, 41] on button "Tag system-mistake" at bounding box center [195, 42] width 38 height 11
click at [124, 42] on button "Tag" at bounding box center [119, 42] width 24 height 11
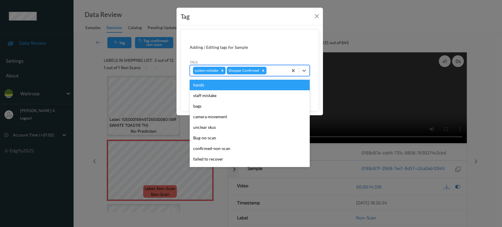
click at [277, 71] on div at bounding box center [276, 70] width 17 height 7
type input "un"
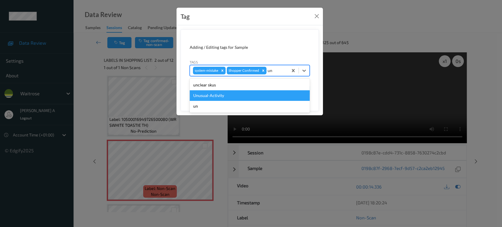
click at [224, 92] on div "Unusual-Activity" at bounding box center [250, 95] width 120 height 11
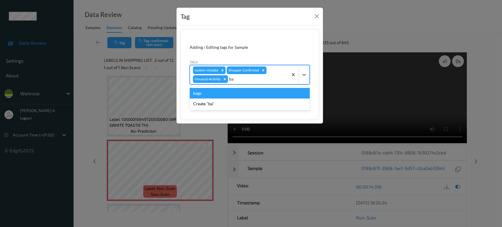
type input "bag"
click at [224, 92] on div "bags" at bounding box center [250, 93] width 120 height 11
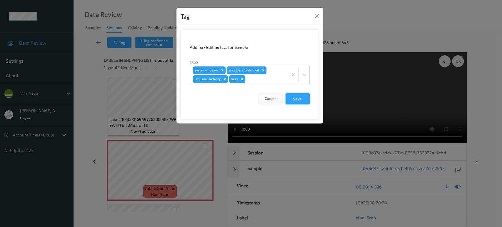
click at [294, 100] on button "Save" at bounding box center [298, 98] width 24 height 11
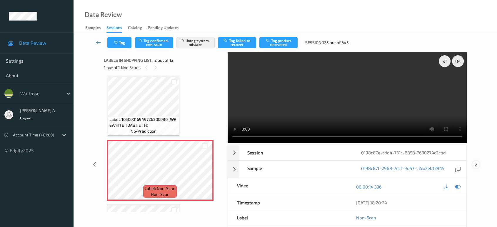
click at [476, 162] on icon at bounding box center [476, 164] width 5 height 5
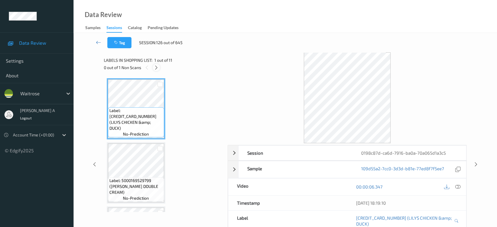
click at [158, 64] on div at bounding box center [156, 67] width 7 height 7
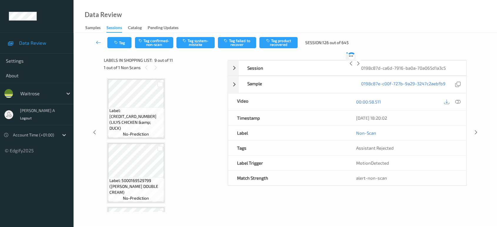
scroll to position [450, 0]
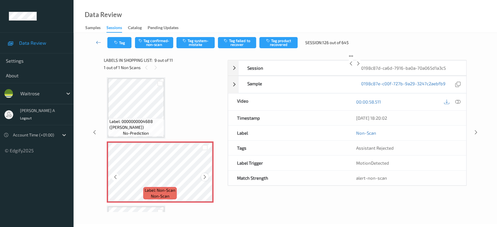
click at [205, 174] on icon at bounding box center [204, 176] width 5 height 5
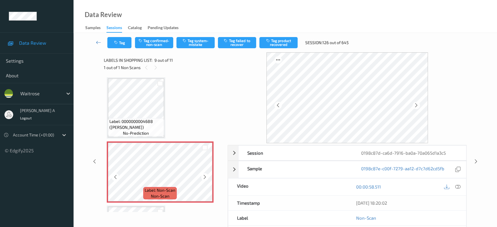
click at [205, 174] on icon at bounding box center [204, 176] width 5 height 5
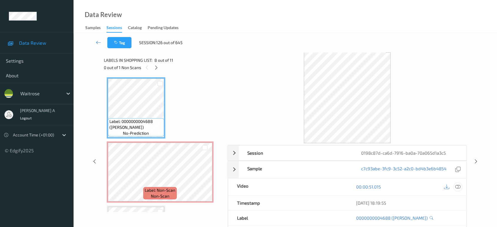
click at [459, 188] on icon at bounding box center [457, 186] width 5 height 5
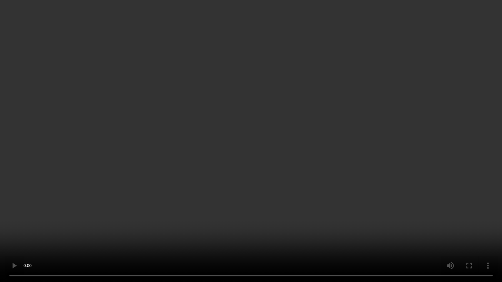
click at [215, 212] on video at bounding box center [251, 141] width 502 height 282
click at [226, 175] on video at bounding box center [251, 141] width 502 height 282
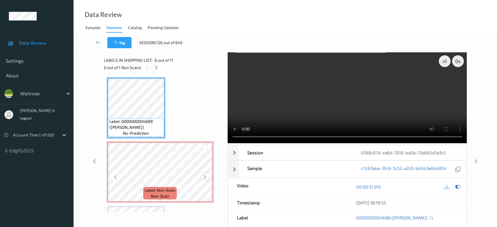
click at [205, 176] on icon at bounding box center [204, 176] width 5 height 5
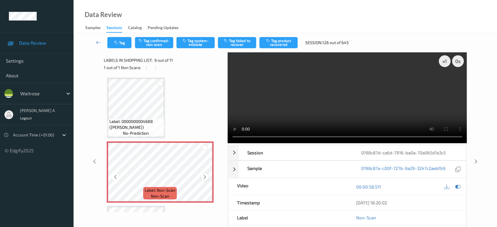
click at [202, 175] on icon at bounding box center [204, 176] width 5 height 5
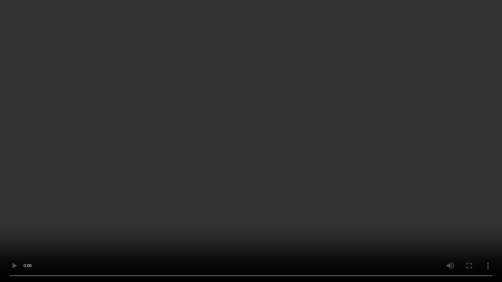
click at [244, 144] on video at bounding box center [251, 141] width 502 height 282
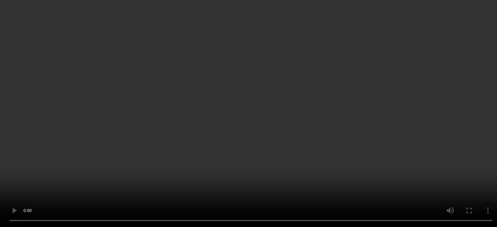
scroll to position [515, 0]
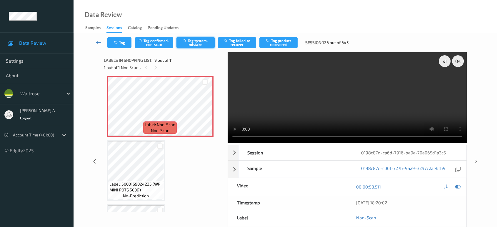
click at [200, 42] on button "Tag system-mistake" at bounding box center [195, 42] width 38 height 11
click at [122, 40] on button "Tag" at bounding box center [119, 42] width 24 height 11
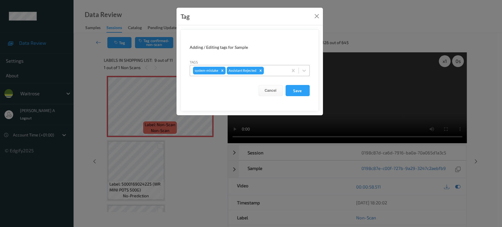
click at [267, 70] on div at bounding box center [275, 70] width 20 height 7
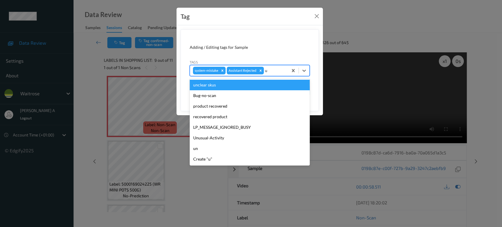
type input "un"
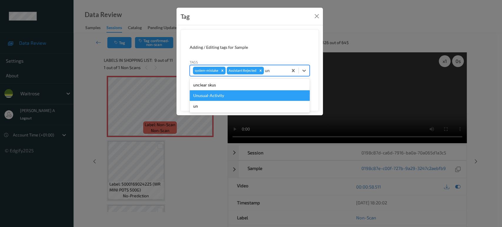
click at [231, 91] on div "Unusual-Activity" at bounding box center [250, 95] width 120 height 11
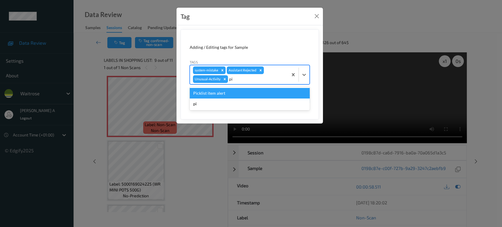
type input "pic"
click at [231, 91] on div "Picklist item alert" at bounding box center [250, 93] width 120 height 11
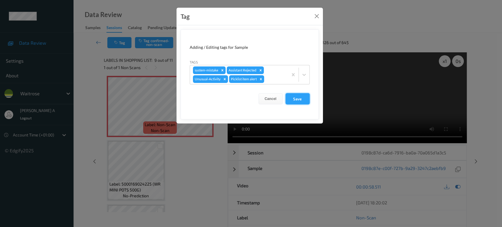
click at [296, 99] on button "Save" at bounding box center [298, 98] width 24 height 11
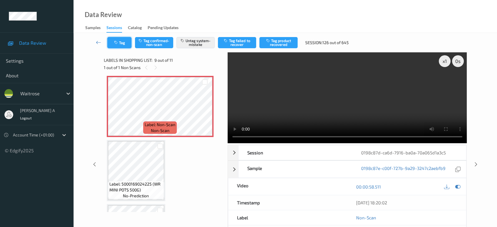
click at [123, 45] on button "Tag" at bounding box center [119, 42] width 24 height 11
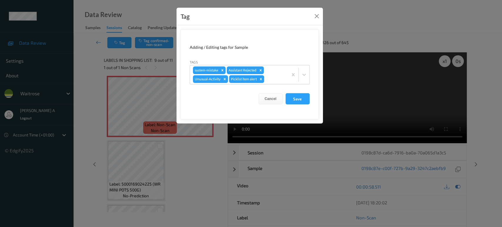
click at [317, 21] on div "Tag" at bounding box center [249, 17] width 146 height 18
click at [314, 16] on button "Close" at bounding box center [317, 16] width 8 height 8
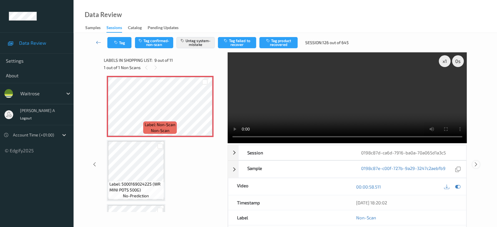
click at [475, 162] on icon at bounding box center [476, 164] width 5 height 5
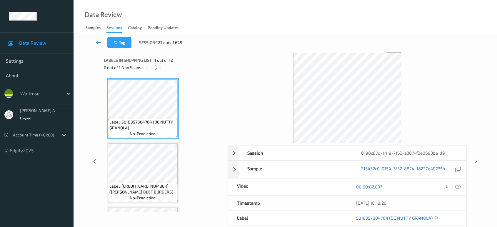
click at [154, 69] on icon at bounding box center [156, 67] width 5 height 5
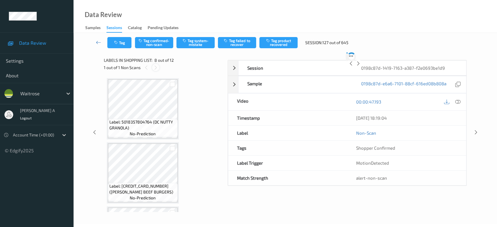
scroll to position [386, 0]
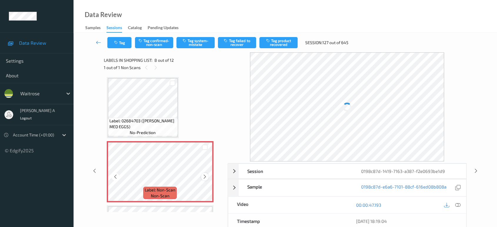
click at [205, 177] on div at bounding box center [204, 176] width 7 height 7
click at [205, 174] on icon at bounding box center [204, 176] width 5 height 5
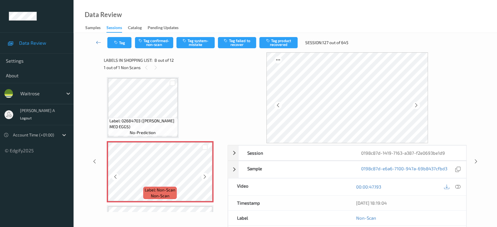
click at [205, 174] on icon at bounding box center [204, 176] width 5 height 5
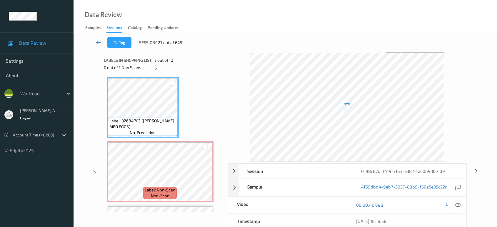
click at [459, 207] on icon at bounding box center [457, 204] width 5 height 5
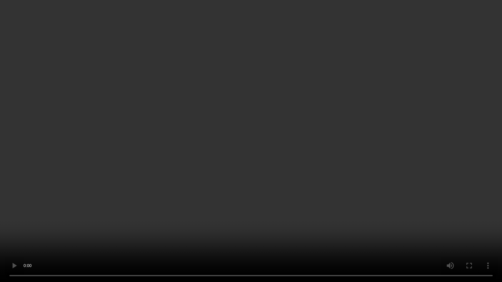
click at [265, 154] on video at bounding box center [251, 141] width 502 height 282
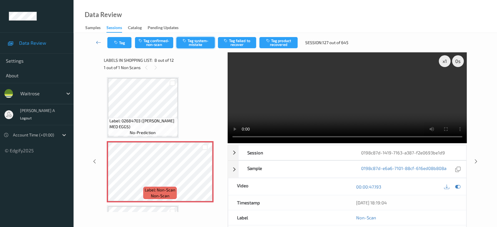
click at [195, 45] on button "Tag system-mistake" at bounding box center [195, 42] width 38 height 11
click at [127, 46] on button "Tag" at bounding box center [119, 42] width 24 height 11
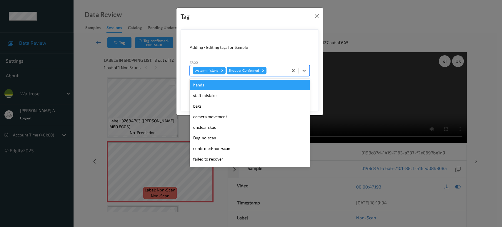
click at [277, 71] on div at bounding box center [276, 70] width 17 height 7
type input "un"
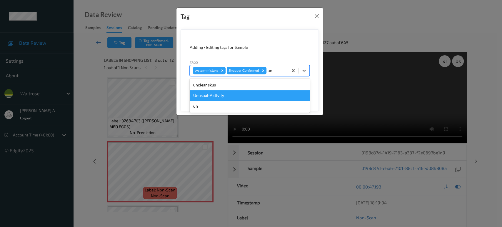
click at [259, 96] on div "Unusual-Activity" at bounding box center [250, 95] width 120 height 11
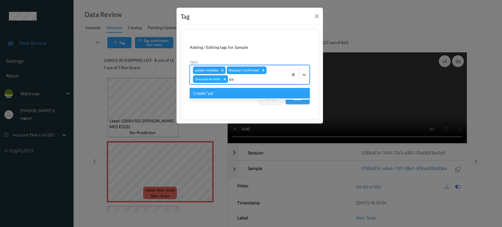
type input "p"
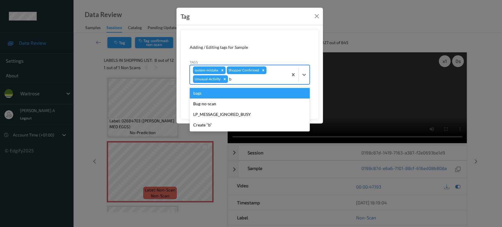
type input "ba"
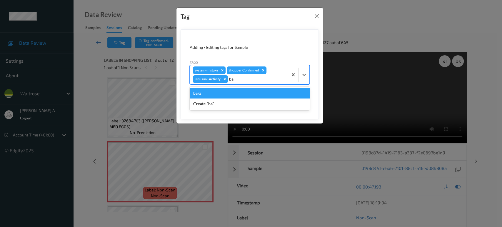
click at [258, 96] on div "bags" at bounding box center [250, 93] width 120 height 11
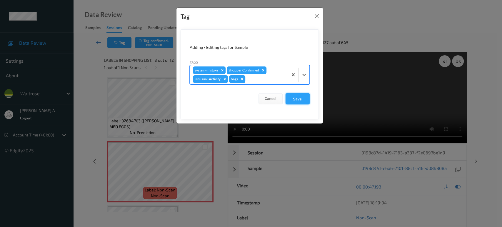
click at [291, 97] on button "Save" at bounding box center [298, 98] width 24 height 11
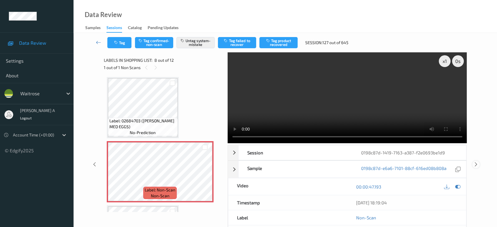
click at [478, 162] on icon at bounding box center [476, 164] width 5 height 5
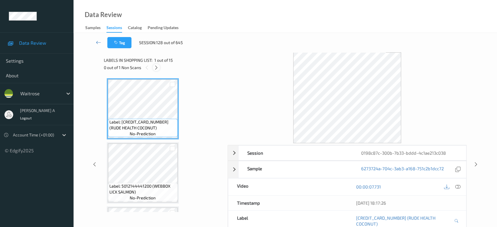
click at [154, 69] on icon at bounding box center [156, 67] width 5 height 5
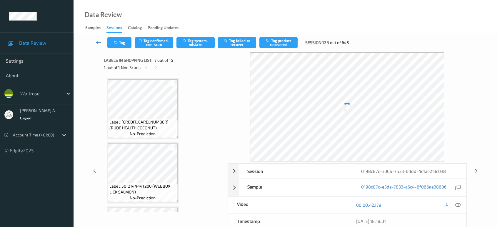
scroll to position [322, 0]
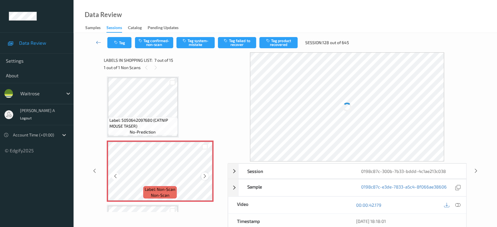
click at [205, 174] on icon at bounding box center [204, 176] width 5 height 5
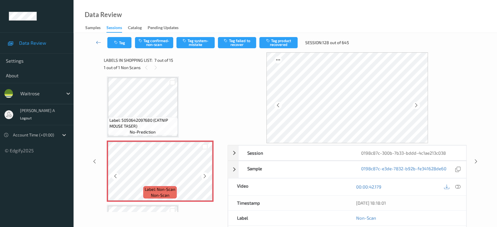
click at [205, 174] on icon at bounding box center [204, 176] width 5 height 5
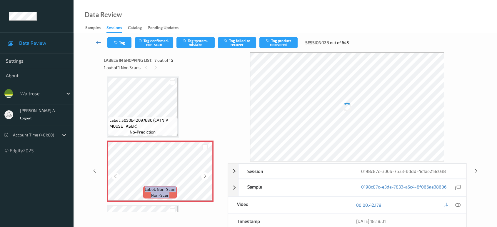
click at [205, 174] on icon at bounding box center [204, 176] width 5 height 5
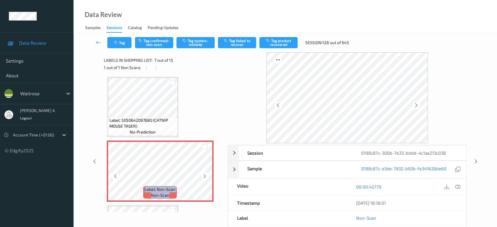
click at [205, 174] on icon at bounding box center [204, 176] width 5 height 5
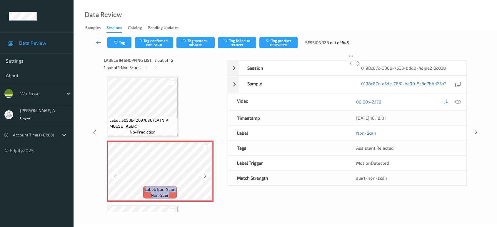
click at [205, 174] on icon at bounding box center [204, 176] width 5 height 5
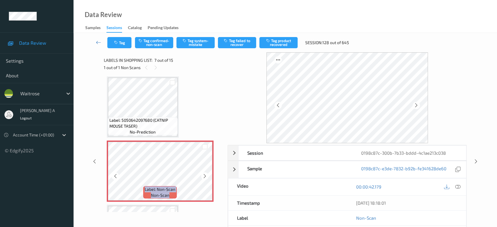
click at [205, 174] on icon at bounding box center [204, 176] width 5 height 5
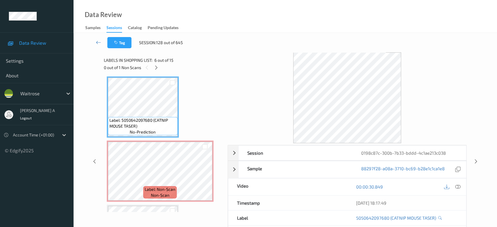
click at [459, 187] on icon at bounding box center [457, 186] width 5 height 5
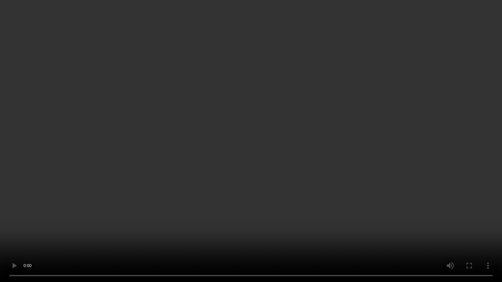
click at [258, 168] on video at bounding box center [251, 141] width 502 height 282
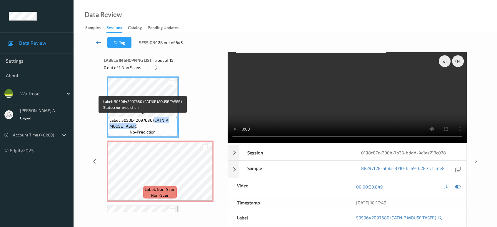
drag, startPoint x: 154, startPoint y: 119, endPoint x: 135, endPoint y: 125, distance: 20.5
click at [135, 125] on span "Label: 5050642097680 (CATNIP MOUSE TASER)" at bounding box center [142, 123] width 67 height 12
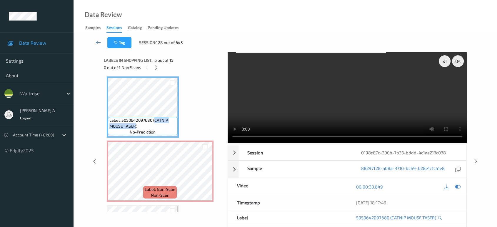
copy span "CATNIP MOUSE TASER"
click at [206, 174] on icon at bounding box center [204, 176] width 5 height 5
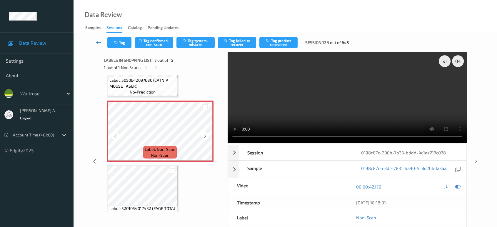
scroll to position [420, 0]
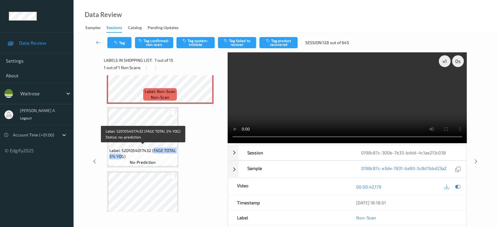
drag, startPoint x: 153, startPoint y: 149, endPoint x: 122, endPoint y: 156, distance: 31.7
click at [122, 156] on span "Label: 5201054017432 (FAGE TOTAL 5% YOG)" at bounding box center [142, 154] width 67 height 12
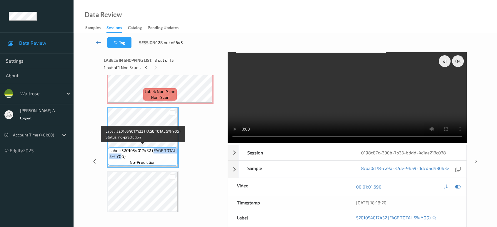
copy span "FAGE TOTAL 5% YO"
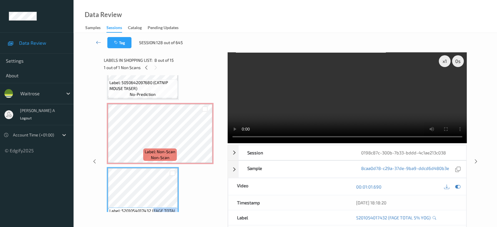
scroll to position [355, 0]
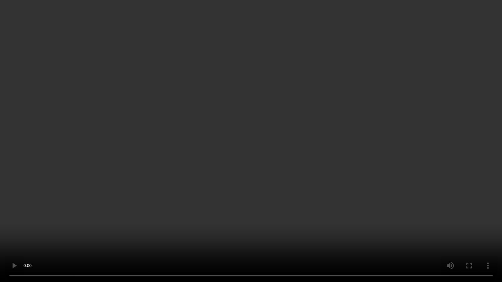
click at [244, 114] on video at bounding box center [251, 141] width 502 height 282
click at [209, 194] on video at bounding box center [251, 141] width 502 height 282
click at [188, 222] on video at bounding box center [251, 141] width 502 height 282
click at [223, 171] on video at bounding box center [251, 141] width 502 height 282
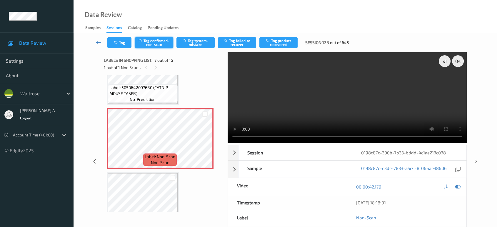
click at [168, 42] on button "Tag confirmed-non-scan" at bounding box center [154, 42] width 38 height 11
click at [269, 41] on icon "button" at bounding box center [268, 41] width 5 height 4
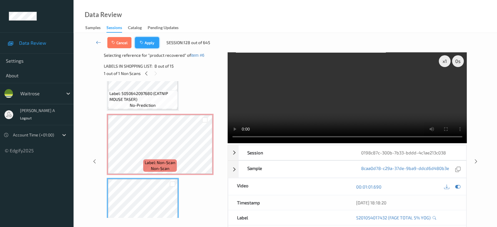
click at [146, 43] on button "Apply" at bounding box center [147, 42] width 24 height 11
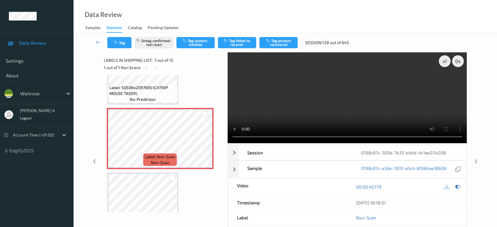
scroll to position [322, 0]
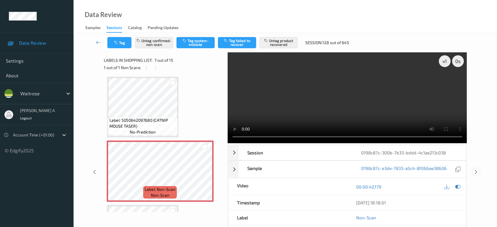
click at [477, 169] on icon at bounding box center [476, 171] width 5 height 5
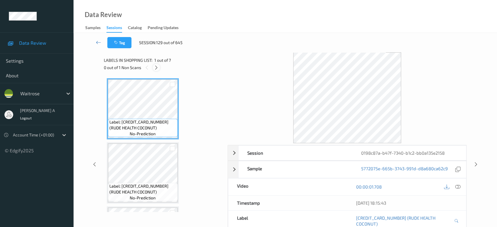
click at [156, 67] on icon at bounding box center [156, 67] width 5 height 5
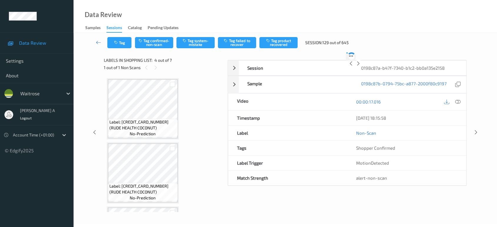
scroll to position [131, 0]
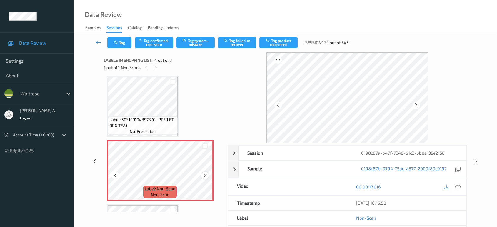
click at [205, 174] on icon at bounding box center [204, 175] width 5 height 5
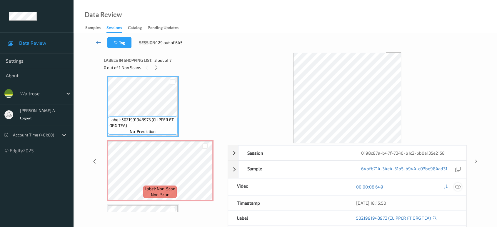
click at [457, 186] on icon at bounding box center [457, 186] width 5 height 5
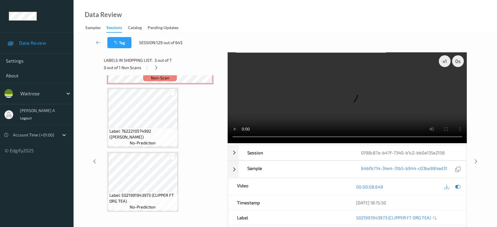
scroll to position [215, 0]
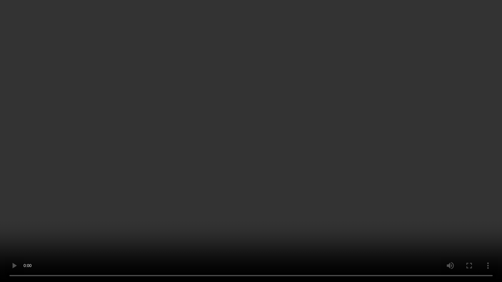
click at [284, 126] on video at bounding box center [251, 141] width 502 height 282
click at [286, 121] on video at bounding box center [251, 141] width 502 height 282
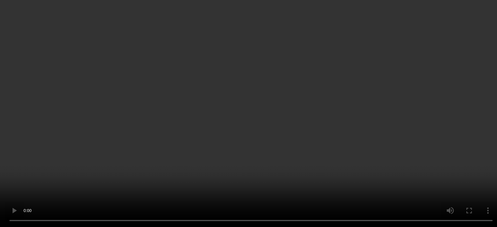
scroll to position [117, 0]
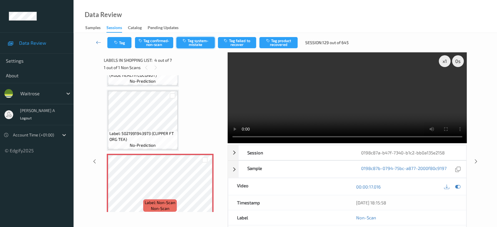
click at [201, 41] on button "Tag system-mistake" at bounding box center [195, 42] width 38 height 11
click at [121, 44] on button "Tag" at bounding box center [119, 42] width 24 height 11
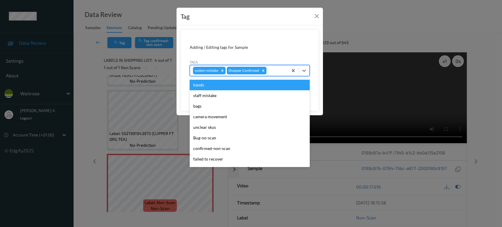
click at [279, 69] on div at bounding box center [276, 70] width 17 height 7
type input "un"
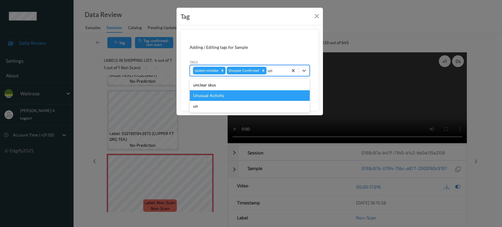
click at [232, 96] on div "Unusual-Activity" at bounding box center [250, 95] width 120 height 11
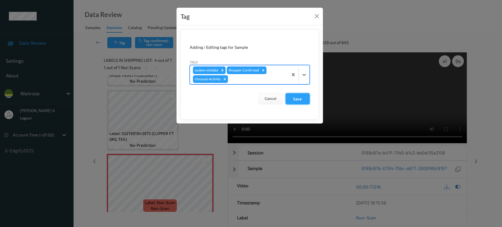
click at [297, 97] on button "Save" at bounding box center [298, 98] width 24 height 11
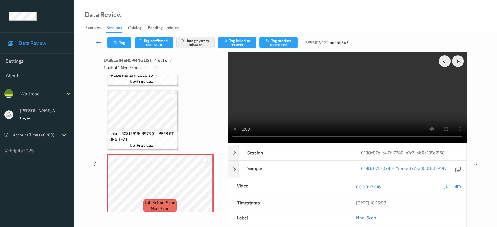
drag, startPoint x: 477, startPoint y: 142, endPoint x: 472, endPoint y: 130, distance: 12.8
click at [477, 162] on icon at bounding box center [476, 164] width 5 height 5
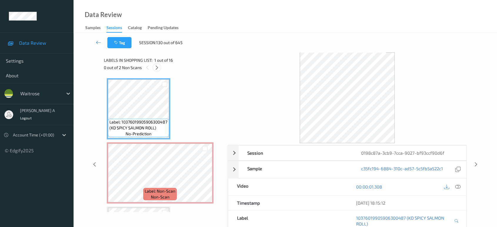
click at [157, 67] on icon at bounding box center [156, 67] width 5 height 5
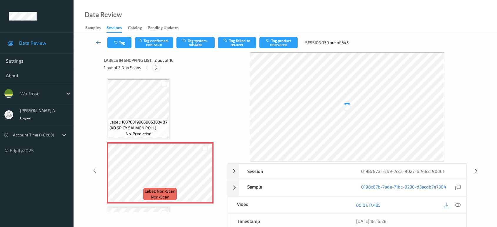
scroll to position [3, 0]
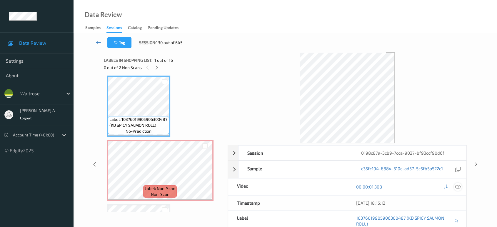
click at [459, 187] on icon at bounding box center [457, 186] width 5 height 5
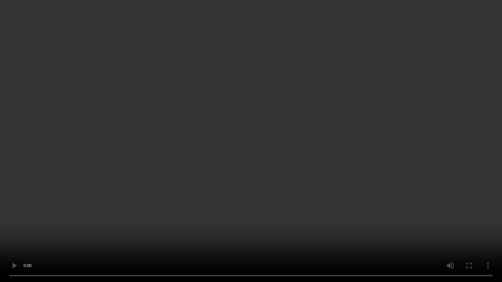
click at [333, 158] on video at bounding box center [251, 141] width 502 height 282
click at [294, 150] on video at bounding box center [251, 141] width 502 height 282
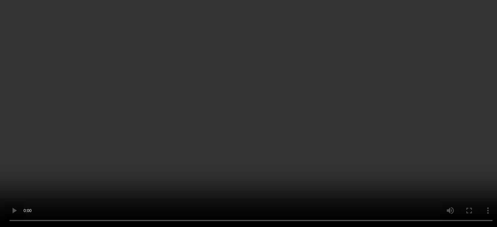
scroll to position [0, 0]
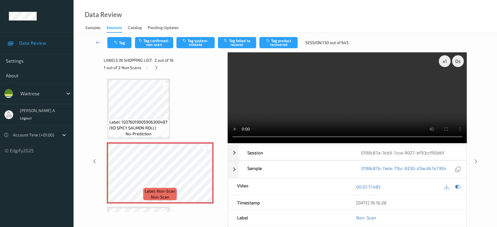
click at [198, 49] on div "Tag Tag confirmed-non-scan Tag system-mistake Tag failed to recover Tag product…" at bounding box center [285, 42] width 399 height 19
click at [197, 44] on button "Tag system-mistake" at bounding box center [195, 42] width 38 height 11
click at [119, 39] on button "Tag" at bounding box center [119, 42] width 24 height 11
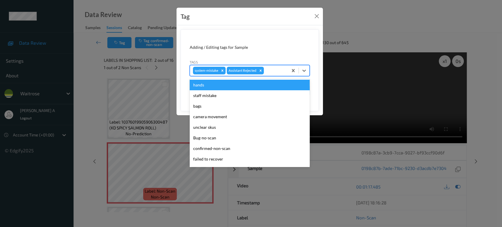
click at [276, 69] on div at bounding box center [275, 70] width 20 height 7
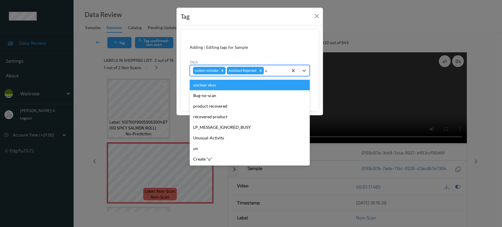
type input "un"
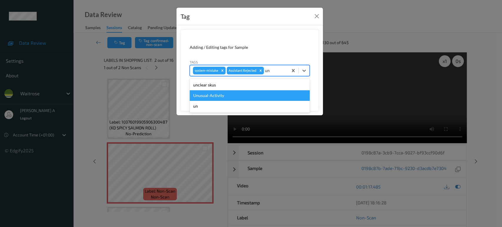
click at [217, 91] on div "Unusual-Activity" at bounding box center [250, 95] width 120 height 11
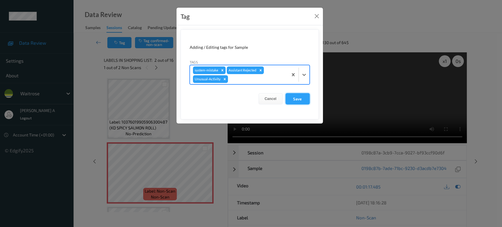
click at [301, 101] on button "Save" at bounding box center [298, 98] width 24 height 11
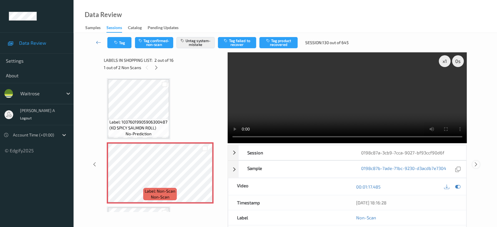
click at [474, 161] on div at bounding box center [475, 164] width 7 height 7
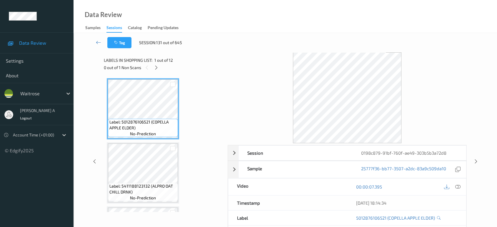
click at [160, 69] on div "0 out of 1 Non Scans" at bounding box center [164, 67] width 120 height 7
click at [158, 69] on icon at bounding box center [156, 67] width 5 height 5
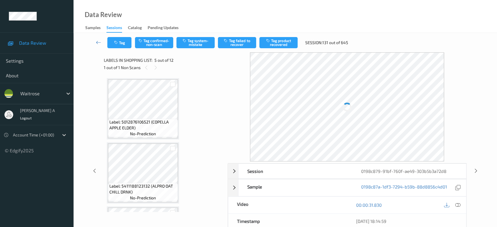
scroll to position [194, 0]
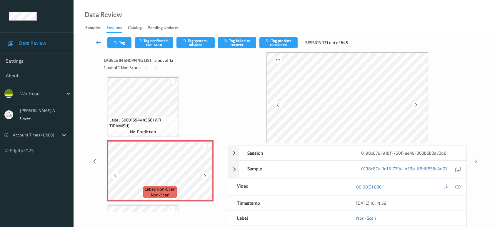
click at [206, 176] on icon at bounding box center [204, 175] width 5 height 5
click at [205, 175] on icon at bounding box center [204, 175] width 5 height 5
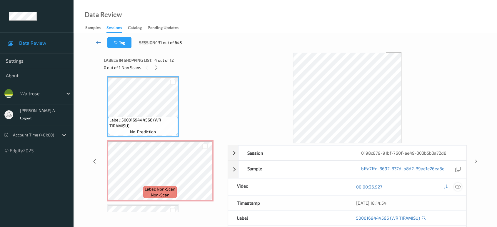
click at [458, 184] on icon at bounding box center [457, 186] width 5 height 5
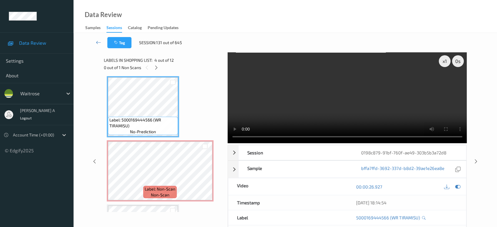
click at [396, 74] on video at bounding box center [347, 97] width 239 height 91
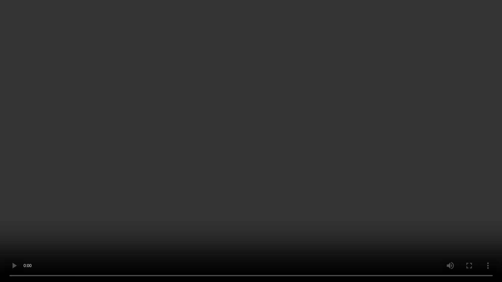
click at [389, 157] on video at bounding box center [251, 141] width 502 height 282
click at [325, 159] on video at bounding box center [251, 141] width 502 height 282
click at [321, 153] on video at bounding box center [251, 141] width 502 height 282
click at [171, 198] on video at bounding box center [251, 141] width 502 height 282
click at [433, 185] on video at bounding box center [251, 141] width 502 height 282
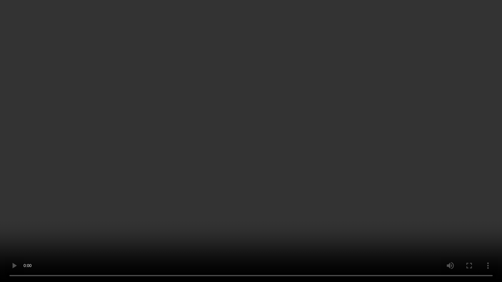
click at [433, 185] on video at bounding box center [251, 141] width 502 height 282
click at [339, 172] on video at bounding box center [251, 141] width 502 height 282
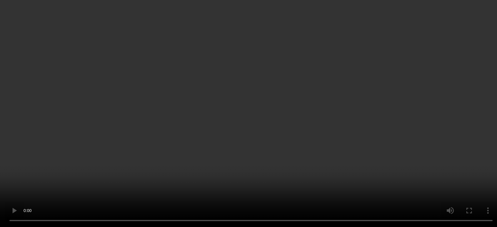
scroll to position [227, 0]
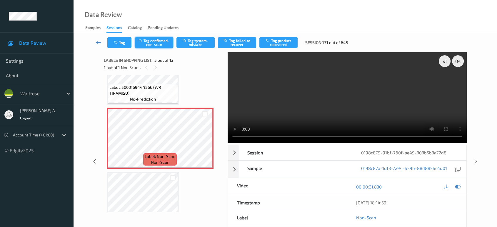
click at [158, 43] on button "Tag confirmed-non-scan" at bounding box center [154, 42] width 38 height 11
click at [280, 46] on button "Tag product recovered" at bounding box center [278, 42] width 38 height 11
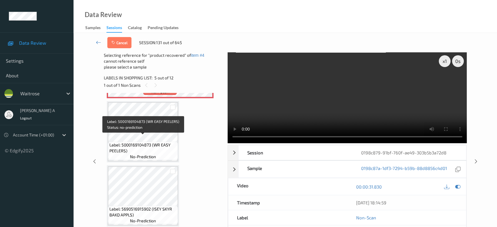
scroll to position [325, 0]
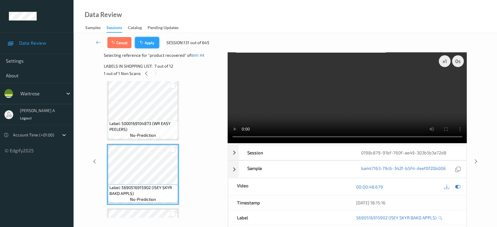
click at [148, 44] on button "Apply" at bounding box center [147, 42] width 24 height 11
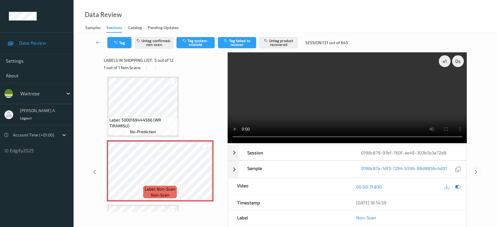
click at [477, 172] on icon at bounding box center [476, 171] width 5 height 5
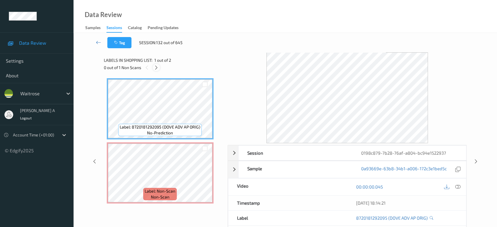
click at [156, 65] on icon at bounding box center [156, 67] width 5 height 5
click at [458, 185] on icon at bounding box center [457, 186] width 5 height 5
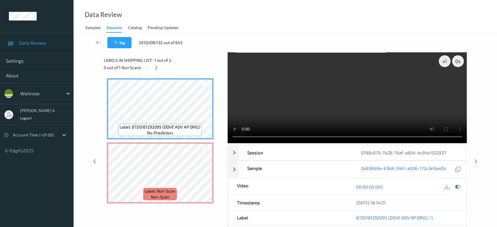
click at [395, 111] on video at bounding box center [347, 97] width 239 height 91
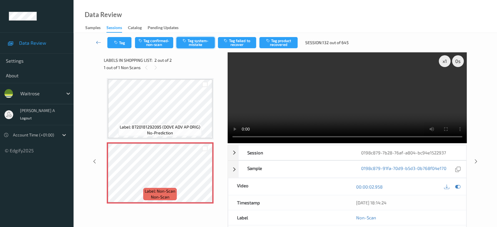
click at [191, 42] on button "Tag system-mistake" at bounding box center [195, 42] width 38 height 11
click at [119, 41] on icon "button" at bounding box center [116, 43] width 5 height 4
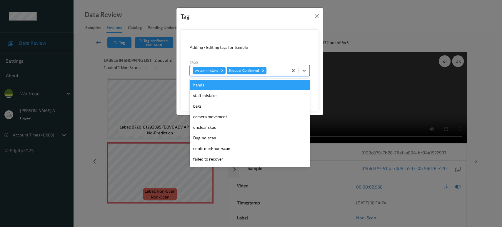
click at [278, 67] on div at bounding box center [276, 70] width 17 height 7
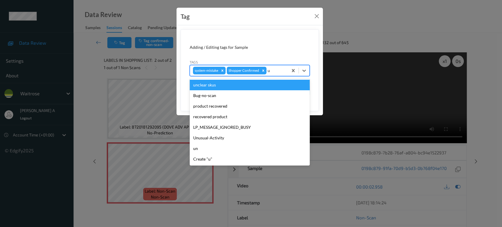
type input "un"
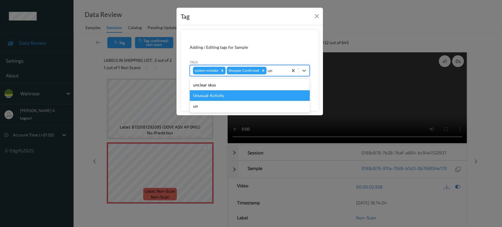
click at [239, 95] on div "Unusual-Activity" at bounding box center [250, 95] width 120 height 11
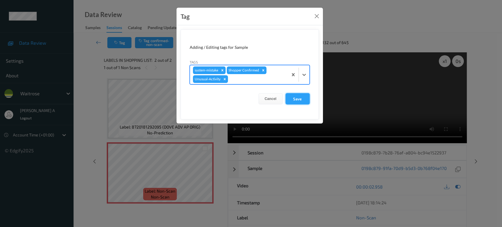
click at [291, 98] on button "Save" at bounding box center [298, 98] width 24 height 11
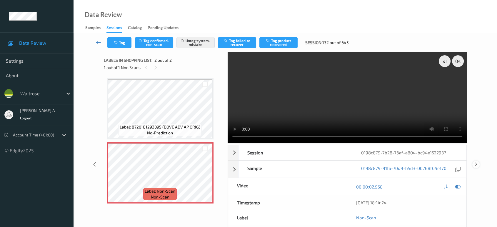
click at [478, 162] on icon at bounding box center [476, 164] width 5 height 5
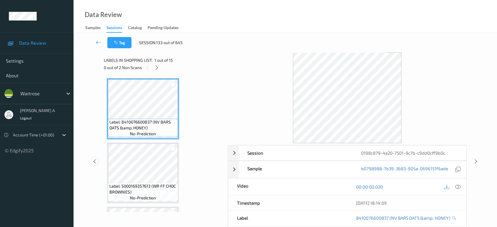
click at [95, 161] on icon at bounding box center [94, 161] width 5 height 5
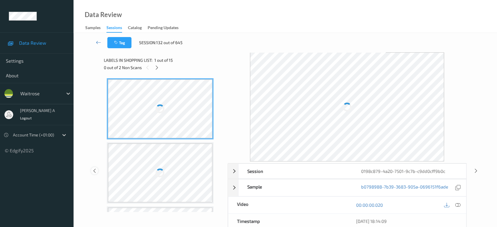
click at [96, 169] on icon at bounding box center [94, 170] width 5 height 5
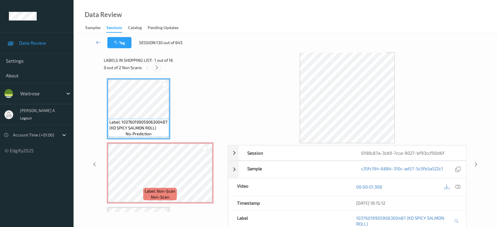
click at [159, 66] on icon at bounding box center [156, 67] width 5 height 5
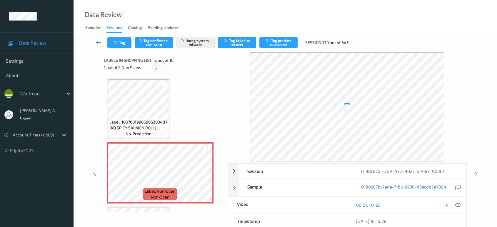
scroll to position [3, 0]
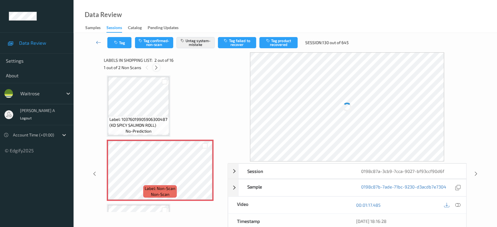
click at [156, 68] on icon at bounding box center [156, 67] width 5 height 5
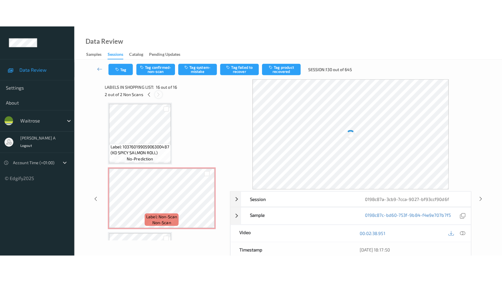
scroll to position [887, 0]
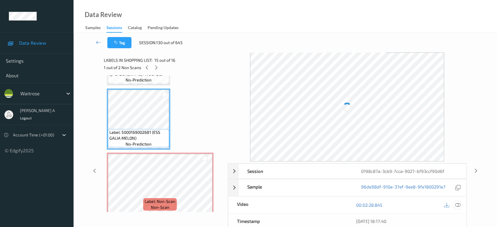
click at [458, 214] on div "20/08/2025 18:17:40" at bounding box center [406, 221] width 119 height 15
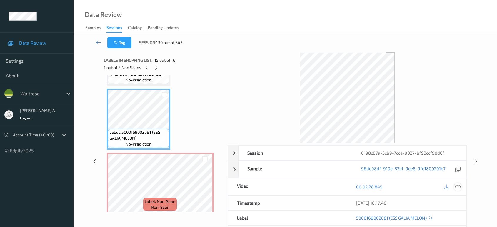
click at [458, 186] on icon at bounding box center [457, 186] width 5 height 5
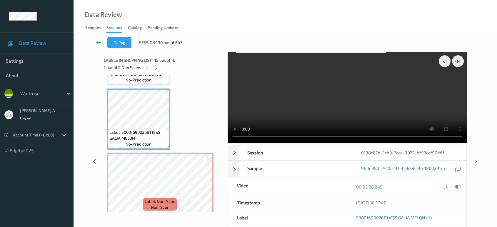
scroll to position [832, 0]
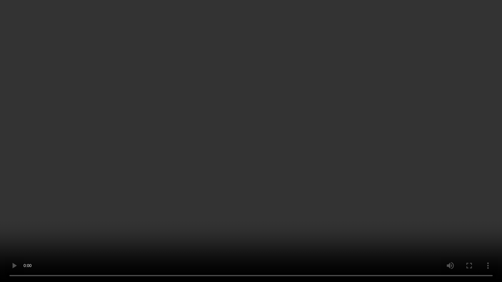
click at [290, 166] on video at bounding box center [251, 141] width 502 height 282
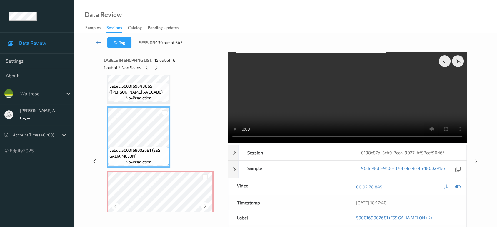
scroll to position [887, 0]
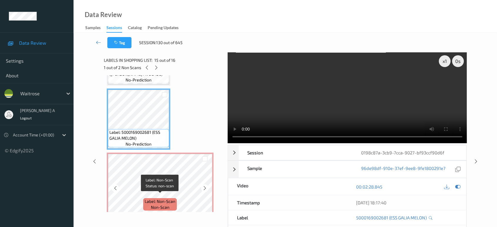
click at [163, 199] on span "Label: Non-Scan" at bounding box center [160, 202] width 31 height 6
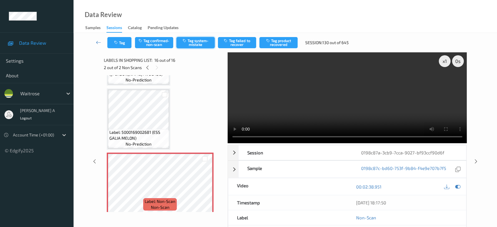
click at [189, 44] on button "Tag system-mistake" at bounding box center [195, 42] width 38 height 11
click at [115, 46] on button "Tag" at bounding box center [119, 42] width 24 height 11
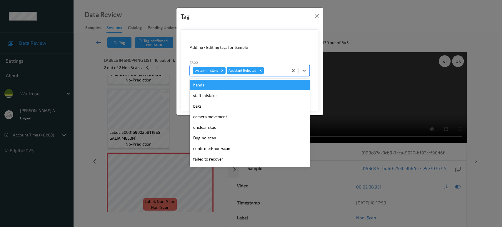
click at [272, 68] on div at bounding box center [275, 70] width 20 height 7
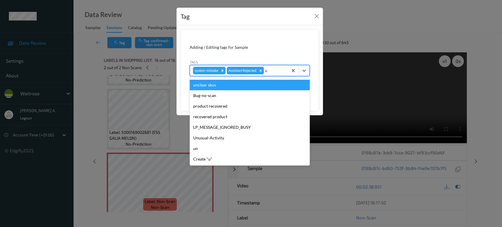
type input "un"
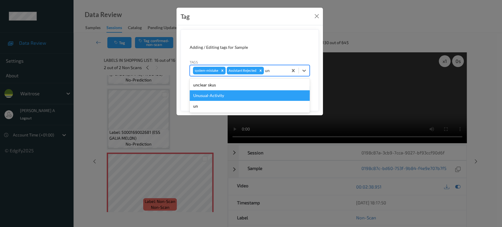
click at [249, 94] on div "Unusual-Activity" at bounding box center [250, 95] width 120 height 11
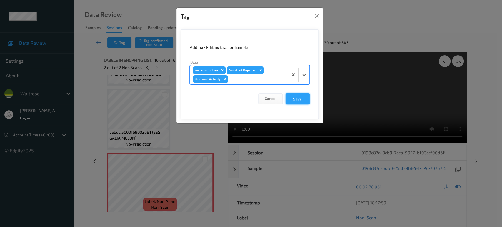
click at [300, 98] on button "Save" at bounding box center [298, 98] width 24 height 11
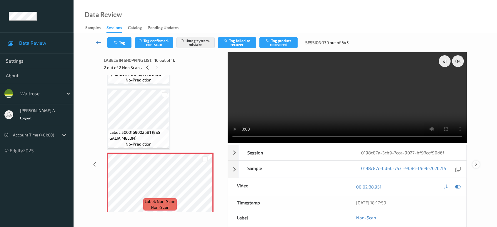
click at [477, 162] on icon at bounding box center [476, 164] width 5 height 5
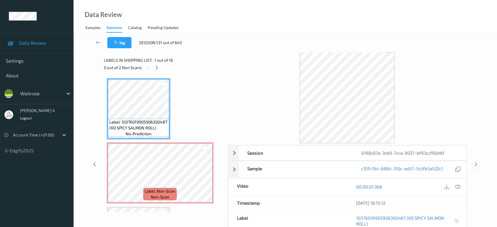
click at [474, 165] on icon at bounding box center [476, 164] width 5 height 5
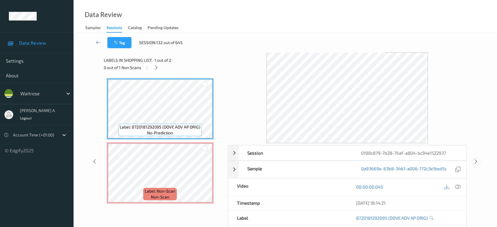
click at [475, 159] on icon at bounding box center [476, 161] width 5 height 5
click at [157, 67] on icon at bounding box center [156, 67] width 5 height 5
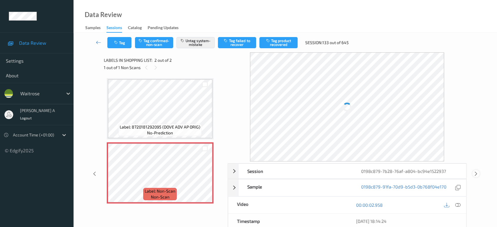
click at [476, 173] on icon at bounding box center [476, 173] width 5 height 5
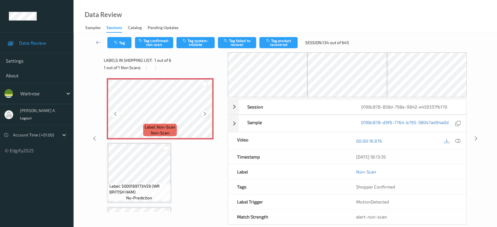
click at [205, 115] on icon at bounding box center [204, 113] width 5 height 5
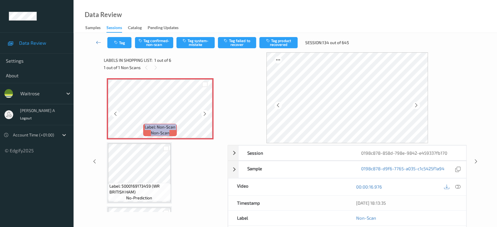
click at [205, 115] on icon at bounding box center [204, 113] width 5 height 5
click at [455, 186] on icon at bounding box center [457, 186] width 5 height 5
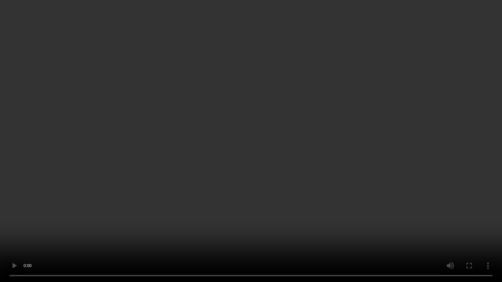
click at [213, 160] on video at bounding box center [251, 141] width 502 height 282
click at [214, 171] on video at bounding box center [251, 141] width 502 height 282
click at [238, 149] on video at bounding box center [251, 141] width 502 height 282
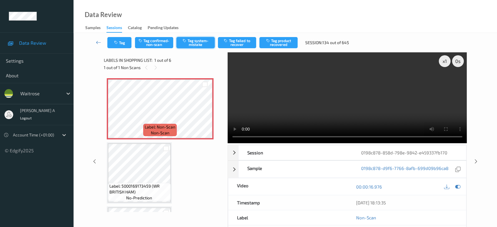
click at [194, 46] on button "Tag system-mistake" at bounding box center [195, 42] width 38 height 11
click at [118, 44] on icon "button" at bounding box center [116, 43] width 5 height 4
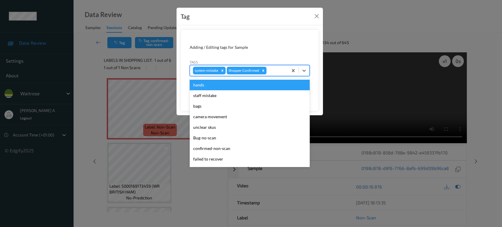
click at [276, 71] on div at bounding box center [276, 70] width 17 height 7
type input "ba"
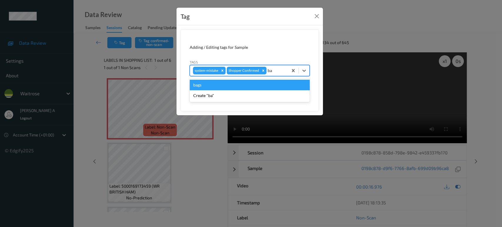
click at [262, 88] on div "bags" at bounding box center [250, 85] width 120 height 11
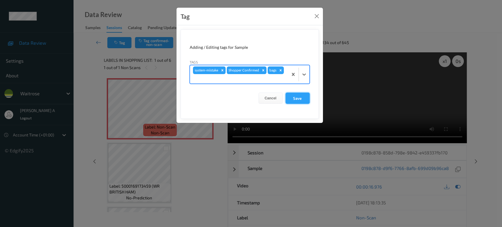
click at [303, 99] on button "Save" at bounding box center [298, 98] width 24 height 11
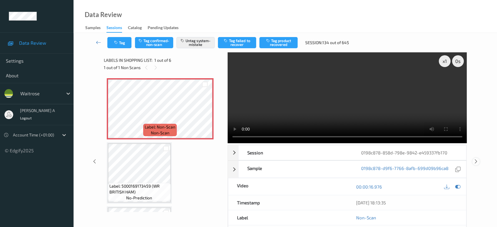
click at [477, 159] on icon at bounding box center [476, 161] width 5 height 5
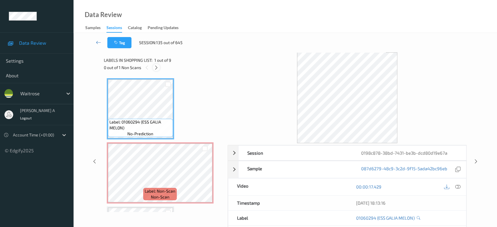
click at [159, 67] on icon at bounding box center [156, 67] width 5 height 5
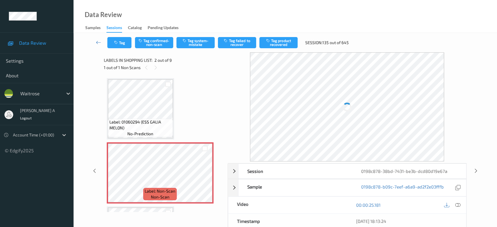
scroll to position [3, 0]
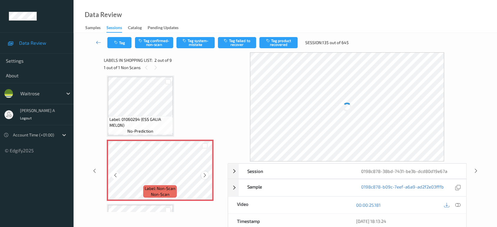
click at [202, 175] on icon at bounding box center [204, 175] width 5 height 5
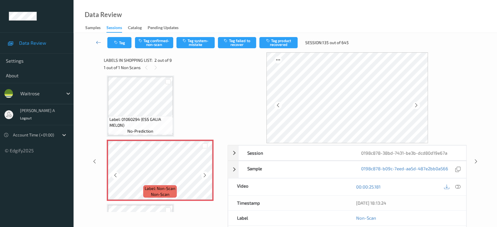
click at [202, 175] on icon at bounding box center [204, 175] width 5 height 5
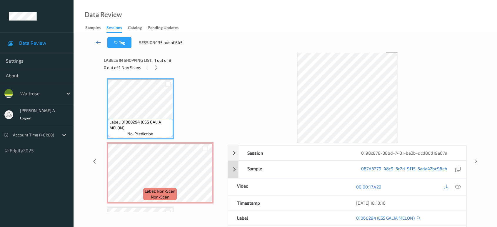
scroll to position [0, 0]
click at [459, 187] on icon at bounding box center [457, 186] width 5 height 5
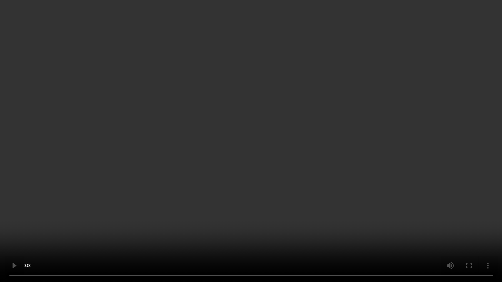
click at [213, 172] on video at bounding box center [251, 141] width 502 height 282
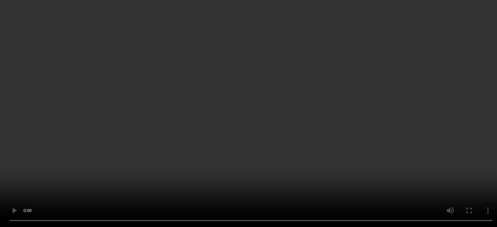
scroll to position [65, 0]
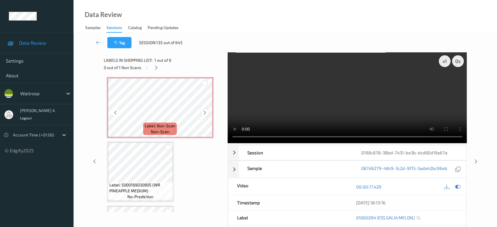
click at [205, 112] on icon at bounding box center [204, 112] width 5 height 5
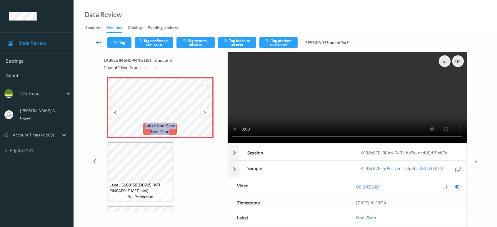
click at [205, 112] on icon at bounding box center [204, 112] width 5 height 5
click at [196, 42] on button "Tag system-mistake" at bounding box center [195, 42] width 38 height 11
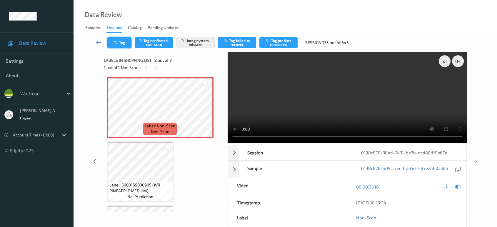
click at [123, 42] on button "Tag" at bounding box center [119, 42] width 24 height 11
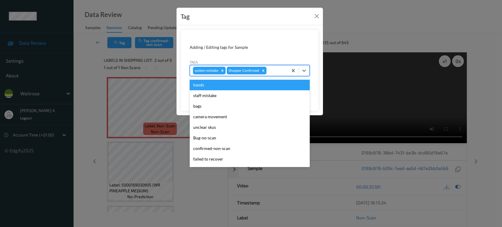
click at [274, 71] on div at bounding box center [276, 70] width 17 height 7
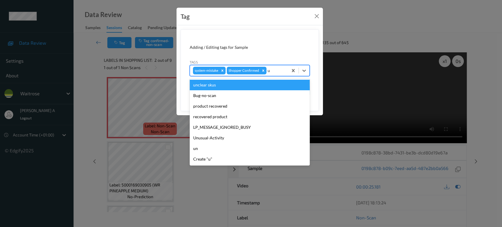
type input "un"
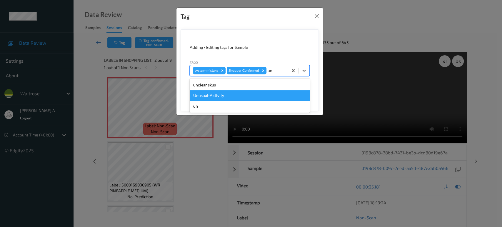
click at [242, 92] on div "Unusual-Activity" at bounding box center [250, 95] width 120 height 11
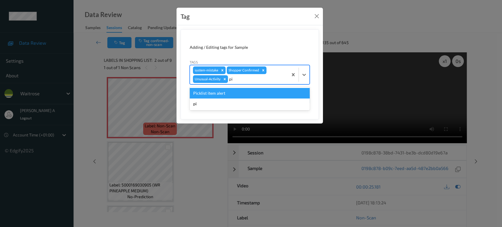
type input "pic"
click at [242, 92] on div "Picklist item alert" at bounding box center [250, 93] width 120 height 11
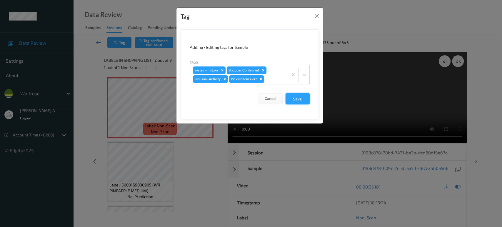
click at [301, 99] on button "Save" at bounding box center [298, 98] width 24 height 11
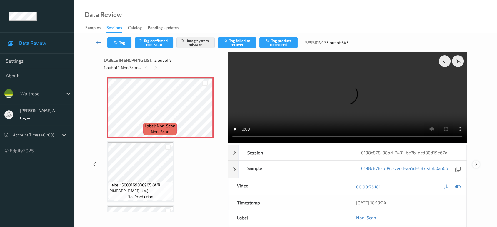
click at [474, 162] on icon at bounding box center [476, 164] width 5 height 5
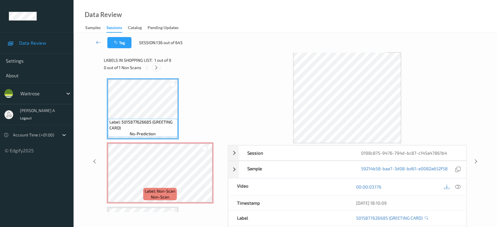
click at [156, 67] on icon at bounding box center [156, 67] width 5 height 5
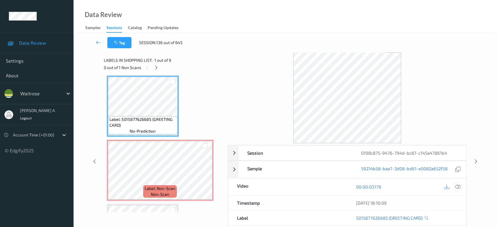
click at [458, 186] on icon at bounding box center [457, 186] width 5 height 5
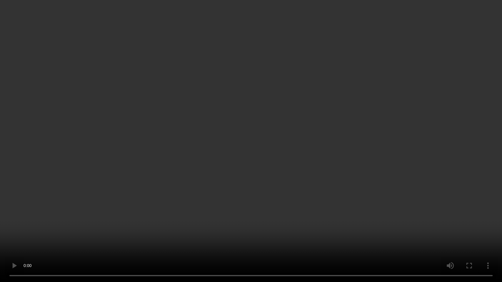
click at [384, 117] on video at bounding box center [251, 141] width 502 height 282
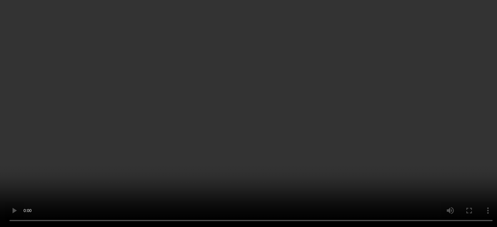
scroll to position [0, 0]
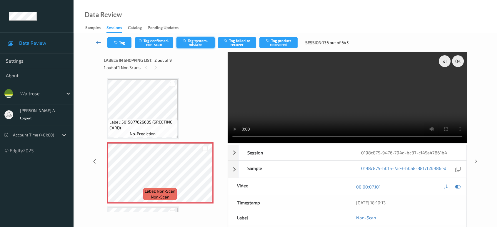
click at [193, 44] on button "Tag system-mistake" at bounding box center [195, 42] width 38 height 11
click at [117, 41] on icon "button" at bounding box center [116, 43] width 5 height 4
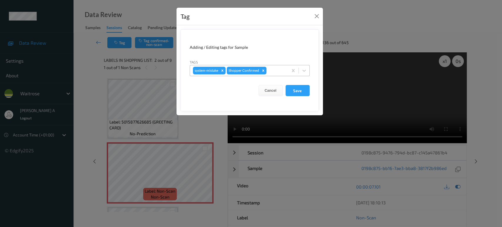
click at [273, 70] on div at bounding box center [276, 70] width 17 height 7
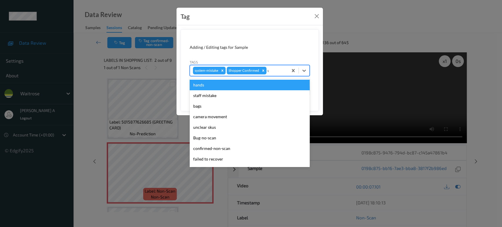
type input "un"
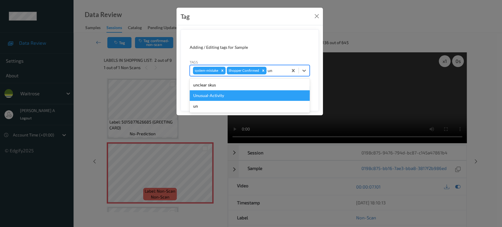
click at [244, 91] on div "Unusual-Activity" at bounding box center [250, 95] width 120 height 11
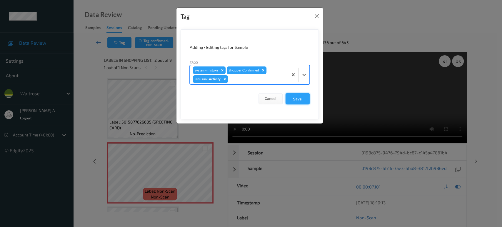
click at [294, 98] on button "Save" at bounding box center [298, 98] width 24 height 11
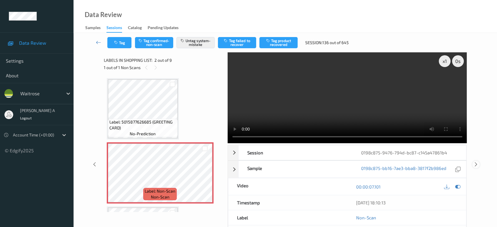
click at [477, 162] on icon at bounding box center [476, 164] width 5 height 5
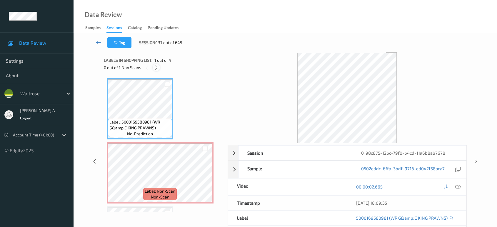
click at [155, 70] on icon at bounding box center [156, 67] width 5 height 5
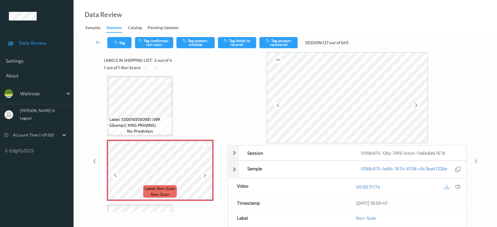
click at [205, 177] on icon at bounding box center [204, 175] width 5 height 5
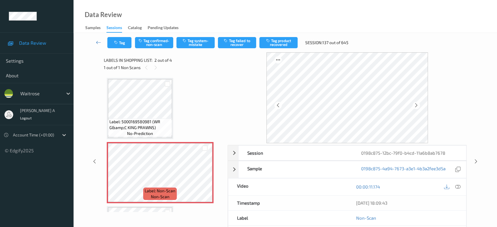
scroll to position [0, 0]
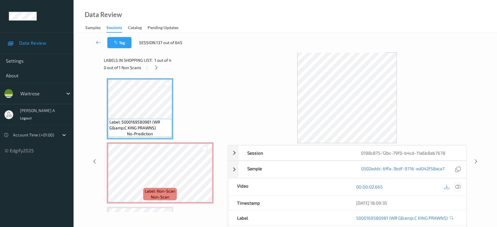
click at [455, 186] on icon at bounding box center [457, 186] width 5 height 5
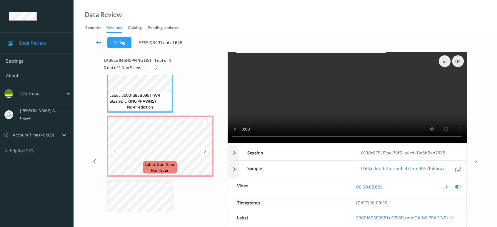
scroll to position [33, 0]
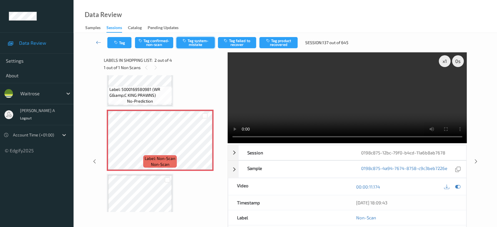
click at [192, 43] on button "Tag system-mistake" at bounding box center [195, 42] width 38 height 11
click at [114, 42] on icon "button" at bounding box center [116, 43] width 5 height 4
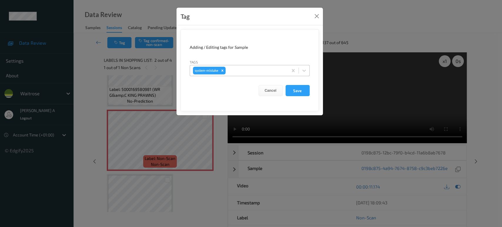
click at [243, 71] on div at bounding box center [256, 70] width 58 height 7
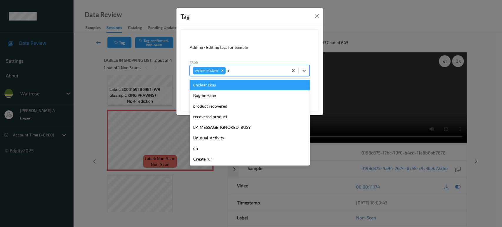
type input "un"
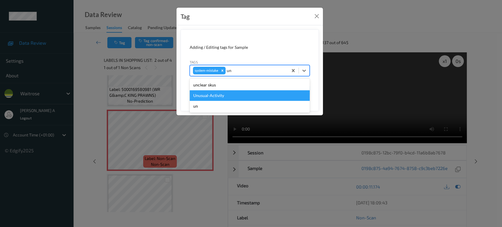
click at [233, 99] on div "Unusual-Activity" at bounding box center [250, 95] width 120 height 11
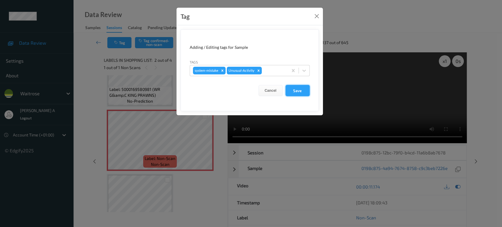
click at [301, 94] on button "Save" at bounding box center [298, 90] width 24 height 11
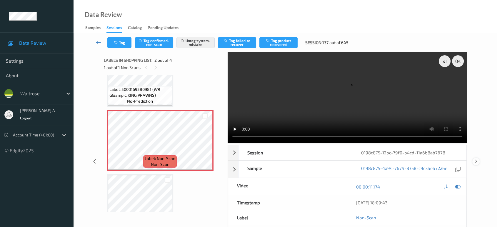
click at [478, 159] on icon at bounding box center [476, 161] width 5 height 5
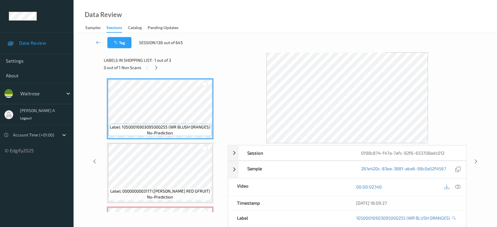
drag, startPoint x: 156, startPoint y: 65, endPoint x: 159, endPoint y: 70, distance: 6.1
click at [156, 65] on icon at bounding box center [156, 67] width 5 height 5
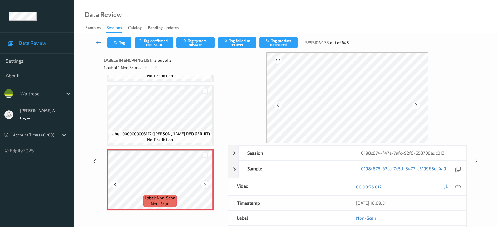
click at [204, 183] on icon at bounding box center [204, 184] width 5 height 5
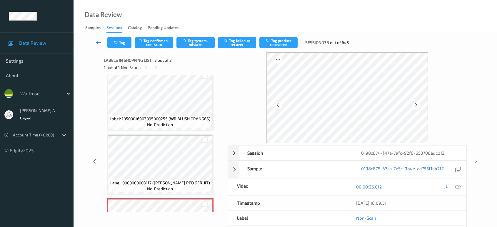
scroll to position [0, 0]
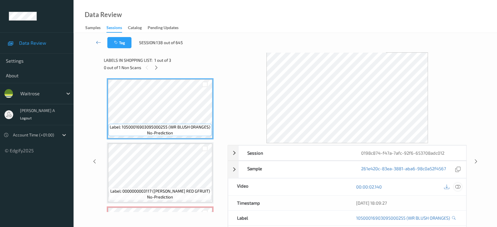
click at [457, 186] on icon at bounding box center [457, 186] width 5 height 5
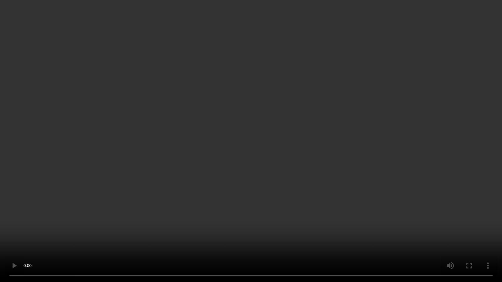
click at [134, 136] on video at bounding box center [251, 141] width 502 height 282
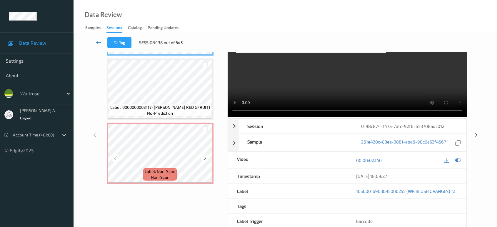
scroll to position [33, 0]
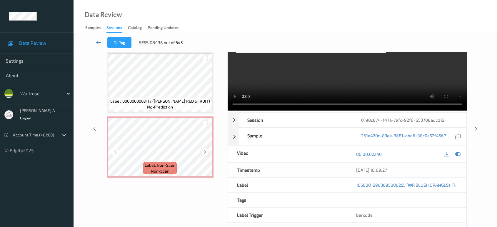
click at [205, 151] on icon at bounding box center [204, 151] width 5 height 5
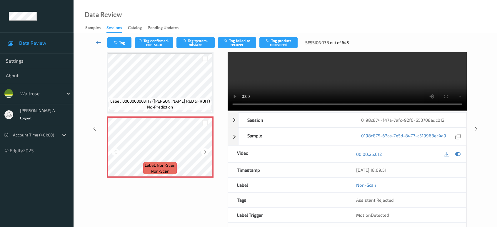
click at [205, 151] on icon at bounding box center [204, 151] width 5 height 5
click at [248, 81] on video at bounding box center [347, 65] width 239 height 91
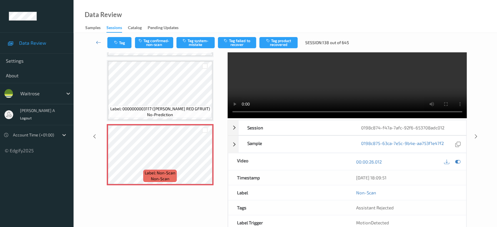
scroll to position [22, 0]
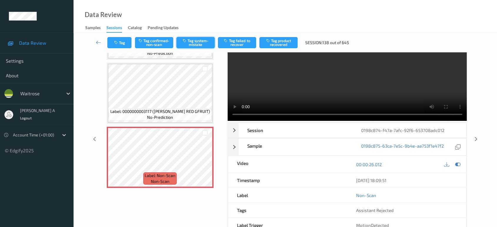
click at [198, 44] on button "Tag system-mistake" at bounding box center [195, 42] width 38 height 11
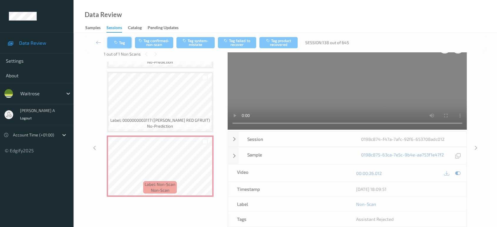
scroll to position [8, 0]
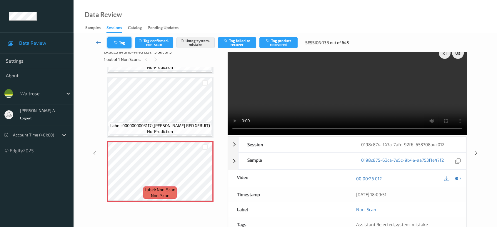
click at [118, 42] on icon "button" at bounding box center [116, 43] width 5 height 4
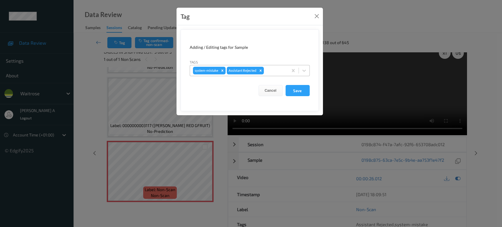
click at [269, 71] on div at bounding box center [275, 70] width 20 height 7
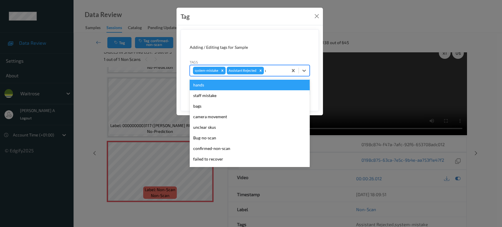
type input "un"
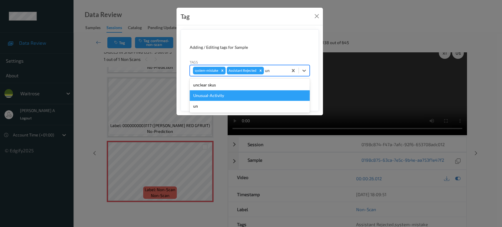
click at [232, 94] on div "Unusual-Activity" at bounding box center [250, 95] width 120 height 11
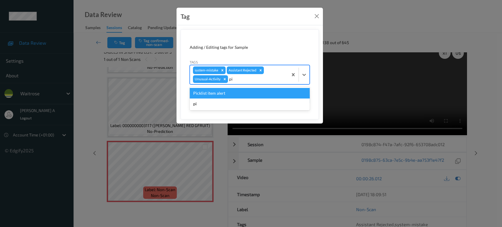
type input "pic"
click at [232, 93] on div "Picklist item alert" at bounding box center [250, 93] width 120 height 11
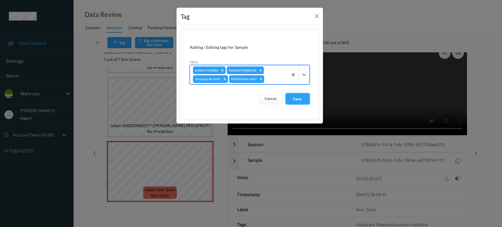
click at [294, 96] on button "Save" at bounding box center [298, 98] width 24 height 11
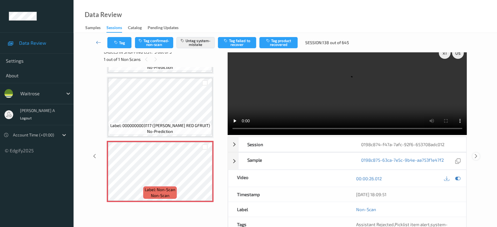
click at [475, 154] on icon at bounding box center [476, 156] width 5 height 5
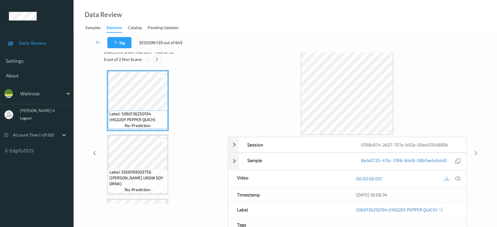
click at [160, 59] on div at bounding box center [156, 59] width 7 height 7
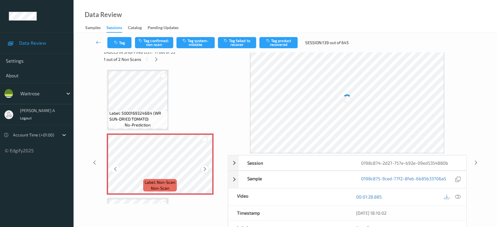
click at [204, 166] on icon at bounding box center [204, 168] width 5 height 5
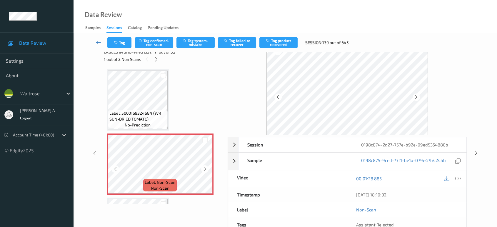
click at [204, 166] on icon at bounding box center [204, 168] width 5 height 5
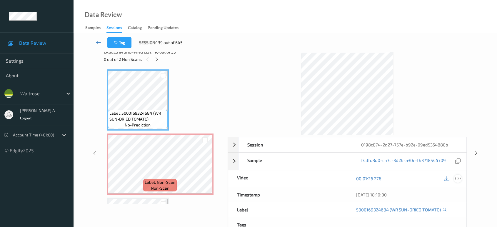
click at [459, 178] on icon at bounding box center [457, 178] width 5 height 5
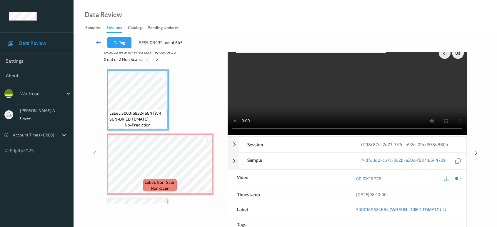
scroll to position [0, 0]
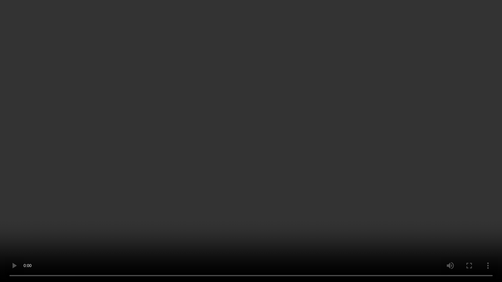
click at [306, 209] on video at bounding box center [251, 141] width 502 height 282
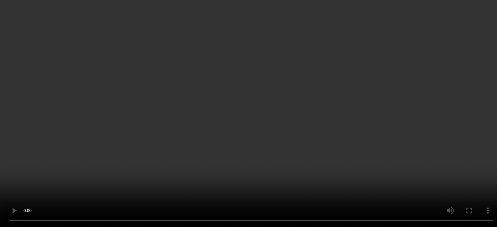
scroll to position [610, 0]
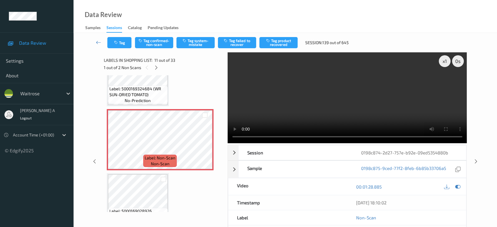
click at [196, 42] on button "Tag system-mistake" at bounding box center [195, 42] width 38 height 11
click at [121, 43] on button "Tag" at bounding box center [119, 42] width 24 height 11
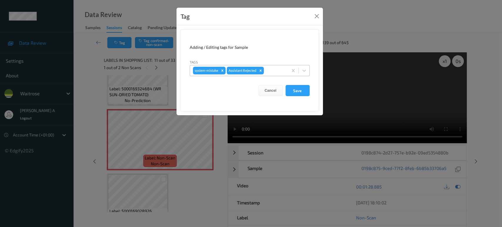
click at [270, 72] on div at bounding box center [275, 70] width 20 height 7
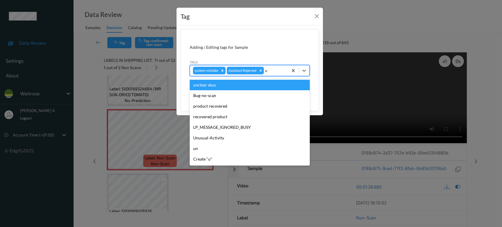
type input "un"
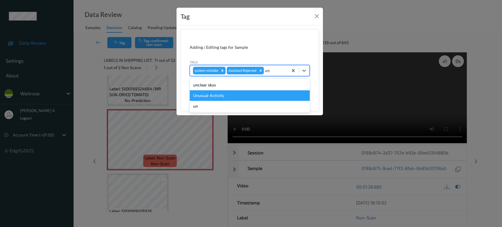
click at [216, 96] on div "Unusual-Activity" at bounding box center [250, 95] width 120 height 11
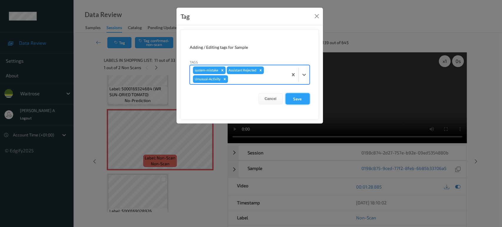
click at [294, 101] on button "Save" at bounding box center [298, 98] width 24 height 11
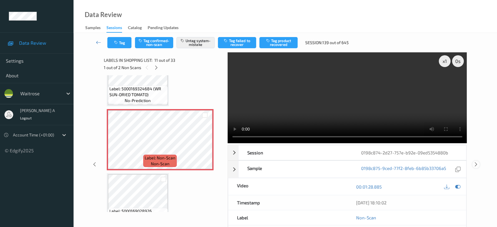
click at [476, 162] on icon at bounding box center [476, 164] width 5 height 5
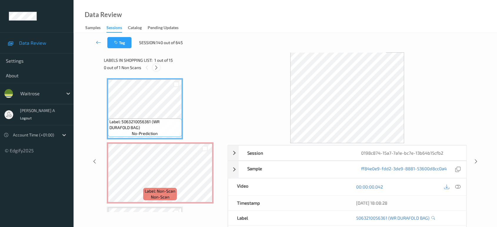
click at [154, 65] on icon at bounding box center [156, 67] width 5 height 5
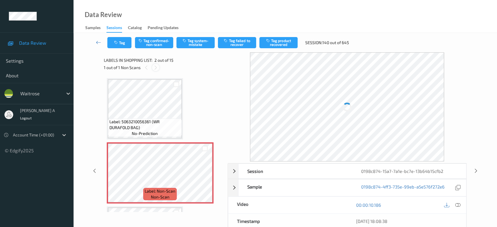
scroll to position [3, 0]
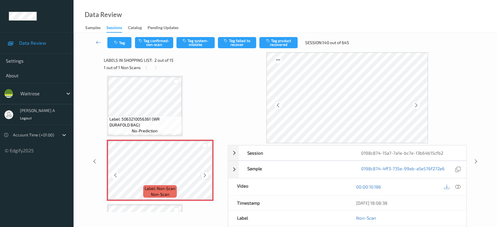
click at [205, 174] on icon at bounding box center [204, 175] width 5 height 5
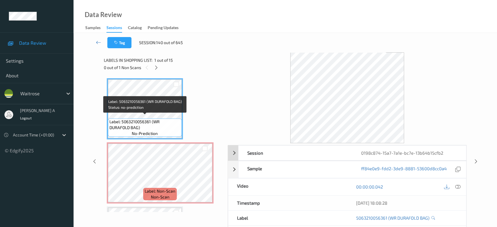
scroll to position [0, 0]
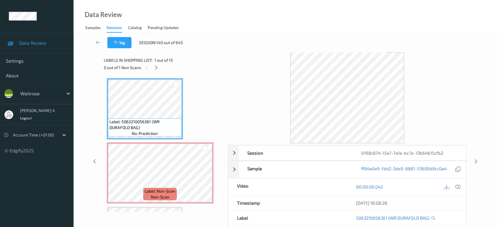
drag, startPoint x: 458, startPoint y: 186, endPoint x: 435, endPoint y: 169, distance: 27.8
click at [458, 186] on icon at bounding box center [457, 186] width 5 height 5
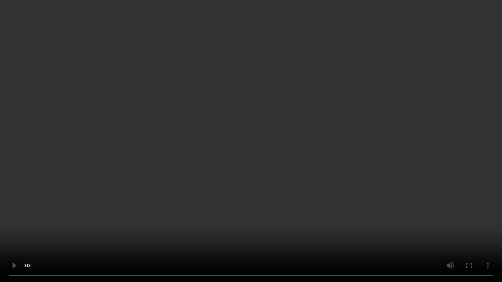
click at [259, 162] on video at bounding box center [251, 141] width 502 height 282
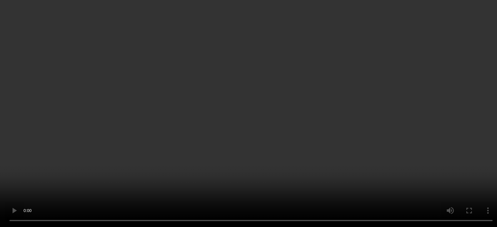
scroll to position [33, 0]
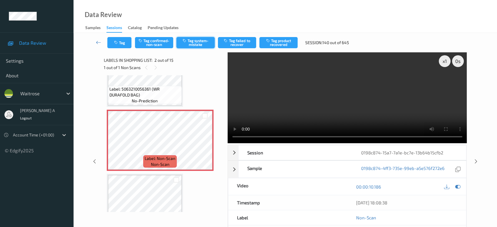
click at [193, 43] on button "Tag system-mistake" at bounding box center [195, 42] width 38 height 11
click at [122, 45] on button "Tag" at bounding box center [119, 42] width 24 height 11
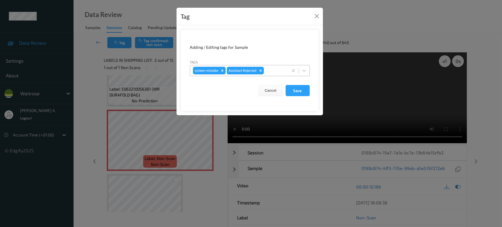
click at [280, 69] on div at bounding box center [275, 70] width 20 height 7
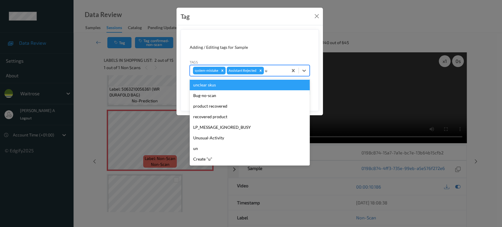
type input "un"
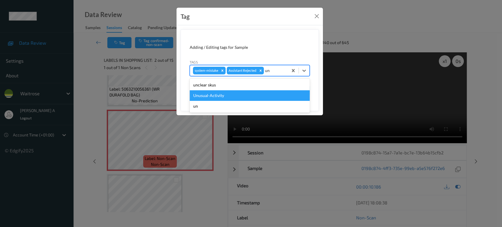
click at [221, 94] on div "Unusual-Activity" at bounding box center [250, 95] width 120 height 11
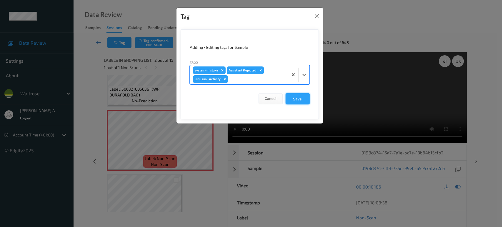
click at [294, 97] on button "Save" at bounding box center [298, 98] width 24 height 11
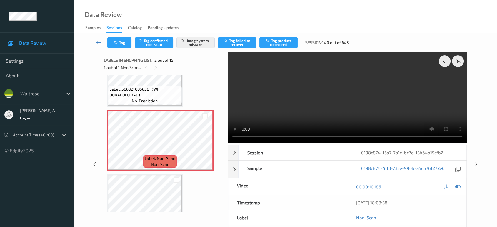
click at [341, 116] on video at bounding box center [347, 97] width 239 height 91
click at [124, 44] on button "Tag" at bounding box center [119, 42] width 24 height 11
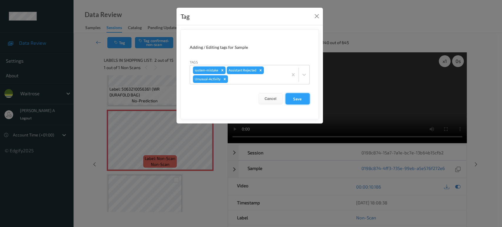
click at [300, 99] on button "Save" at bounding box center [298, 98] width 24 height 11
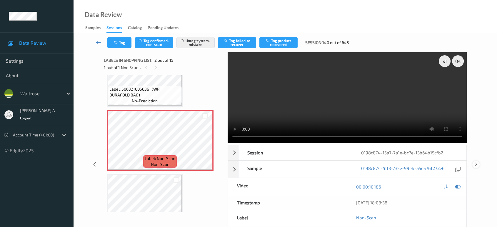
click at [476, 162] on icon at bounding box center [476, 164] width 5 height 5
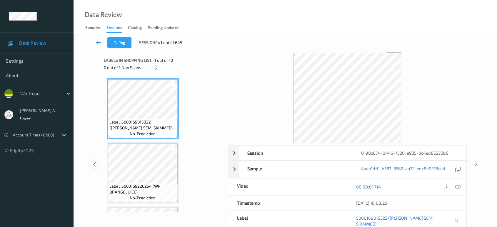
click at [92, 162] on icon at bounding box center [94, 164] width 5 height 5
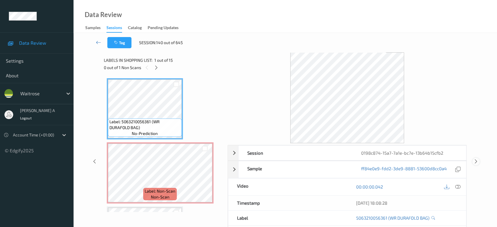
click at [476, 160] on icon at bounding box center [476, 161] width 5 height 5
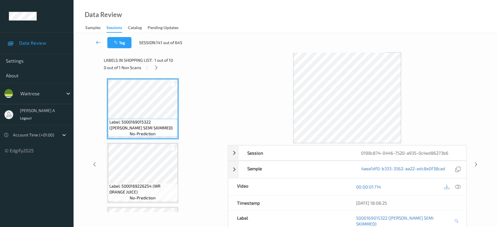
click at [99, 42] on icon at bounding box center [98, 42] width 5 height 6
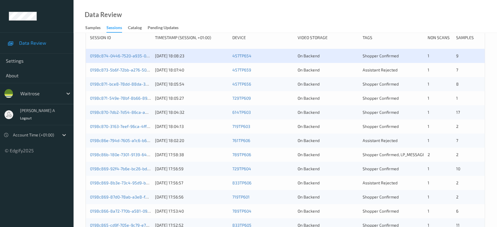
scroll to position [105, 0]
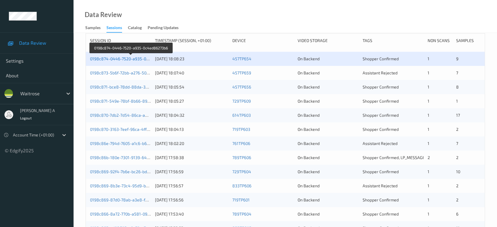
click at [135, 58] on link "0198c874-0446-7520-a935-0c4ed86273b6" at bounding box center [131, 58] width 82 height 5
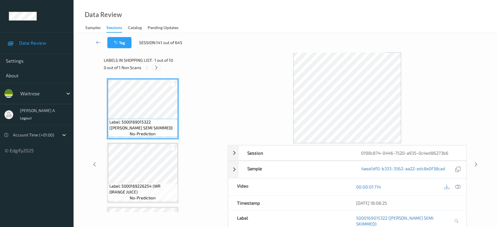
click at [158, 68] on icon at bounding box center [156, 67] width 5 height 5
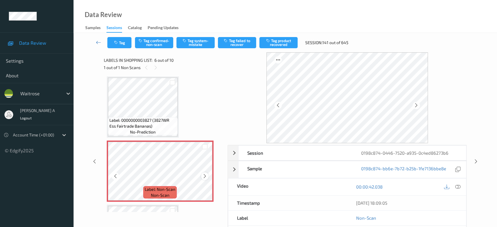
click at [207, 176] on icon at bounding box center [204, 176] width 5 height 5
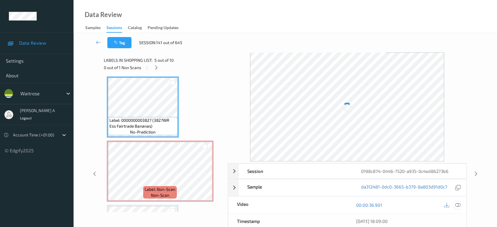
click at [457, 203] on icon at bounding box center [457, 204] width 5 height 5
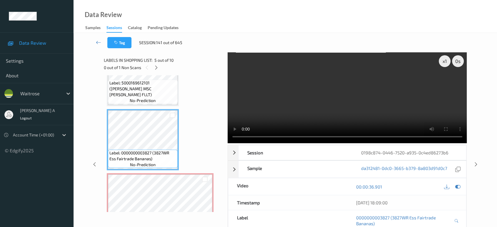
scroll to position [193, 0]
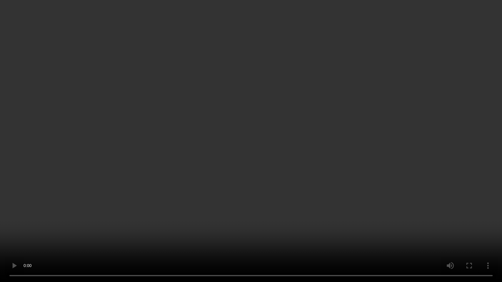
click at [331, 156] on video at bounding box center [251, 141] width 502 height 282
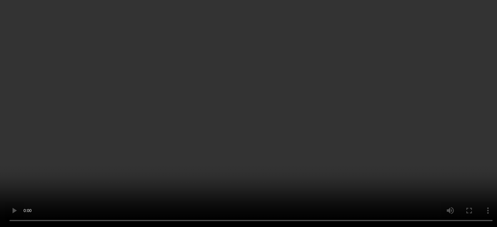
scroll to position [291, 0]
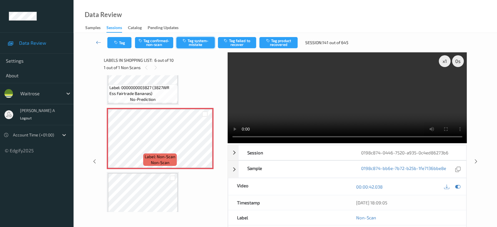
click at [192, 41] on button "Tag system-mistake" at bounding box center [195, 42] width 38 height 11
click at [202, 44] on button "Tag system-mistake" at bounding box center [195, 42] width 38 height 11
click at [201, 46] on button "Tag system-mistake" at bounding box center [195, 42] width 38 height 11
click at [197, 41] on button "Tag system-mistake" at bounding box center [195, 42] width 38 height 11
click at [226, 17] on div "Data Review Samples Sessions Catalog Pending Updates" at bounding box center [286, 16] width 424 height 33
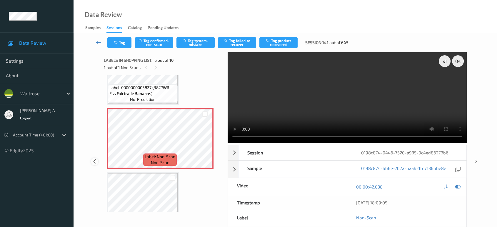
click at [96, 160] on icon at bounding box center [94, 161] width 5 height 5
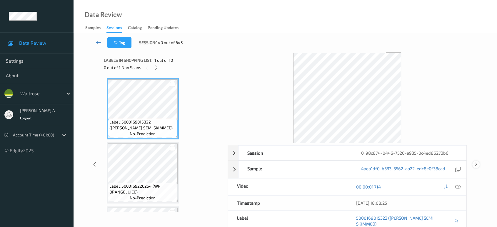
click at [475, 162] on icon at bounding box center [476, 164] width 5 height 5
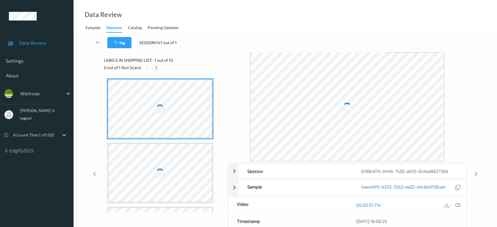
click at [157, 67] on icon at bounding box center [156, 67] width 5 height 5
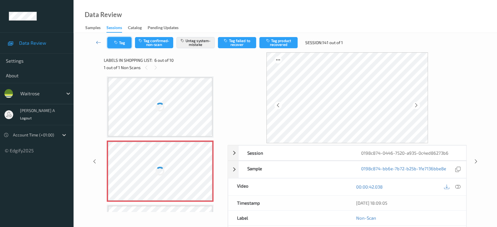
click at [114, 41] on icon "button" at bounding box center [116, 43] width 5 height 4
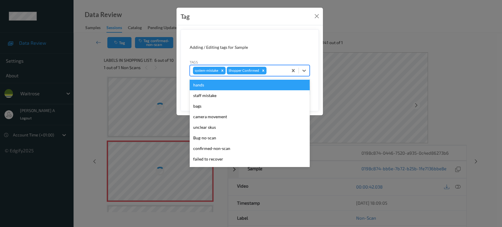
click at [274, 73] on div at bounding box center [276, 70] width 17 height 7
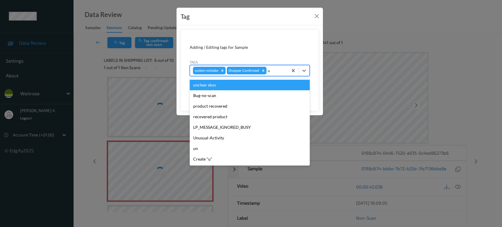
type input "un"
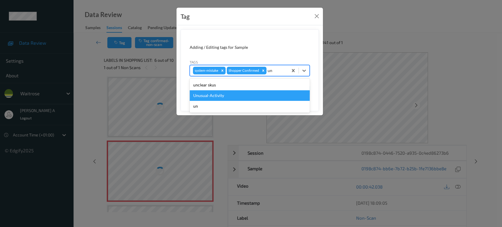
click at [247, 94] on div "Unusual-Activity" at bounding box center [250, 95] width 120 height 11
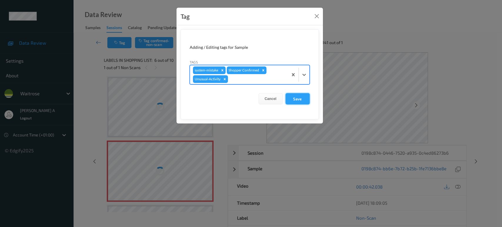
click at [306, 100] on button "Save" at bounding box center [298, 98] width 24 height 11
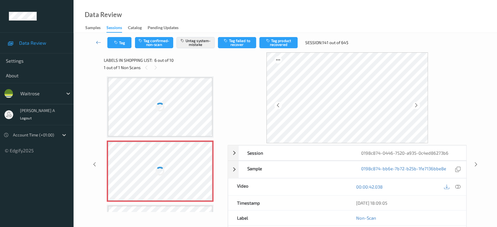
click at [119, 49] on div "Tag Tag confirmed-non-scan Untag system-mistake Tag failed to recover Tag produ…" at bounding box center [285, 42] width 399 height 19
click at [121, 42] on button "Tag" at bounding box center [119, 42] width 24 height 11
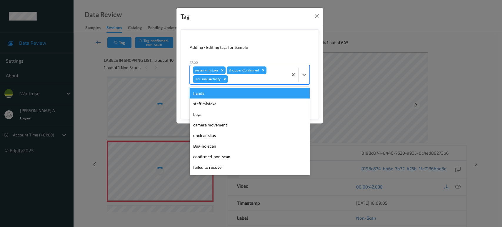
click at [256, 77] on div at bounding box center [257, 79] width 56 height 7
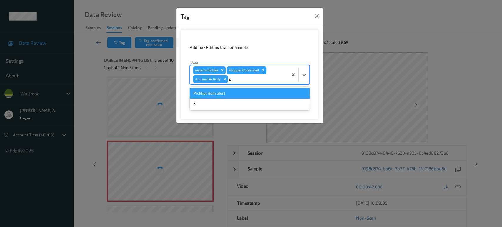
type input "pic"
click at [237, 91] on div "Picklist item alert" at bounding box center [250, 93] width 120 height 11
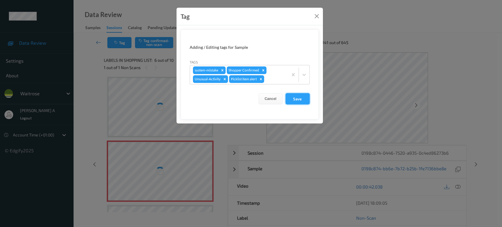
click at [295, 97] on button "Save" at bounding box center [298, 98] width 24 height 11
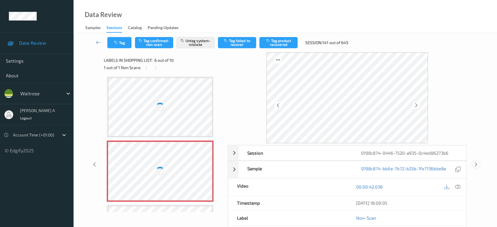
click at [476, 163] on icon at bounding box center [476, 164] width 5 height 5
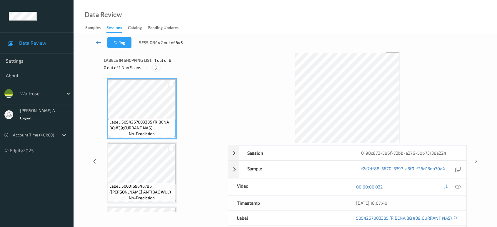
click at [158, 67] on icon at bounding box center [156, 67] width 5 height 5
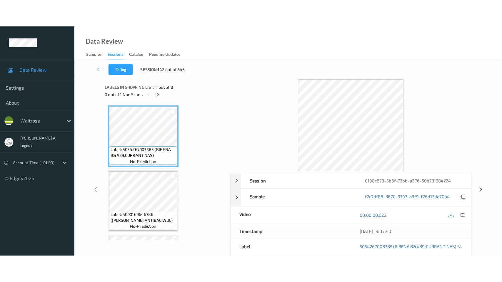
scroll to position [376, 0]
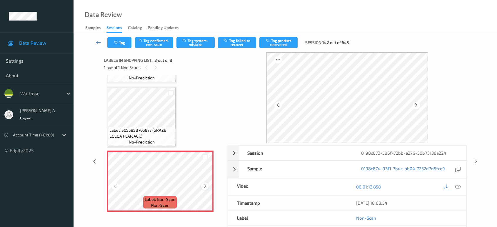
click at [205, 184] on icon at bounding box center [204, 186] width 5 height 5
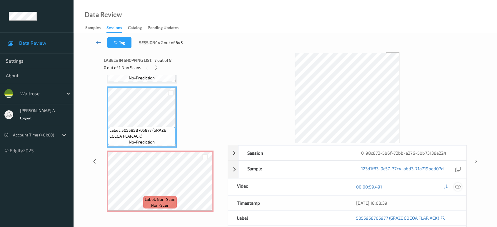
click at [459, 188] on icon at bounding box center [457, 186] width 5 height 5
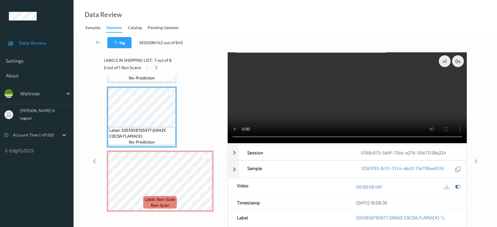
scroll to position [321, 0]
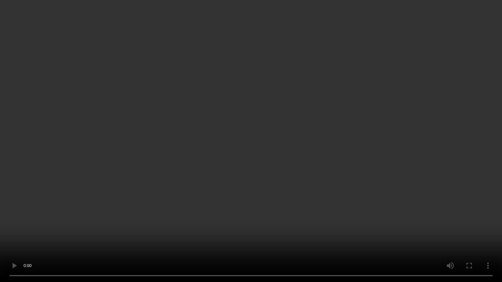
click at [385, 213] on video at bounding box center [251, 141] width 502 height 282
click at [251, 170] on video at bounding box center [251, 141] width 502 height 282
click at [385, 212] on video at bounding box center [251, 141] width 502 height 282
click at [304, 181] on video at bounding box center [251, 141] width 502 height 282
click at [291, 186] on video at bounding box center [251, 141] width 502 height 282
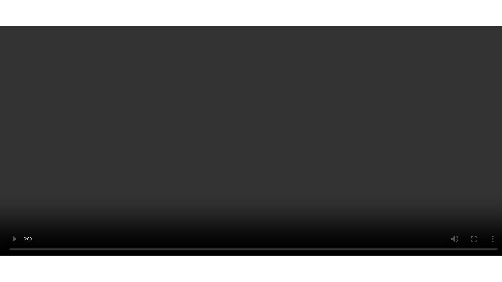
scroll to position [376, 0]
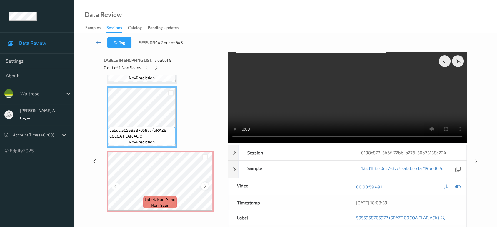
click at [202, 184] on div at bounding box center [204, 185] width 7 height 7
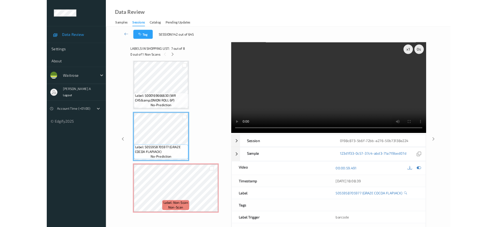
scroll to position [321, 0]
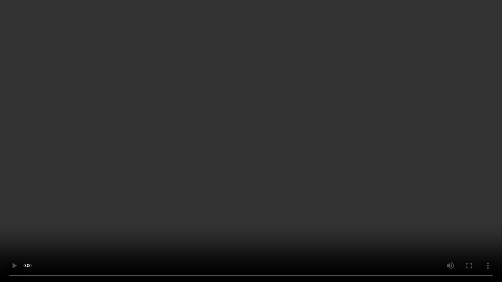
click at [299, 138] on video at bounding box center [251, 141] width 502 height 282
drag, startPoint x: 299, startPoint y: 138, endPoint x: 301, endPoint y: 132, distance: 6.1
click at [299, 138] on video at bounding box center [251, 141] width 502 height 282
click at [320, 148] on video at bounding box center [251, 141] width 502 height 282
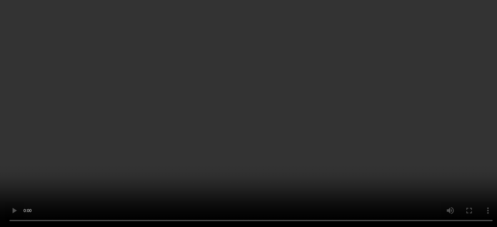
scroll to position [376, 0]
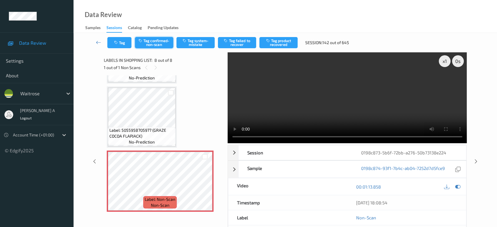
click at [155, 41] on button "Tag confirmed-non-scan" at bounding box center [154, 42] width 38 height 11
click at [244, 41] on button "Tag failed to recover" at bounding box center [237, 42] width 38 height 11
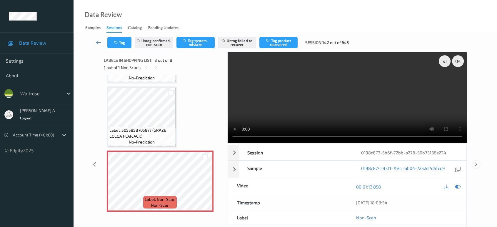
click at [477, 162] on icon at bounding box center [476, 164] width 5 height 5
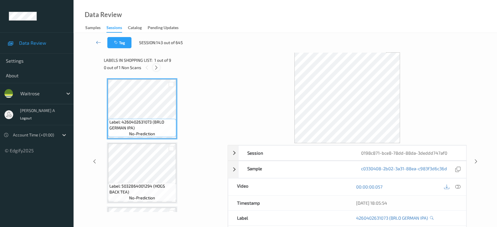
click at [156, 68] on icon at bounding box center [156, 67] width 5 height 5
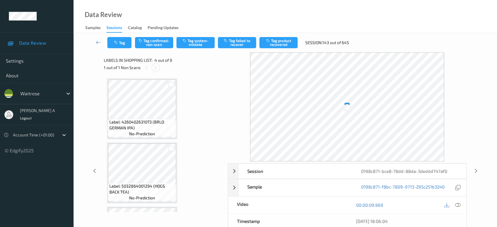
scroll to position [131, 0]
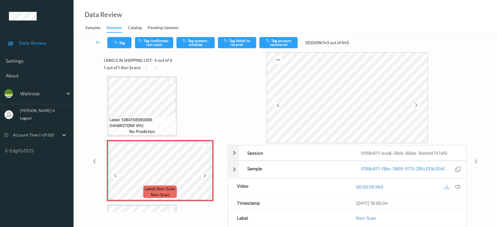
click at [206, 175] on icon at bounding box center [204, 175] width 5 height 5
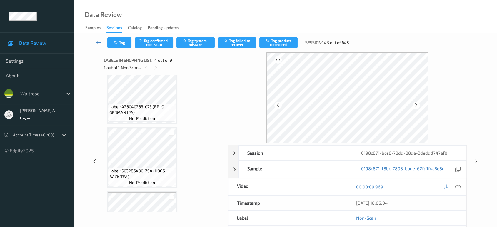
scroll to position [0, 0]
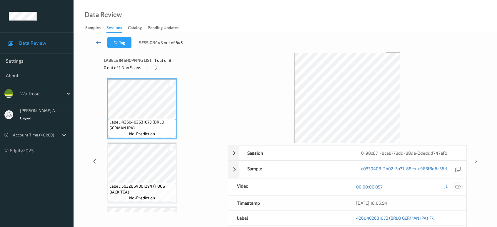
click at [459, 185] on icon at bounding box center [457, 186] width 5 height 5
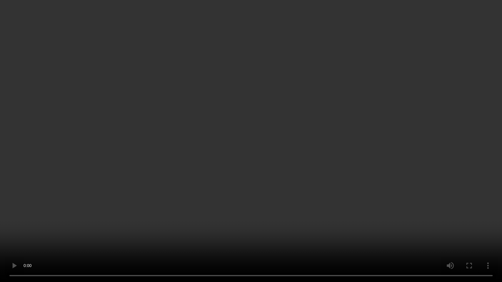
click at [316, 157] on video at bounding box center [251, 141] width 502 height 282
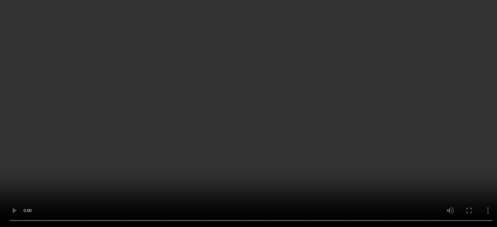
scroll to position [163, 0]
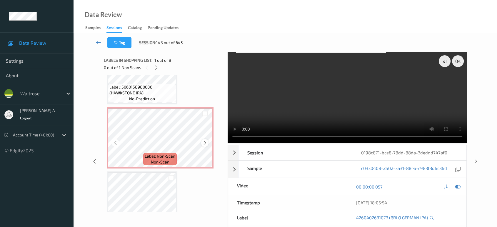
click at [202, 140] on icon at bounding box center [204, 142] width 5 height 5
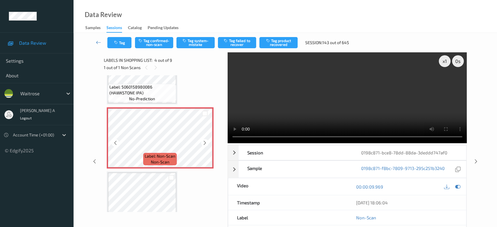
click at [202, 140] on icon at bounding box center [204, 142] width 5 height 5
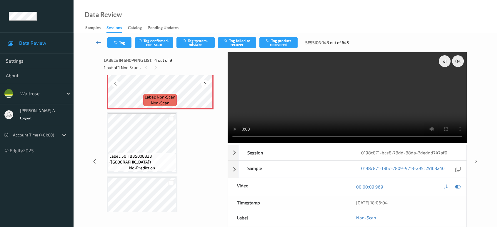
scroll to position [229, 0]
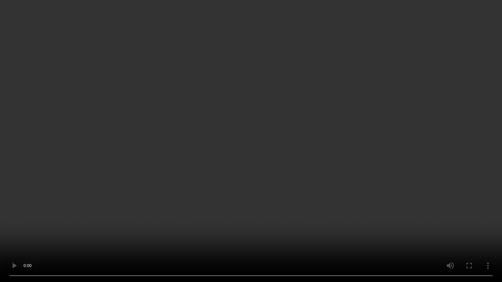
click at [231, 148] on video at bounding box center [251, 141] width 502 height 282
click at [232, 153] on video at bounding box center [251, 141] width 502 height 282
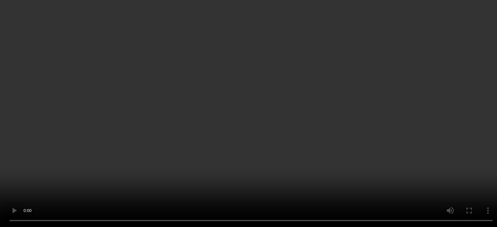
scroll to position [98, 0]
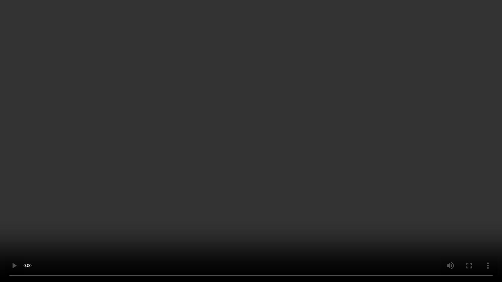
click at [282, 154] on video at bounding box center [251, 141] width 502 height 282
click at [214, 194] on video at bounding box center [251, 141] width 502 height 282
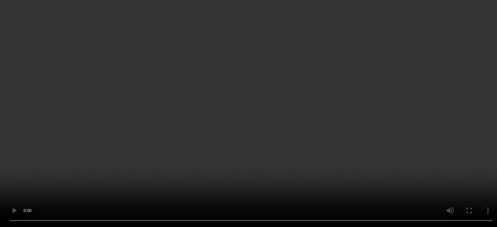
scroll to position [163, 0]
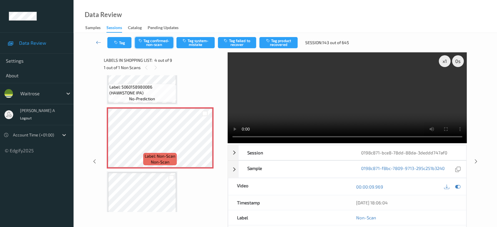
click at [148, 43] on button "Tag confirmed-non-scan" at bounding box center [154, 42] width 38 height 11
click at [280, 44] on button "Tag product recovered" at bounding box center [278, 42] width 38 height 11
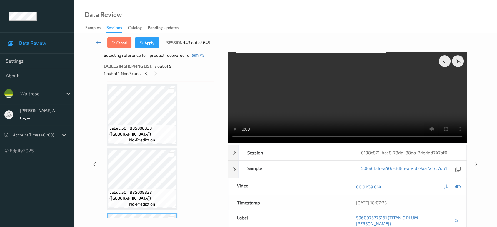
scroll to position [229, 0]
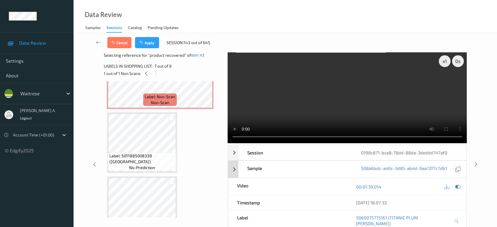
click at [458, 184] on div at bounding box center [458, 187] width 8 height 8
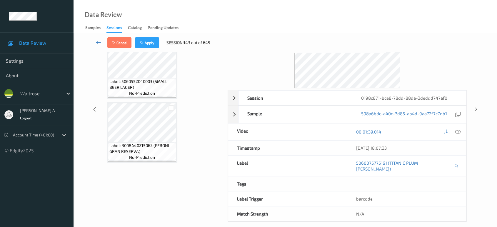
scroll to position [426, 0]
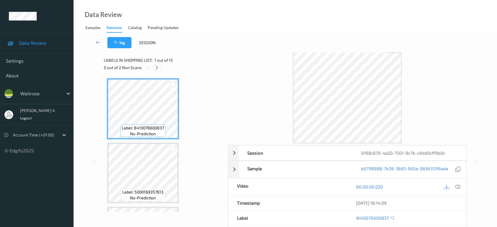
click at [158, 68] on icon at bounding box center [156, 67] width 5 height 5
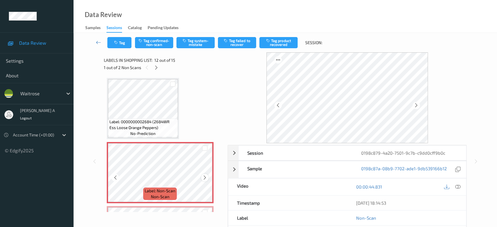
click at [207, 176] on icon at bounding box center [204, 177] width 5 height 5
click at [154, 69] on icon at bounding box center [156, 67] width 5 height 5
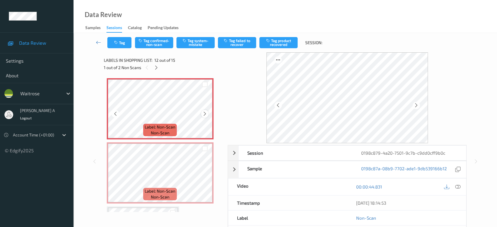
click at [202, 111] on icon at bounding box center [204, 113] width 5 height 5
drag, startPoint x: 458, startPoint y: 185, endPoint x: 445, endPoint y: 166, distance: 22.8
click at [458, 185] on icon at bounding box center [457, 186] width 5 height 5
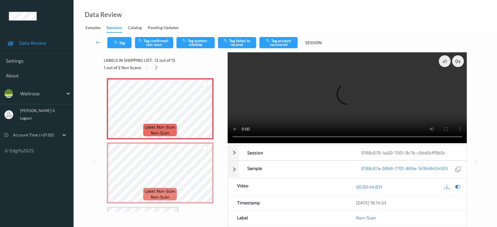
click at [290, 112] on video at bounding box center [347, 97] width 239 height 91
click at [373, 106] on video at bounding box center [347, 97] width 239 height 91
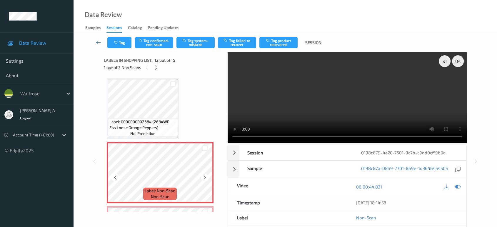
scroll to position [640, 0]
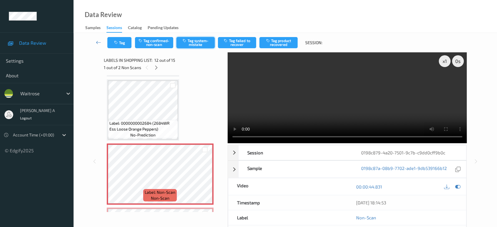
click at [185, 42] on icon "button" at bounding box center [185, 41] width 5 height 4
click at [115, 42] on icon "button" at bounding box center [116, 43] width 5 height 4
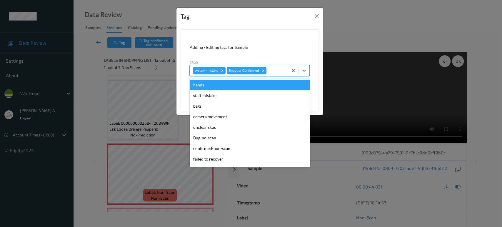
click at [272, 69] on div at bounding box center [276, 70] width 17 height 7
type input "un"
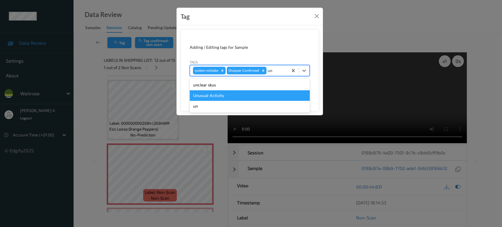
click at [225, 93] on div "Unusual-Activity" at bounding box center [250, 95] width 120 height 11
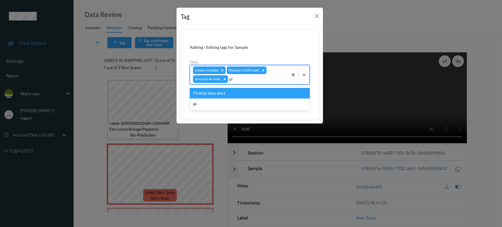
type input "pic"
click at [225, 93] on div "Picklist item alert" at bounding box center [250, 93] width 120 height 11
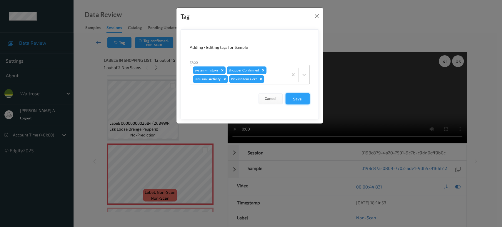
click at [293, 101] on button "Save" at bounding box center [298, 98] width 24 height 11
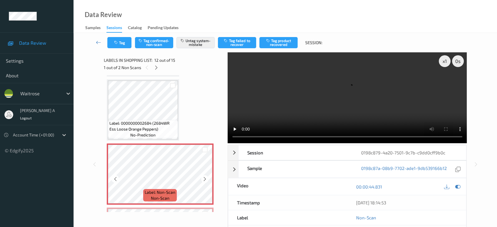
scroll to position [673, 0]
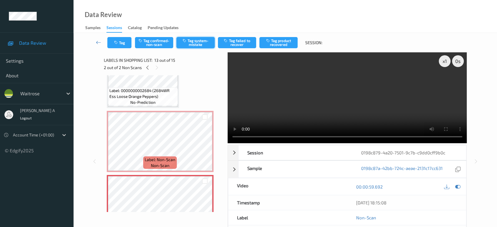
click at [195, 45] on button "Tag system-mistake" at bounding box center [195, 42] width 38 height 11
click at [121, 46] on button "Tag" at bounding box center [119, 42] width 24 height 11
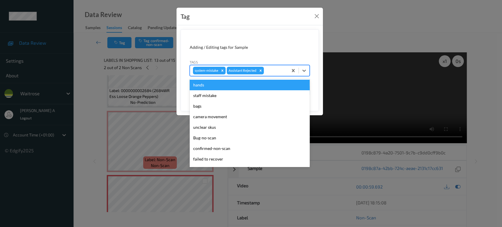
click at [275, 71] on div at bounding box center [275, 70] width 20 height 7
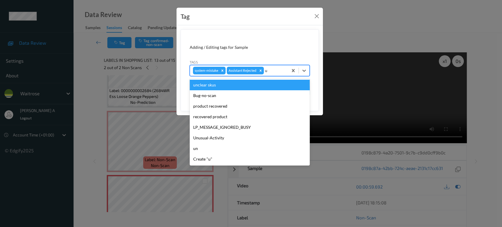
type input "un"
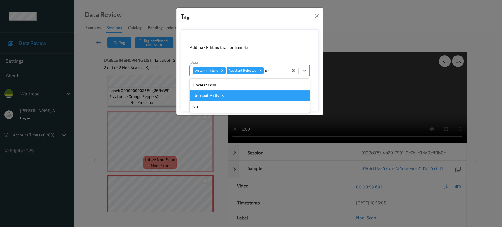
click at [222, 96] on div "Unusual-Activity" at bounding box center [250, 95] width 120 height 11
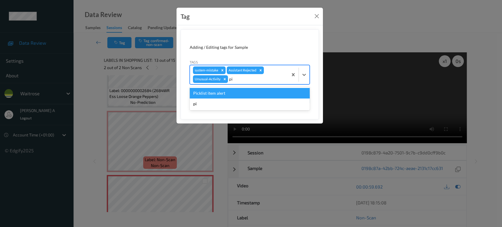
type input "pic"
click at [264, 88] on div "Picklist item alert" at bounding box center [250, 93] width 120 height 11
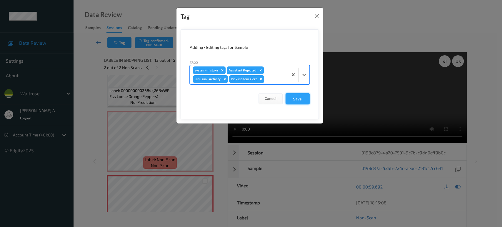
click at [294, 98] on button "Save" at bounding box center [298, 98] width 24 height 11
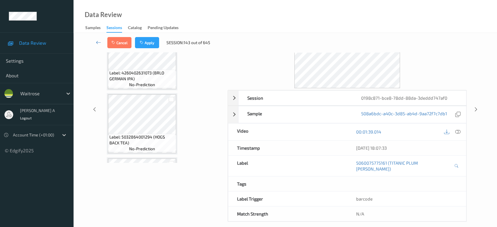
scroll to position [342, 0]
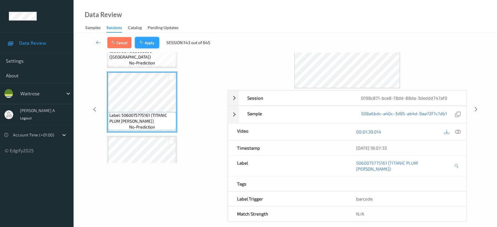
click at [147, 44] on button "Apply" at bounding box center [147, 42] width 24 height 11
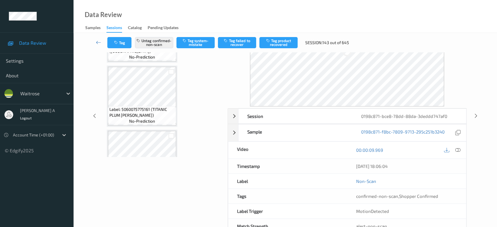
scroll to position [131, 0]
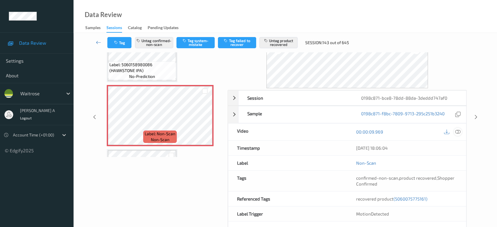
click at [457, 133] on icon at bounding box center [457, 131] width 5 height 5
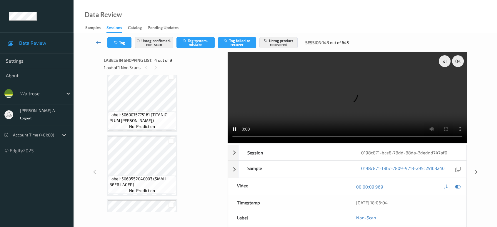
scroll to position [359, 0]
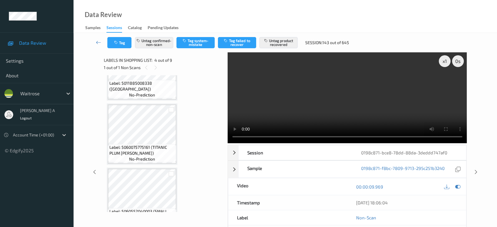
click at [354, 92] on video at bounding box center [347, 97] width 239 height 91
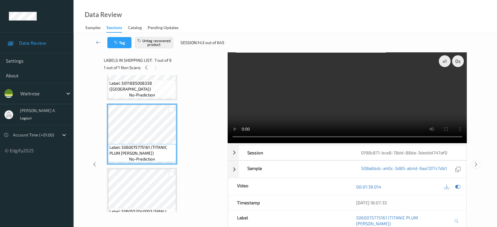
click at [475, 162] on icon at bounding box center [476, 164] width 5 height 5
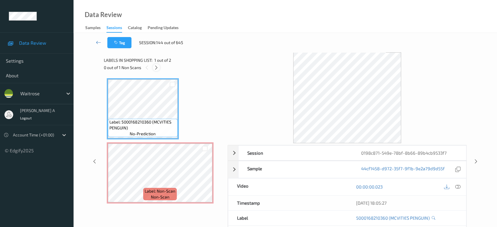
click at [158, 65] on icon at bounding box center [156, 67] width 5 height 5
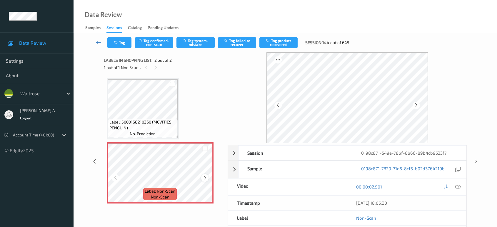
click at [204, 178] on icon at bounding box center [204, 177] width 5 height 5
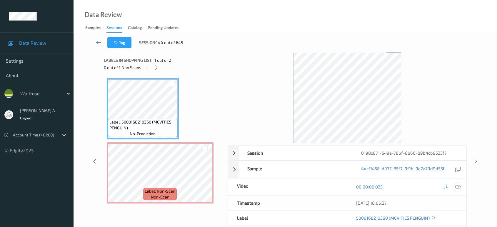
click at [456, 186] on icon at bounding box center [457, 186] width 5 height 5
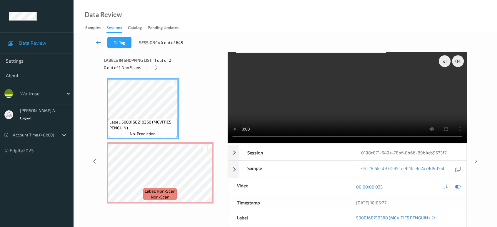
click at [364, 96] on video at bounding box center [347, 97] width 239 height 91
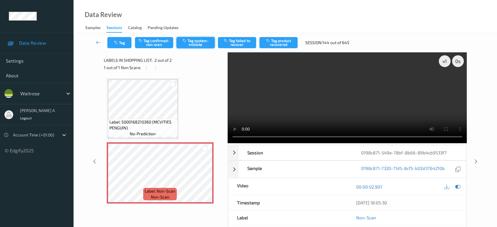
click at [195, 41] on button "Tag system-mistake" at bounding box center [195, 42] width 38 height 11
click at [124, 44] on button "Tag" at bounding box center [119, 42] width 24 height 11
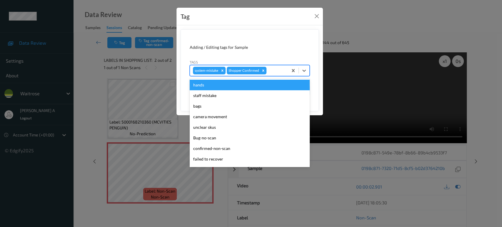
click at [271, 66] on div "system-mistake Shopper Confirmed" at bounding box center [239, 71] width 98 height 10
type input "un"
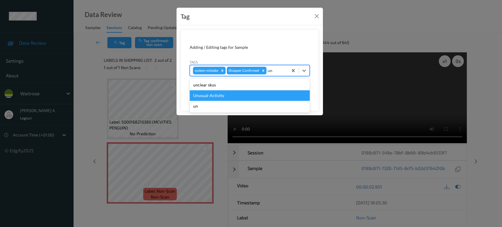
click at [221, 94] on div "Unusual-Activity" at bounding box center [250, 95] width 120 height 11
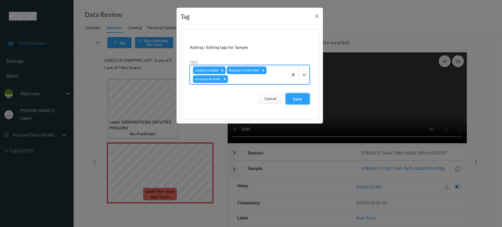
click at [305, 102] on button "Save" at bounding box center [298, 98] width 24 height 11
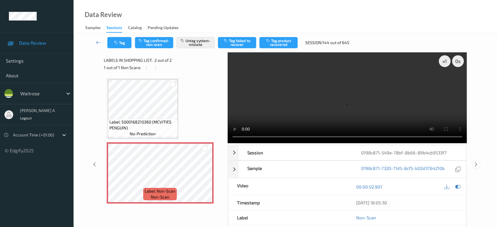
click at [476, 162] on icon at bounding box center [476, 164] width 5 height 5
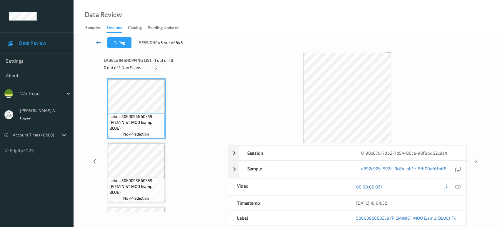
click at [159, 66] on div at bounding box center [156, 67] width 7 height 7
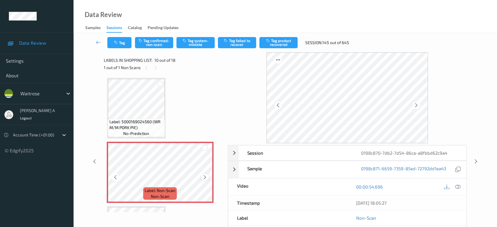
click at [207, 176] on icon at bounding box center [204, 177] width 5 height 5
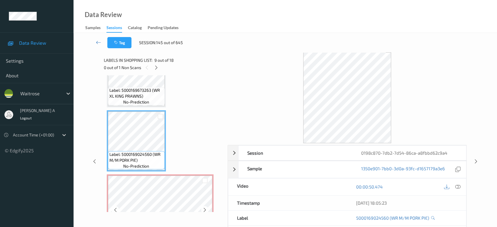
scroll to position [448, 0]
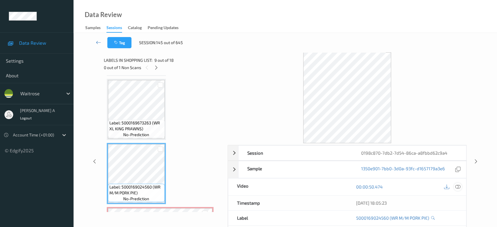
click at [459, 187] on icon at bounding box center [457, 186] width 5 height 5
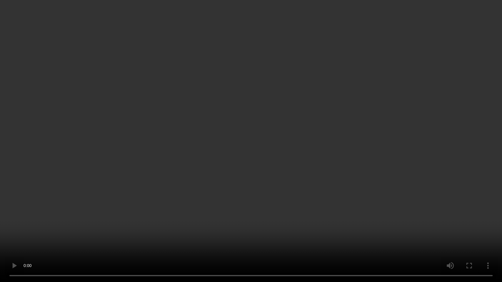
click at [295, 139] on video at bounding box center [251, 141] width 502 height 282
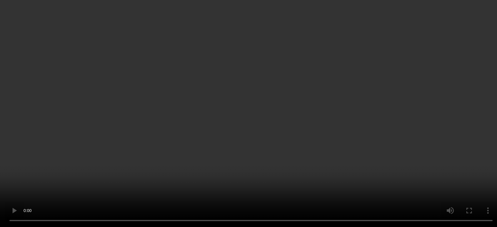
scroll to position [579, 0]
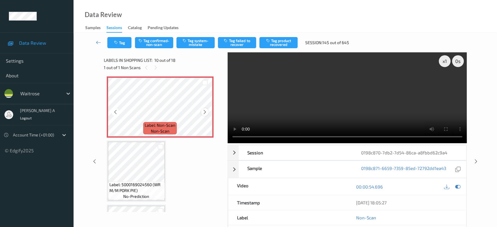
click at [205, 109] on icon at bounding box center [204, 111] width 5 height 5
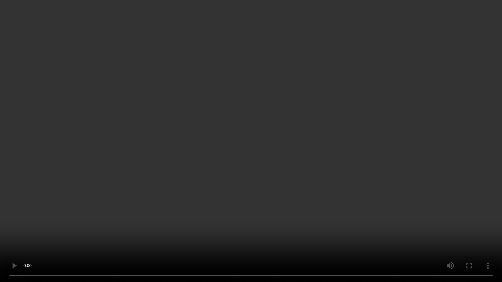
click at [160, 160] on video at bounding box center [251, 141] width 502 height 282
click at [173, 159] on video at bounding box center [251, 141] width 502 height 282
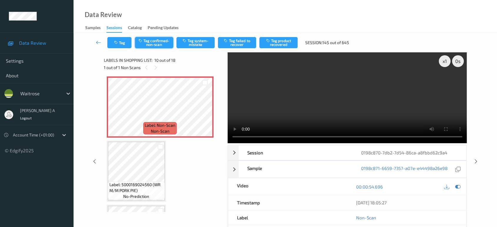
click at [153, 41] on button "Tag confirmed-non-scan" at bounding box center [154, 42] width 38 height 11
click at [279, 43] on button "Tag product recovered" at bounding box center [278, 42] width 38 height 11
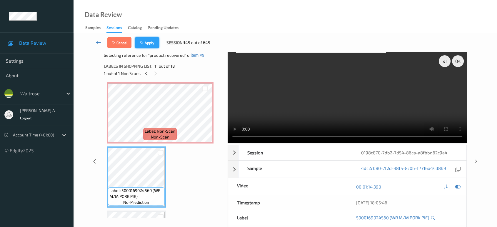
click at [151, 44] on button "Apply" at bounding box center [147, 42] width 24 height 11
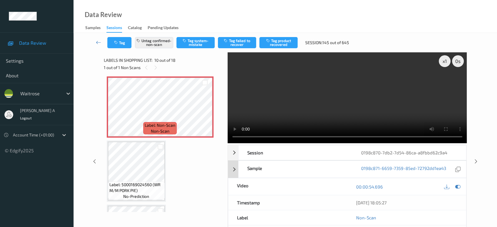
scroll to position [514, 0]
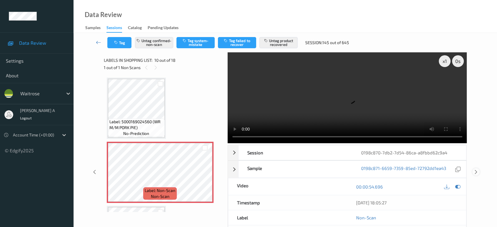
click at [474, 169] on icon at bounding box center [476, 171] width 5 height 5
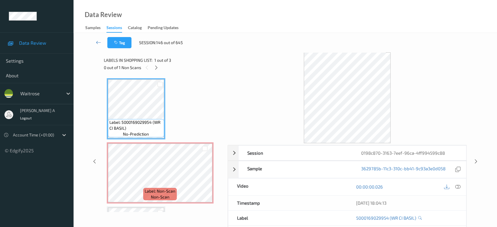
drag, startPoint x: 158, startPoint y: 65, endPoint x: 158, endPoint y: 70, distance: 5.6
click at [158, 65] on icon at bounding box center [156, 67] width 5 height 5
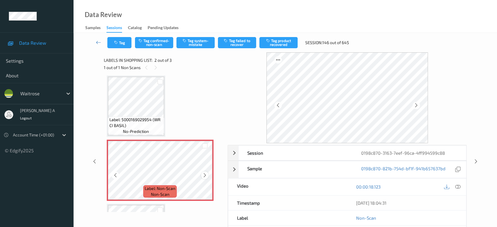
click at [206, 175] on icon at bounding box center [204, 175] width 5 height 5
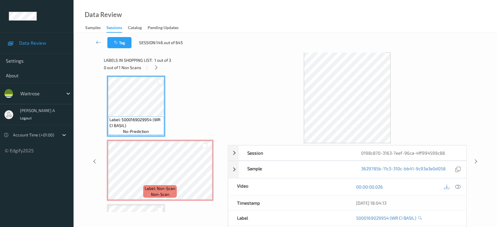
scroll to position [0, 0]
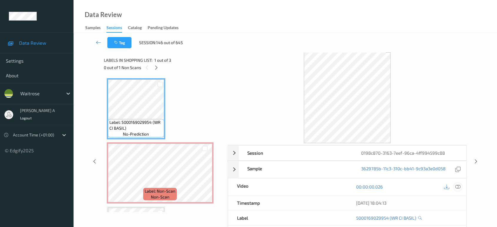
click at [458, 187] on icon at bounding box center [457, 186] width 5 height 5
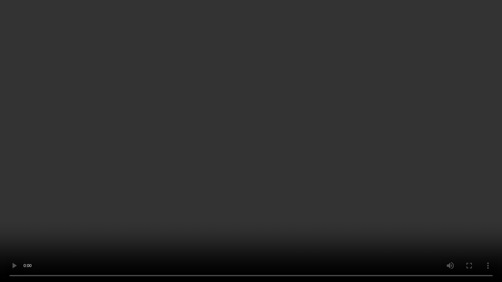
click at [295, 152] on video at bounding box center [251, 141] width 502 height 282
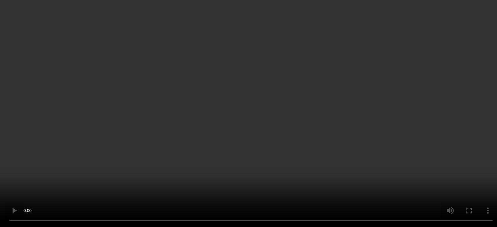
scroll to position [33, 0]
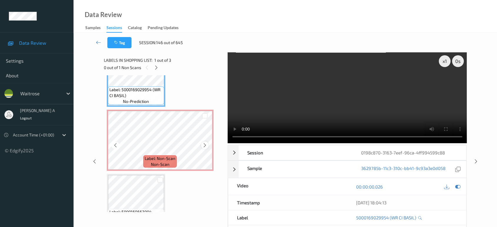
click at [205, 145] on icon at bounding box center [204, 145] width 5 height 5
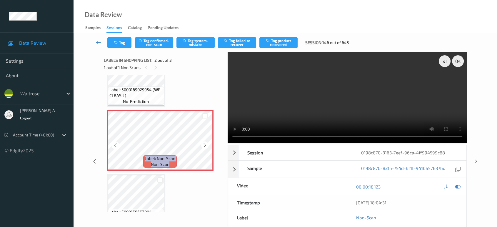
click at [205, 145] on icon at bounding box center [204, 145] width 5 height 5
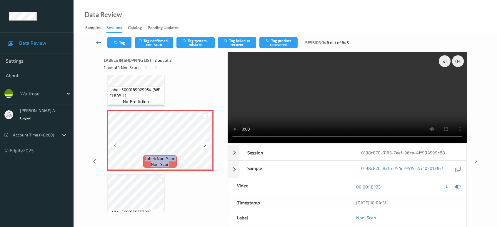
click at [205, 145] on icon at bounding box center [204, 145] width 5 height 5
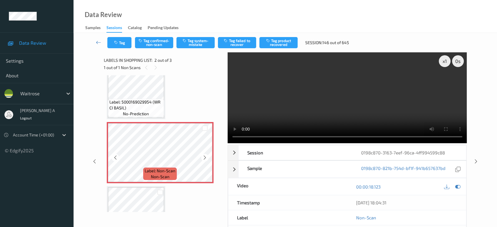
scroll to position [0, 0]
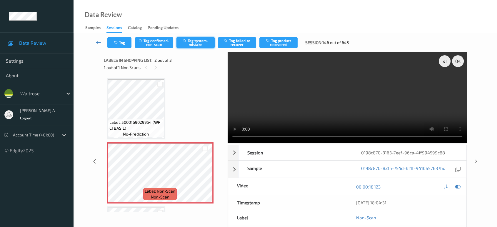
click at [197, 41] on button "Tag system-mistake" at bounding box center [195, 42] width 38 height 11
click at [115, 44] on icon "button" at bounding box center [116, 43] width 5 height 4
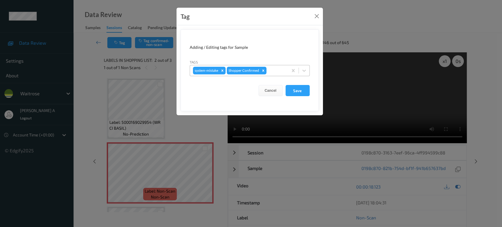
click at [272, 70] on div at bounding box center [276, 70] width 17 height 7
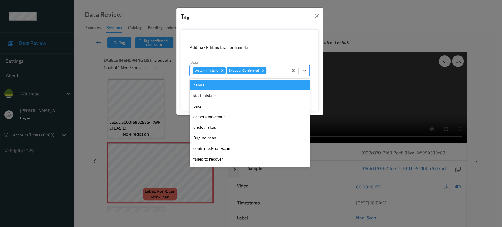
type input "un"
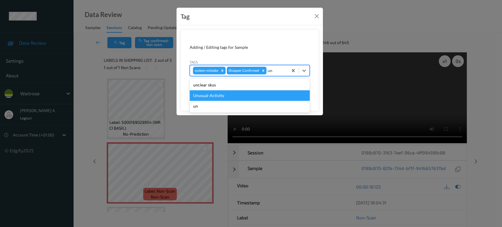
click at [249, 96] on div "Unusual-Activity" at bounding box center [250, 95] width 120 height 11
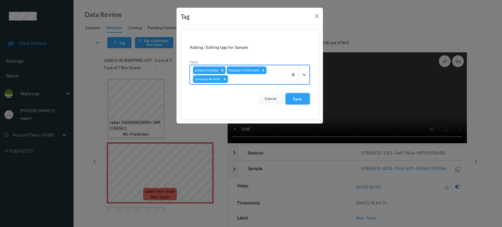
click at [300, 99] on button "Save" at bounding box center [298, 98] width 24 height 11
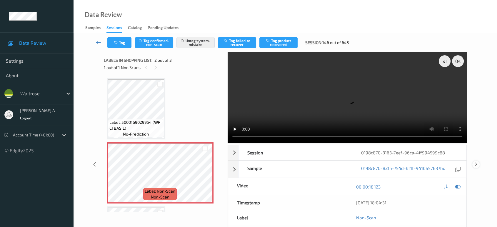
click at [475, 162] on icon at bounding box center [476, 164] width 5 height 5
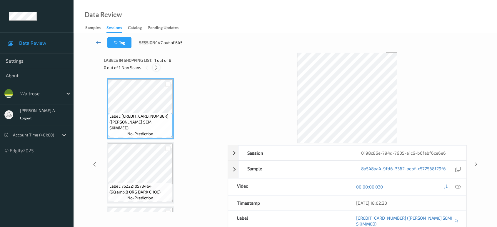
click at [160, 69] on div "0 out of 1 Non Scans" at bounding box center [164, 67] width 120 height 7
click at [156, 66] on icon at bounding box center [156, 67] width 5 height 5
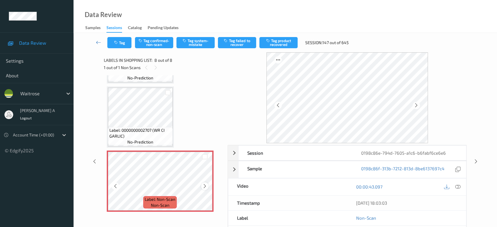
click at [204, 184] on icon at bounding box center [204, 186] width 5 height 5
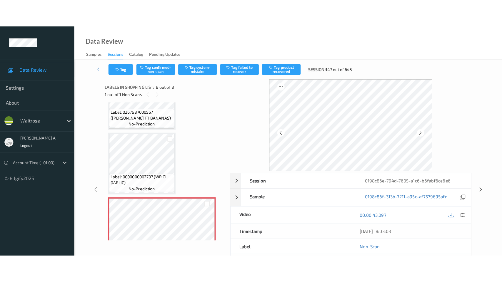
scroll to position [344, 0]
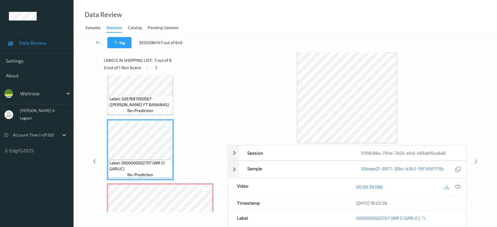
click at [458, 186] on icon at bounding box center [457, 186] width 5 height 5
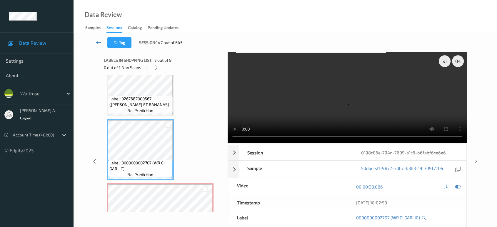
scroll to position [321, 0]
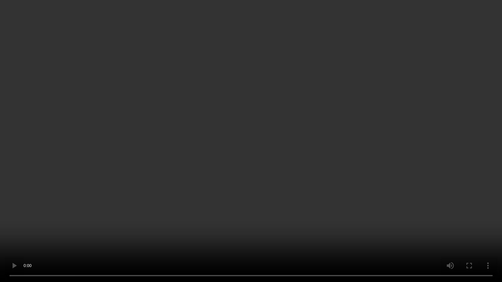
click at [331, 156] on video at bounding box center [251, 141] width 502 height 282
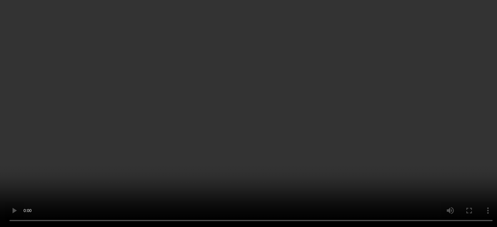
scroll to position [376, 0]
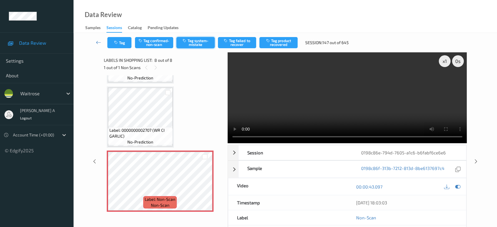
click at [187, 46] on button "Tag system-mistake" at bounding box center [195, 42] width 38 height 11
click at [114, 41] on button "Tag" at bounding box center [119, 42] width 24 height 11
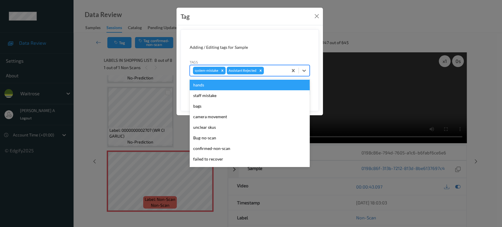
click at [276, 70] on div at bounding box center [275, 70] width 20 height 7
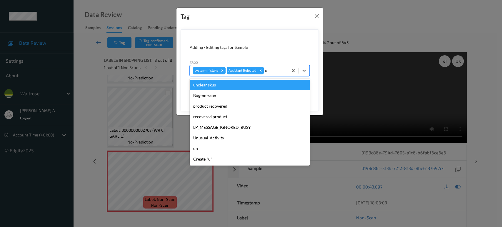
type input "un"
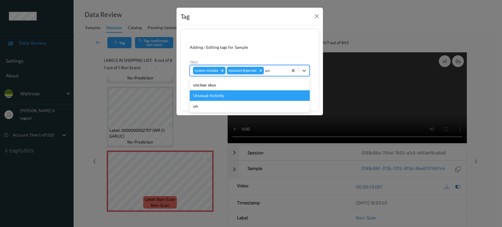
click at [223, 96] on div "Unusual-Activity" at bounding box center [250, 95] width 120 height 11
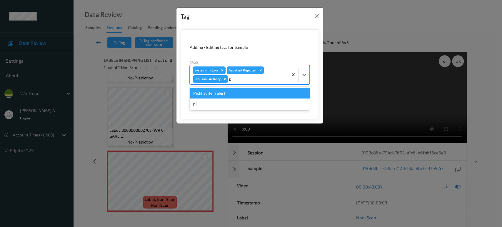
type input "pic"
click at [223, 96] on div "Picklist item alert" at bounding box center [250, 93] width 120 height 11
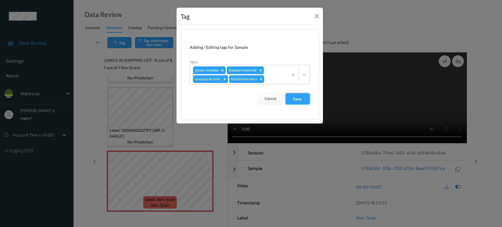
click at [298, 99] on button "Save" at bounding box center [298, 98] width 24 height 11
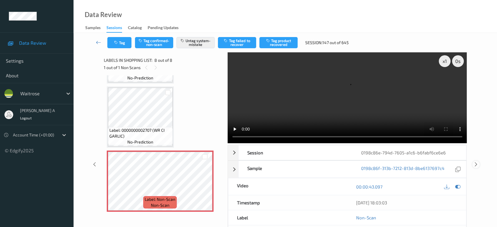
click at [477, 162] on icon at bounding box center [476, 164] width 5 height 5
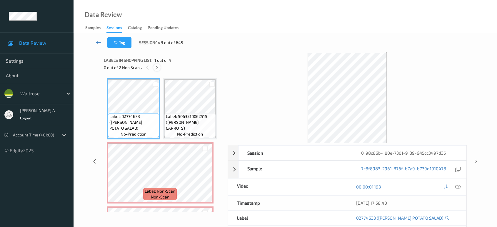
click at [156, 68] on icon at bounding box center [156, 67] width 5 height 5
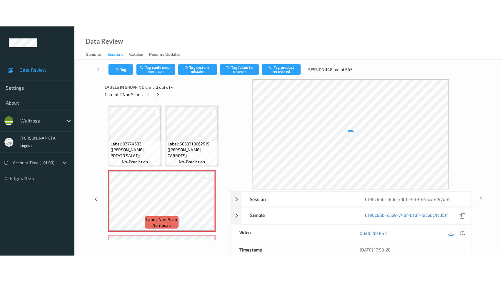
scroll to position [3, 0]
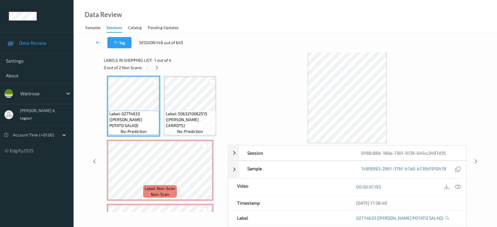
click at [456, 185] on icon at bounding box center [457, 186] width 5 height 5
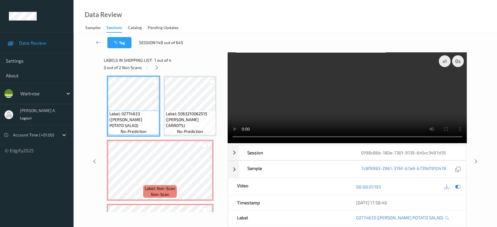
scroll to position [2, 0]
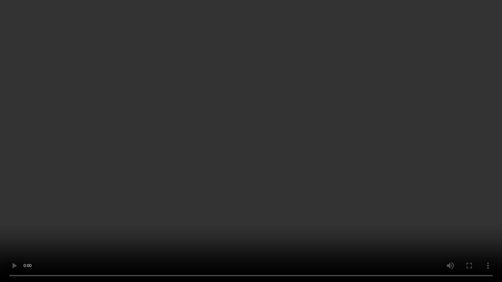
click at [252, 155] on video at bounding box center [251, 141] width 502 height 282
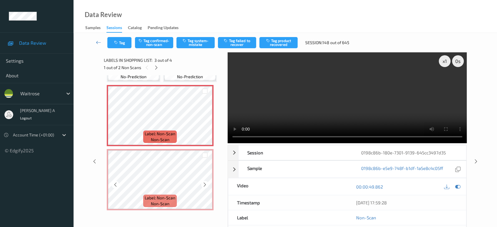
scroll to position [33, 0]
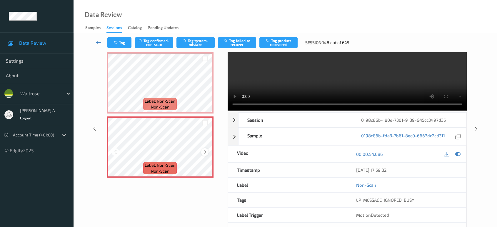
click at [203, 151] on icon at bounding box center [204, 151] width 5 height 5
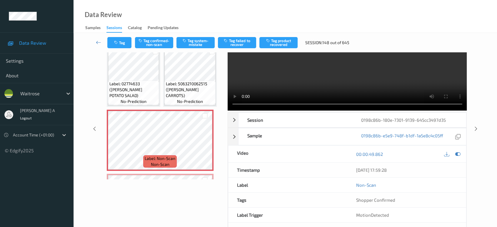
scroll to position [0, 0]
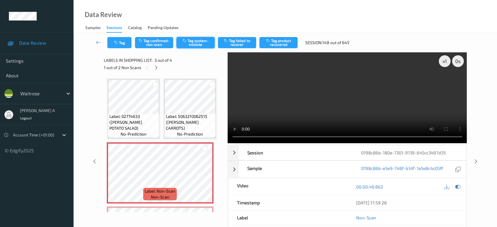
click at [194, 43] on button "Tag system-mistake" at bounding box center [195, 42] width 38 height 11
click at [126, 44] on button "Tag" at bounding box center [119, 42] width 24 height 11
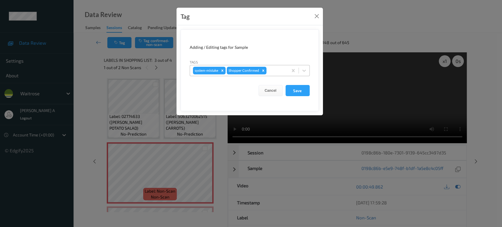
click at [274, 72] on div at bounding box center [276, 70] width 17 height 7
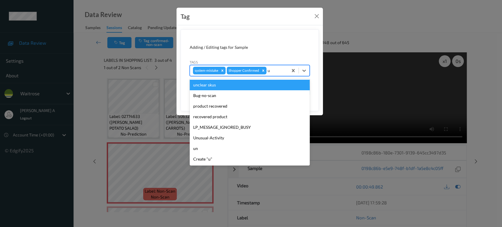
type input "un"
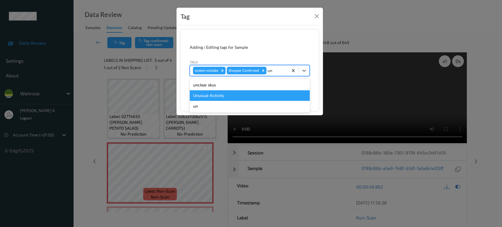
click at [237, 93] on div "Unusual-Activity" at bounding box center [250, 95] width 120 height 11
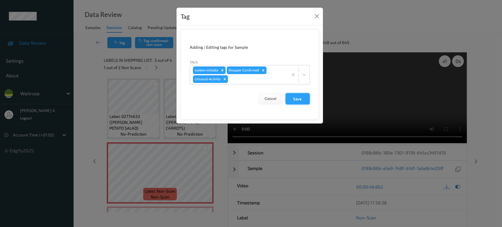
click at [301, 101] on button "Save" at bounding box center [298, 98] width 24 height 11
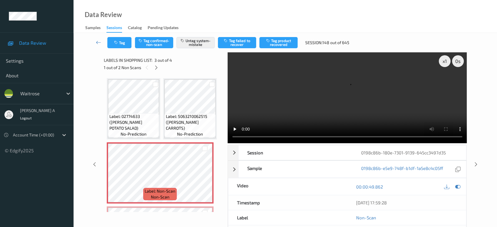
scroll to position [57, 0]
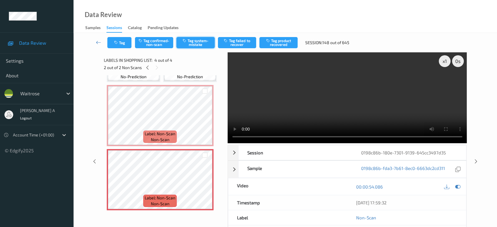
click at [193, 42] on button "Tag system-mistake" at bounding box center [195, 42] width 38 height 11
click at [122, 41] on button "Tag" at bounding box center [119, 42] width 24 height 11
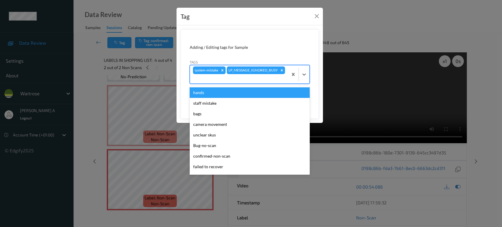
click at [260, 79] on div at bounding box center [239, 78] width 92 height 7
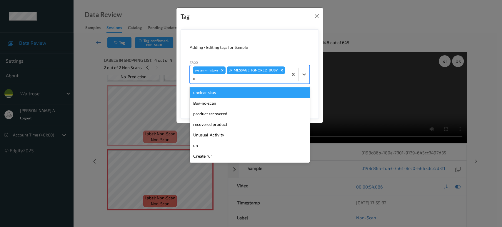
type input "un"
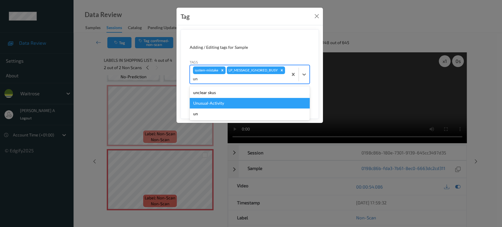
click at [240, 103] on div "Unusual-Activity" at bounding box center [250, 103] width 120 height 11
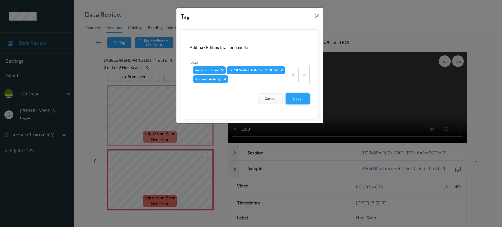
click at [300, 101] on button "Save" at bounding box center [298, 98] width 24 height 11
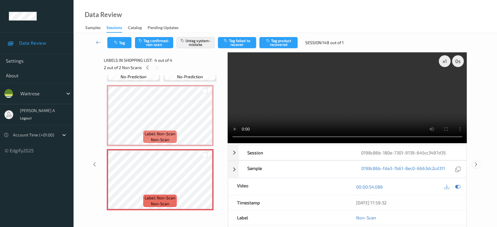
click at [477, 162] on icon at bounding box center [476, 164] width 5 height 5
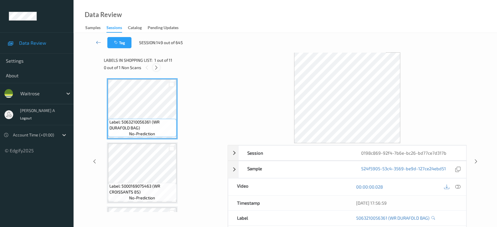
click at [156, 68] on icon at bounding box center [156, 67] width 5 height 5
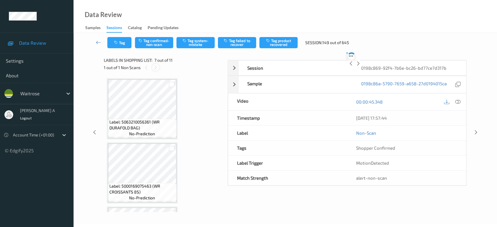
scroll to position [322, 0]
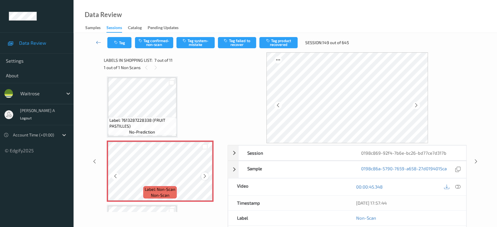
click at [207, 174] on icon at bounding box center [204, 176] width 5 height 5
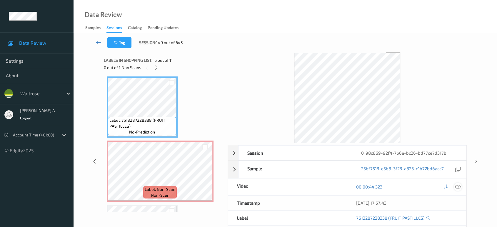
click at [458, 184] on icon at bounding box center [457, 186] width 5 height 5
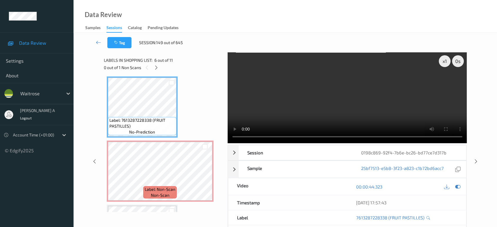
click at [381, 104] on video at bounding box center [347, 97] width 239 height 91
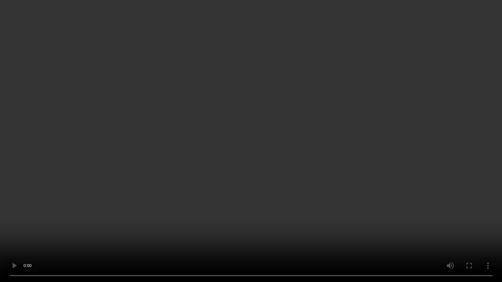
click at [258, 150] on video at bounding box center [251, 141] width 502 height 282
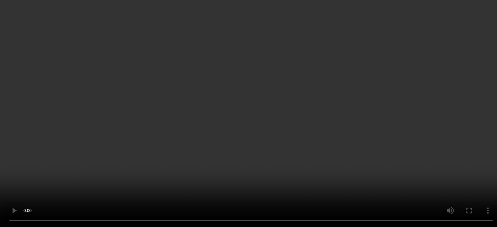
scroll to position [355, 0]
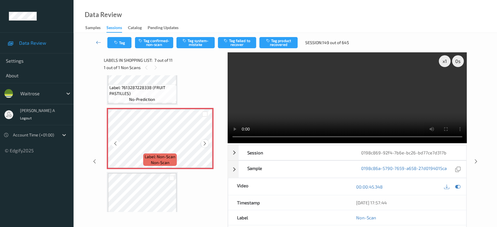
click at [204, 141] on icon at bounding box center [204, 143] width 5 height 5
click at [196, 43] on button "Tag system-mistake" at bounding box center [195, 42] width 38 height 11
click at [125, 44] on button "Tag" at bounding box center [119, 42] width 24 height 11
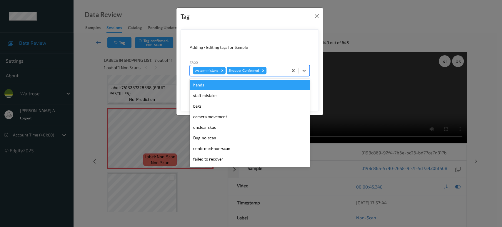
click at [275, 71] on div at bounding box center [276, 70] width 17 height 7
type input "un"
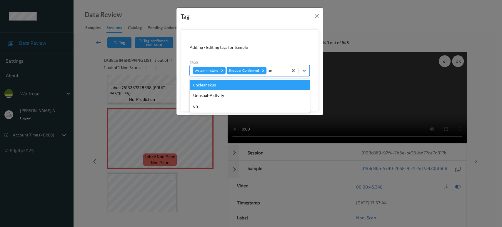
click at [249, 89] on div "unclear skus" at bounding box center [250, 85] width 120 height 11
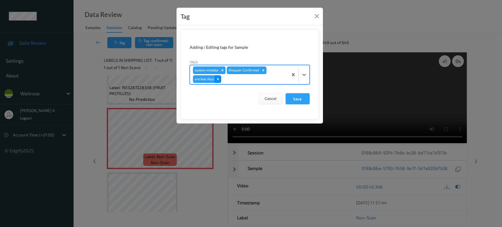
click at [219, 79] on icon "Remove unclear skus" at bounding box center [218, 79] width 4 height 4
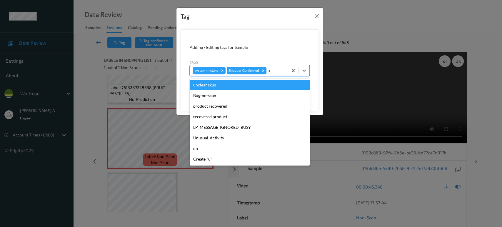
type input "un"
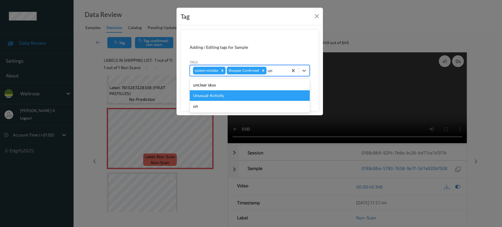
click at [212, 92] on div "Unusual-Activity" at bounding box center [250, 95] width 120 height 11
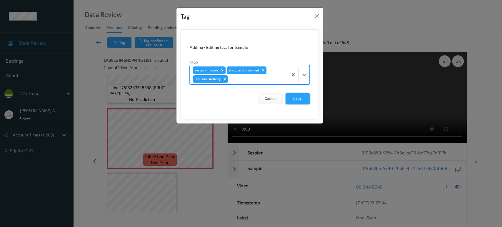
click at [303, 101] on button "Save" at bounding box center [298, 98] width 24 height 11
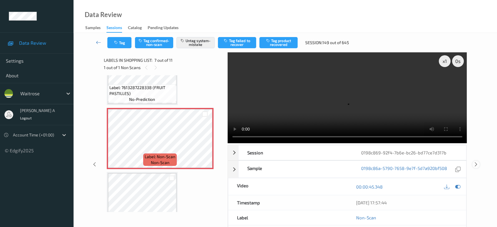
click at [477, 162] on icon at bounding box center [476, 164] width 5 height 5
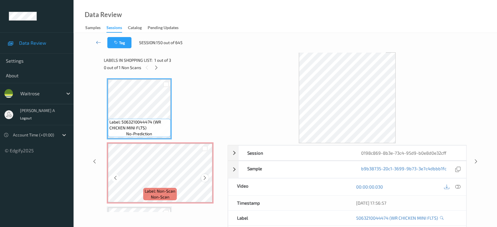
click at [206, 177] on icon at bounding box center [204, 177] width 5 height 5
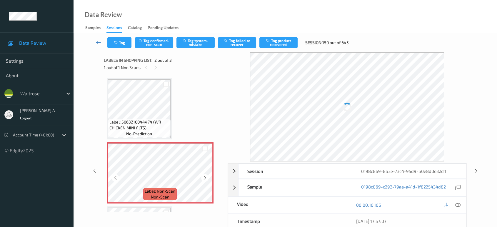
click at [206, 177] on icon at bounding box center [204, 177] width 5 height 5
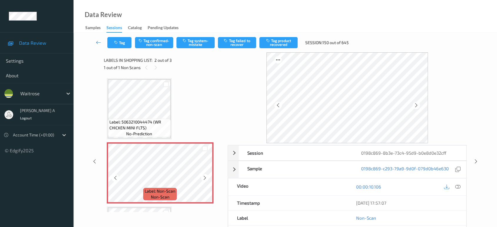
click at [206, 177] on icon at bounding box center [204, 177] width 5 height 5
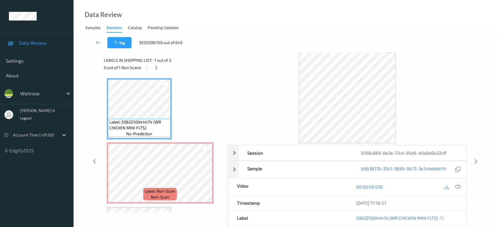
click at [456, 187] on icon at bounding box center [457, 186] width 5 height 5
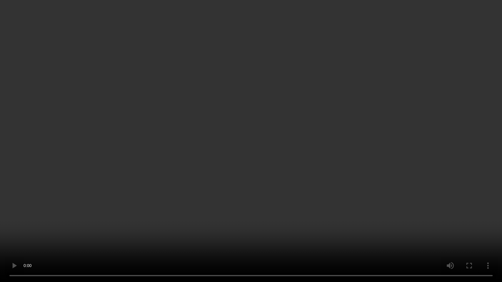
click at [267, 204] on video at bounding box center [251, 141] width 502 height 282
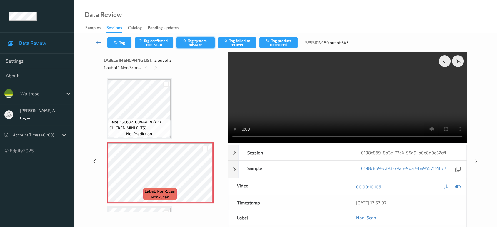
click at [191, 43] on button "Tag system-mistake" at bounding box center [195, 42] width 38 height 11
click at [120, 41] on button "Tag" at bounding box center [119, 42] width 24 height 11
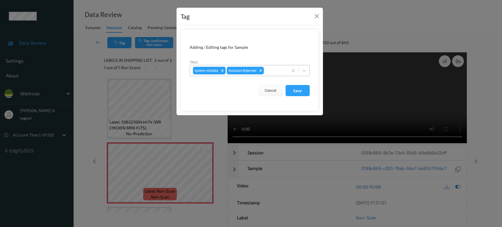
click at [275, 70] on div at bounding box center [275, 70] width 20 height 7
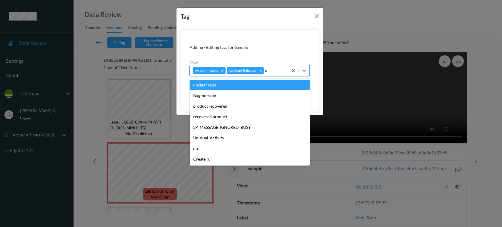
type input "un"
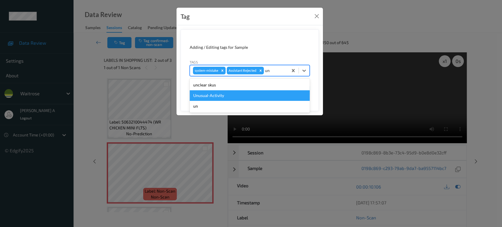
click at [245, 91] on div "Unusual-Activity" at bounding box center [250, 95] width 120 height 11
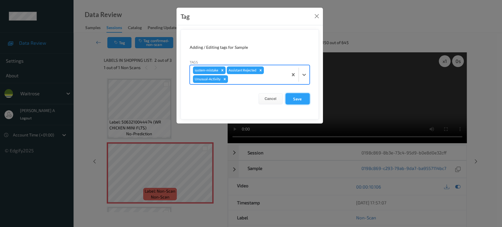
click at [302, 102] on button "Save" at bounding box center [298, 98] width 24 height 11
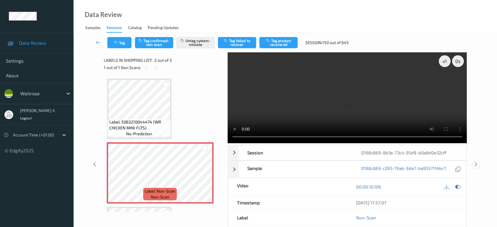
click at [476, 162] on icon at bounding box center [476, 164] width 5 height 5
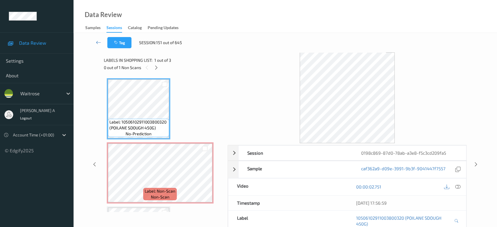
click at [160, 66] on div "0 out of 1 Non Scans" at bounding box center [164, 67] width 120 height 7
click at [158, 65] on icon at bounding box center [156, 67] width 5 height 5
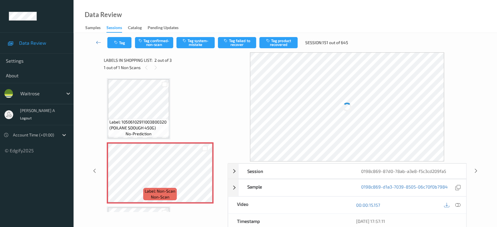
scroll to position [3, 0]
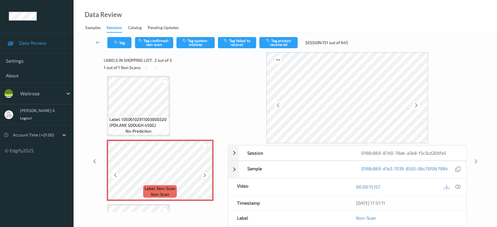
click at [205, 173] on icon at bounding box center [204, 175] width 5 height 5
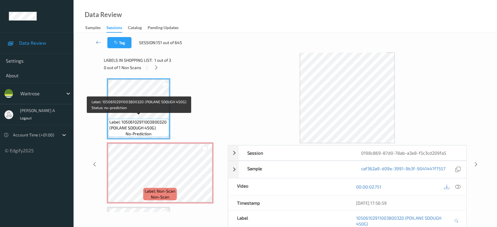
scroll to position [0, 0]
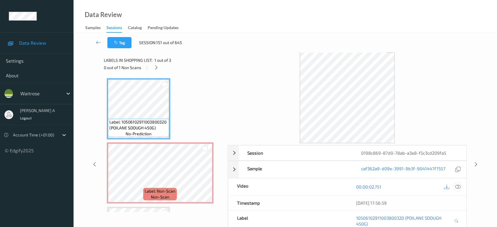
click at [456, 185] on icon at bounding box center [457, 186] width 5 height 5
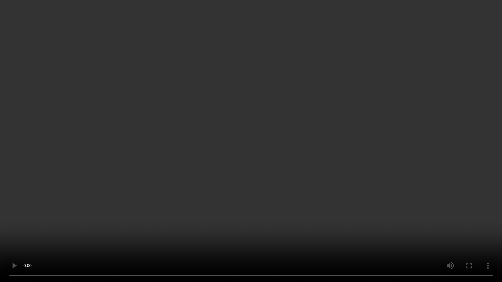
drag, startPoint x: 141, startPoint y: 184, endPoint x: 147, endPoint y: 172, distance: 12.9
click at [141, 183] on video at bounding box center [251, 141] width 502 height 282
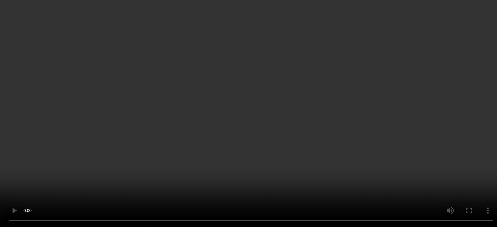
scroll to position [57, 0]
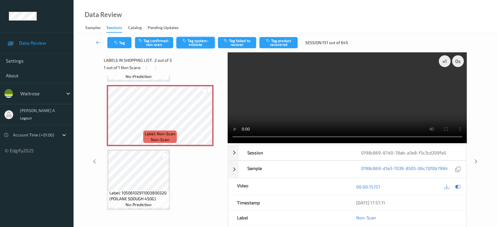
click at [193, 41] on button "Tag system-mistake" at bounding box center [195, 42] width 38 height 11
click at [123, 43] on button "Tag" at bounding box center [119, 42] width 24 height 11
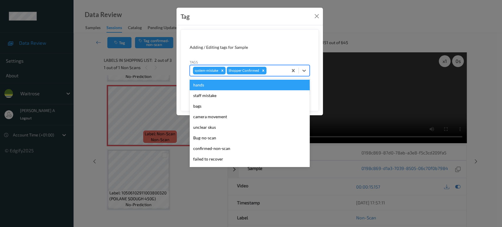
click at [277, 71] on div at bounding box center [276, 70] width 17 height 7
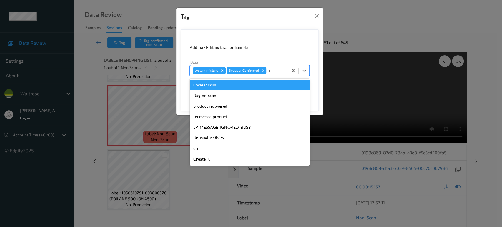
type input "un"
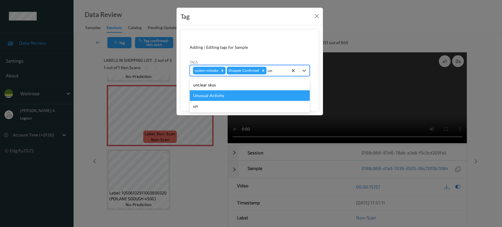
click at [209, 100] on div "Unusual-Activity" at bounding box center [250, 95] width 120 height 11
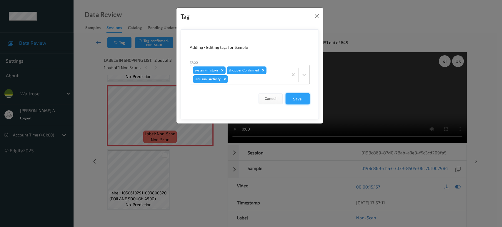
click at [300, 98] on button "Save" at bounding box center [298, 98] width 24 height 11
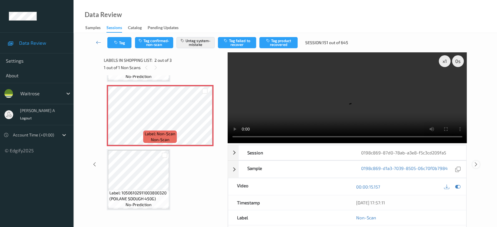
click at [475, 162] on icon at bounding box center [476, 164] width 5 height 5
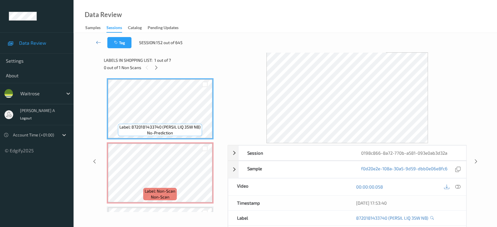
drag, startPoint x: 159, startPoint y: 66, endPoint x: 165, endPoint y: 73, distance: 9.2
click at [159, 66] on div at bounding box center [156, 67] width 7 height 7
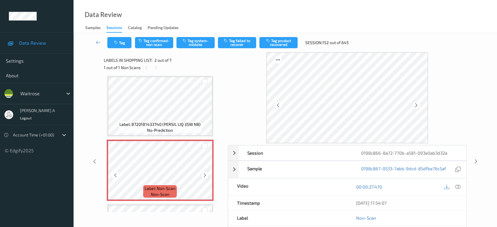
click at [206, 174] on icon at bounding box center [204, 175] width 5 height 5
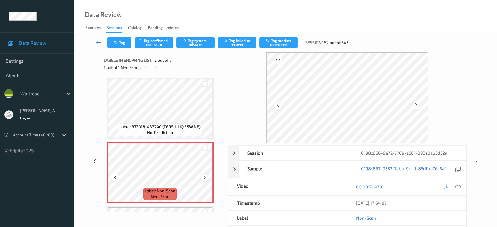
scroll to position [0, 0]
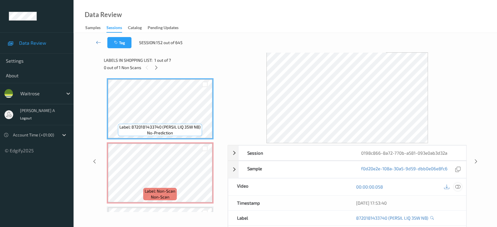
click at [460, 184] on icon at bounding box center [457, 186] width 5 height 5
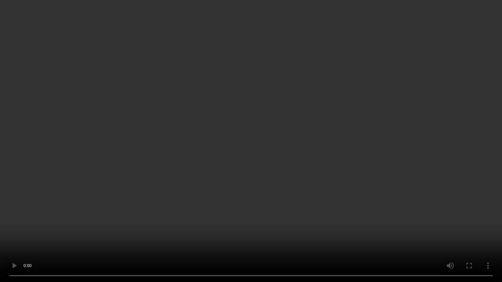
click at [299, 166] on video at bounding box center [251, 141] width 502 height 282
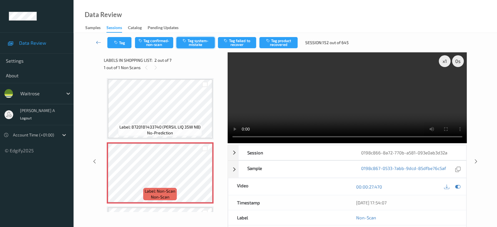
click at [199, 44] on button "Tag system-mistake" at bounding box center [195, 42] width 38 height 11
click at [115, 43] on icon "button" at bounding box center [116, 43] width 5 height 4
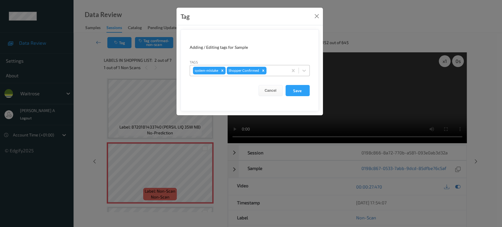
click at [278, 71] on div at bounding box center [276, 70] width 17 height 7
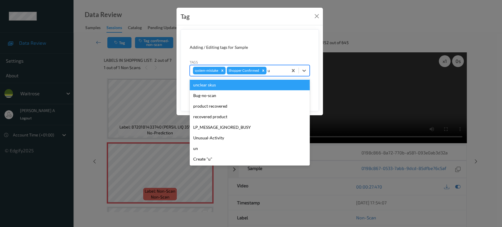
type input "un"
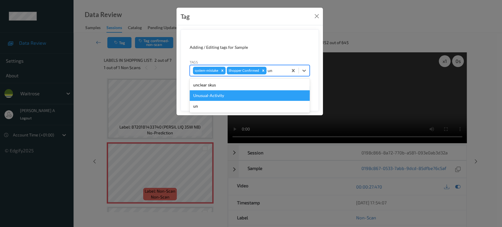
click at [229, 95] on div "Unusual-Activity" at bounding box center [250, 95] width 120 height 11
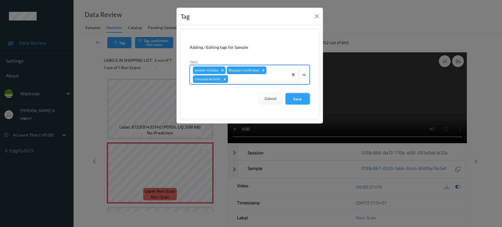
click at [300, 101] on button "Save" at bounding box center [298, 98] width 24 height 11
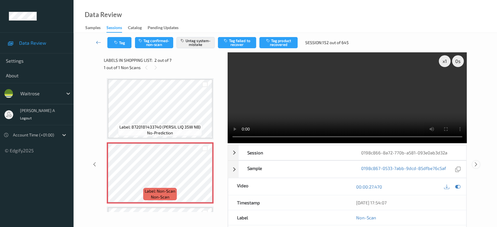
click at [476, 162] on icon at bounding box center [476, 164] width 5 height 5
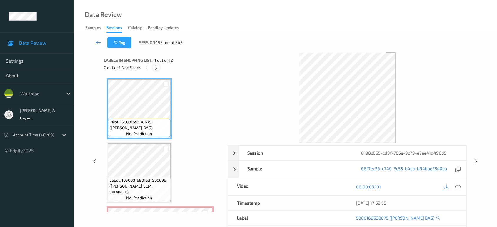
click at [156, 68] on icon at bounding box center [156, 67] width 5 height 5
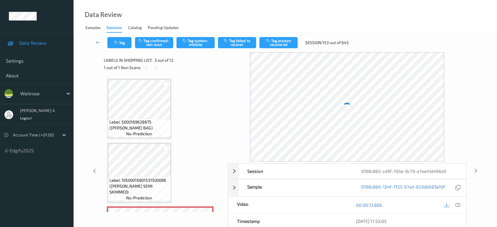
scroll to position [66, 0]
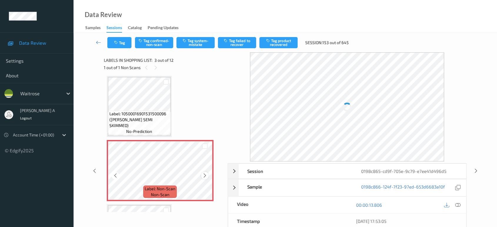
click at [204, 175] on icon at bounding box center [204, 175] width 5 height 5
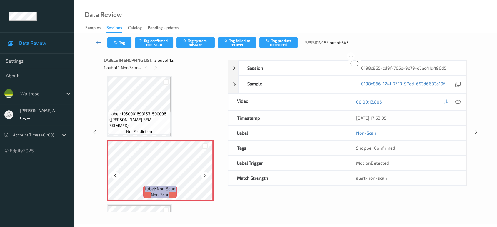
click at [204, 175] on icon at bounding box center [204, 175] width 5 height 5
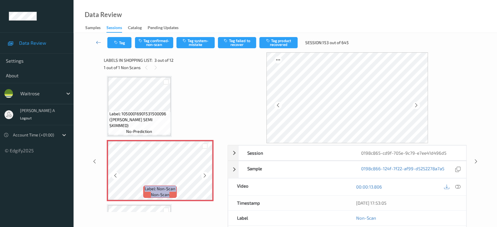
click at [204, 175] on icon at bounding box center [204, 175] width 5 height 5
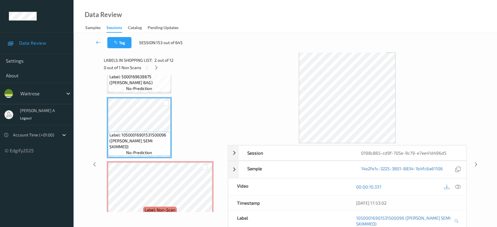
scroll to position [34, 0]
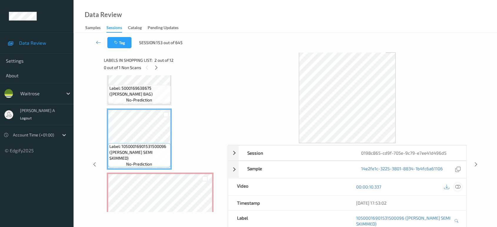
click at [456, 188] on icon at bounding box center [457, 186] width 5 height 5
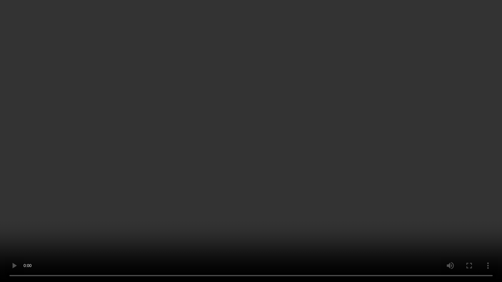
click at [231, 201] on video at bounding box center [251, 141] width 502 height 282
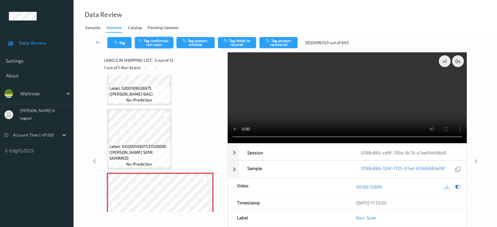
click at [150, 42] on button "Tag confirmed-non-scan" at bounding box center [154, 42] width 38 height 11
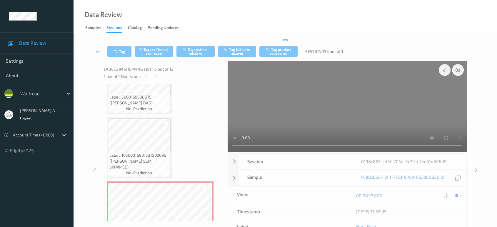
scroll to position [132, 0]
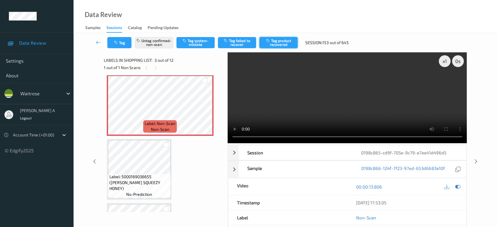
click at [288, 42] on button "Tag product recovered" at bounding box center [278, 42] width 38 height 11
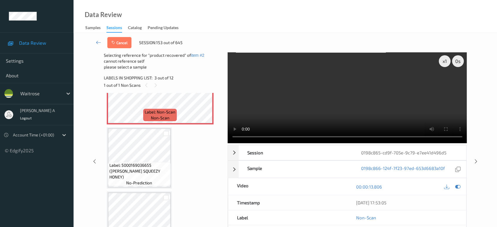
scroll to position [165, 0]
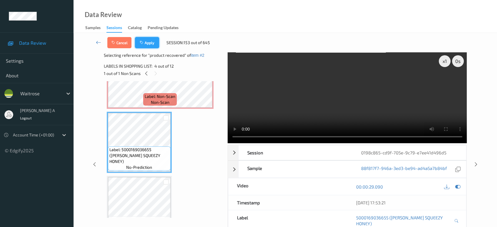
click at [150, 39] on button "Apply" at bounding box center [147, 42] width 24 height 11
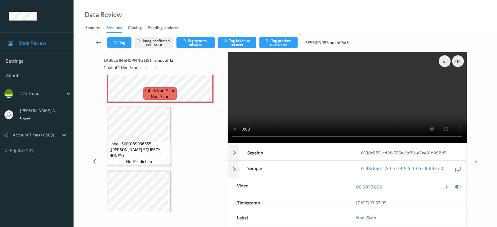
scroll to position [66, 0]
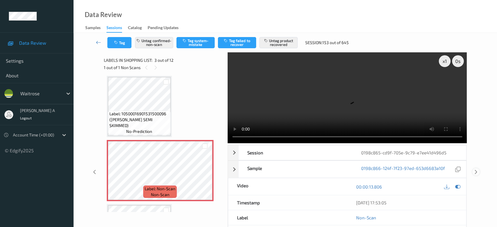
click at [477, 171] on icon at bounding box center [476, 171] width 5 height 5
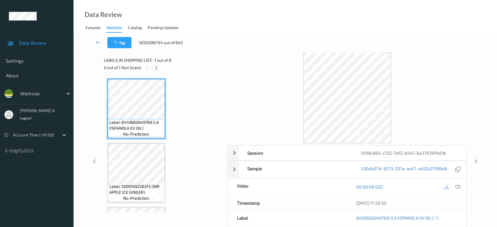
click at [156, 68] on icon at bounding box center [156, 67] width 5 height 5
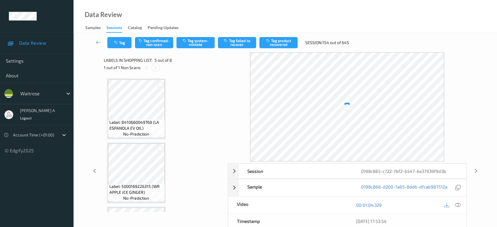
scroll to position [194, 0]
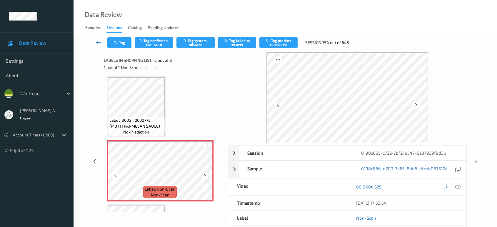
click at [205, 175] on icon at bounding box center [204, 175] width 5 height 5
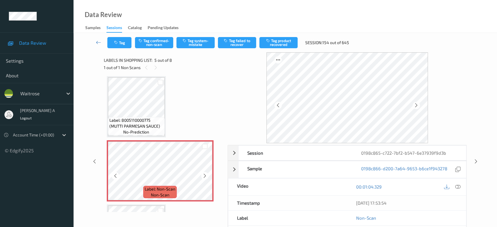
click at [205, 175] on icon at bounding box center [204, 175] width 5 height 5
click at [204, 45] on button "Tag system-mistake" at bounding box center [195, 42] width 38 height 11
click at [461, 186] on div at bounding box center [458, 187] width 8 height 8
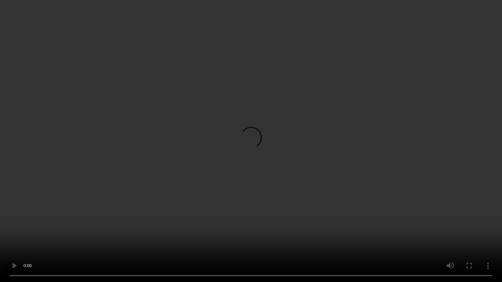
click at [299, 134] on video at bounding box center [251, 141] width 502 height 282
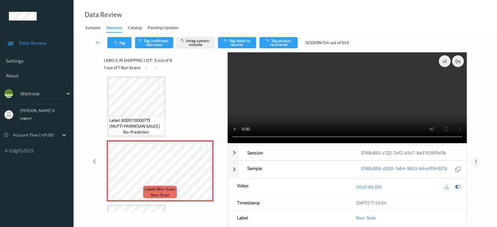
click at [476, 159] on icon at bounding box center [476, 161] width 5 height 5
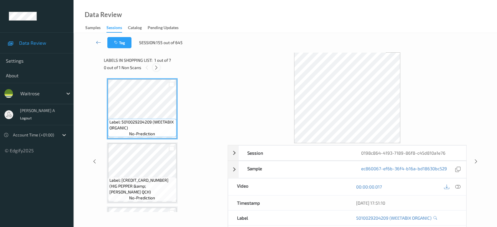
click at [155, 65] on icon at bounding box center [156, 67] width 5 height 5
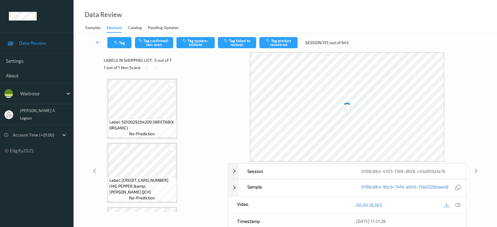
scroll to position [194, 0]
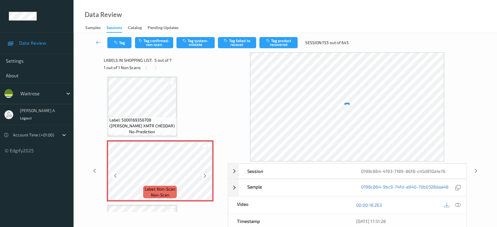
click at [202, 177] on icon at bounding box center [204, 175] width 5 height 5
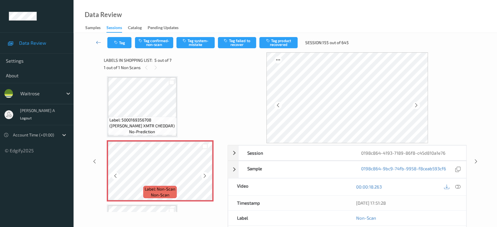
click at [202, 177] on icon at bounding box center [204, 175] width 5 height 5
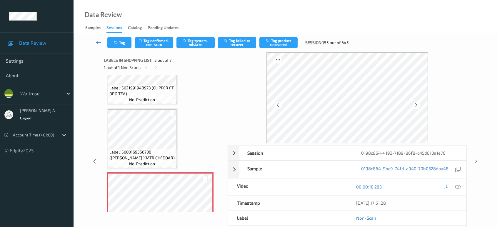
scroll to position [162, 0]
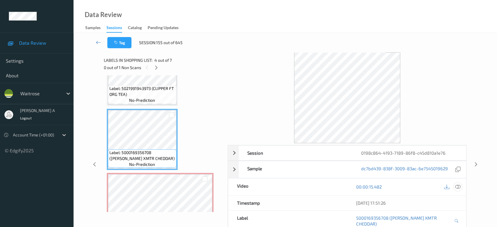
click at [456, 184] on icon at bounding box center [457, 186] width 5 height 5
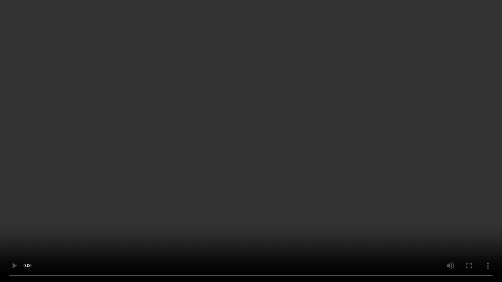
click at [234, 146] on video at bounding box center [251, 141] width 502 height 282
click at [170, 141] on video at bounding box center [251, 141] width 502 height 282
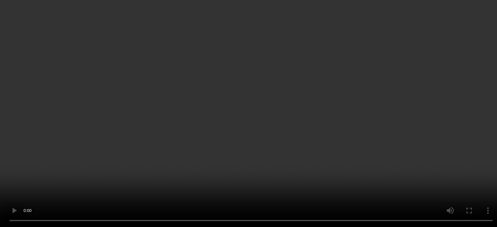
scroll to position [227, 0]
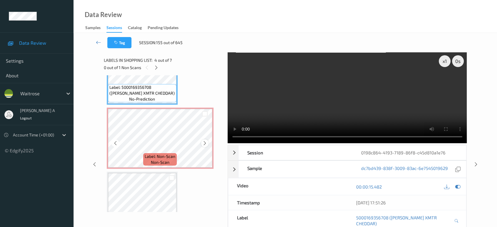
click at [204, 142] on icon at bounding box center [204, 143] width 5 height 5
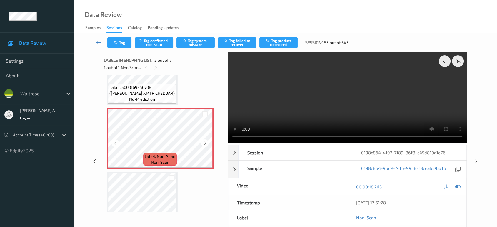
click at [204, 142] on icon at bounding box center [204, 143] width 5 height 5
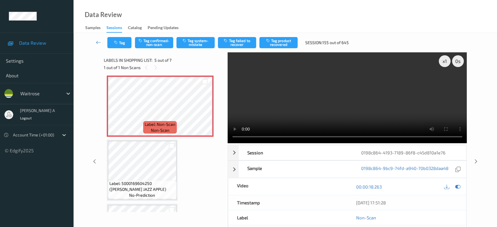
scroll to position [247, 0]
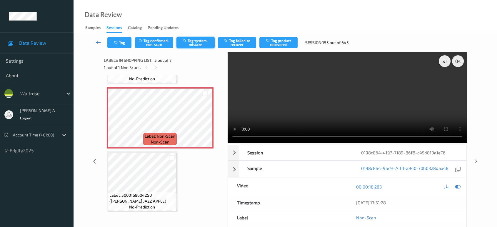
click at [183, 40] on icon "button" at bounding box center [185, 41] width 5 height 4
click at [119, 42] on button "Tag" at bounding box center [119, 42] width 24 height 11
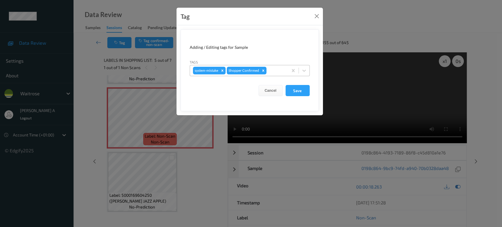
click at [270, 71] on div at bounding box center [276, 70] width 17 height 7
click at [314, 19] on button "Close" at bounding box center [317, 16] width 8 height 8
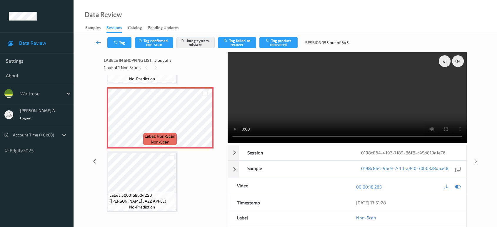
click at [351, 96] on video at bounding box center [347, 97] width 239 height 91
click at [475, 161] on icon at bounding box center [476, 161] width 5 height 5
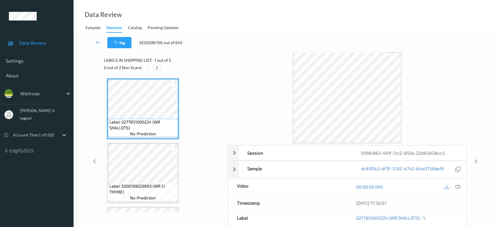
click at [155, 66] on icon at bounding box center [156, 67] width 5 height 5
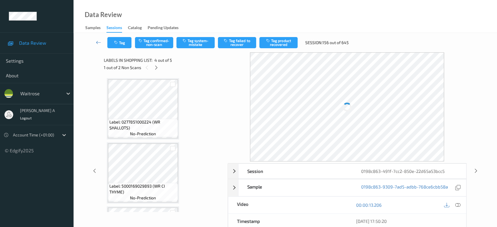
scroll to position [131, 0]
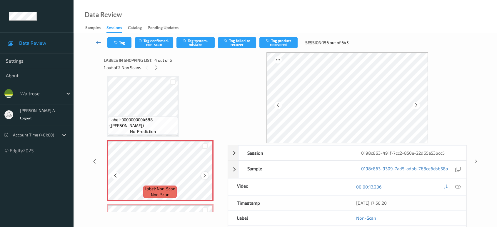
click at [204, 175] on icon at bounding box center [204, 175] width 5 height 5
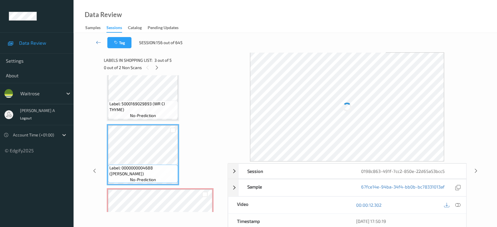
scroll to position [65, 0]
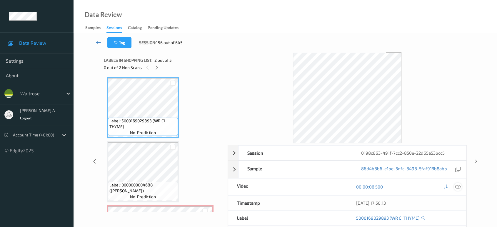
click at [459, 187] on icon at bounding box center [457, 186] width 5 height 5
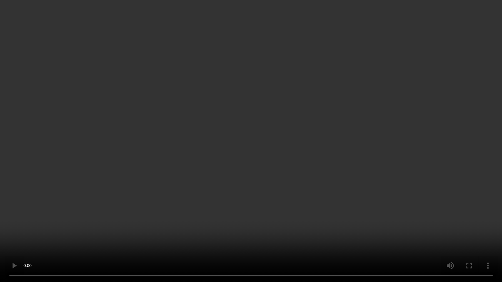
click at [414, 157] on video at bounding box center [251, 141] width 502 height 282
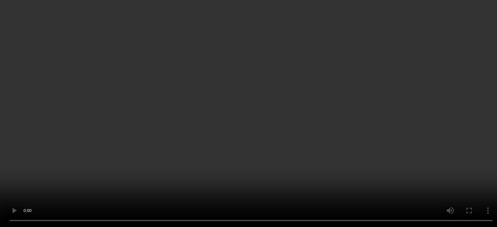
scroll to position [131, 0]
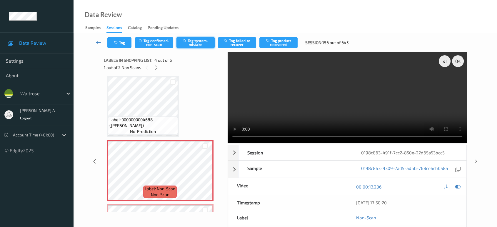
click at [197, 42] on button "Tag system-mistake" at bounding box center [195, 42] width 38 height 11
click at [122, 41] on button "Tag" at bounding box center [119, 42] width 24 height 11
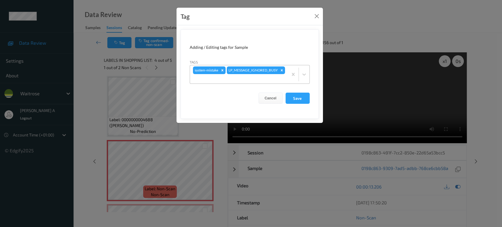
click at [278, 78] on div at bounding box center [239, 78] width 92 height 7
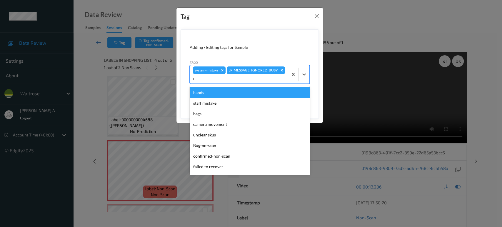
type input "un"
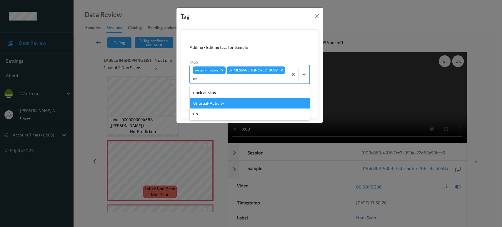
click at [239, 104] on div "Unusual-Activity" at bounding box center [250, 103] width 120 height 11
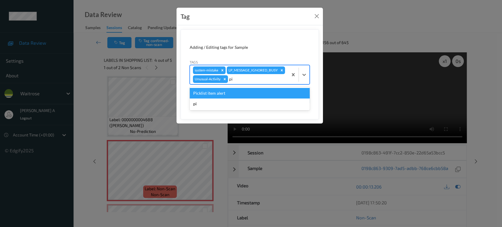
type input "pic"
click at [242, 94] on div "Picklist item alert" at bounding box center [250, 93] width 120 height 11
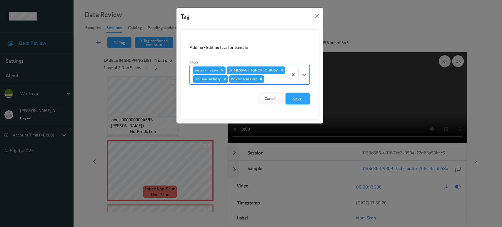
click at [304, 103] on button "Save" at bounding box center [298, 98] width 24 height 11
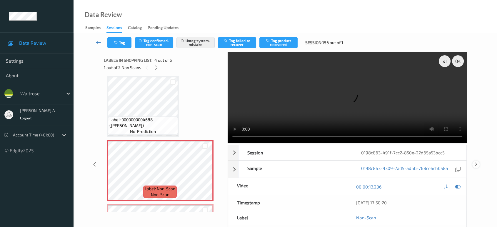
click at [476, 162] on icon at bounding box center [476, 164] width 5 height 5
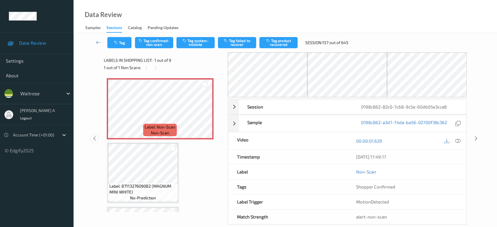
click at [95, 139] on icon at bounding box center [94, 138] width 5 height 5
click at [155, 69] on icon at bounding box center [155, 67] width 5 height 5
click at [94, 137] on icon at bounding box center [94, 138] width 5 height 5
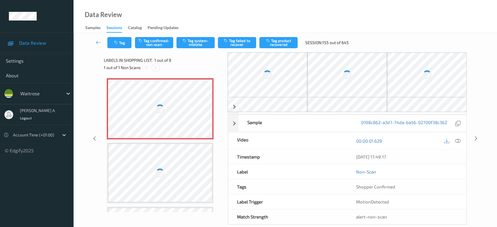
click at [155, 70] on icon at bounding box center [155, 67] width 5 height 5
click at [474, 138] on div "Session 0198c862-82c0-7c68-9c5e-60db05e3cca8 Session ID 0198c862-82c0-7c68-9c5e…" at bounding box center [285, 138] width 399 height 172
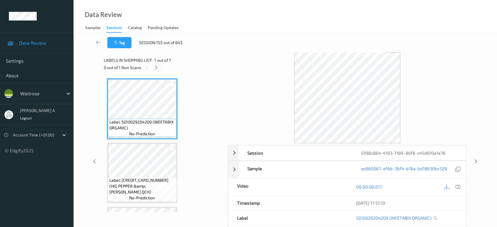
click at [157, 68] on icon at bounding box center [156, 67] width 5 height 5
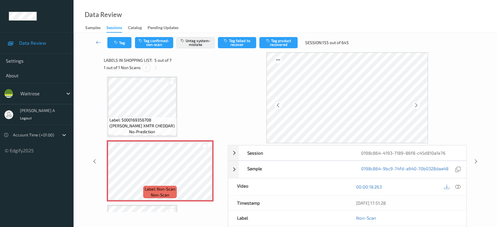
click at [145, 67] on icon at bounding box center [146, 67] width 5 height 5
click at [96, 159] on icon at bounding box center [94, 161] width 5 height 5
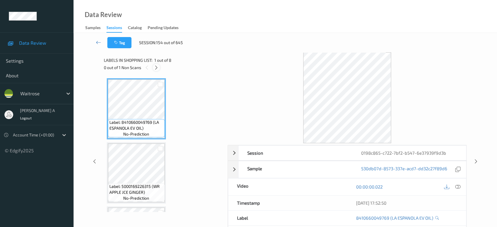
click at [156, 67] on icon at bounding box center [156, 67] width 5 height 5
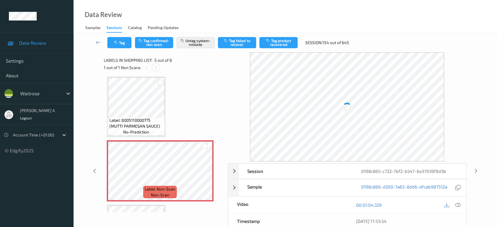
click at [156, 67] on icon at bounding box center [155, 67] width 5 height 5
click at [476, 169] on icon at bounding box center [476, 170] width 5 height 5
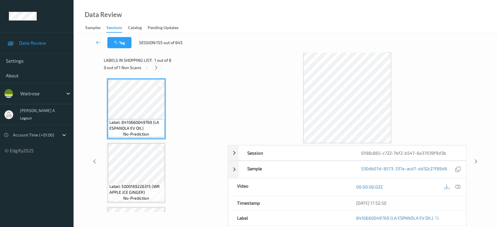
click at [156, 67] on icon at bounding box center [156, 67] width 5 height 5
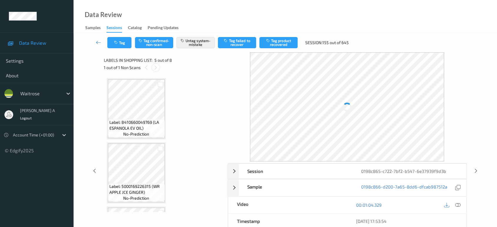
scroll to position [194, 0]
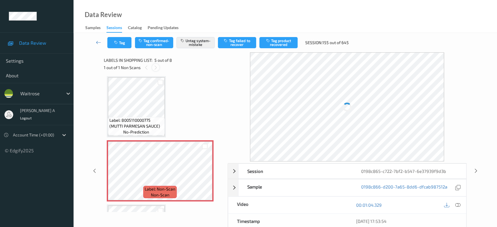
click at [156, 67] on icon at bounding box center [155, 67] width 5 height 5
click at [146, 67] on icon at bounding box center [146, 67] width 5 height 5
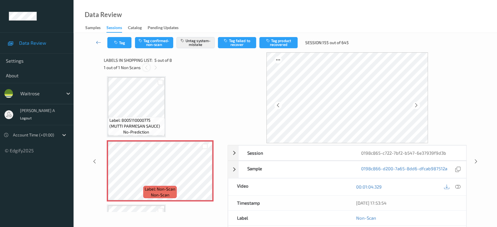
click at [146, 67] on icon at bounding box center [146, 67] width 5 height 5
click at [156, 67] on icon at bounding box center [155, 67] width 5 height 5
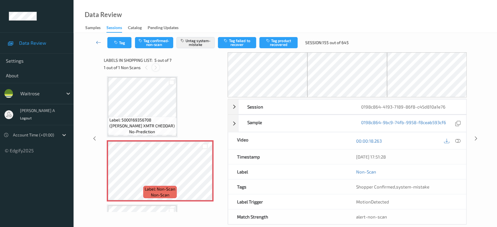
click at [156, 67] on icon at bounding box center [155, 67] width 5 height 5
click at [149, 68] on div at bounding box center [146, 67] width 7 height 7
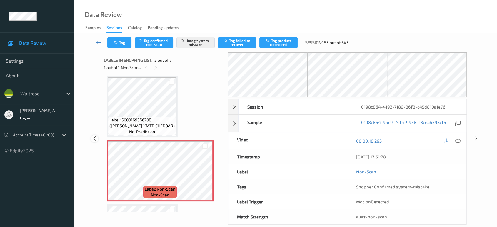
click at [97, 138] on icon at bounding box center [94, 138] width 5 height 5
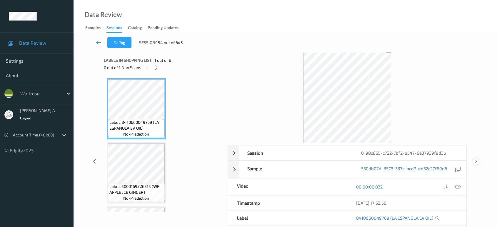
click at [475, 161] on icon at bounding box center [476, 161] width 5 height 5
click at [475, 162] on icon at bounding box center [476, 161] width 5 height 5
click at [154, 69] on icon at bounding box center [156, 67] width 5 height 5
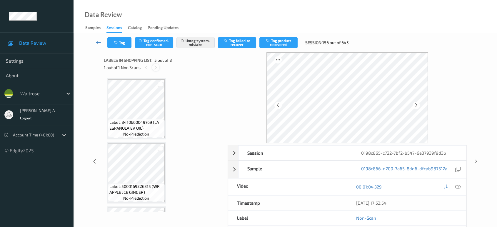
scroll to position [194, 0]
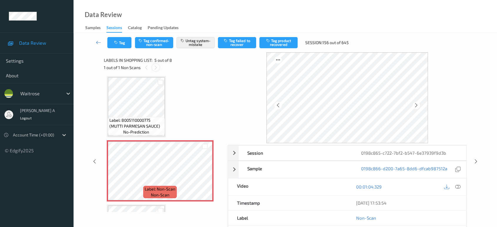
click at [154, 69] on icon at bounding box center [155, 67] width 5 height 5
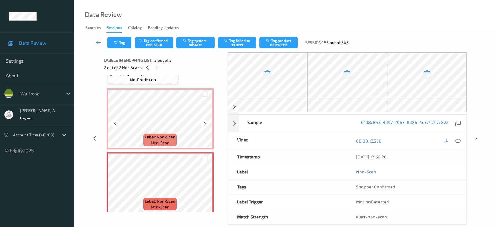
scroll to position [185, 0]
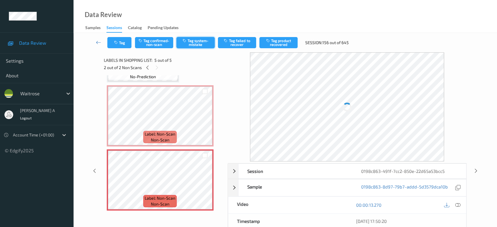
click at [196, 46] on button "Tag system-mistake" at bounding box center [195, 42] width 38 height 11
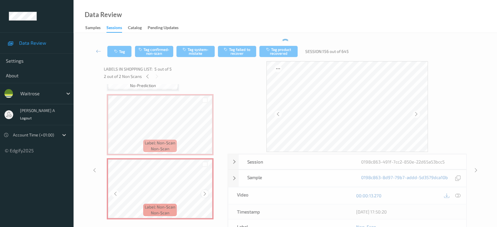
click at [206, 191] on icon at bounding box center [204, 193] width 5 height 5
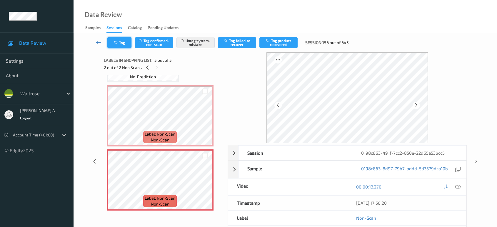
click at [115, 45] on button "Tag" at bounding box center [119, 42] width 24 height 11
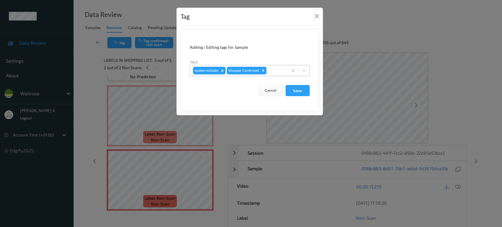
click at [269, 69] on div at bounding box center [276, 70] width 17 height 7
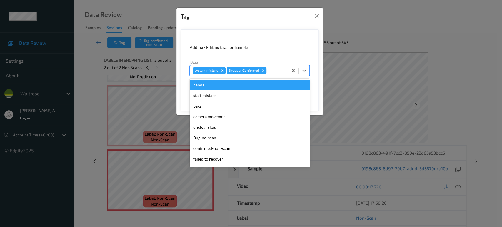
type input "un"
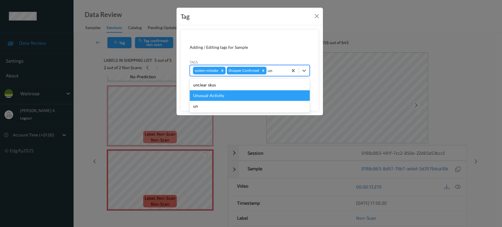
click at [222, 91] on div "Unusual-Activity" at bounding box center [250, 95] width 120 height 11
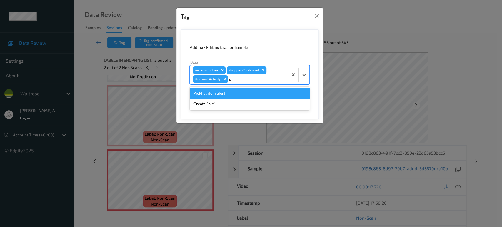
type input "pic"
click at [222, 91] on div "Picklist item alert" at bounding box center [250, 93] width 120 height 11
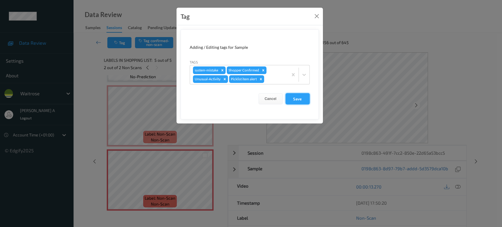
click at [298, 99] on button "Save" at bounding box center [298, 98] width 24 height 11
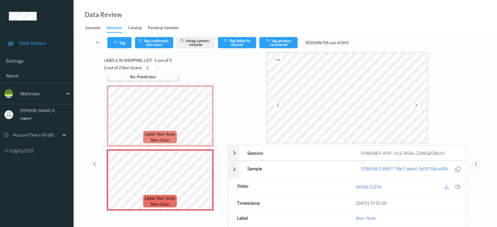
click at [476, 163] on icon at bounding box center [476, 164] width 5 height 5
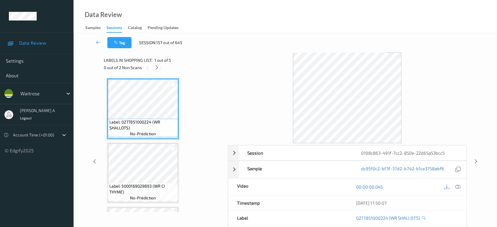
click at [155, 68] on icon at bounding box center [156, 67] width 5 height 5
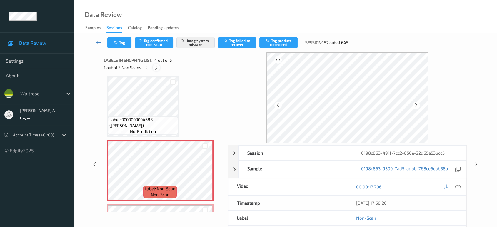
click at [155, 68] on icon at bounding box center [156, 67] width 5 height 5
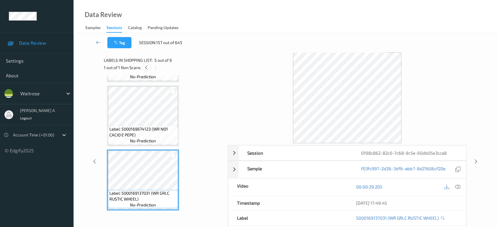
click at [146, 68] on icon at bounding box center [146, 67] width 5 height 5
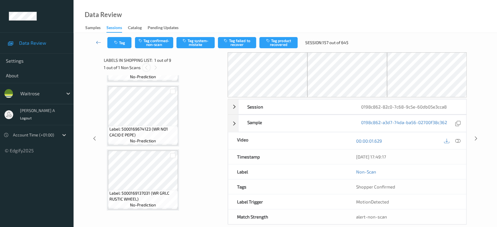
scroll to position [3, 0]
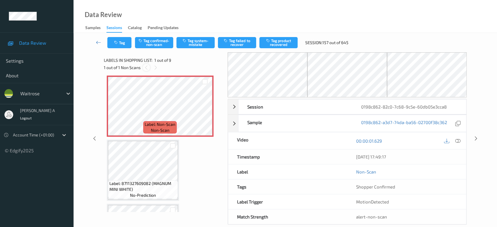
click at [146, 68] on icon at bounding box center [146, 67] width 5 height 5
click at [203, 110] on icon at bounding box center [204, 111] width 5 height 5
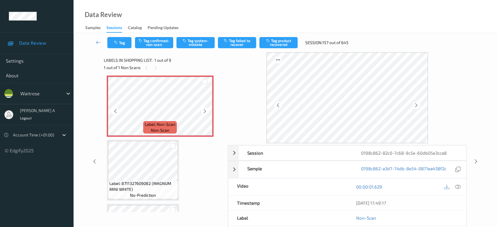
click at [203, 110] on icon at bounding box center [204, 111] width 5 height 5
click at [461, 185] on div at bounding box center [458, 187] width 8 height 8
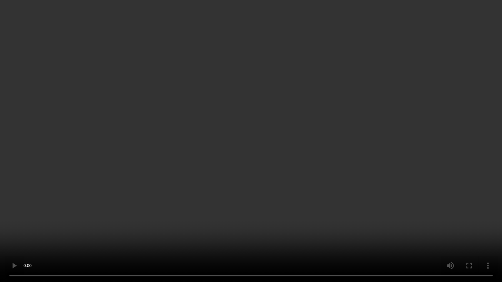
click at [286, 152] on video at bounding box center [251, 141] width 502 height 282
click at [253, 141] on video at bounding box center [251, 141] width 502 height 282
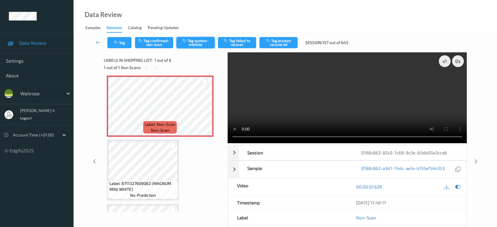
click at [197, 40] on button "Tag system-mistake" at bounding box center [195, 42] width 38 height 11
click at [108, 41] on button "Tag" at bounding box center [119, 42] width 24 height 11
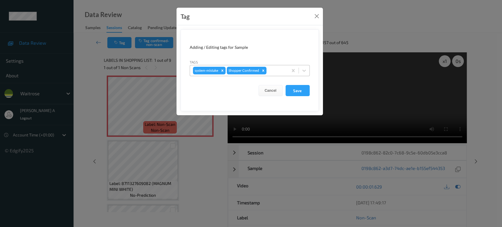
click at [274, 72] on div at bounding box center [276, 70] width 17 height 7
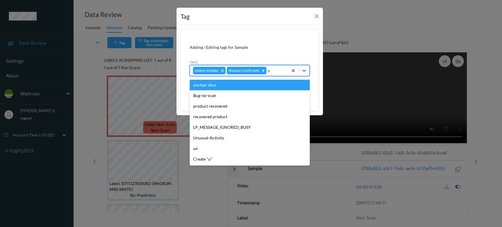
type input "un"
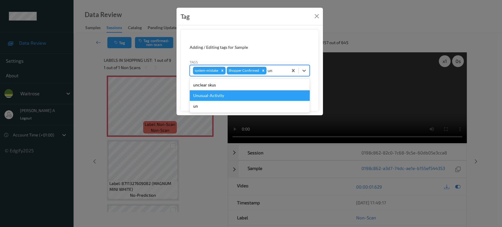
click at [259, 91] on div "Unusual-Activity" at bounding box center [250, 95] width 120 height 11
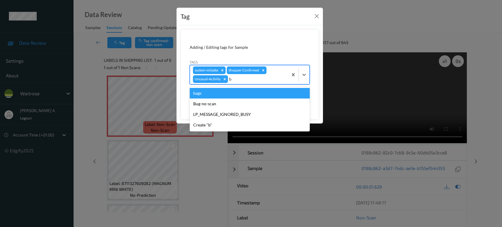
type input "ba"
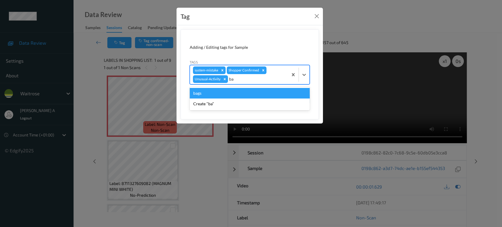
click at [260, 91] on div "bags" at bounding box center [250, 93] width 120 height 11
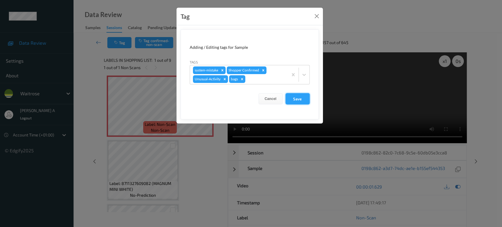
click at [301, 99] on button "Save" at bounding box center [298, 98] width 24 height 11
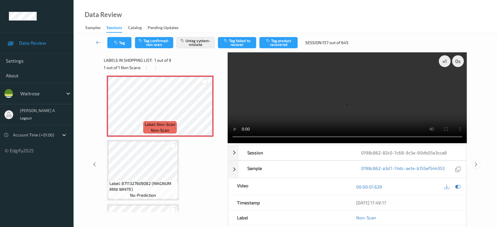
click at [476, 162] on icon at bounding box center [476, 164] width 5 height 5
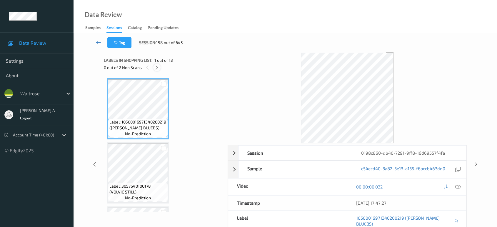
click at [156, 70] on div at bounding box center [156, 67] width 7 height 7
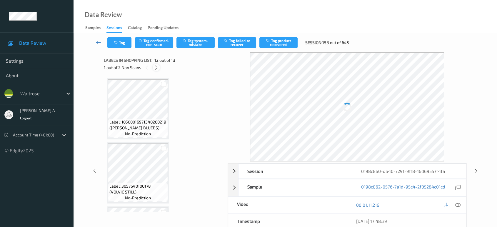
scroll to position [641, 0]
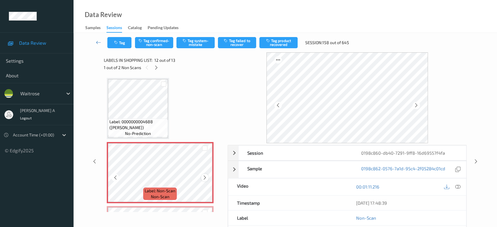
click at [204, 175] on icon at bounding box center [204, 177] width 5 height 5
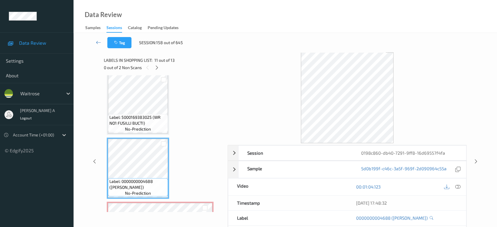
scroll to position [576, 0]
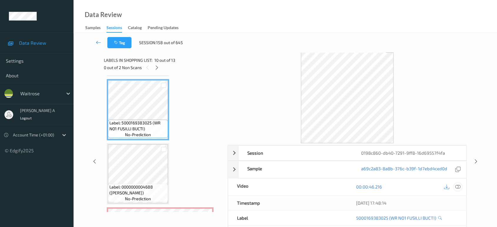
click at [456, 188] on icon at bounding box center [457, 186] width 5 height 5
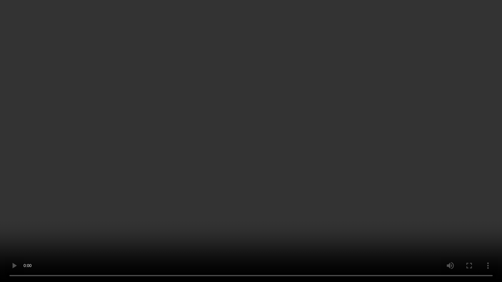
click at [261, 117] on video at bounding box center [251, 141] width 502 height 282
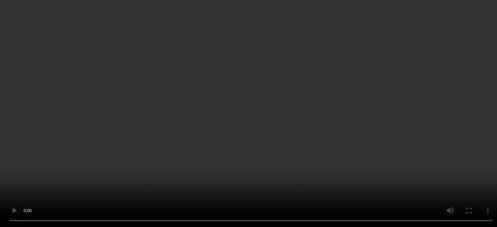
scroll to position [696, 0]
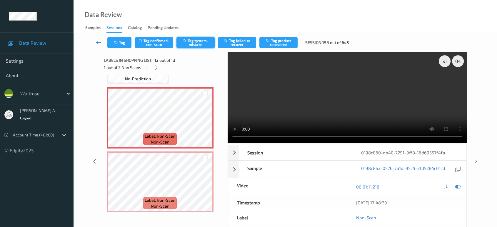
click at [193, 42] on button "Tag system-mistake" at bounding box center [195, 42] width 38 height 11
click at [124, 46] on button "Tag" at bounding box center [119, 42] width 24 height 11
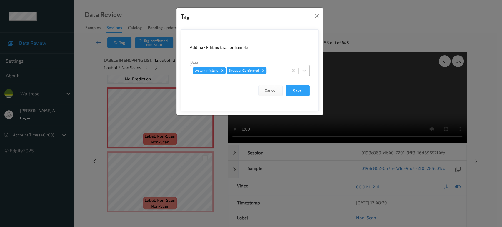
click at [273, 70] on div at bounding box center [276, 70] width 17 height 7
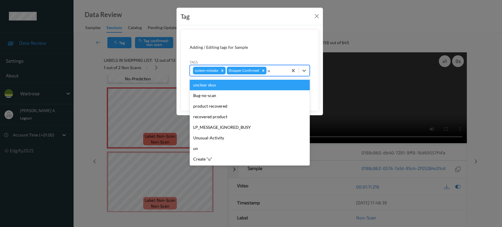
type input "un"
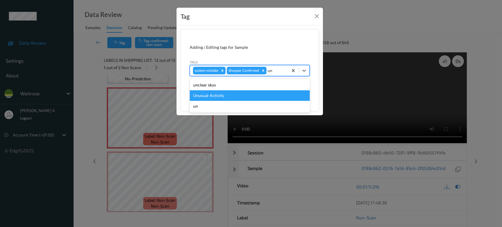
click at [257, 94] on div "Unusual-Activity" at bounding box center [250, 95] width 120 height 11
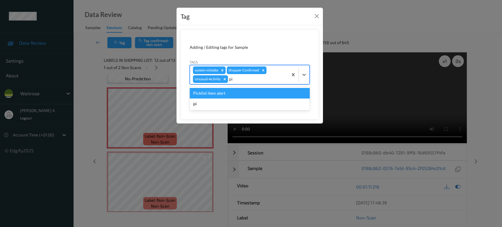
type input "pic"
click at [266, 93] on div "Picklist item alert" at bounding box center [250, 93] width 120 height 11
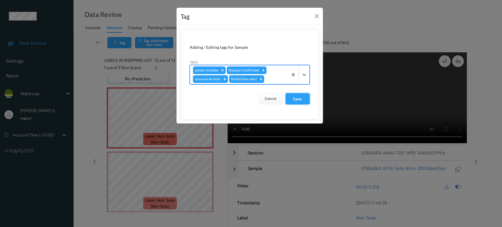
click at [300, 101] on button "Save" at bounding box center [298, 98] width 24 height 11
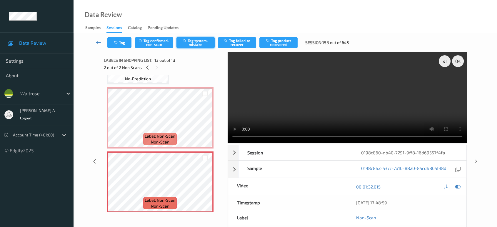
click at [204, 39] on button "Tag system-mistake" at bounding box center [195, 42] width 38 height 11
click at [124, 46] on button "Tag" at bounding box center [119, 42] width 24 height 11
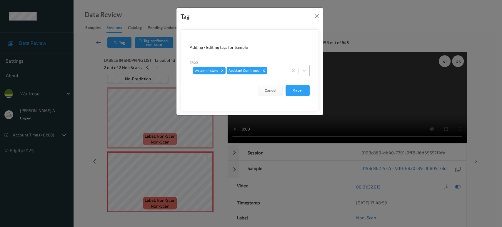
click at [274, 72] on div at bounding box center [276, 70] width 17 height 7
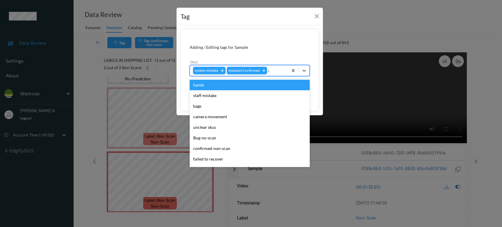
type input "un"
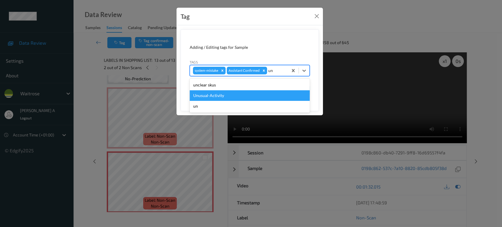
click at [261, 93] on div "Unusual-Activity" at bounding box center [250, 95] width 120 height 11
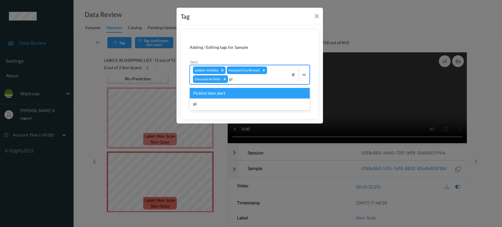
type input "pic"
click at [243, 91] on div "Picklist item alert" at bounding box center [250, 93] width 120 height 11
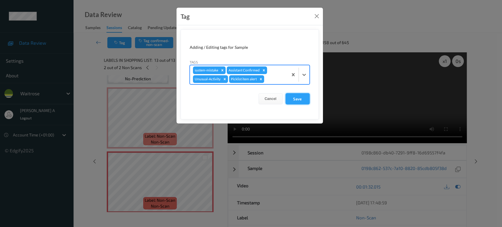
click at [302, 98] on button "Save" at bounding box center [298, 98] width 24 height 11
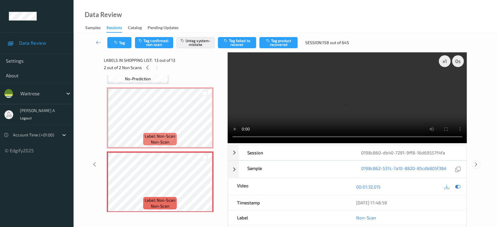
click at [476, 162] on icon at bounding box center [476, 164] width 5 height 5
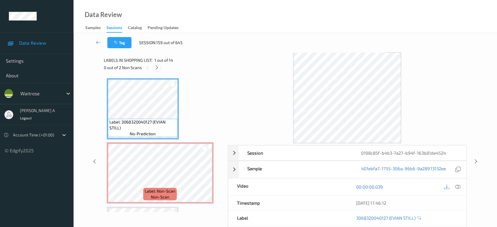
click at [159, 65] on icon at bounding box center [156, 67] width 5 height 5
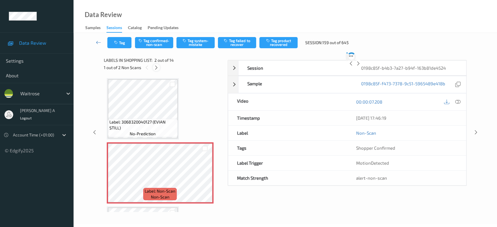
scroll to position [3, 0]
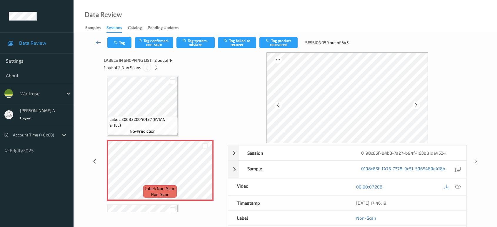
click at [143, 67] on div at bounding box center [146, 67] width 7 height 7
click at [154, 67] on icon at bounding box center [156, 67] width 5 height 5
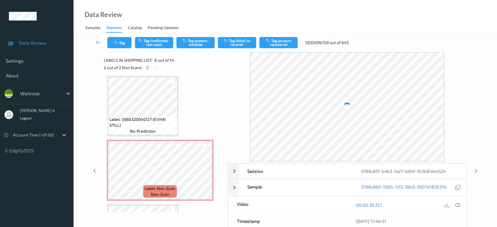
scroll to position [386, 0]
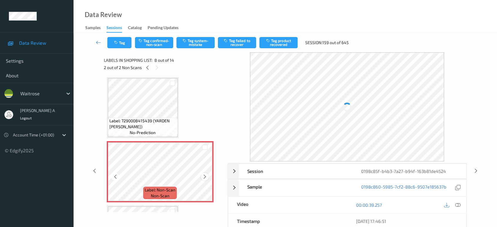
click at [204, 174] on icon at bounding box center [204, 176] width 5 height 5
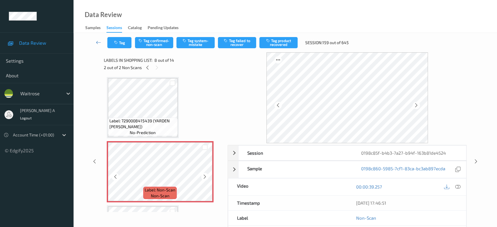
click at [204, 174] on icon at bounding box center [204, 176] width 5 height 5
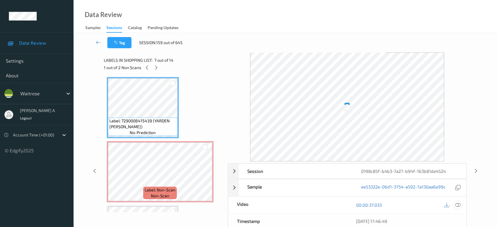
click at [457, 203] on icon at bounding box center [457, 204] width 5 height 5
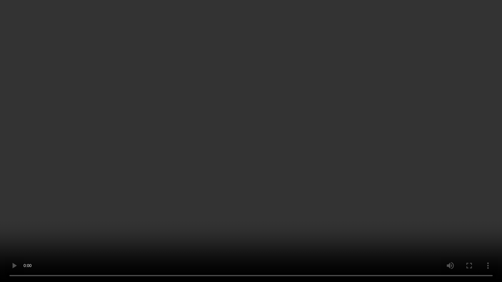
click at [299, 151] on video at bounding box center [251, 141] width 502 height 282
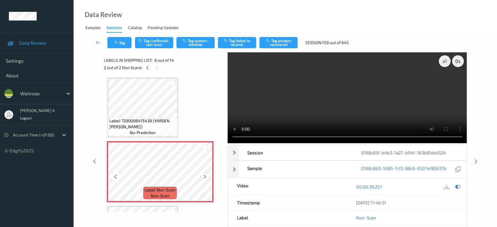
click at [205, 174] on icon at bounding box center [204, 176] width 5 height 5
click at [156, 47] on button "Tag confirmed-non-scan" at bounding box center [154, 42] width 38 height 11
click at [276, 42] on button "Tag product recovered" at bounding box center [278, 42] width 38 height 11
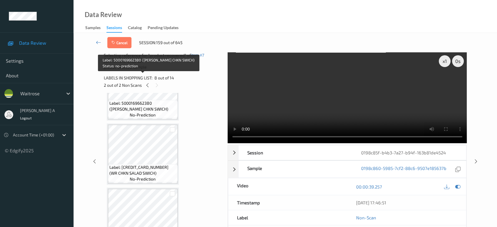
scroll to position [582, 0]
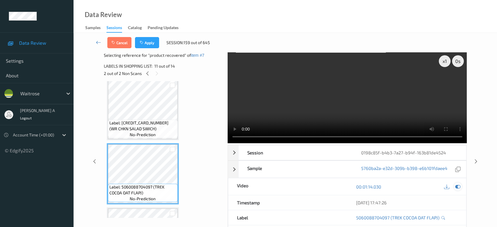
click at [456, 186] on icon at bounding box center [457, 186] width 5 height 5
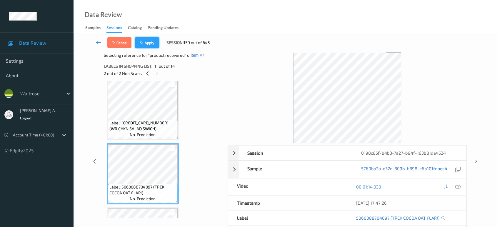
click at [149, 45] on button "Apply" at bounding box center [147, 42] width 24 height 11
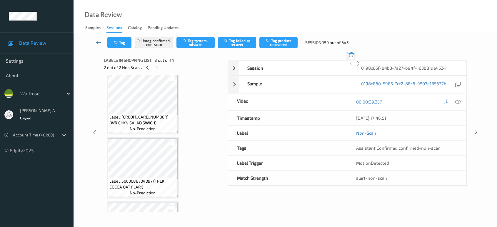
scroll to position [386, 0]
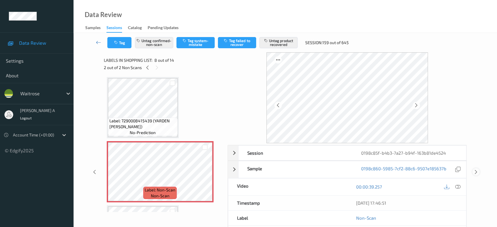
click at [476, 174] on icon at bounding box center [476, 171] width 5 height 5
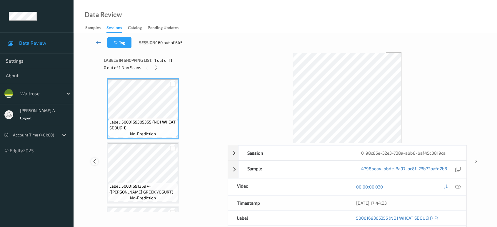
click at [95, 162] on icon at bounding box center [94, 161] width 5 height 5
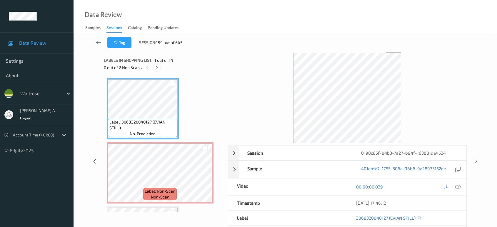
click at [156, 68] on icon at bounding box center [156, 67] width 5 height 5
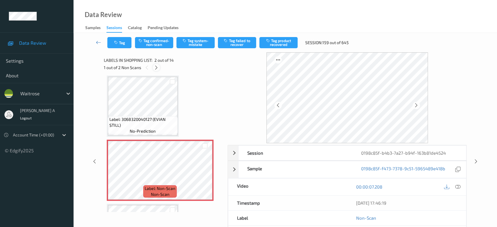
click at [156, 68] on icon at bounding box center [156, 67] width 5 height 5
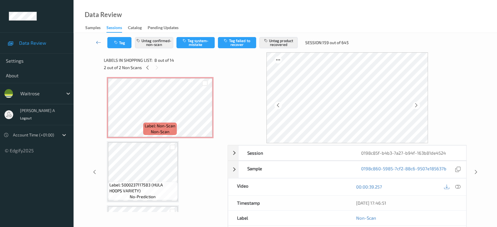
scroll to position [0, 0]
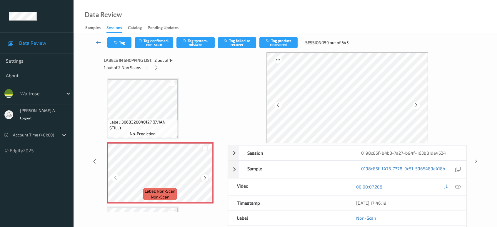
click at [206, 177] on icon at bounding box center [204, 177] width 5 height 5
click at [457, 187] on icon at bounding box center [457, 186] width 5 height 5
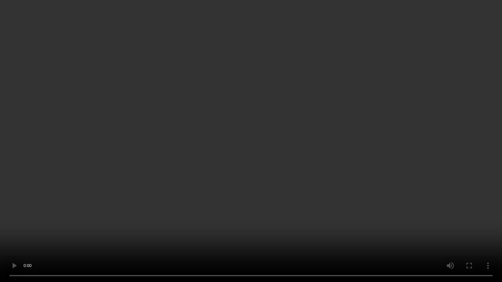
click at [214, 168] on video at bounding box center [251, 141] width 502 height 282
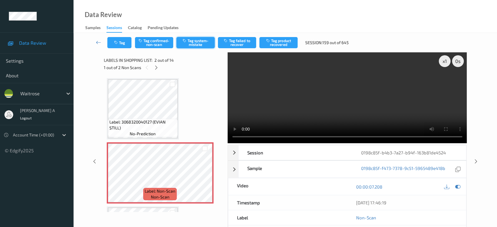
click at [190, 43] on button "Tag system-mistake" at bounding box center [195, 42] width 38 height 11
click at [122, 42] on button "Tag" at bounding box center [119, 42] width 24 height 11
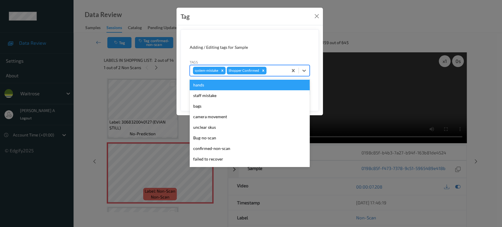
click at [273, 70] on div at bounding box center [276, 70] width 17 height 7
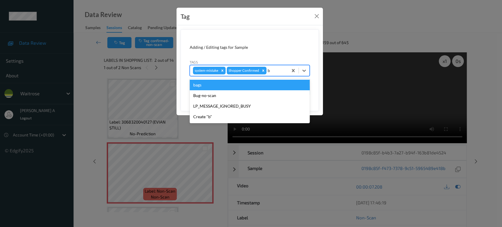
type input "b"
click at [268, 85] on div "bags" at bounding box center [250, 85] width 120 height 11
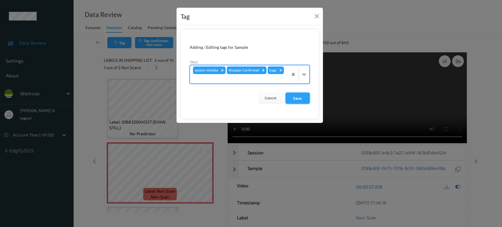
click at [300, 101] on button "Save" at bounding box center [298, 98] width 24 height 11
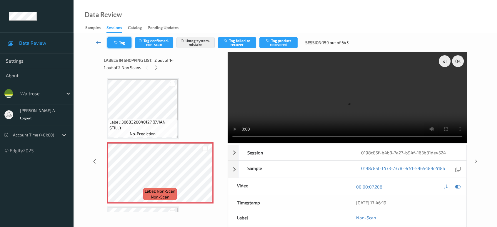
click at [128, 39] on button "Tag" at bounding box center [119, 42] width 24 height 11
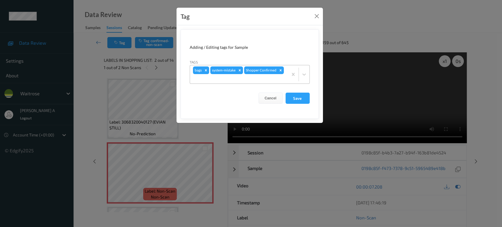
click at [257, 78] on div at bounding box center [239, 78] width 92 height 7
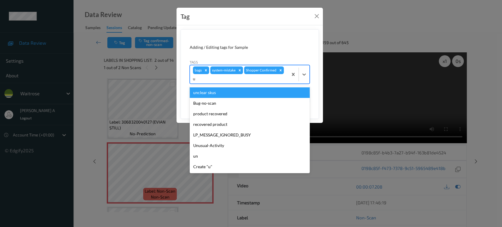
type input "un"
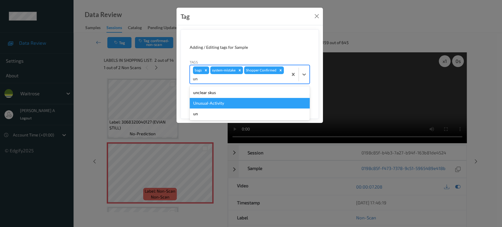
click at [242, 100] on div "Unusual-Activity" at bounding box center [250, 103] width 120 height 11
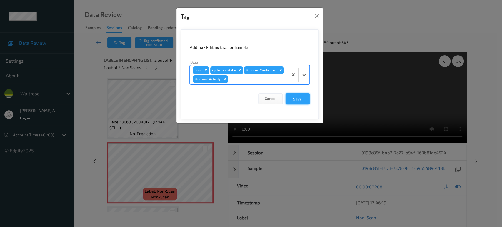
click at [304, 102] on button "Save" at bounding box center [298, 98] width 24 height 11
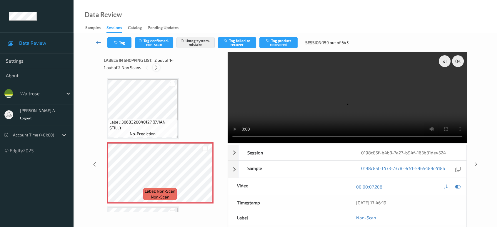
click at [157, 67] on icon at bounding box center [156, 67] width 5 height 5
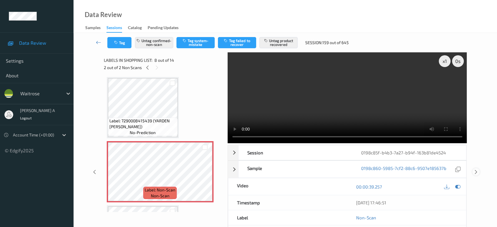
click at [477, 169] on icon at bounding box center [476, 171] width 5 height 5
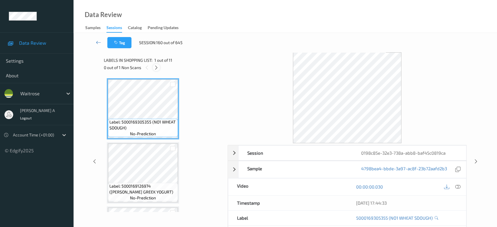
click at [155, 68] on icon at bounding box center [156, 67] width 5 height 5
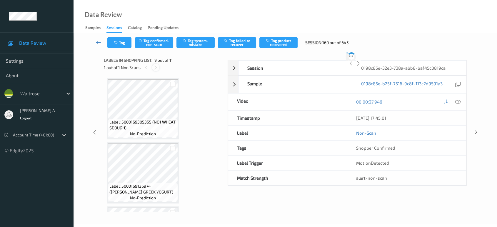
scroll to position [450, 0]
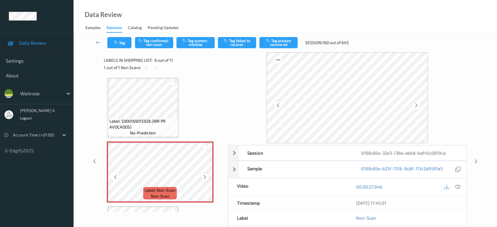
click at [203, 175] on icon at bounding box center [204, 176] width 5 height 5
click at [458, 186] on icon at bounding box center [457, 186] width 5 height 5
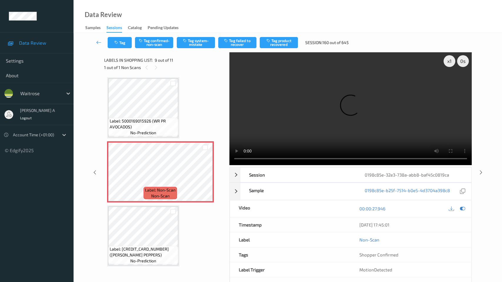
click at [239, 165] on video at bounding box center [350, 108] width 242 height 113
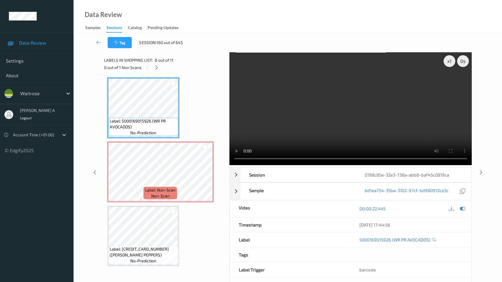
click at [252, 158] on video at bounding box center [350, 108] width 242 height 113
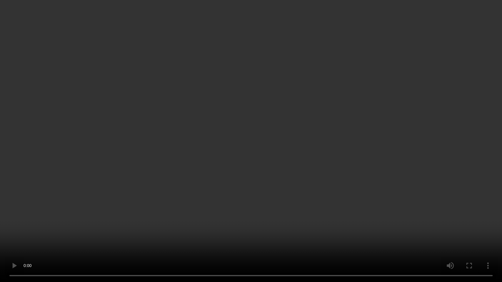
click at [211, 156] on video at bounding box center [251, 141] width 502 height 282
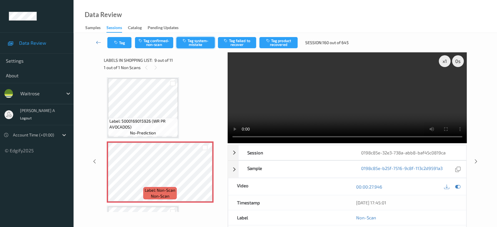
click at [199, 42] on button "Tag system-mistake" at bounding box center [195, 42] width 38 height 11
click at [120, 43] on button "Tag" at bounding box center [119, 42] width 24 height 11
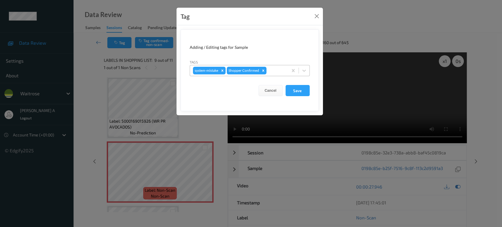
click at [271, 70] on div at bounding box center [276, 70] width 17 height 7
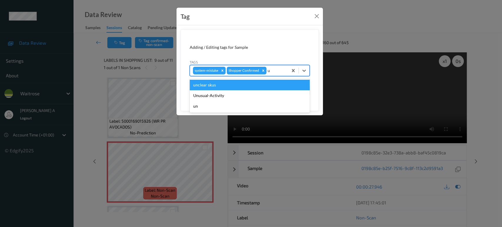
type input "un"
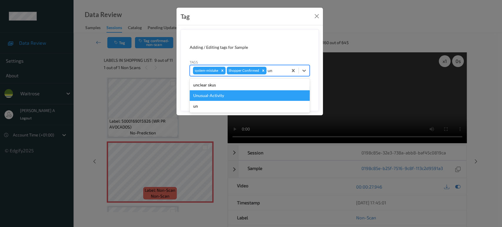
click at [254, 91] on div "Unusual-Activity" at bounding box center [250, 95] width 120 height 11
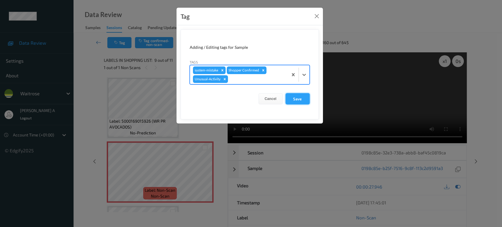
click at [294, 100] on button "Save" at bounding box center [298, 98] width 24 height 11
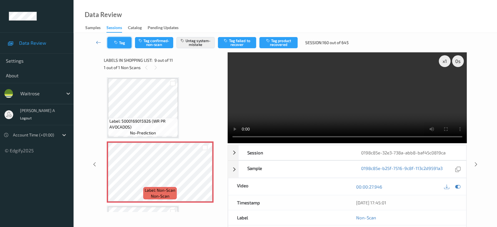
click at [122, 44] on button "Tag" at bounding box center [119, 42] width 24 height 11
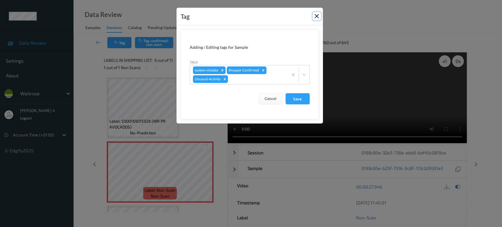
click at [316, 18] on button "Close" at bounding box center [317, 16] width 8 height 8
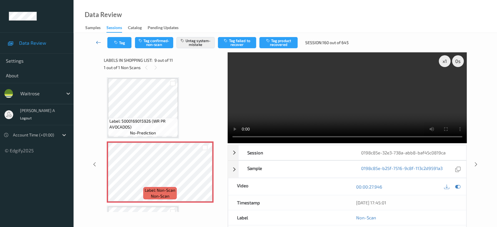
click at [98, 40] on icon at bounding box center [98, 42] width 5 height 6
